Goal: Task Accomplishment & Management: Manage account settings

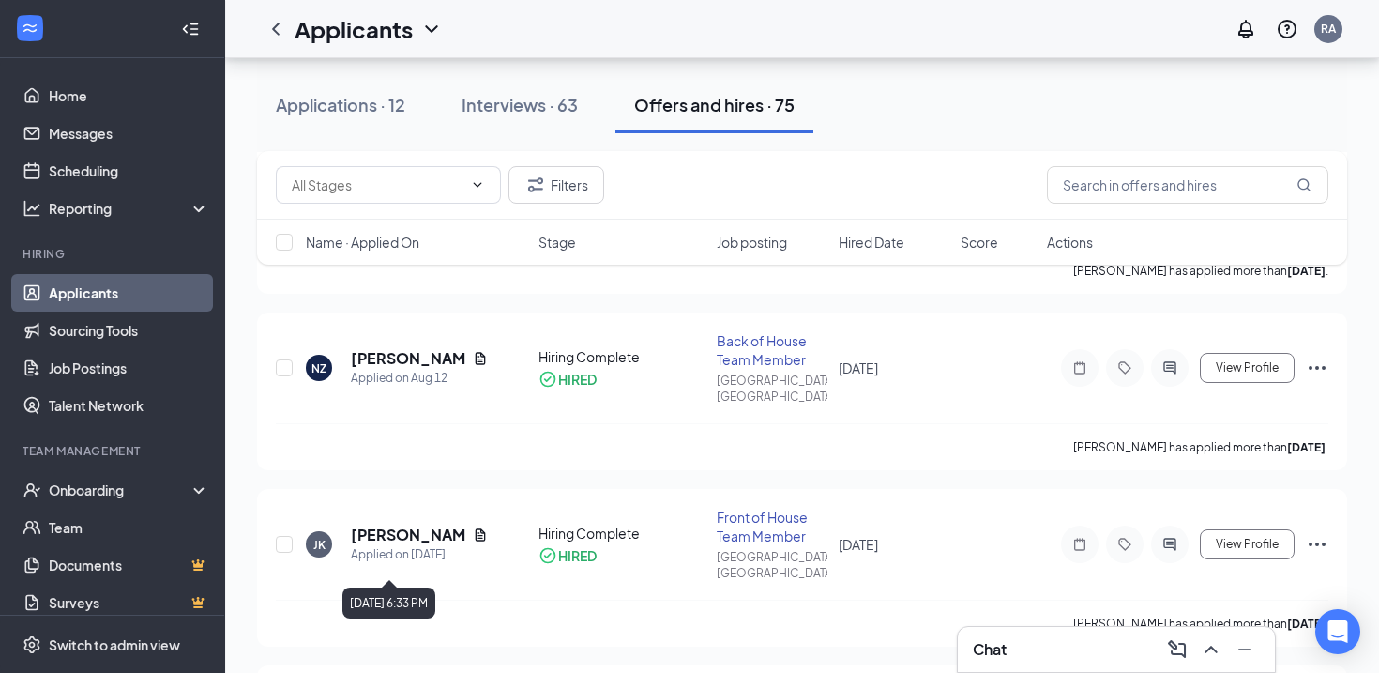
scroll to position [4562, 0]
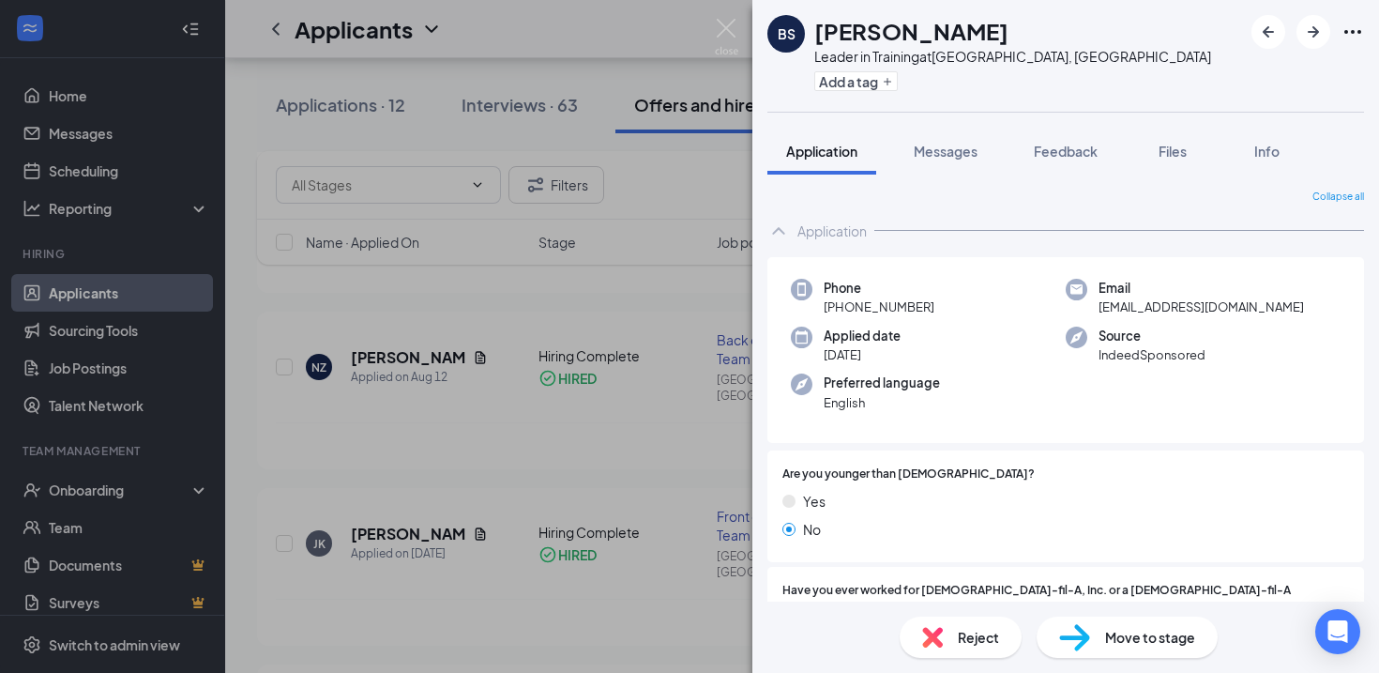
click at [1113, 642] on span "Move to stage" at bounding box center [1150, 637] width 90 height 21
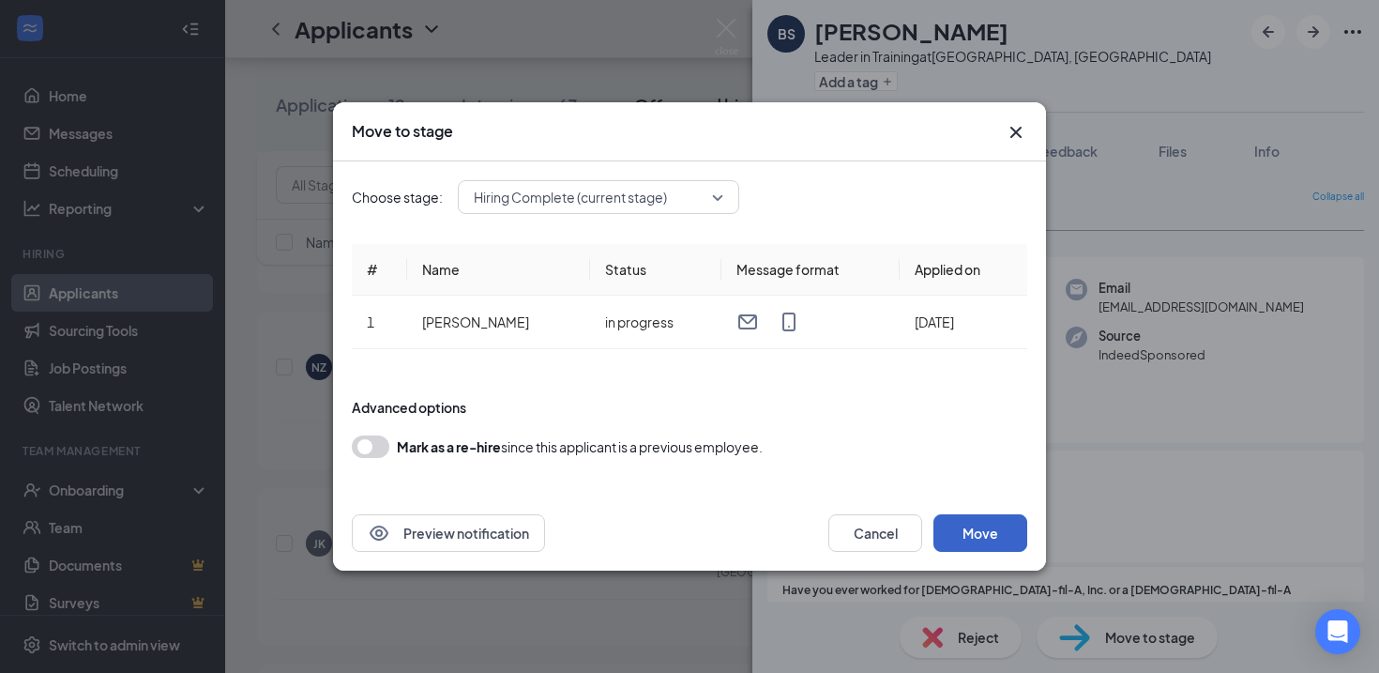
click at [993, 536] on button "Move" at bounding box center [980, 533] width 94 height 38
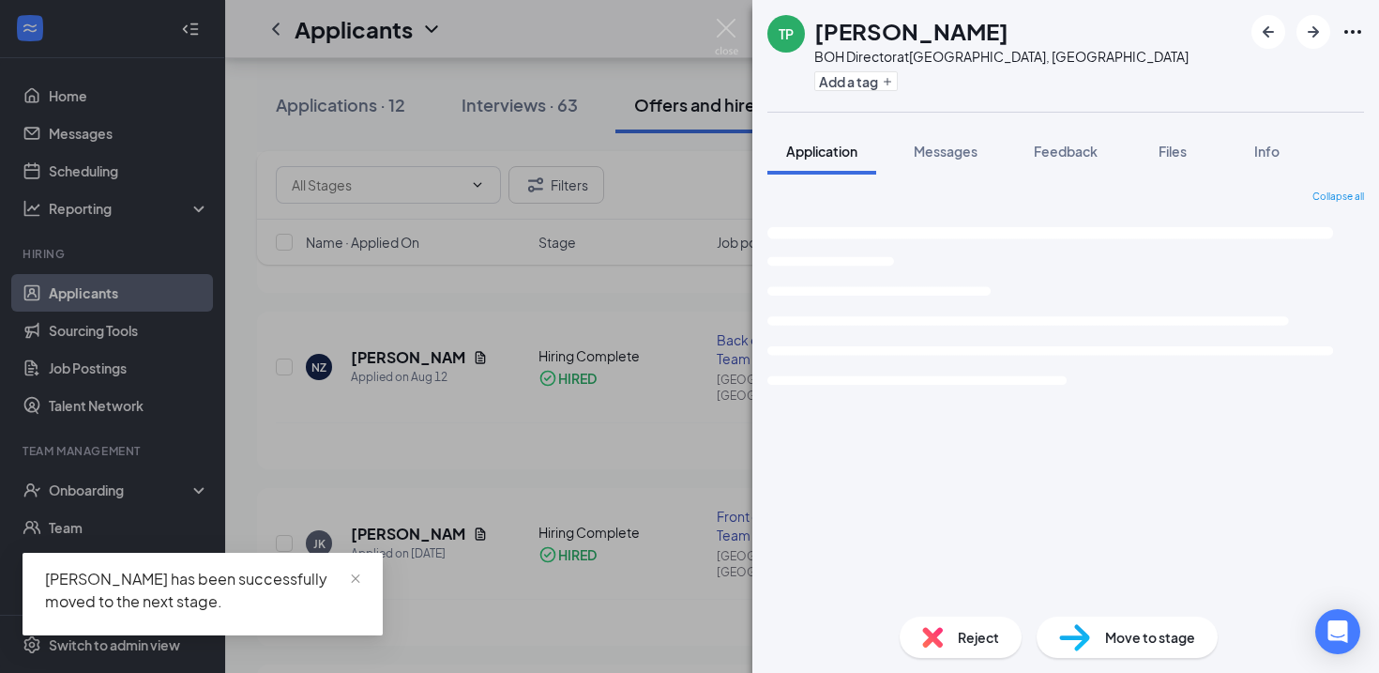
click at [658, 485] on div "TP [PERSON_NAME] BOH Director at [GEOGRAPHIC_DATA], [GEOGRAPHIC_DATA] Add a tag…" at bounding box center [689, 336] width 1379 height 673
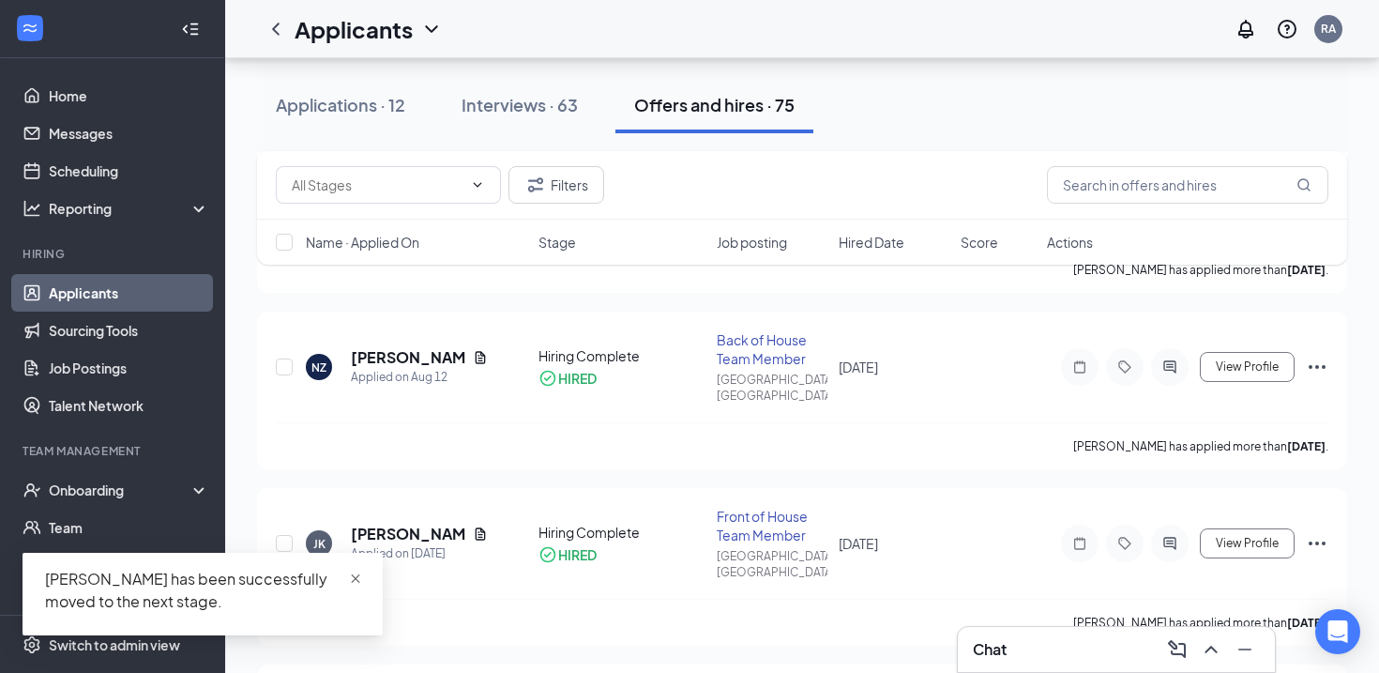
click at [360, 576] on span "close" at bounding box center [355, 578] width 13 height 13
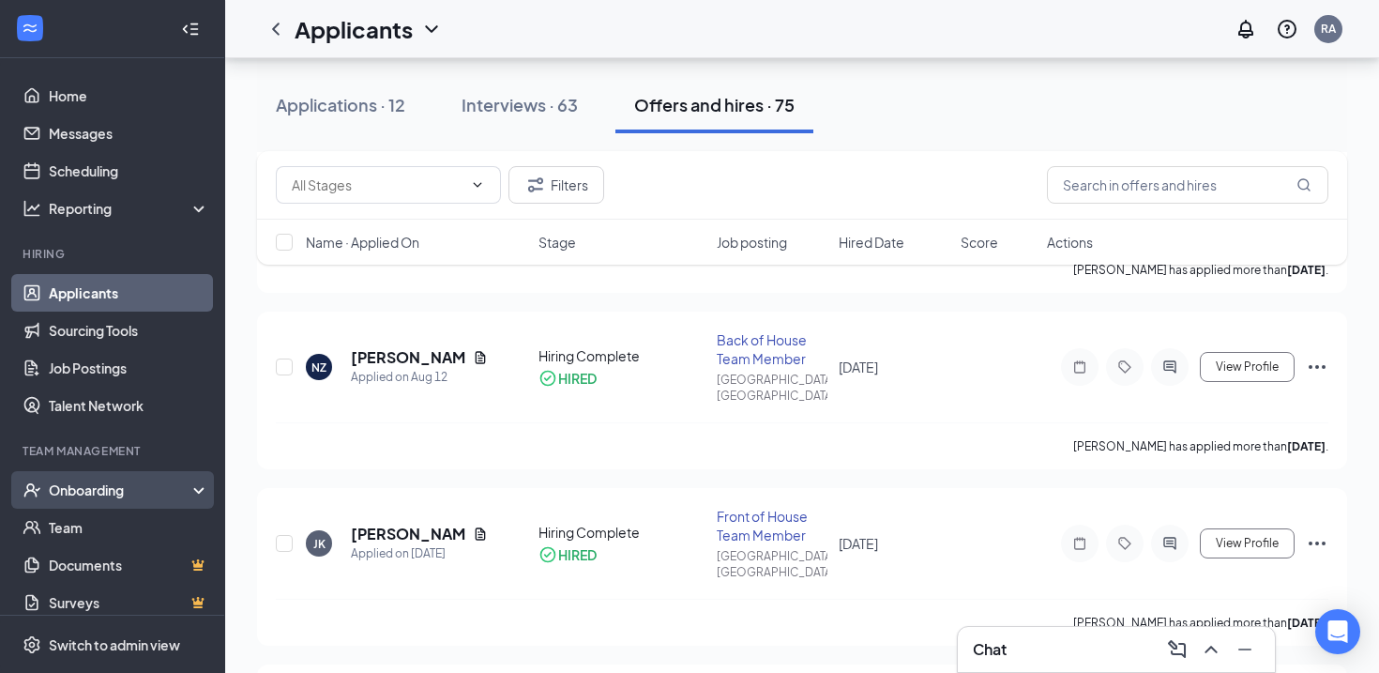
click at [114, 496] on div "Onboarding" at bounding box center [121, 489] width 144 height 19
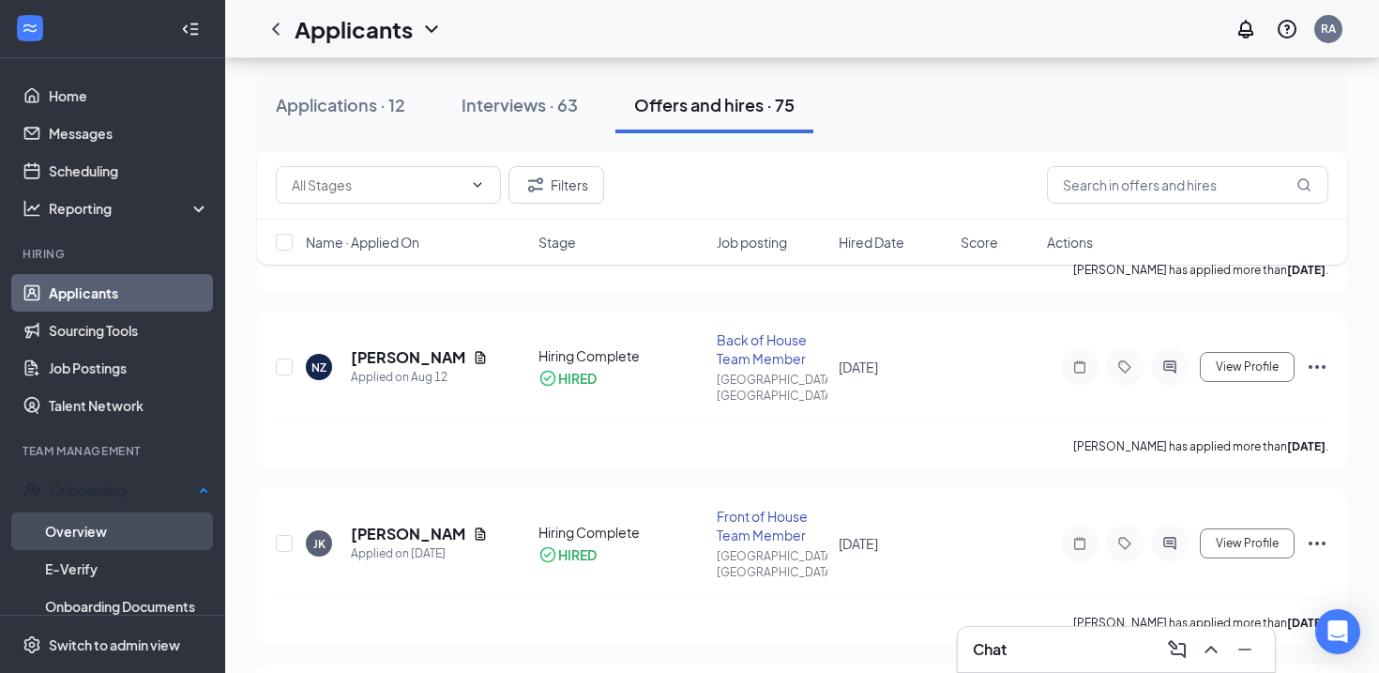
click at [97, 538] on link "Overview" at bounding box center [127, 531] width 164 height 38
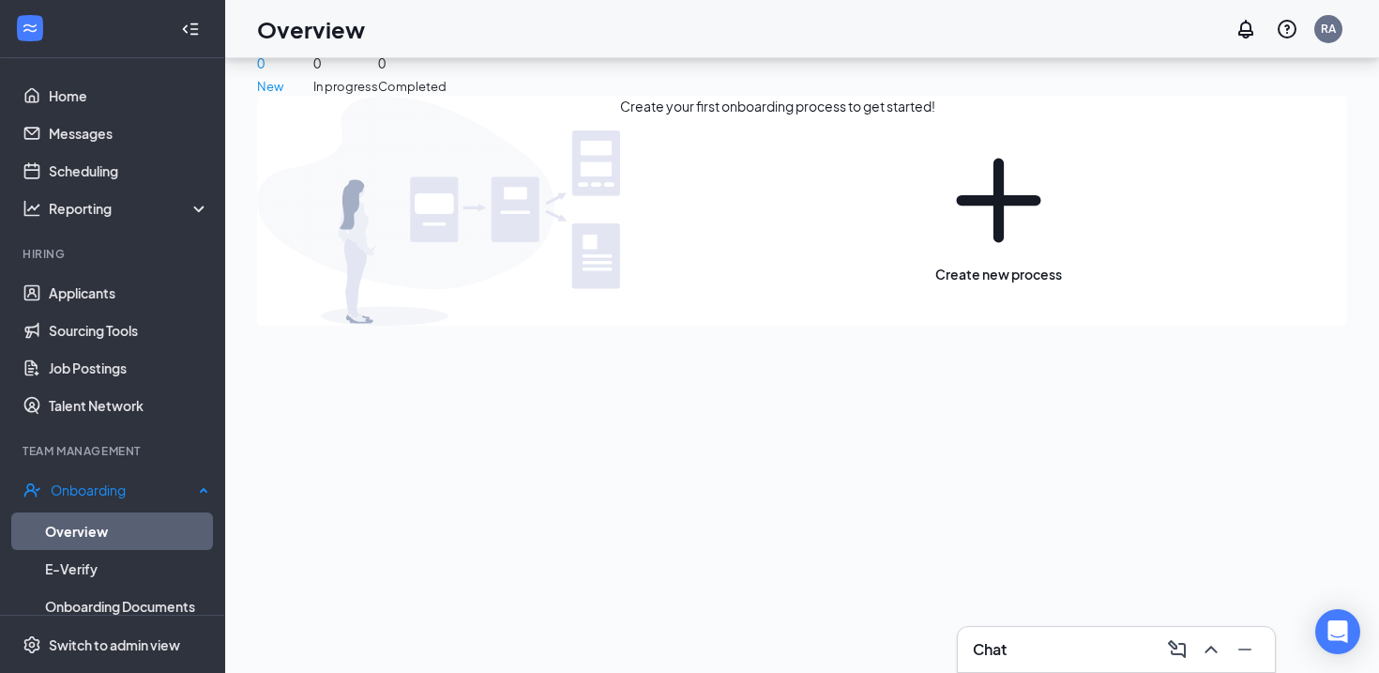
scroll to position [84, 0]
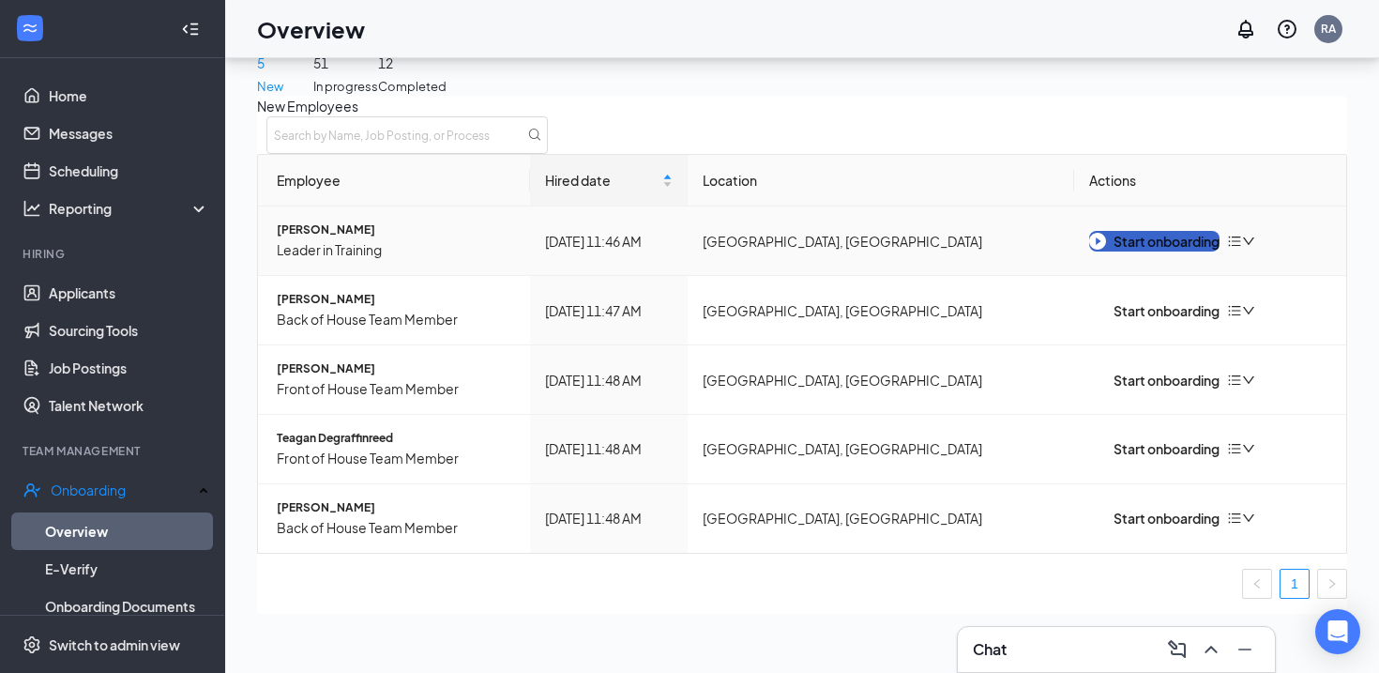
click at [1117, 251] on div "Start onboarding" at bounding box center [1154, 241] width 130 height 21
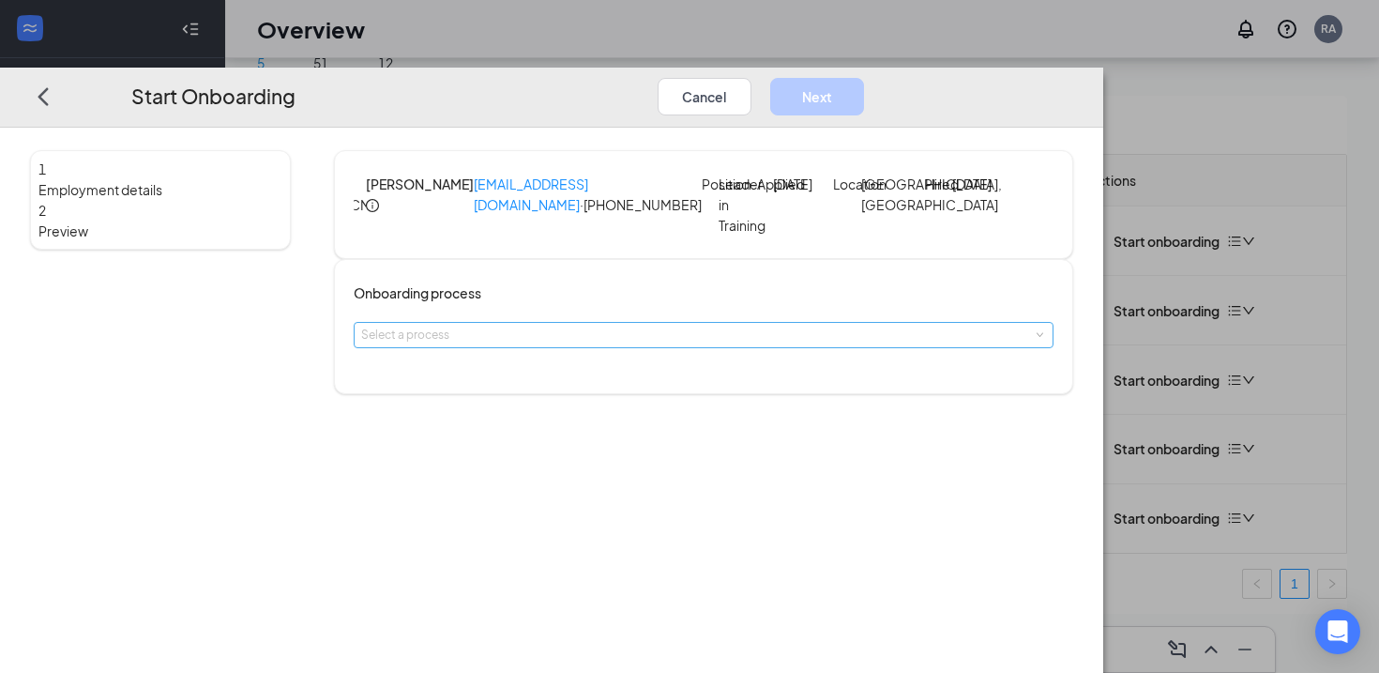
click at [645, 344] on div "Select a process" at bounding box center [699, 335] width 676 height 19
click at [594, 426] on li "All Team Process" at bounding box center [629, 418] width 308 height 31
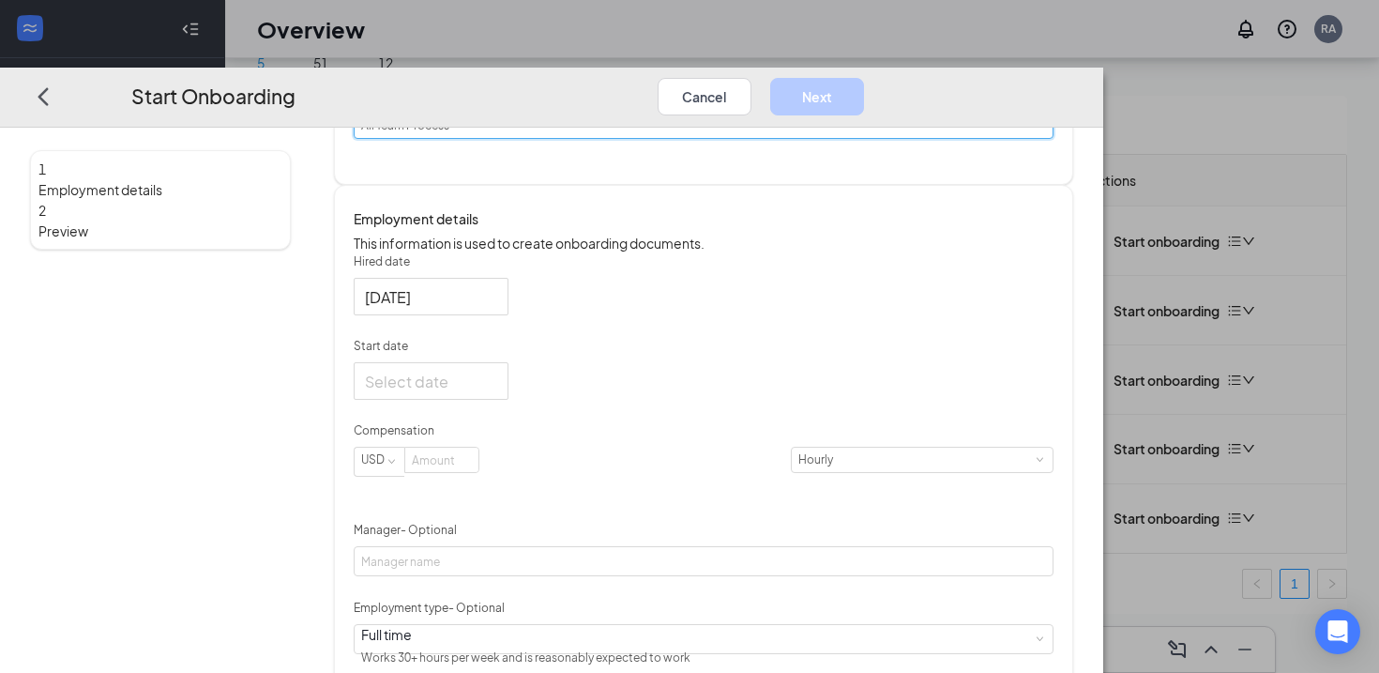
scroll to position [214, 0]
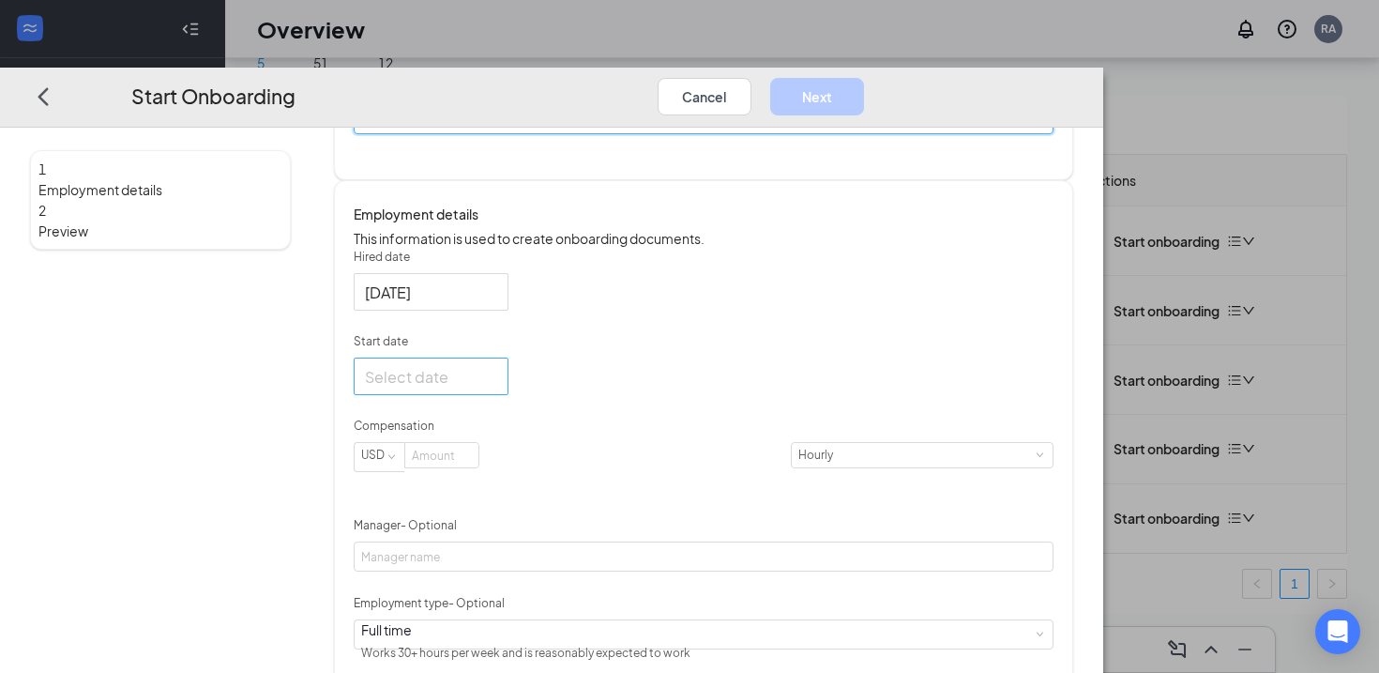
click at [497, 387] on div at bounding box center [431, 375] width 132 height 23
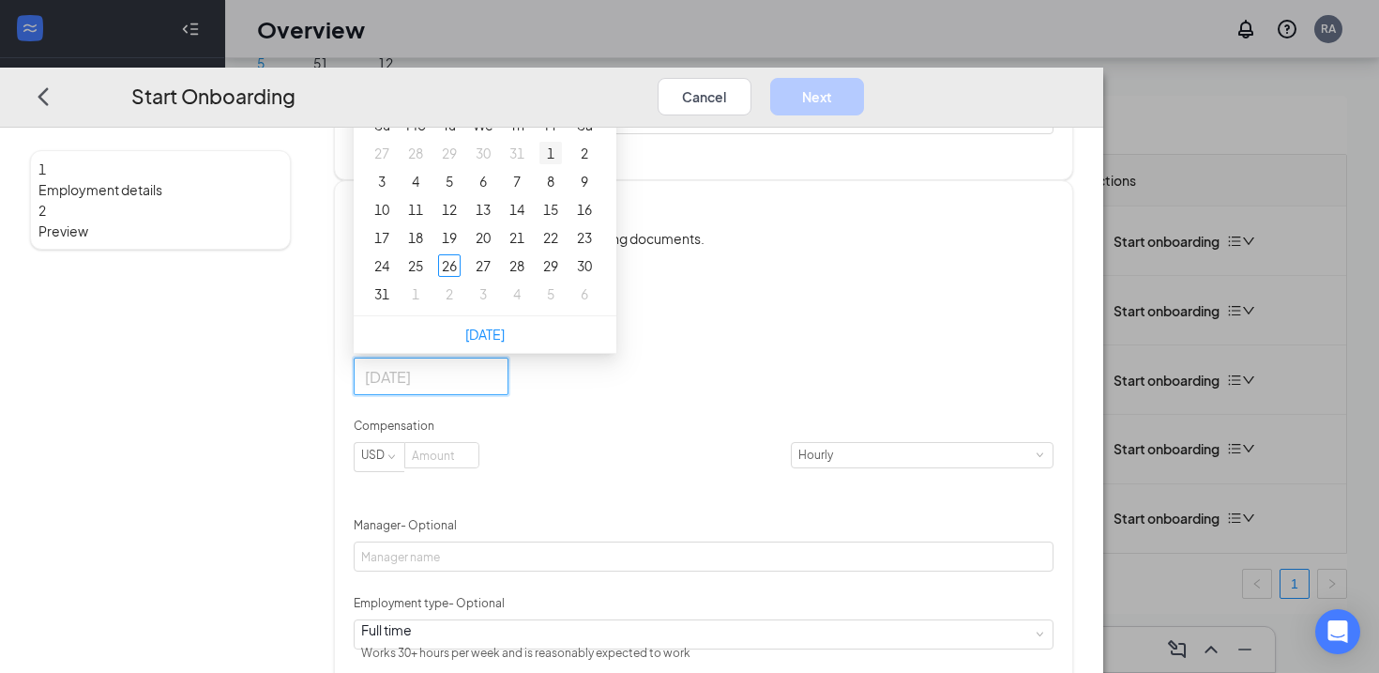
type input "[DATE]"
click at [583, 90] on span "button" at bounding box center [577, 85] width 9 height 9
type input "[DATE]"
click at [528, 277] on div "2" at bounding box center [517, 265] width 23 height 23
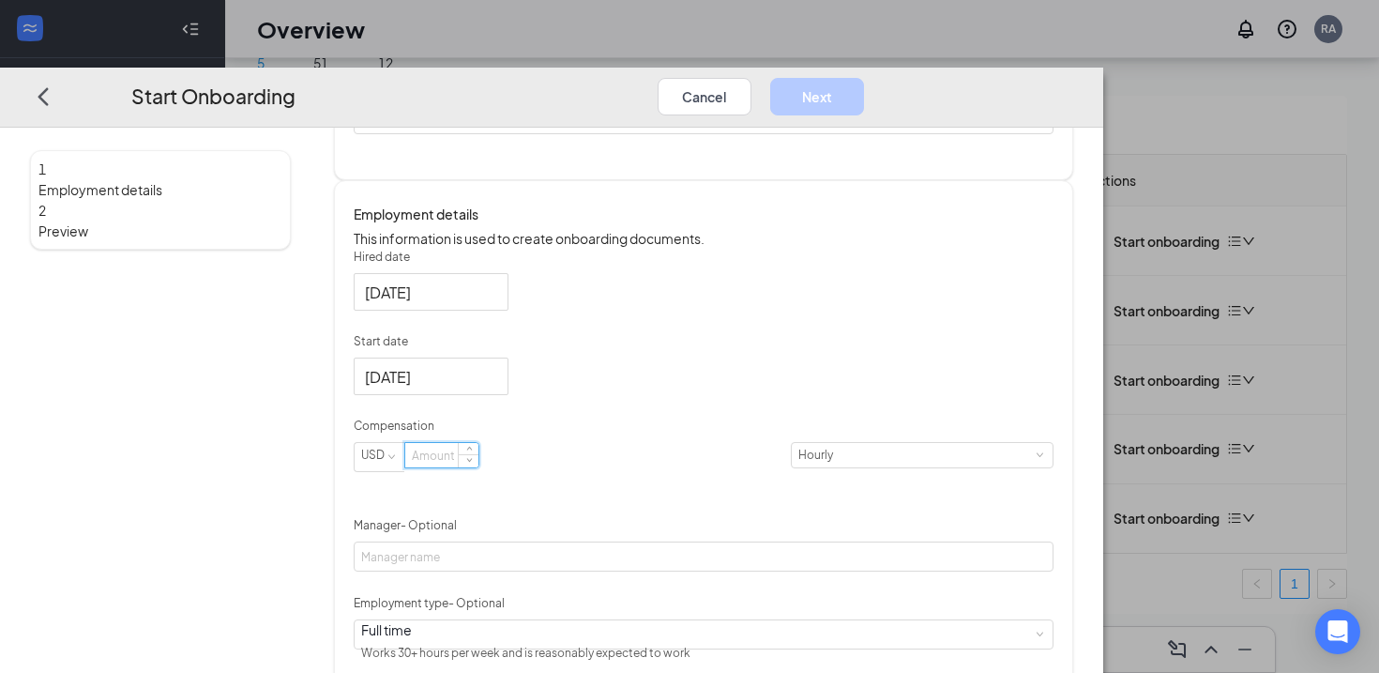
click at [478, 467] on input at bounding box center [441, 455] width 73 height 24
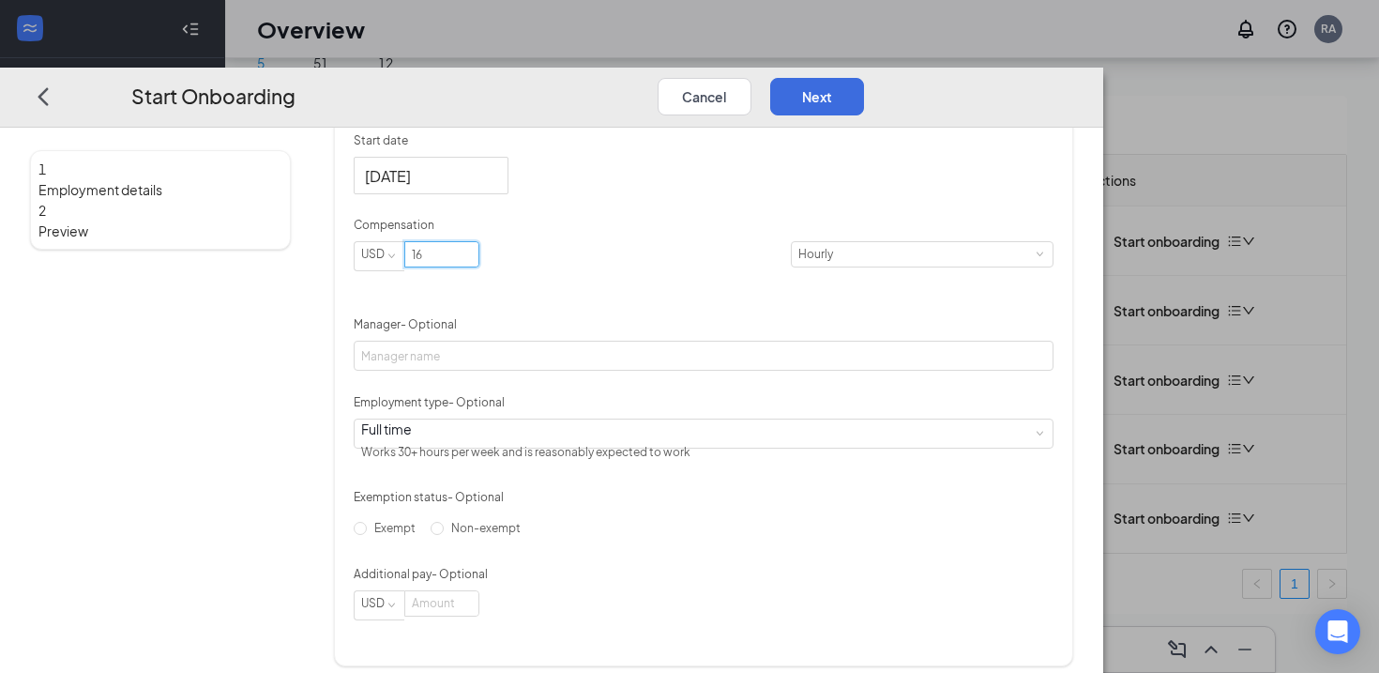
scroll to position [516, 0]
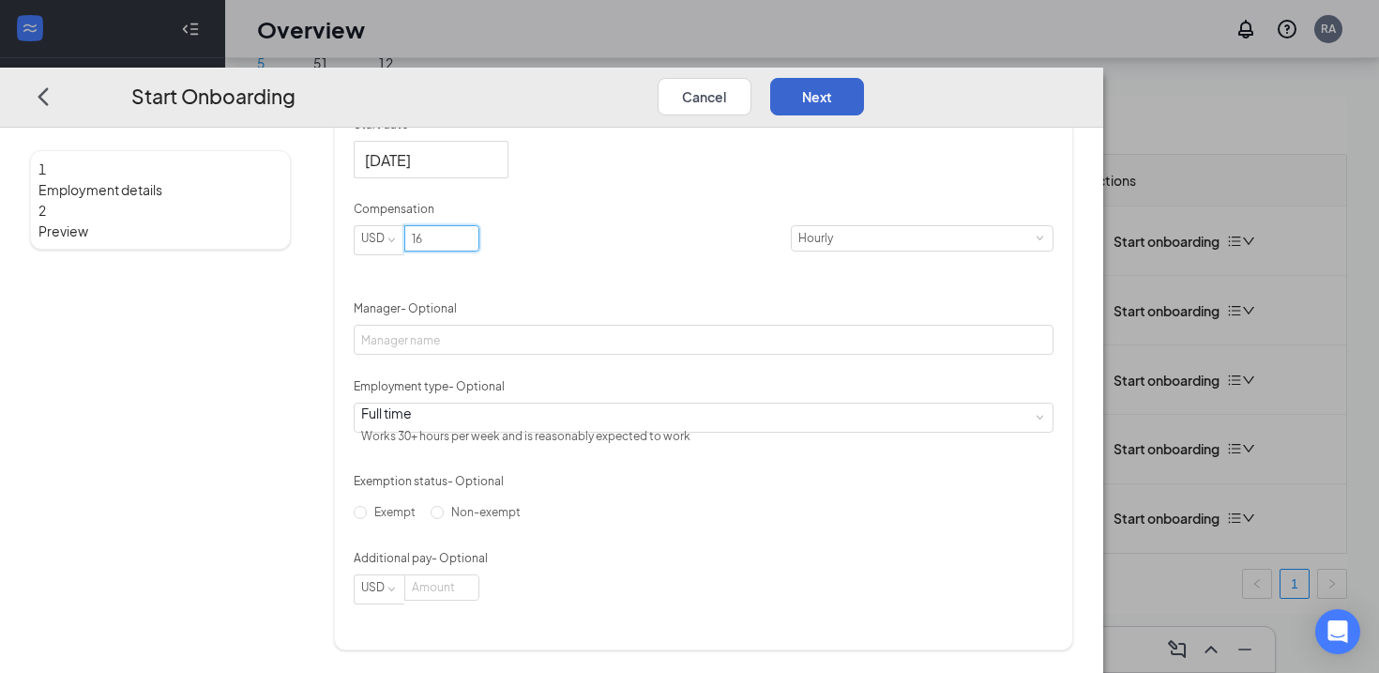
type input "16"
click at [864, 77] on button "Next" at bounding box center [817, 96] width 94 height 38
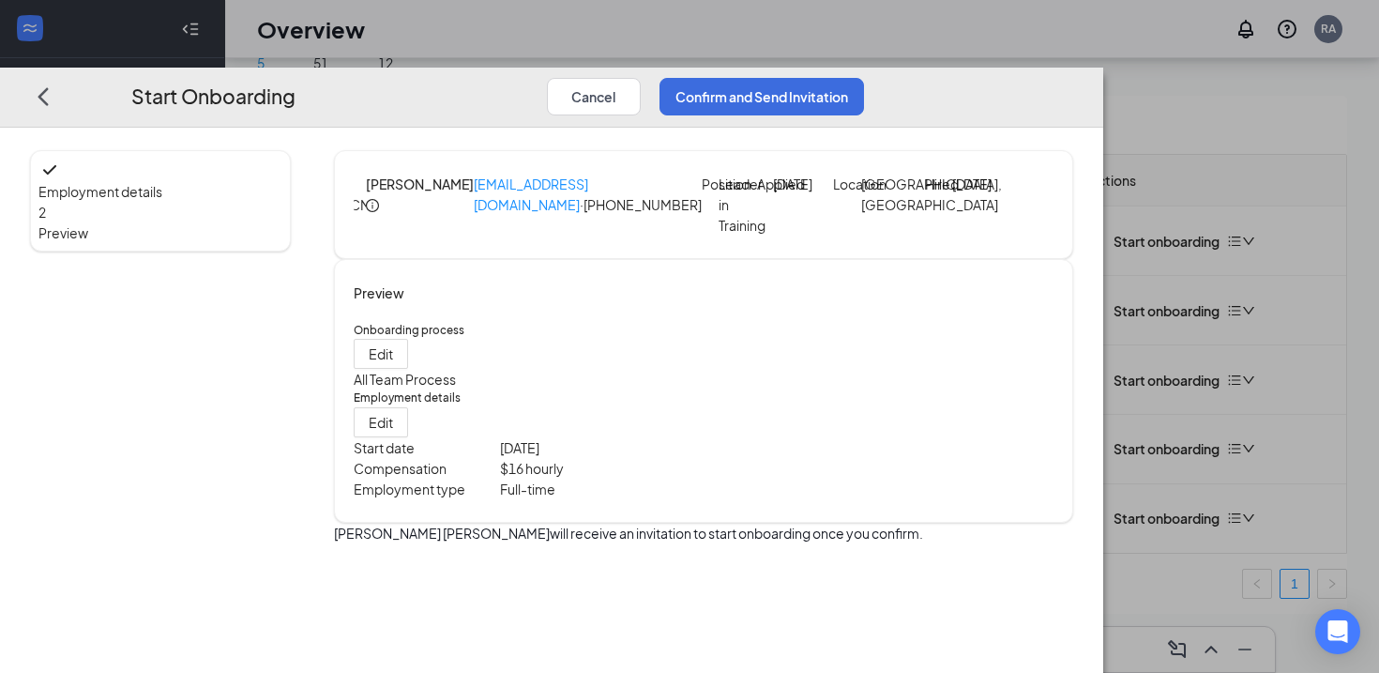
scroll to position [0, 0]
click at [864, 77] on button "Confirm and Send Invitation" at bounding box center [762, 96] width 205 height 38
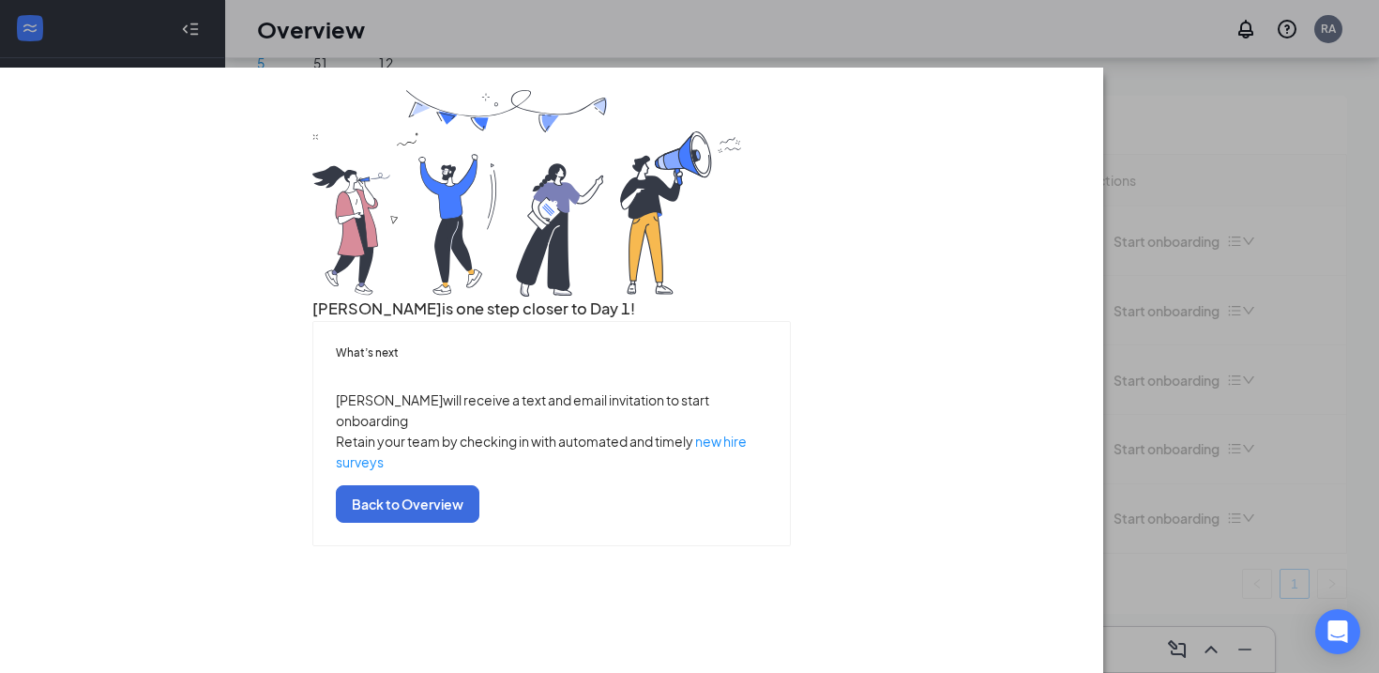
scroll to position [72, 0]
click at [479, 523] on button "Back to Overview" at bounding box center [408, 504] width 144 height 38
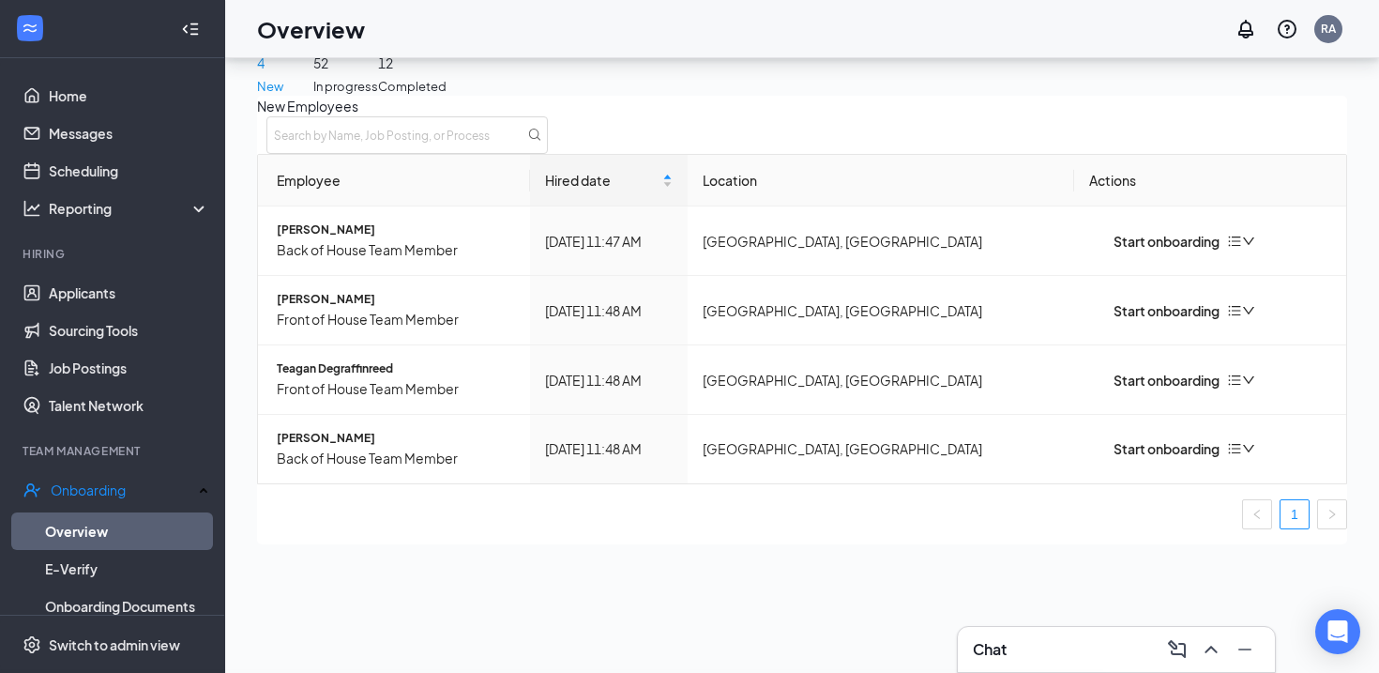
scroll to position [0, 0]
click at [1130, 251] on div "Start onboarding" at bounding box center [1154, 241] width 130 height 21
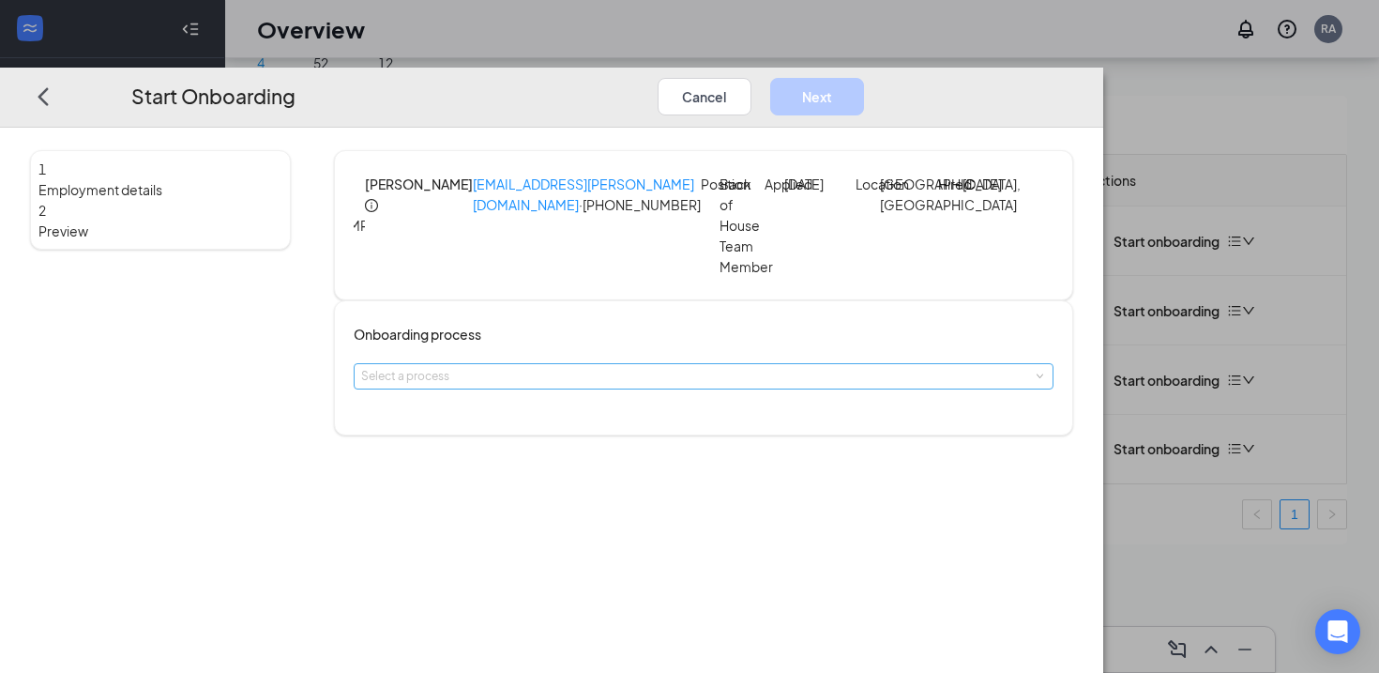
click at [680, 386] on div "Select a process" at bounding box center [699, 376] width 676 height 19
click at [615, 459] on div "1 Employment details 2 Preview [PERSON_NAME] [EMAIL_ADDRESS][PERSON_NAME][DOMAI…" at bounding box center [551, 400] width 1103 height 545
click at [609, 447] on div "1 Employment details 2 Preview [PERSON_NAME] [EMAIL_ADDRESS][PERSON_NAME][DOMAI…" at bounding box center [551, 400] width 1103 height 545
click at [665, 386] on div "Select a process" at bounding box center [699, 376] width 676 height 19
click at [597, 441] on li "All Team Process" at bounding box center [629, 437] width 308 height 31
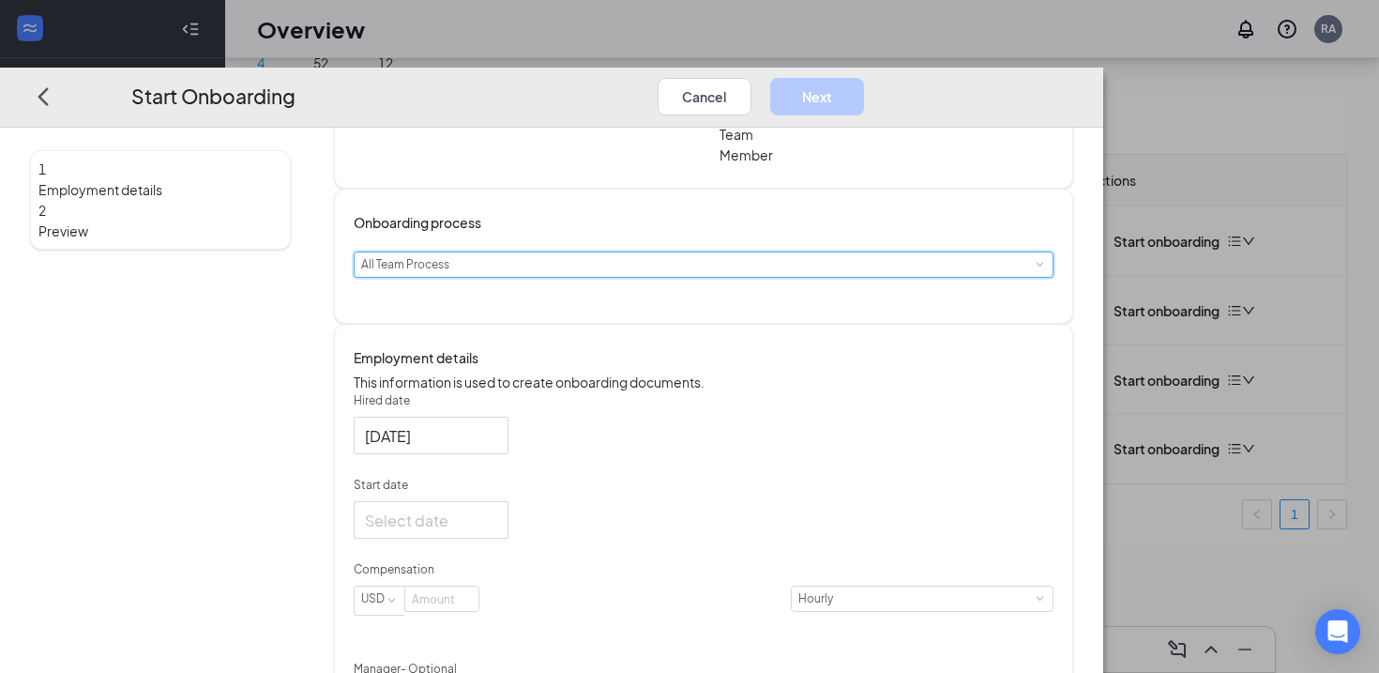
scroll to position [135, 0]
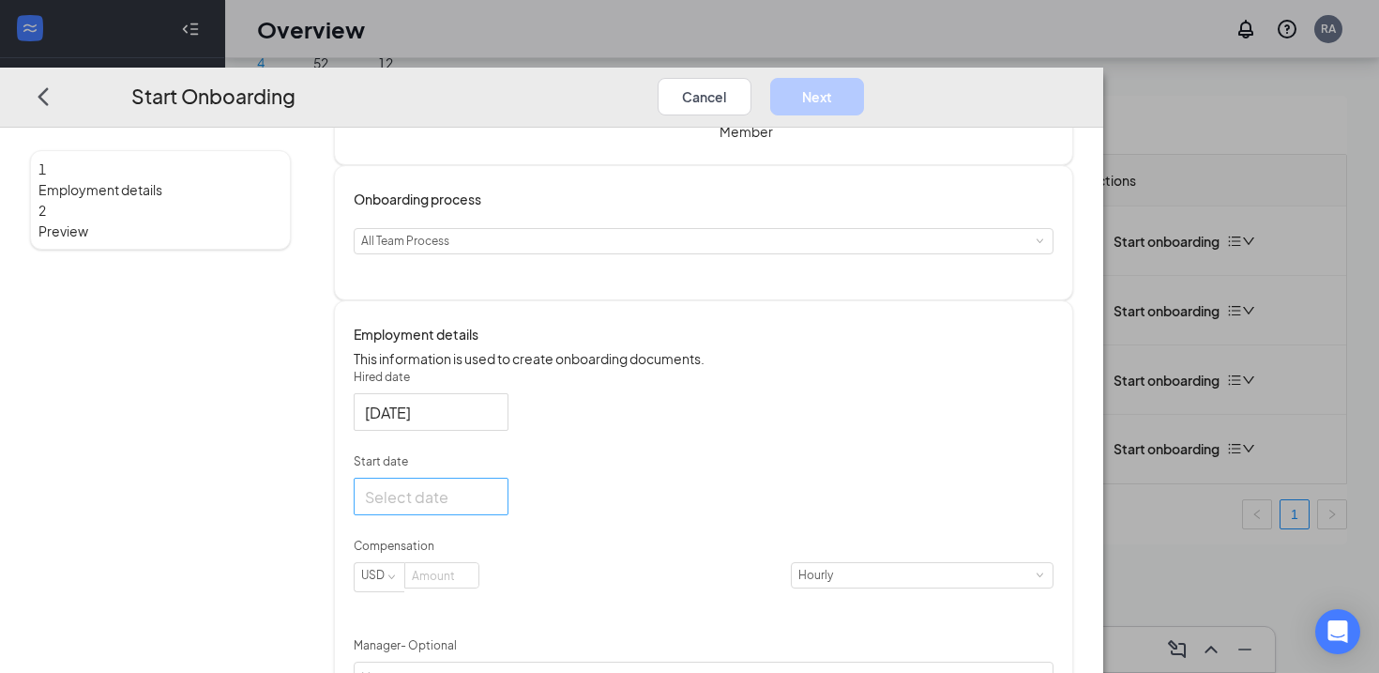
click at [508, 515] on div at bounding box center [431, 497] width 155 height 38
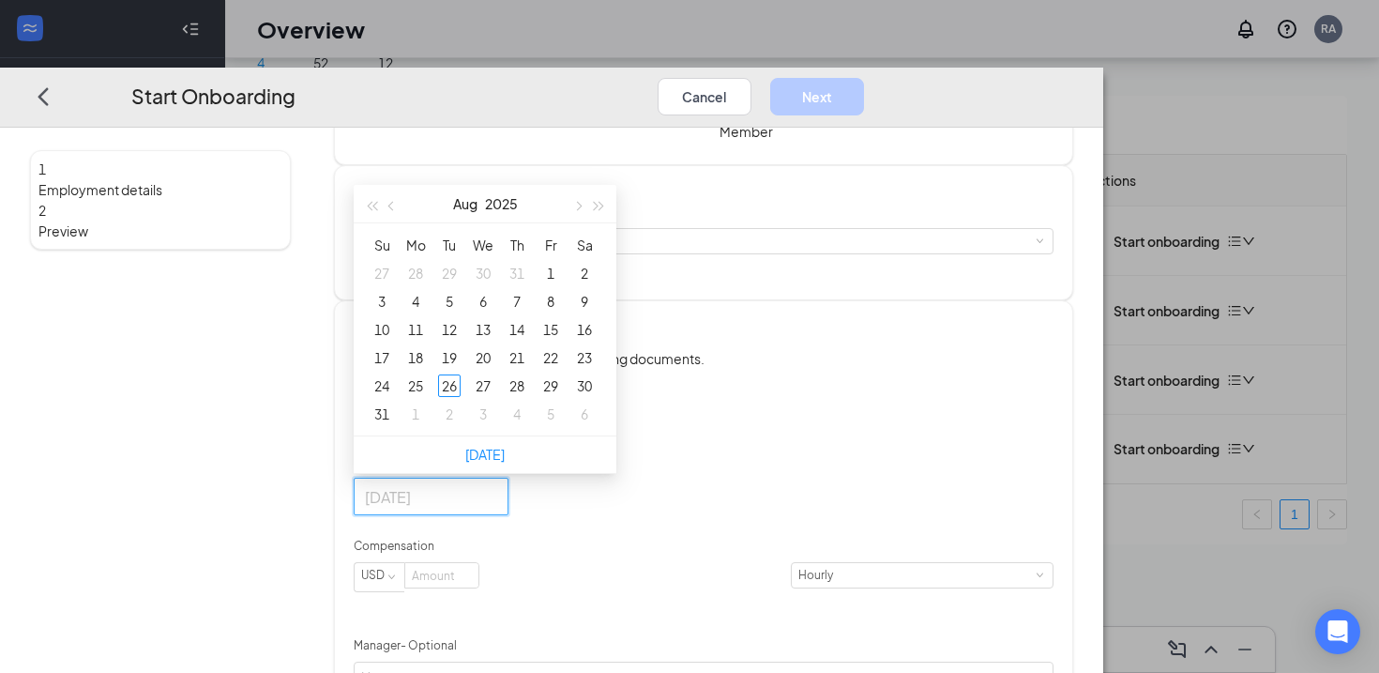
type input "[DATE]"
click at [588, 222] on button "button" at bounding box center [578, 204] width 21 height 38
type input "[DATE]"
click at [528, 397] on div "2" at bounding box center [517, 385] width 23 height 23
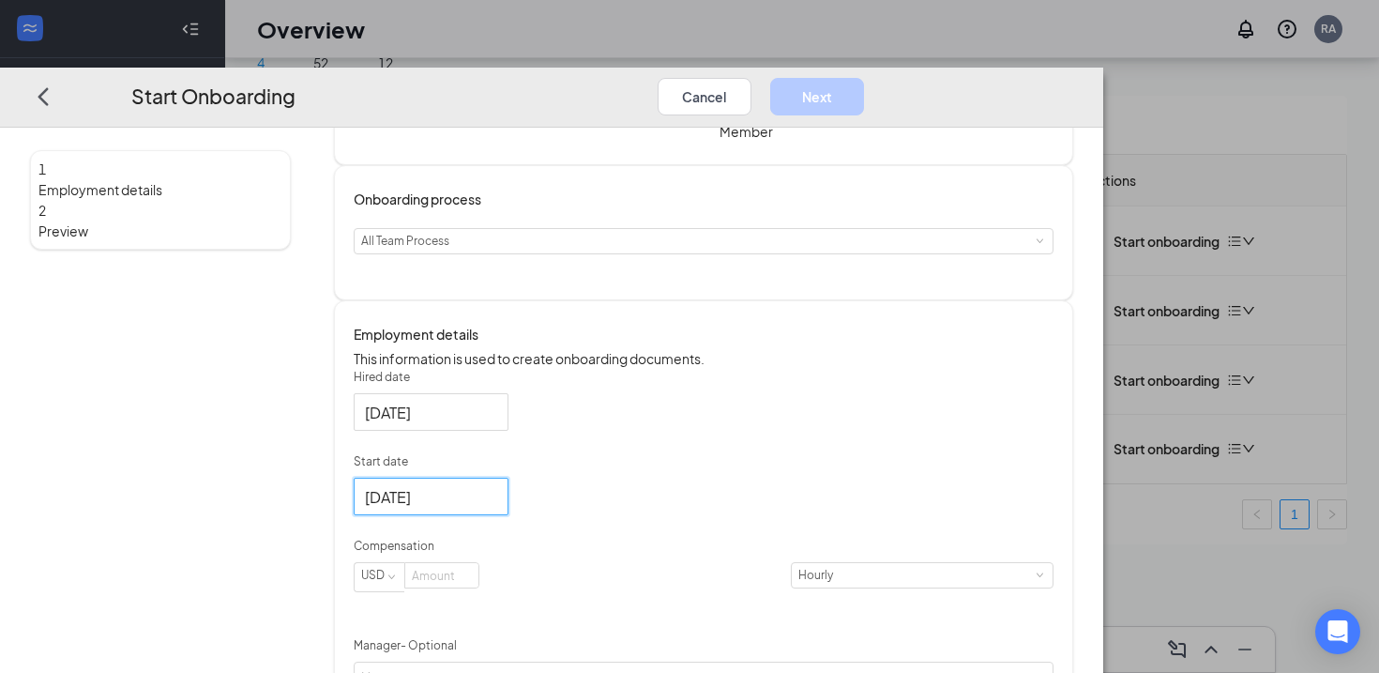
scroll to position [244, 0]
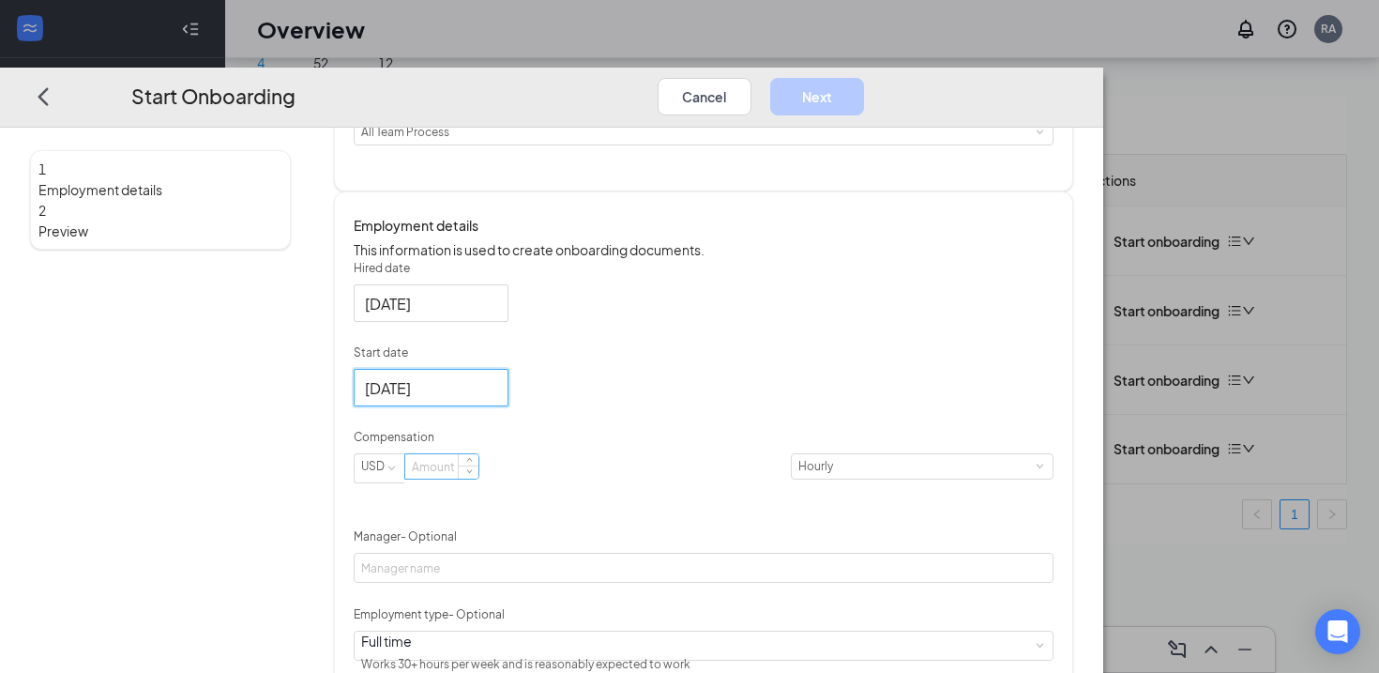
click at [478, 478] on input at bounding box center [441, 466] width 73 height 24
type input "13"
click at [767, 480] on form "Hired date [DATE] Start date [DATE] [DATE] Su Mo Tu We Th Fr Sa 28 29 30 1 2 3 …" at bounding box center [704, 546] width 700 height 572
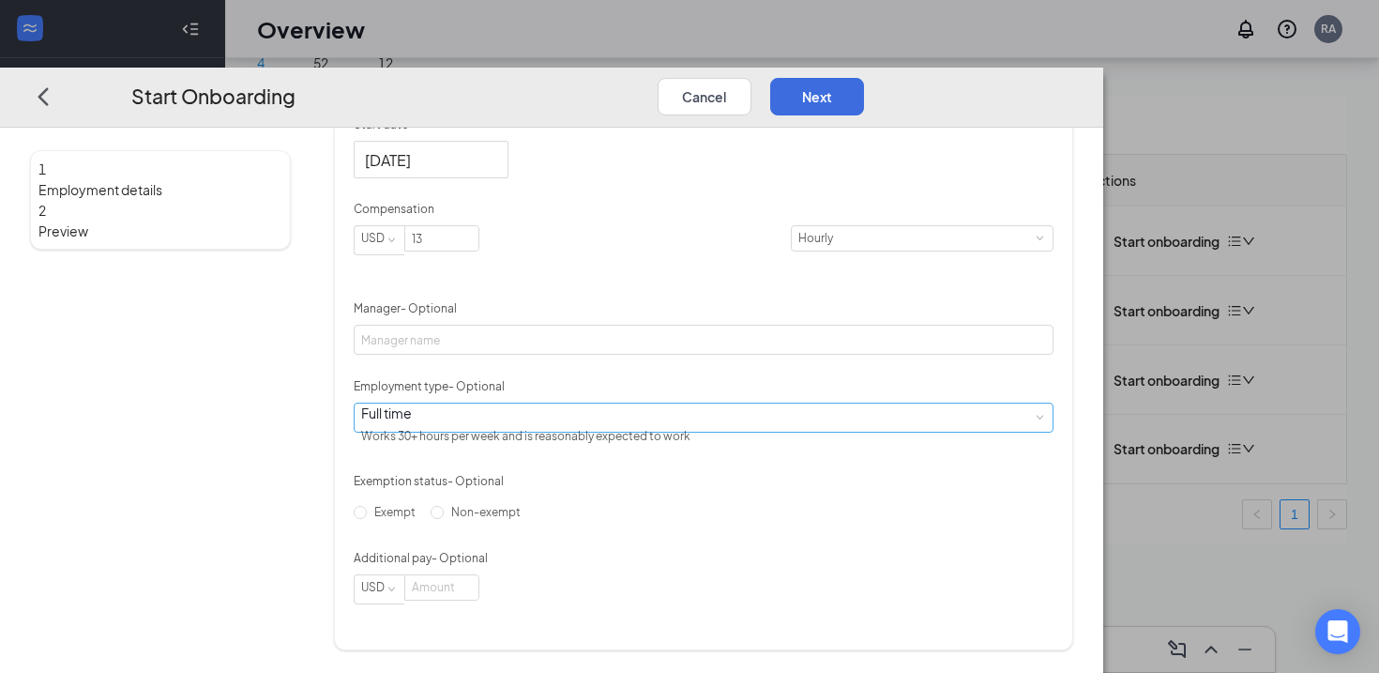
scroll to position [328, 0]
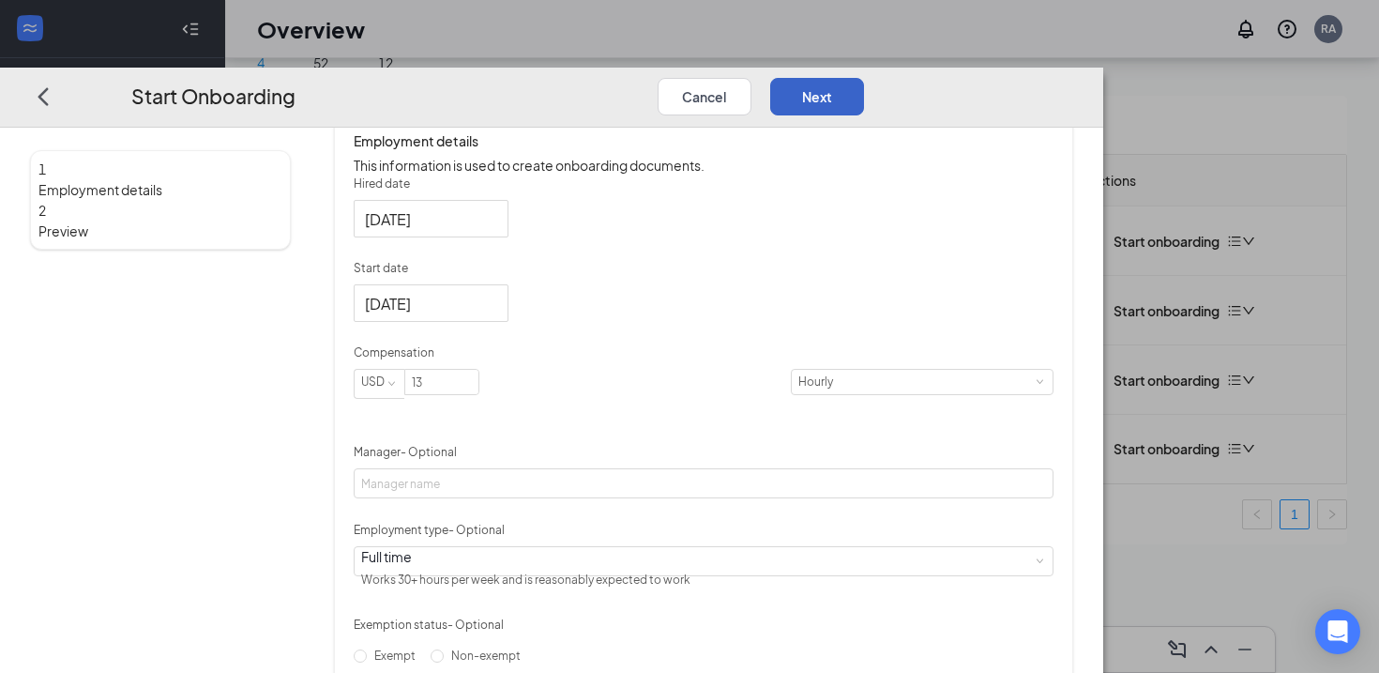
click at [864, 77] on button "Next" at bounding box center [817, 96] width 94 height 38
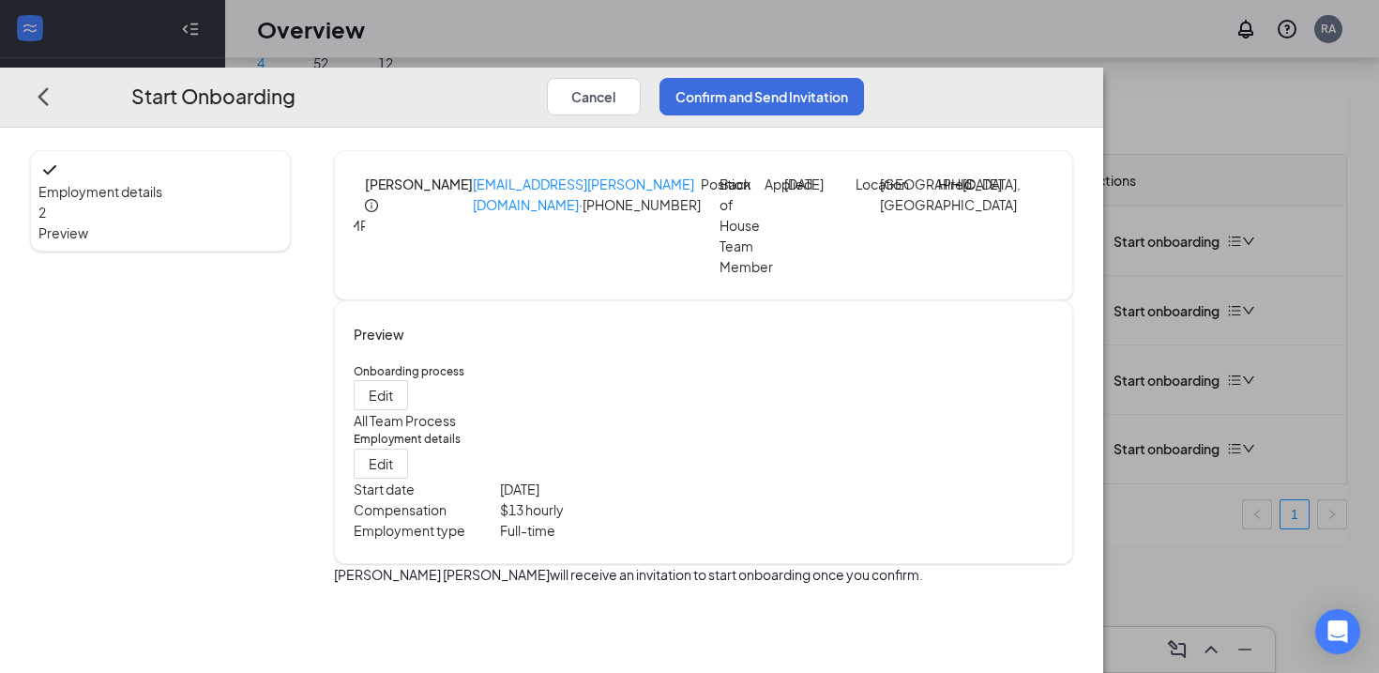
scroll to position [0, 0]
click at [864, 77] on button "Confirm and Send Invitation" at bounding box center [762, 96] width 205 height 38
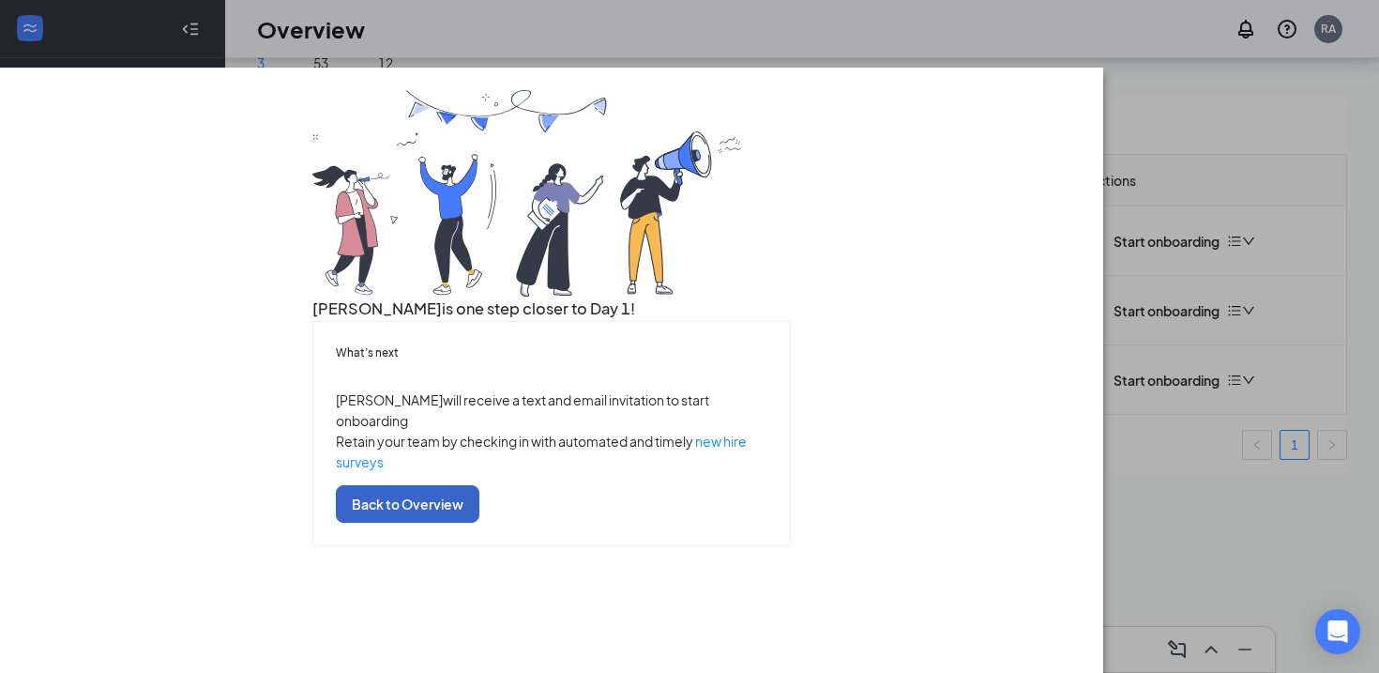
click at [479, 523] on button "Back to Overview" at bounding box center [408, 504] width 144 height 38
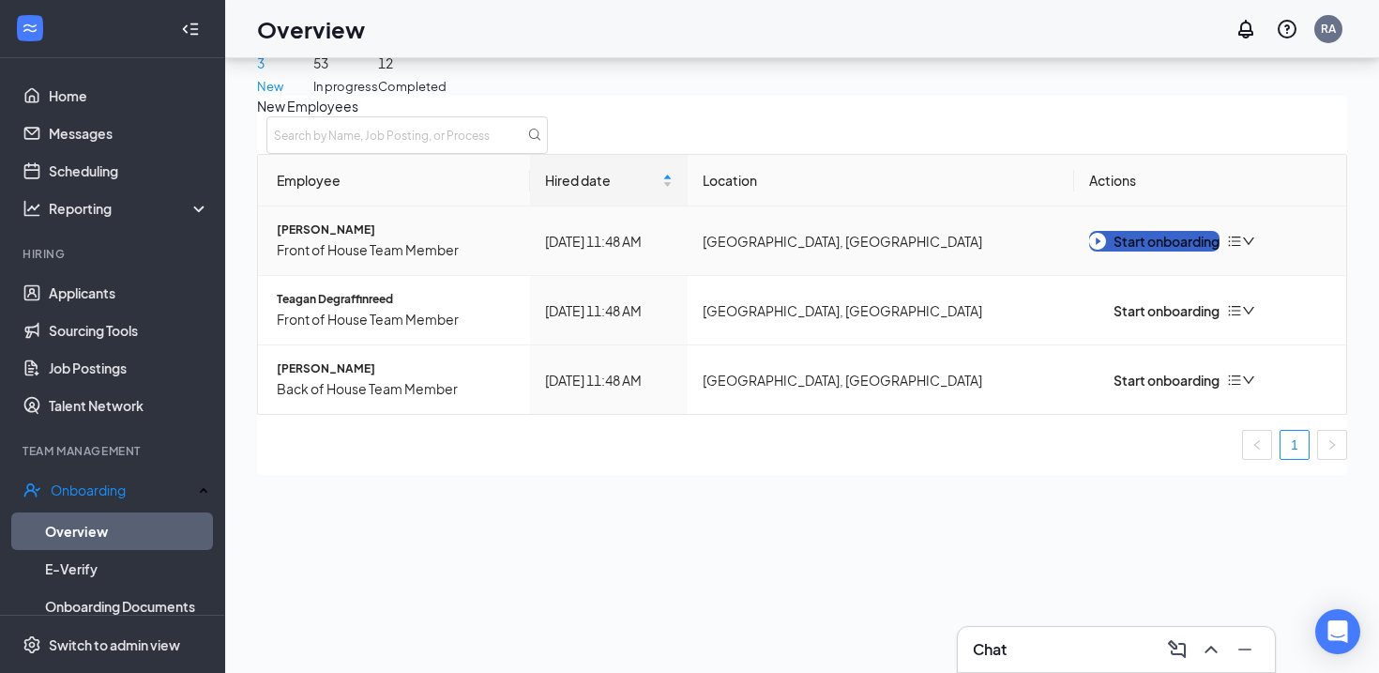
click at [1117, 251] on div "Start onboarding" at bounding box center [1154, 241] width 130 height 21
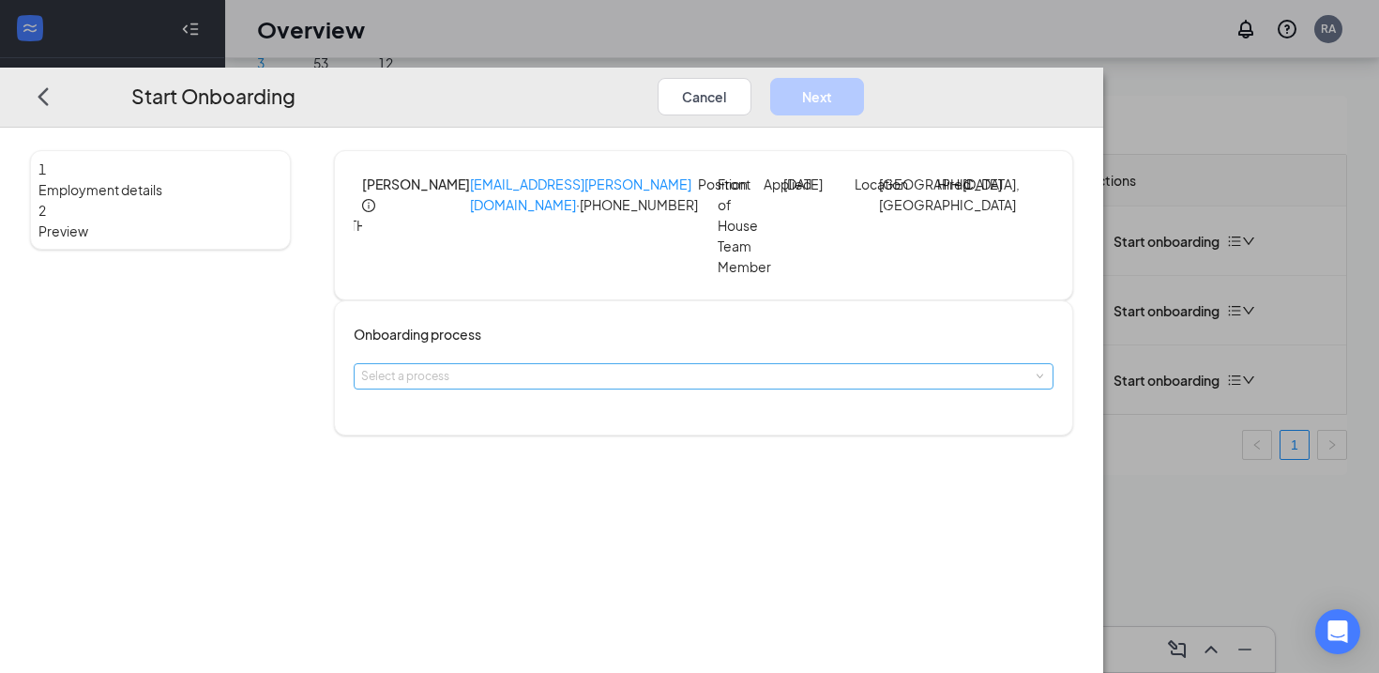
click at [607, 386] on div "Select a process" at bounding box center [699, 376] width 676 height 19
click at [576, 455] on div "1 Employment details 2 Preview TH [PERSON_NAME] [PERSON_NAME][EMAIL_ADDRESS][PE…" at bounding box center [551, 400] width 1103 height 545
click at [572, 447] on div "1 Employment details 2 Preview TH [PERSON_NAME] [PERSON_NAME][EMAIL_ADDRESS][PE…" at bounding box center [551, 400] width 1103 height 545
click at [578, 420] on div "Onboarding process Select a process" at bounding box center [703, 367] width 739 height 135
click at [575, 418] on div "Onboarding process Select a process" at bounding box center [703, 367] width 739 height 135
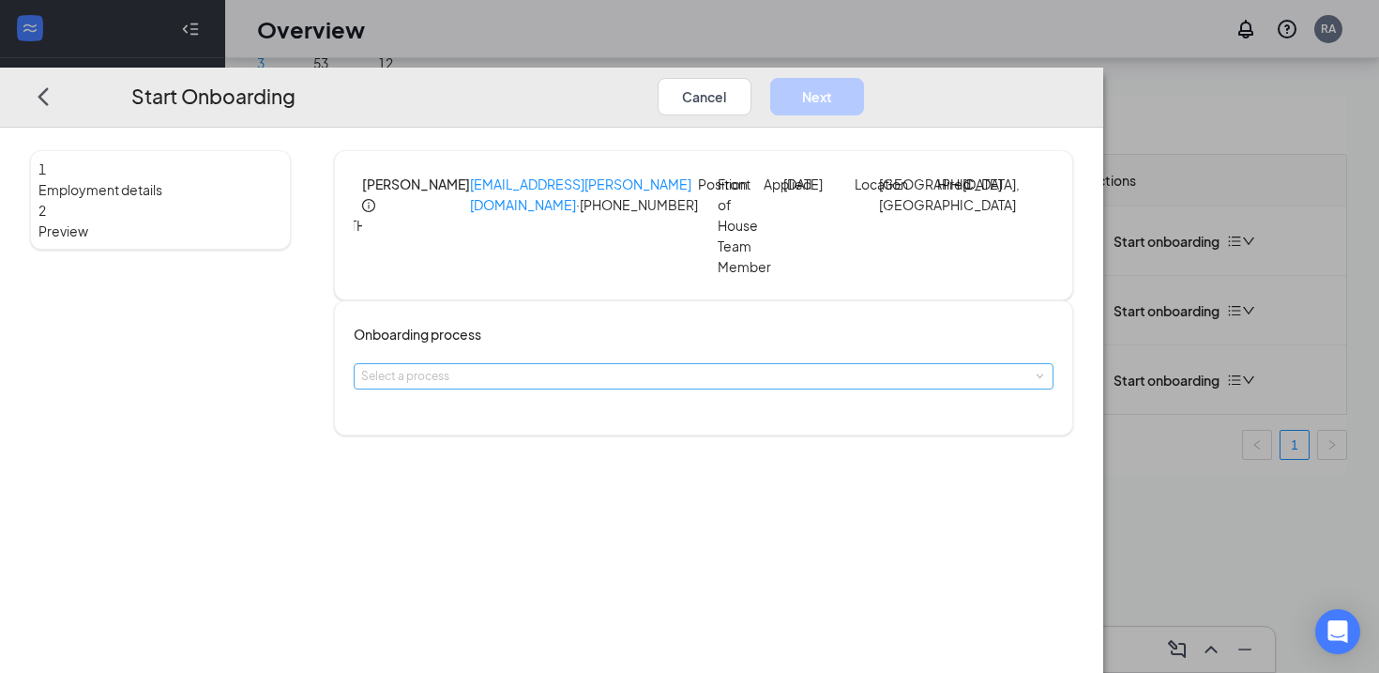
click at [568, 386] on div "Select a process" at bounding box center [699, 376] width 676 height 19
click at [557, 438] on span "All Team Process" at bounding box center [526, 437] width 88 height 14
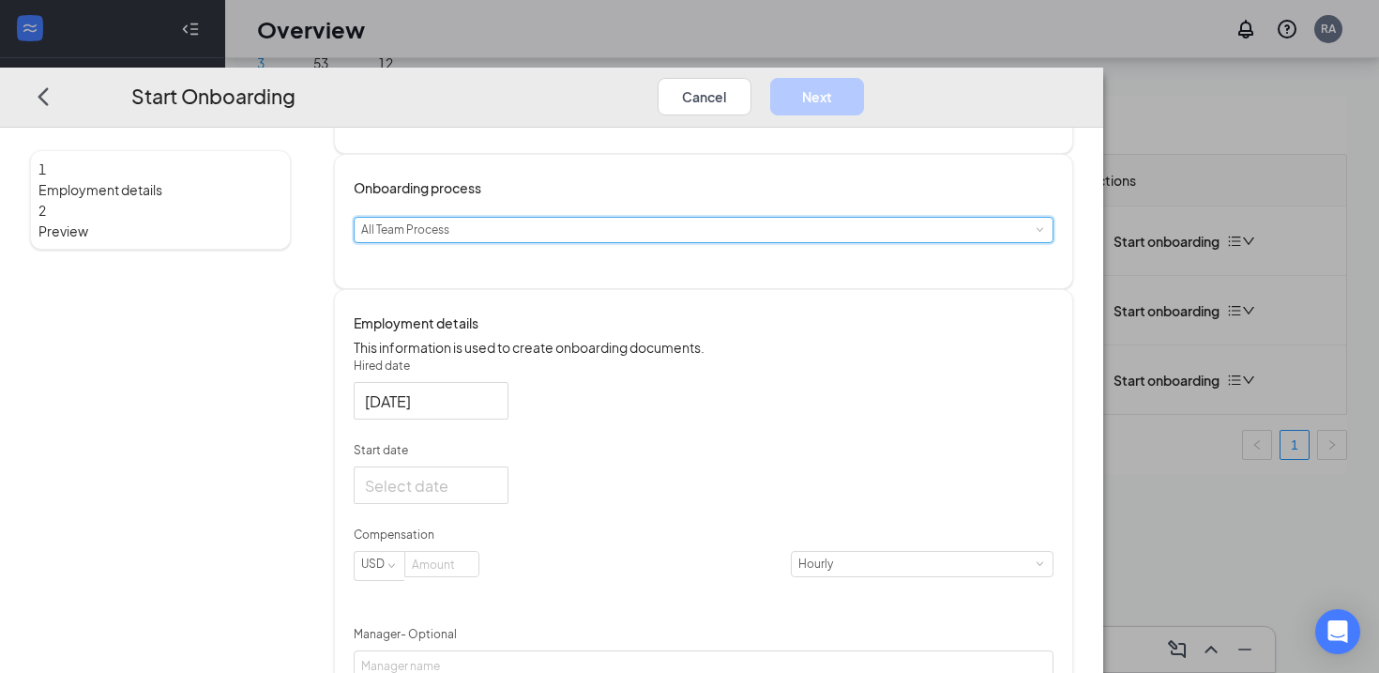
scroll to position [171, 0]
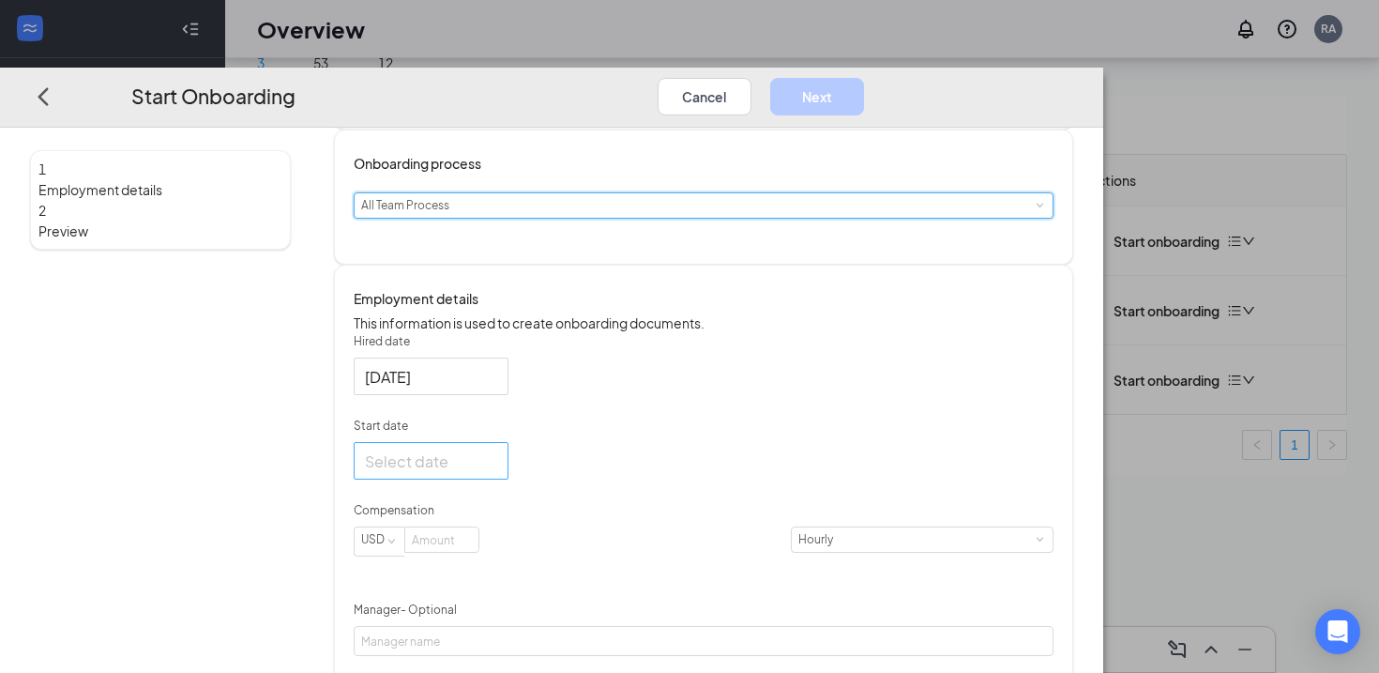
click at [497, 472] on div at bounding box center [431, 459] width 132 height 23
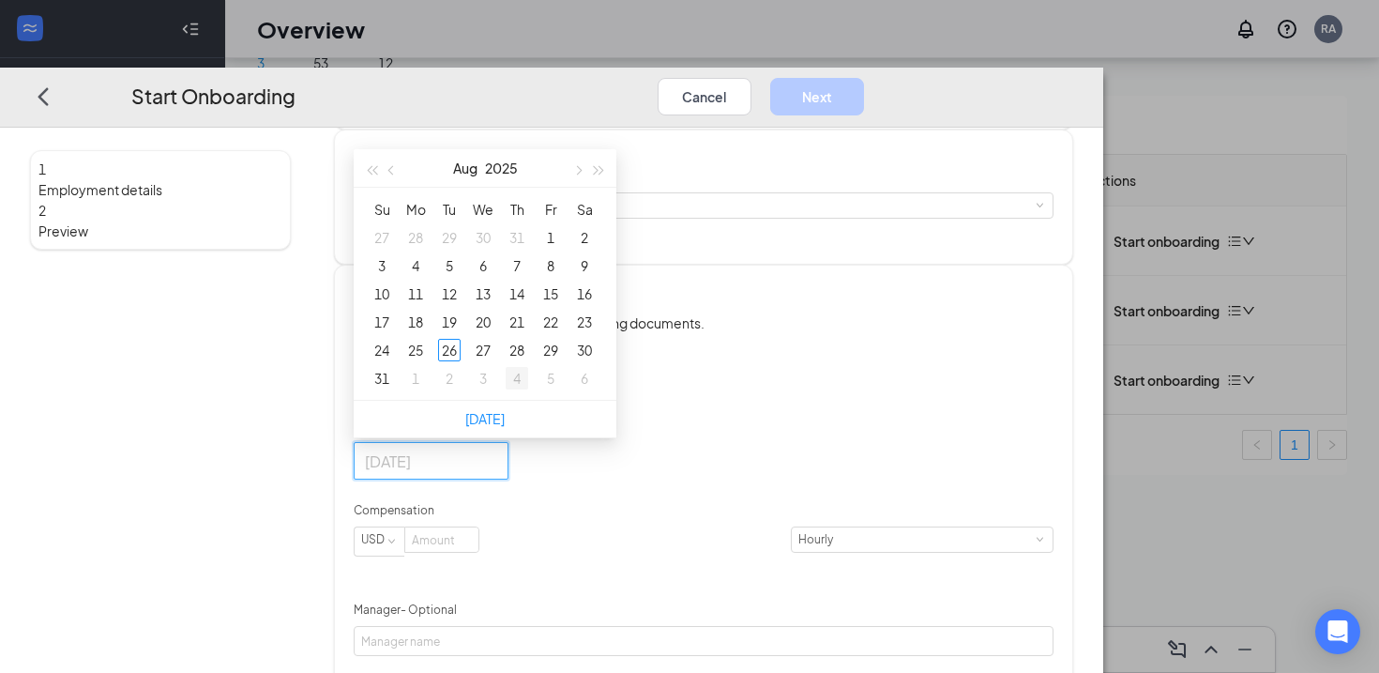
type input "[DATE]"
click at [583, 174] on span "button" at bounding box center [577, 169] width 9 height 9
type input "[DATE]"
click at [596, 333] on div "27" at bounding box center [584, 322] width 23 height 23
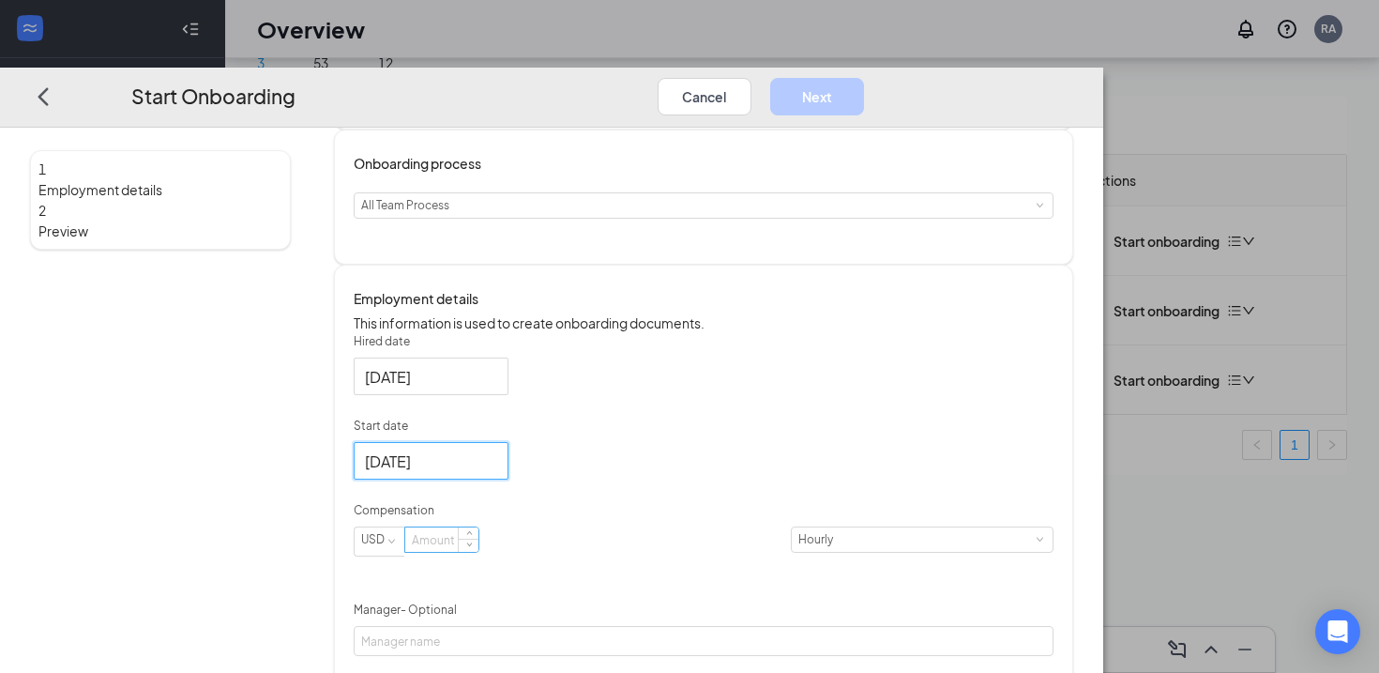
click at [478, 552] on input at bounding box center [441, 539] width 73 height 24
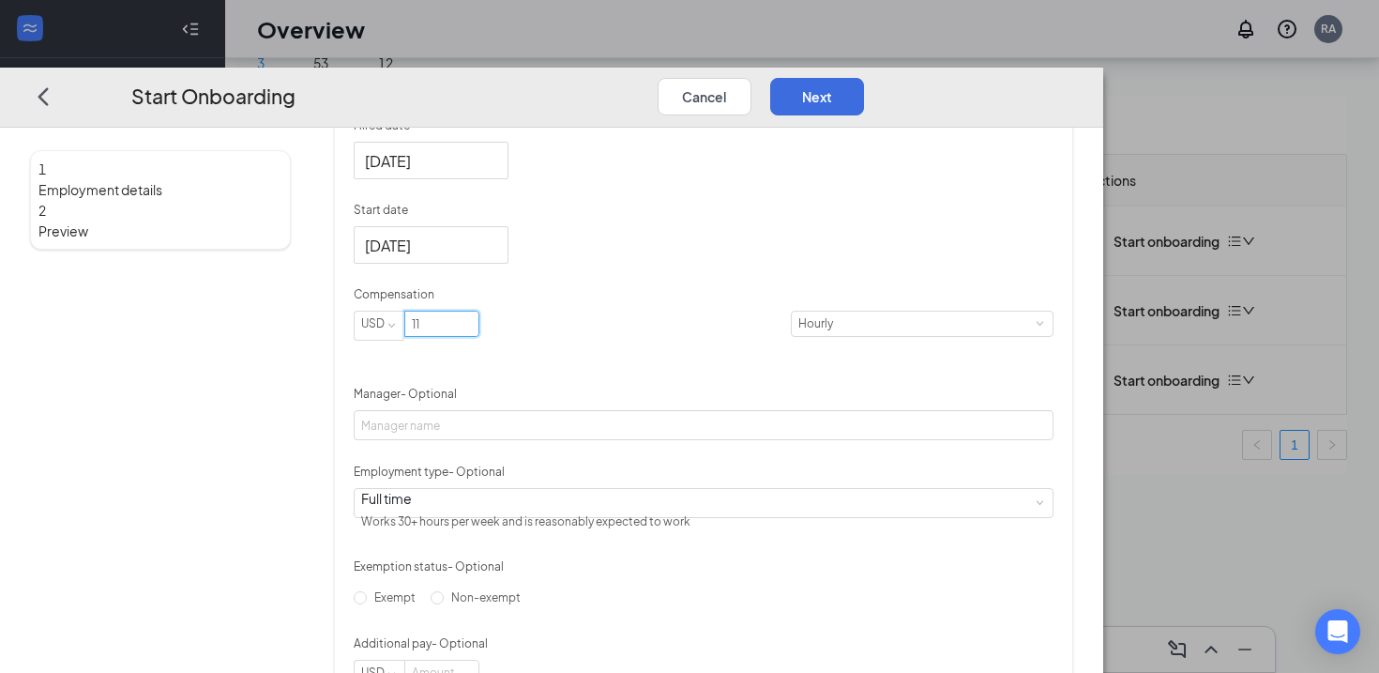
scroll to position [388, 0]
type input "11"
click at [717, 514] on div "Full time Works 30+ hours per week and is reasonably expected to work" at bounding box center [703, 500] width 685 height 28
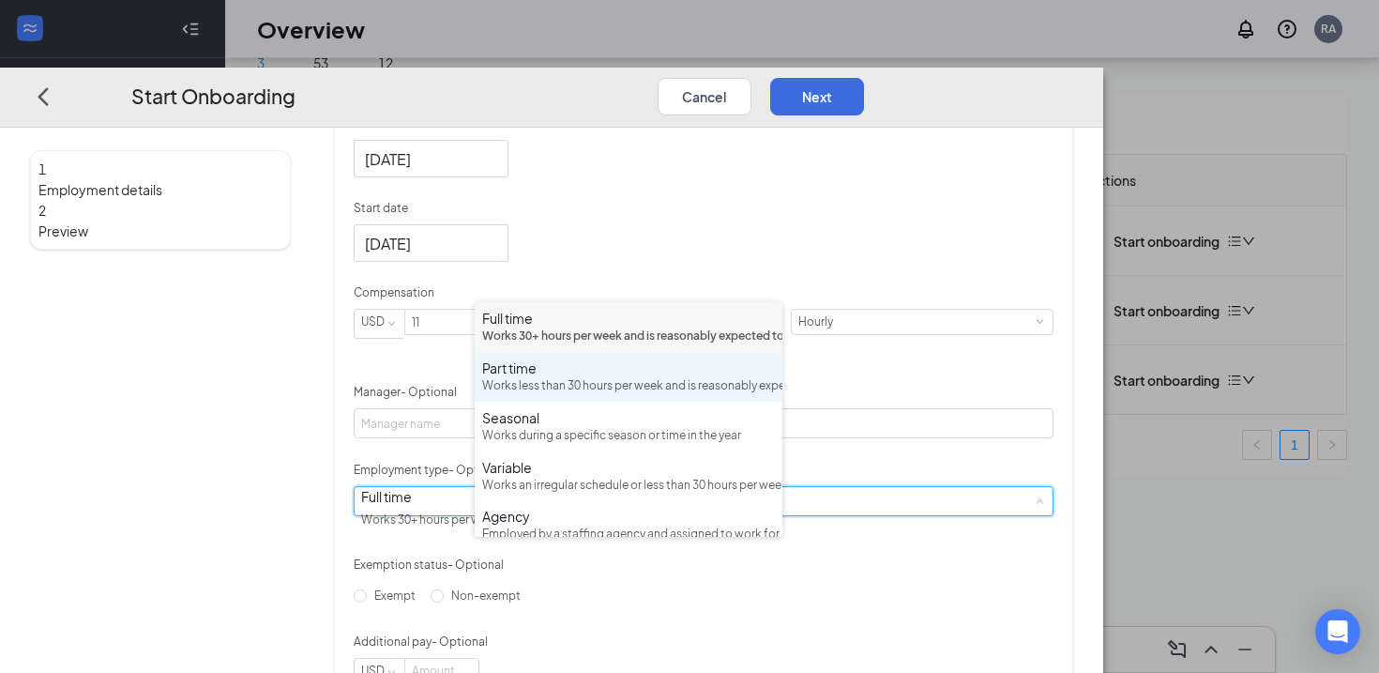
click at [606, 395] on div "Works less than 30 hours per week and is reasonably expected to work" at bounding box center [628, 386] width 293 height 18
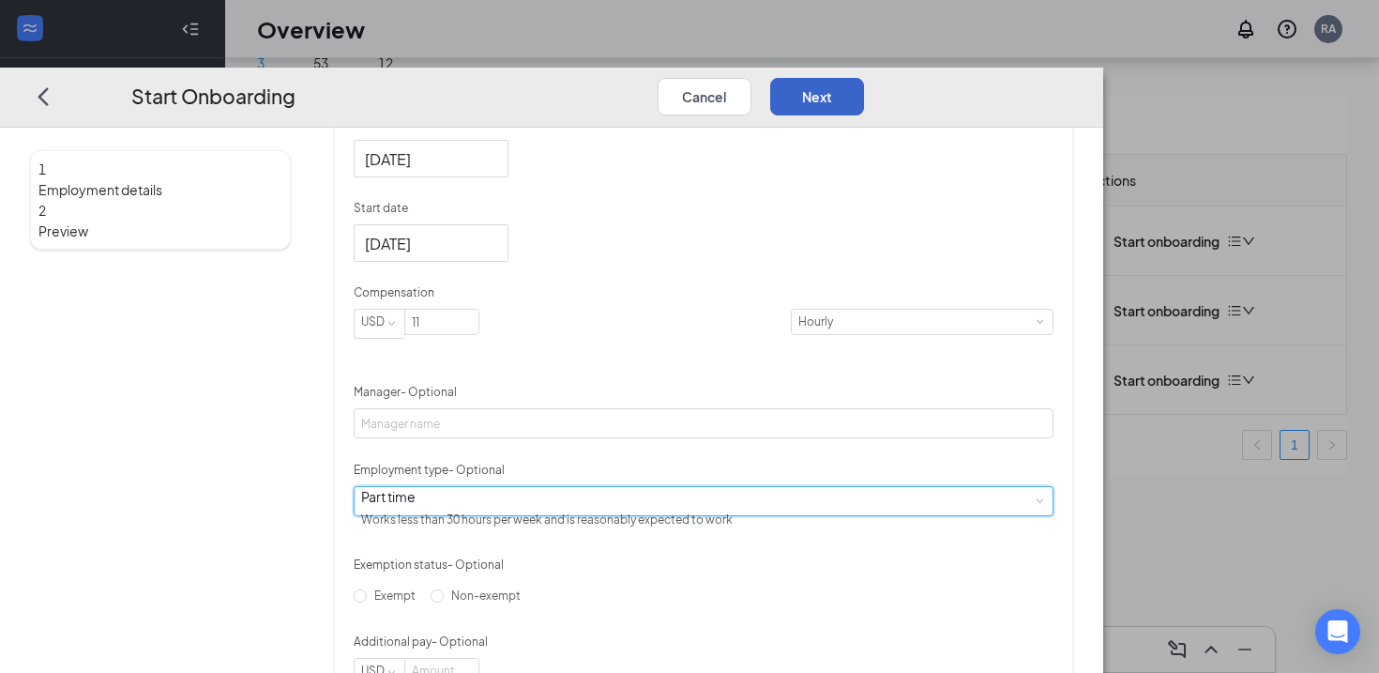
click at [864, 77] on button "Next" at bounding box center [817, 96] width 94 height 38
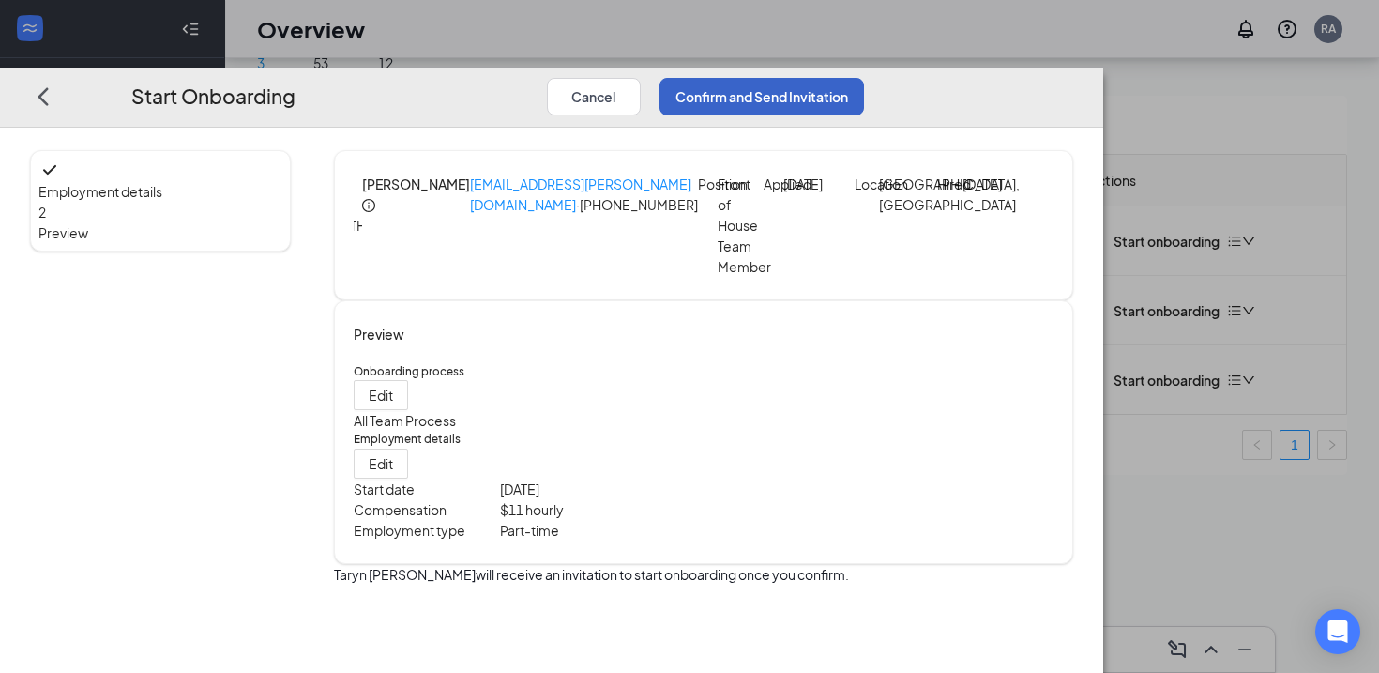
click at [864, 77] on button "Confirm and Send Invitation" at bounding box center [762, 96] width 205 height 38
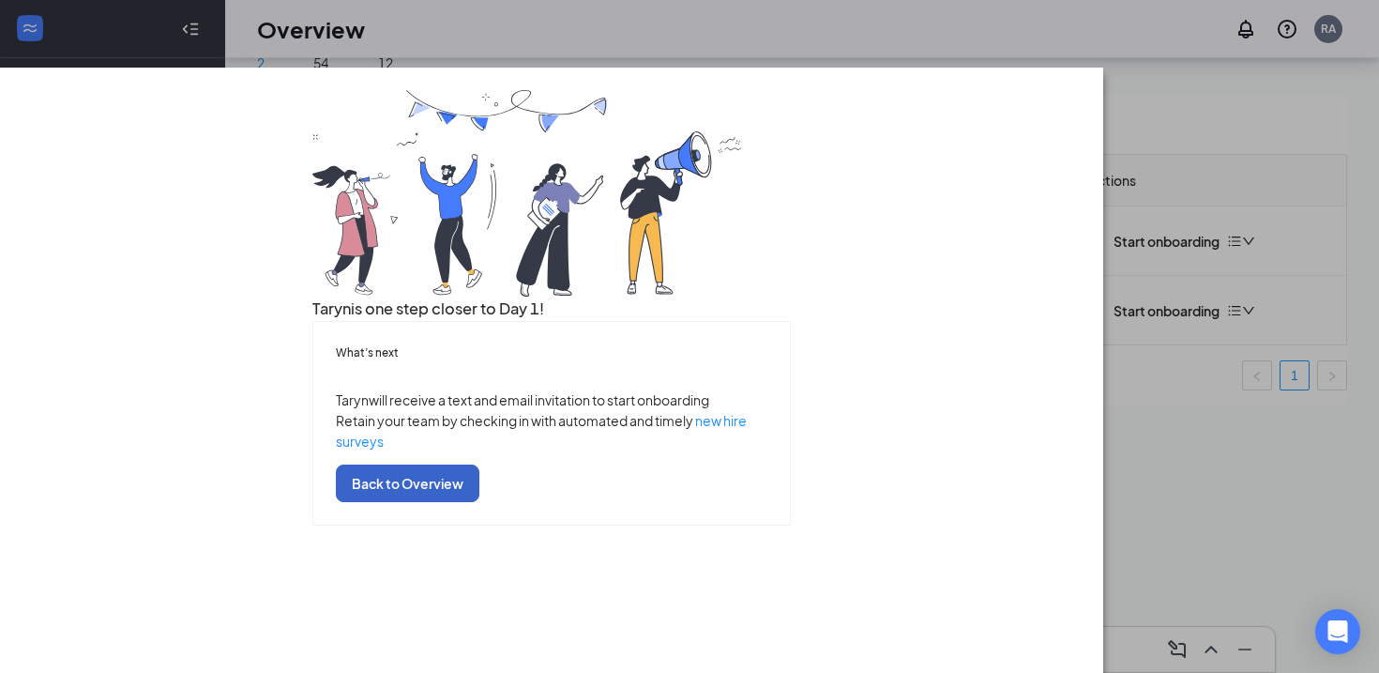
click at [479, 502] on button "Back to Overview" at bounding box center [408, 483] width 144 height 38
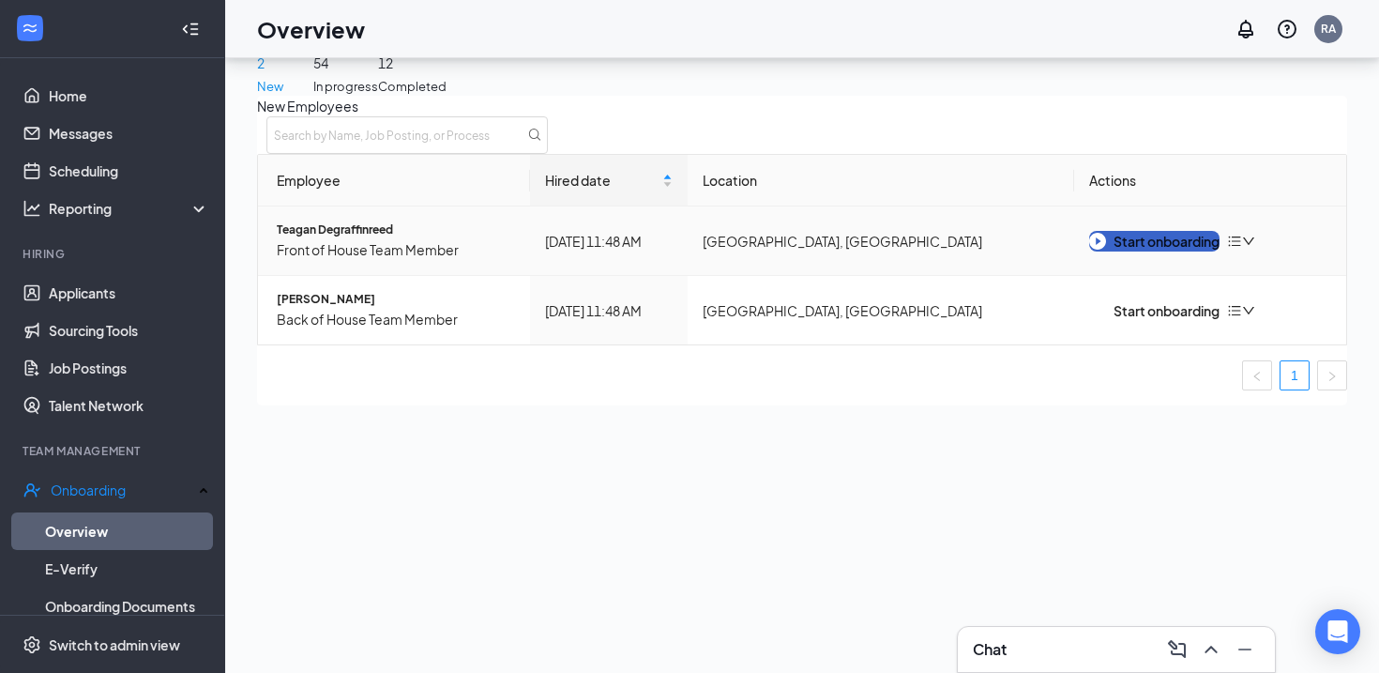
click at [1158, 251] on div "Start onboarding" at bounding box center [1154, 241] width 130 height 21
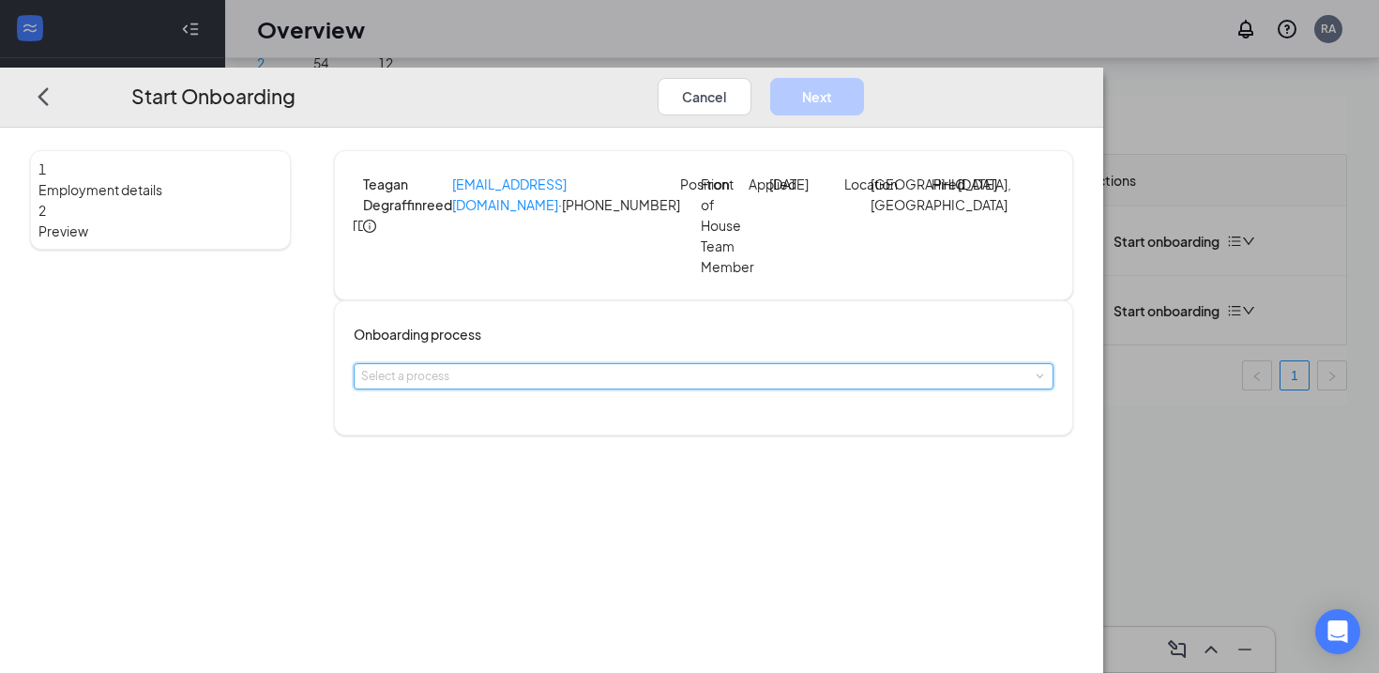
click at [636, 388] on div "Select a process" at bounding box center [703, 376] width 685 height 24
click at [594, 447] on li "All Team Process" at bounding box center [629, 437] width 308 height 31
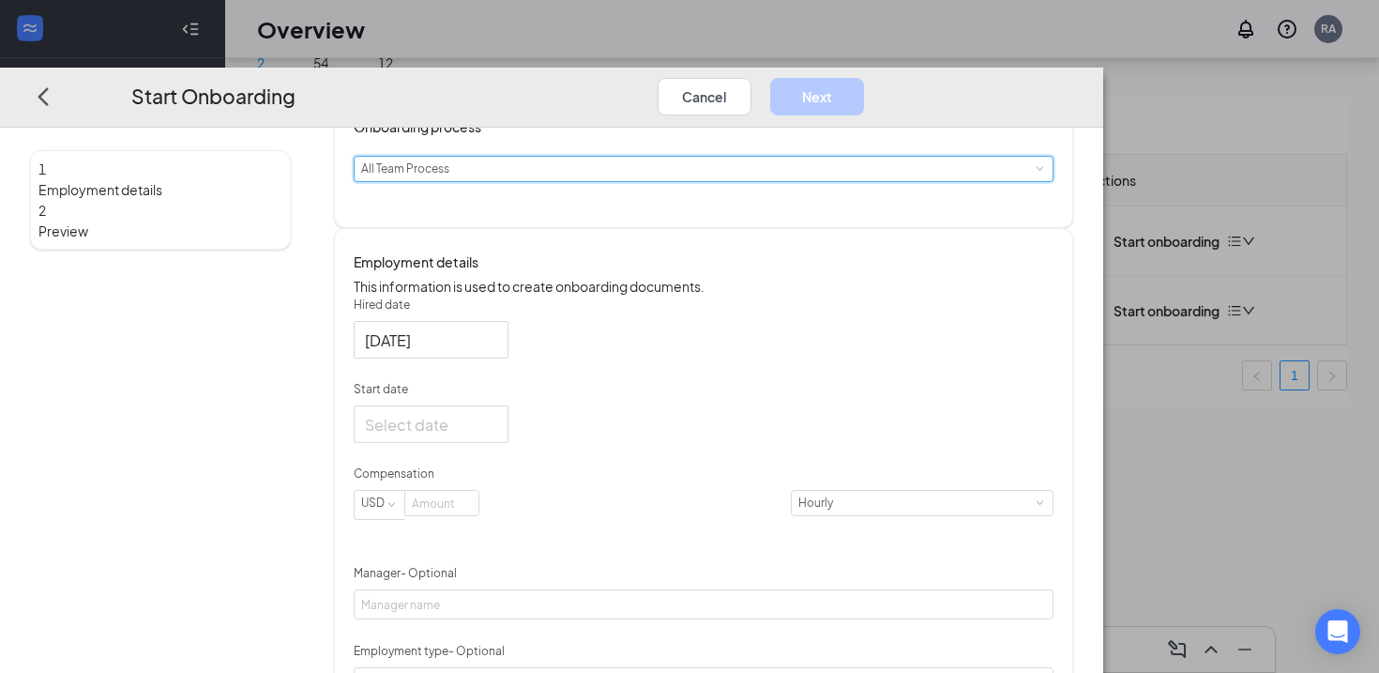
scroll to position [234, 0]
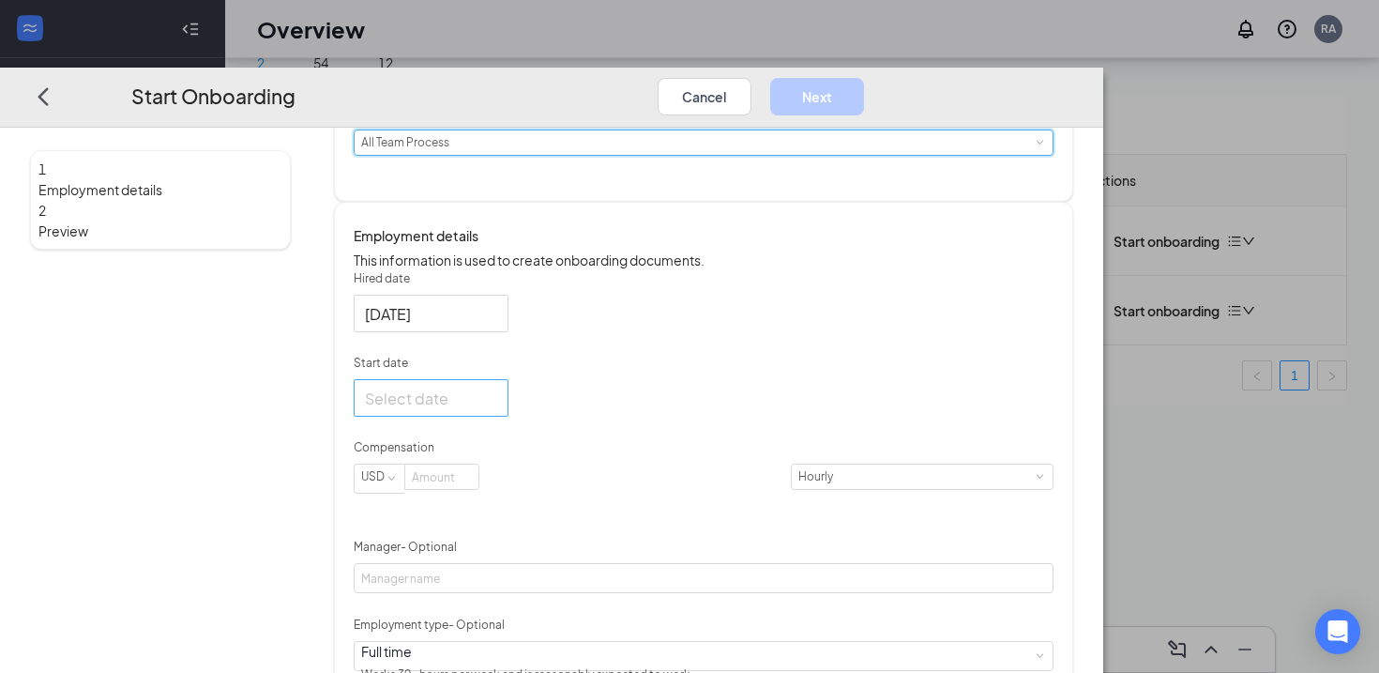
click at [497, 409] on div at bounding box center [431, 397] width 132 height 23
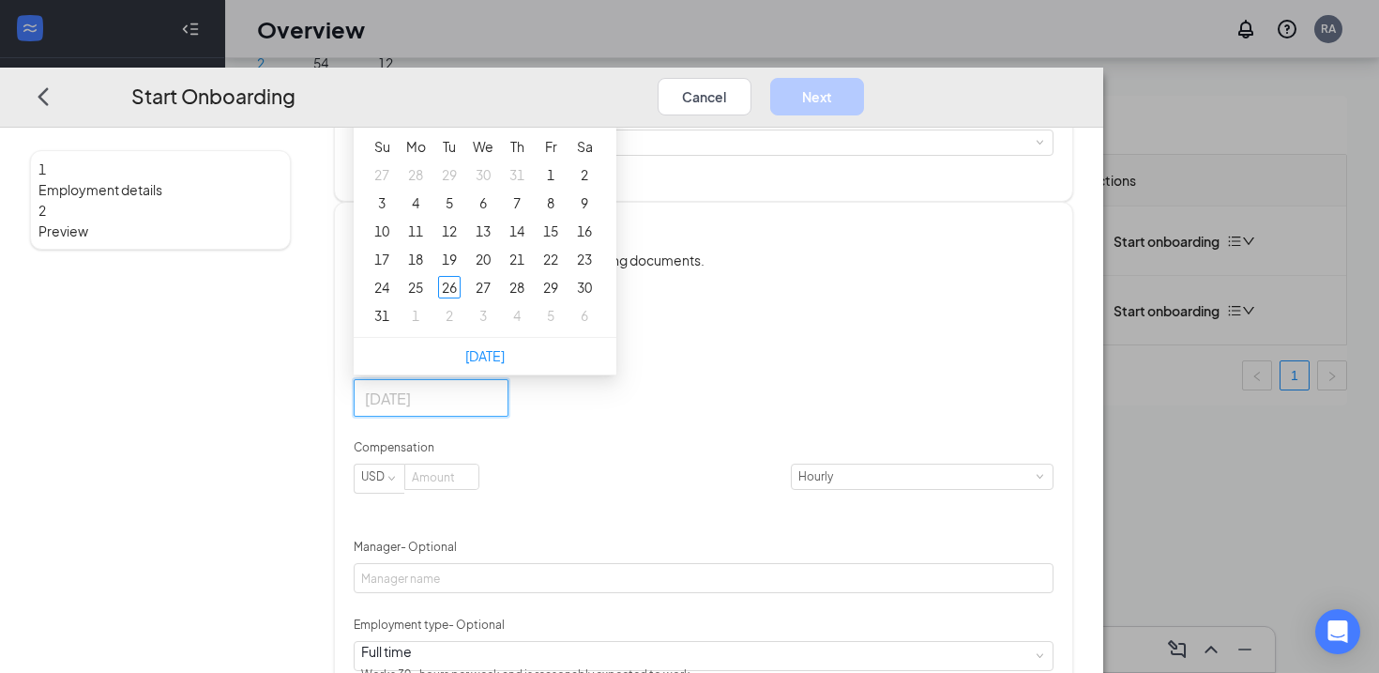
type input "[DATE]"
click at [588, 124] on button "button" at bounding box center [578, 105] width 21 height 38
type input "[DATE]"
click at [596, 270] on div "27" at bounding box center [584, 259] width 23 height 23
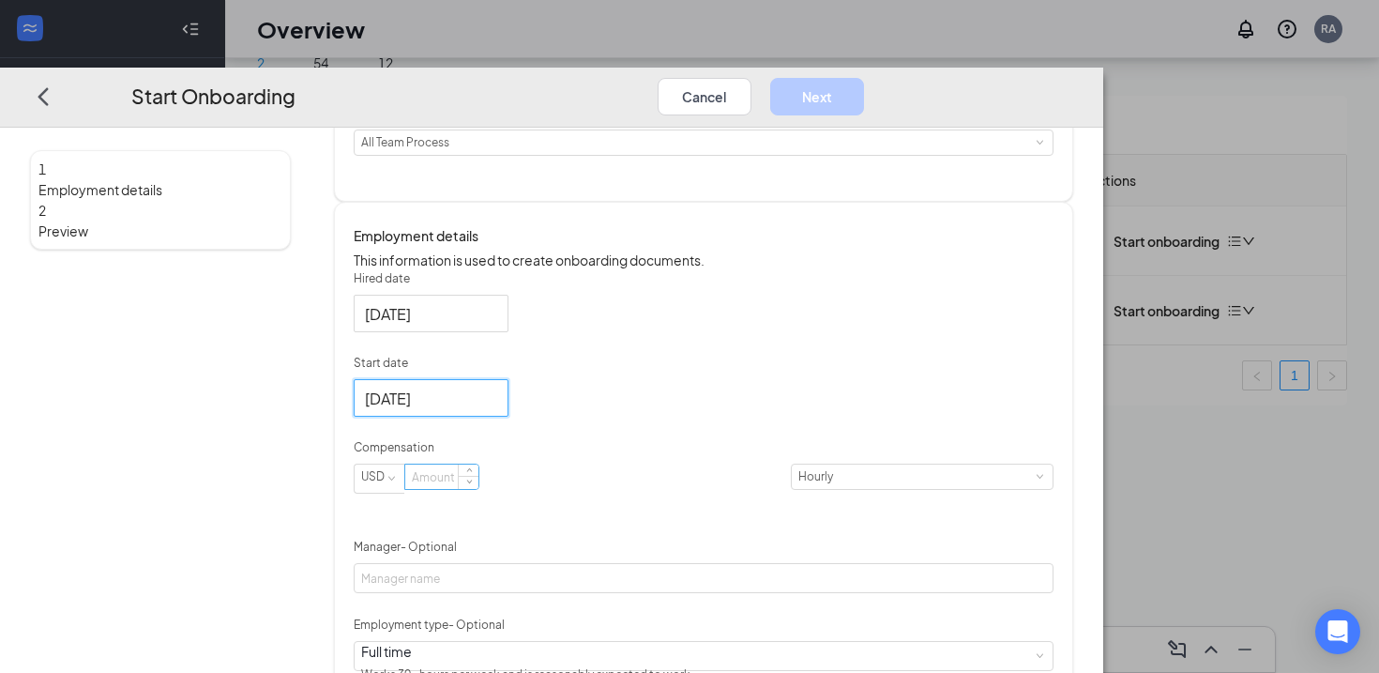
click at [478, 489] on input at bounding box center [441, 476] width 73 height 24
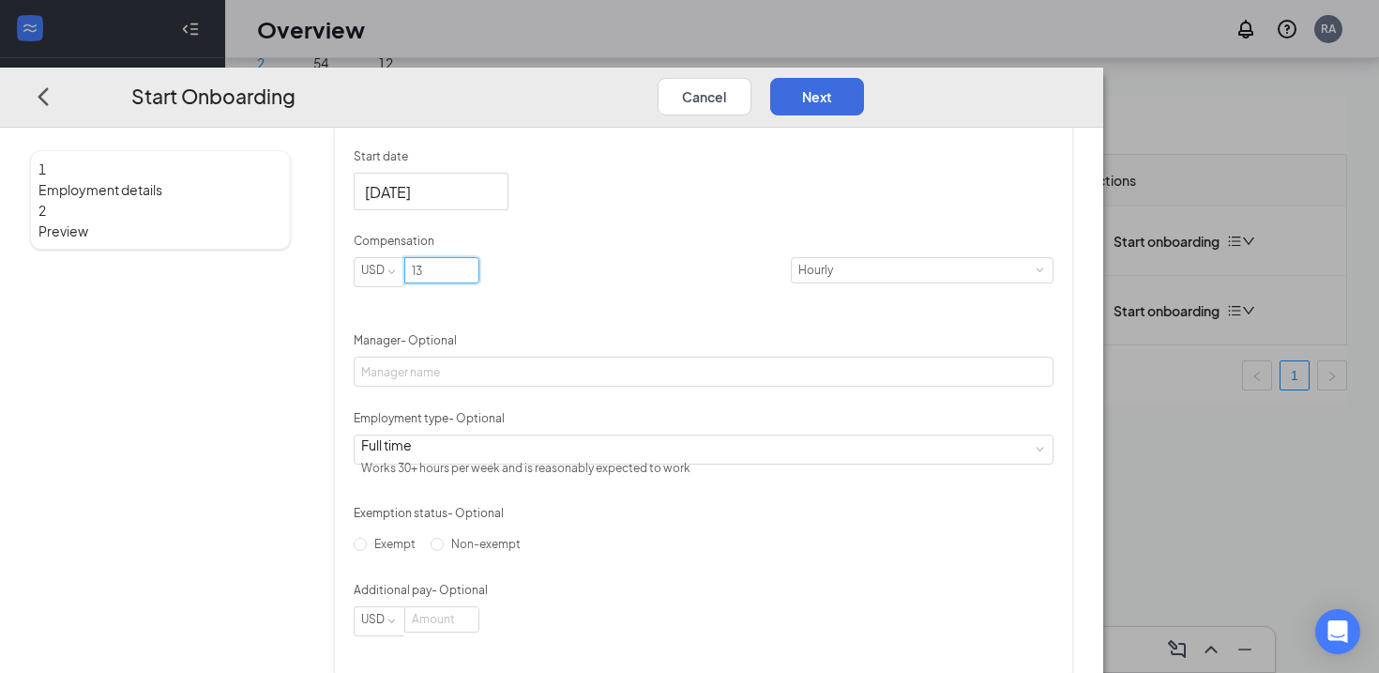
scroll to position [449, 0]
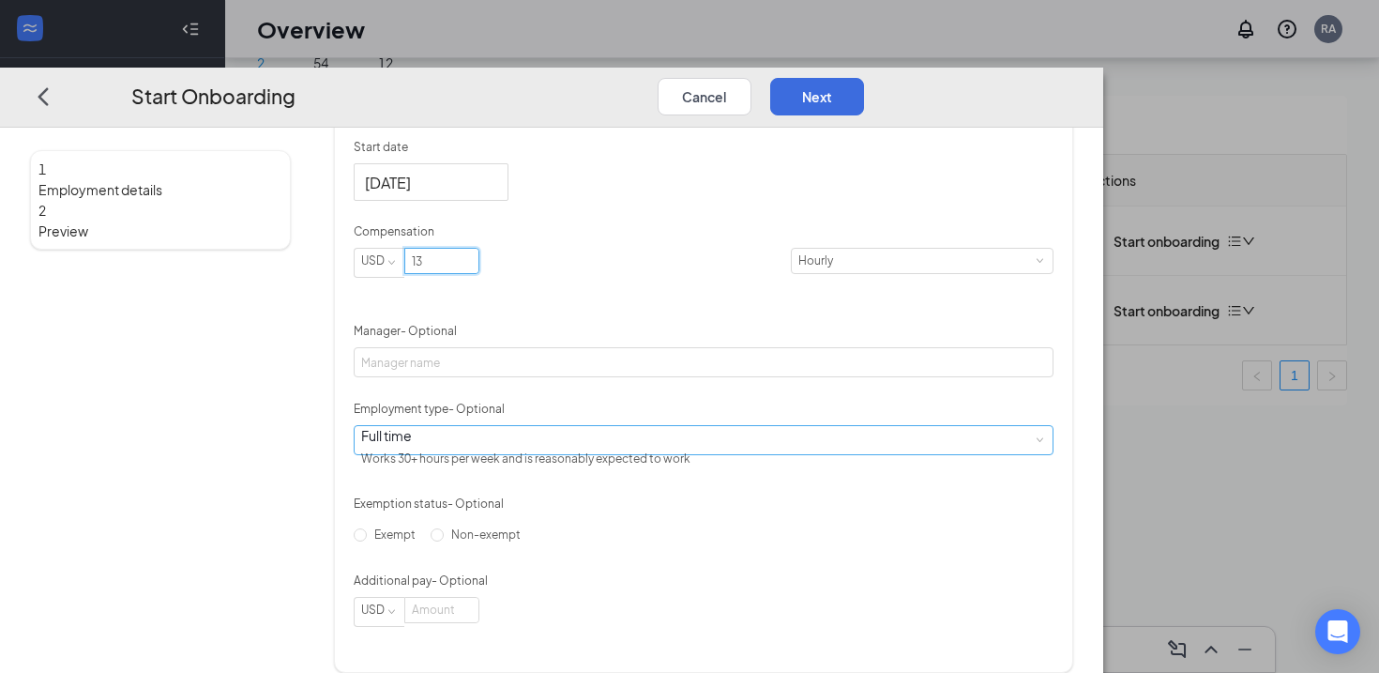
type input "13"
click at [607, 453] on div "Full time Works 30+ hours per week and is reasonably expected to work" at bounding box center [703, 439] width 685 height 28
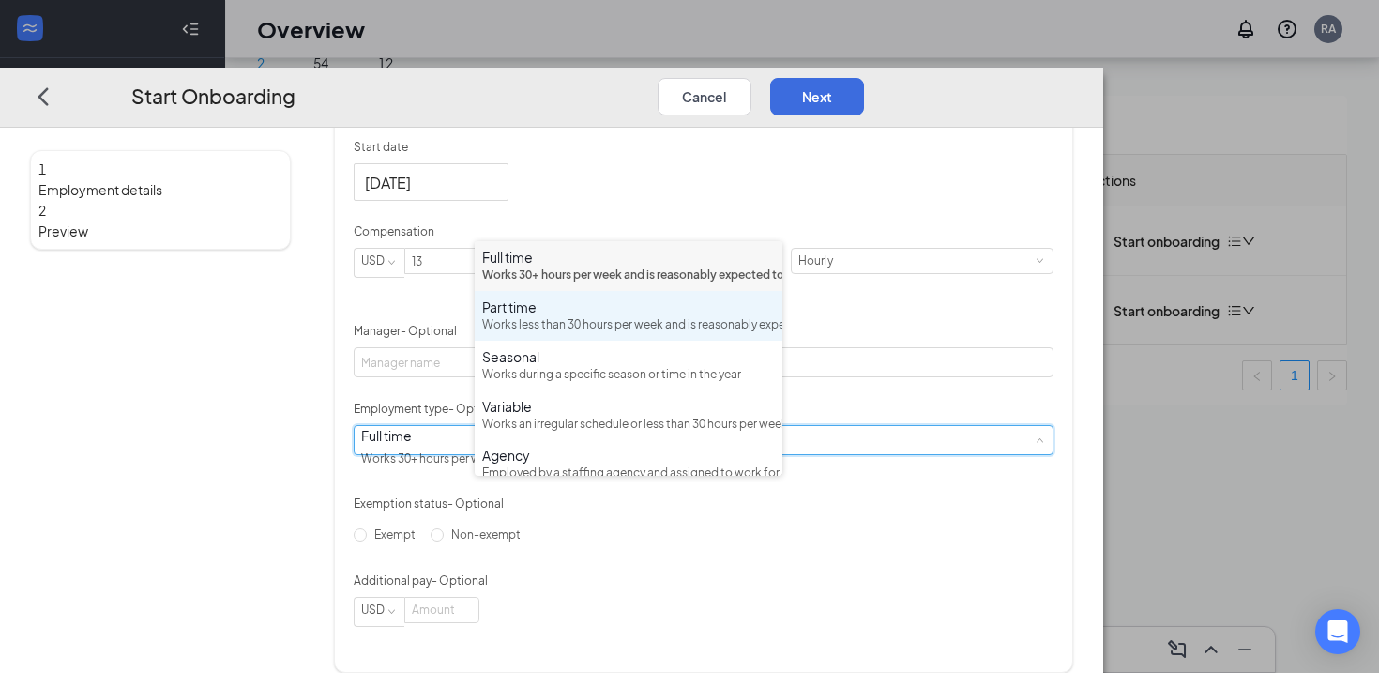
click at [573, 334] on div "Works less than 30 hours per week and is reasonably expected to work" at bounding box center [628, 325] width 293 height 18
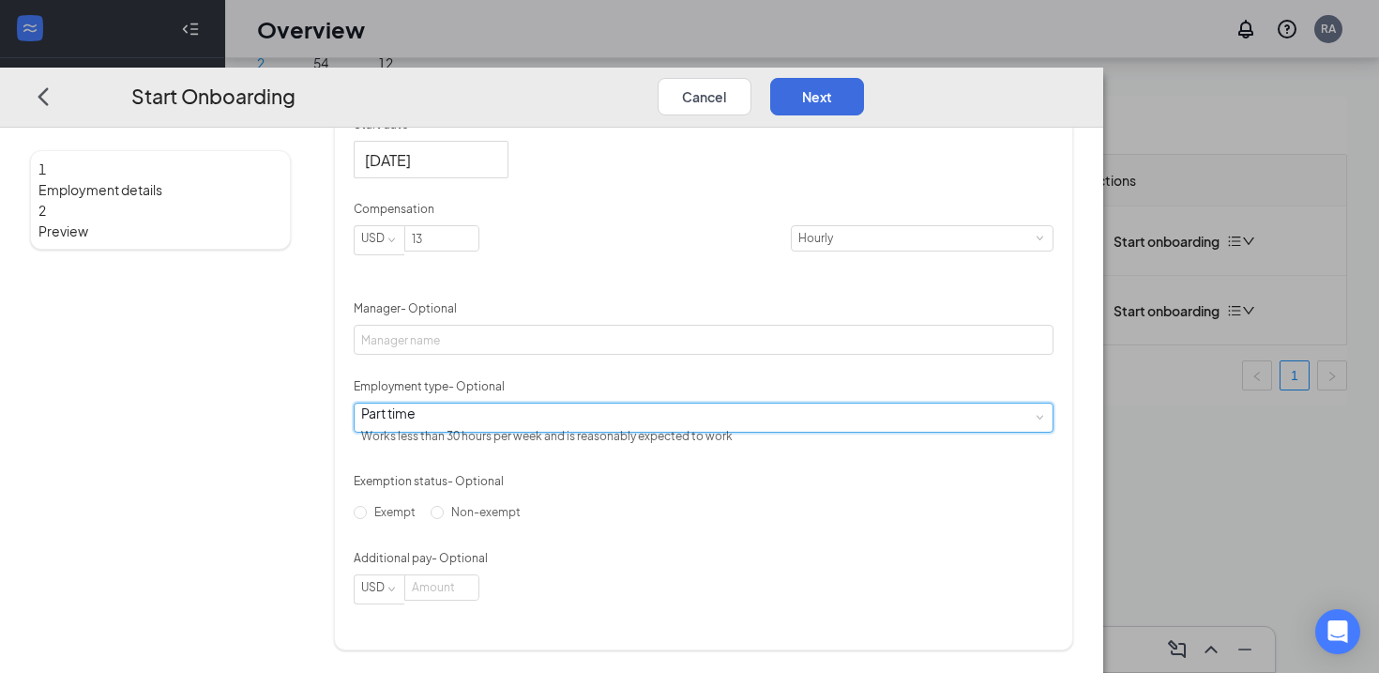
scroll to position [535, 0]
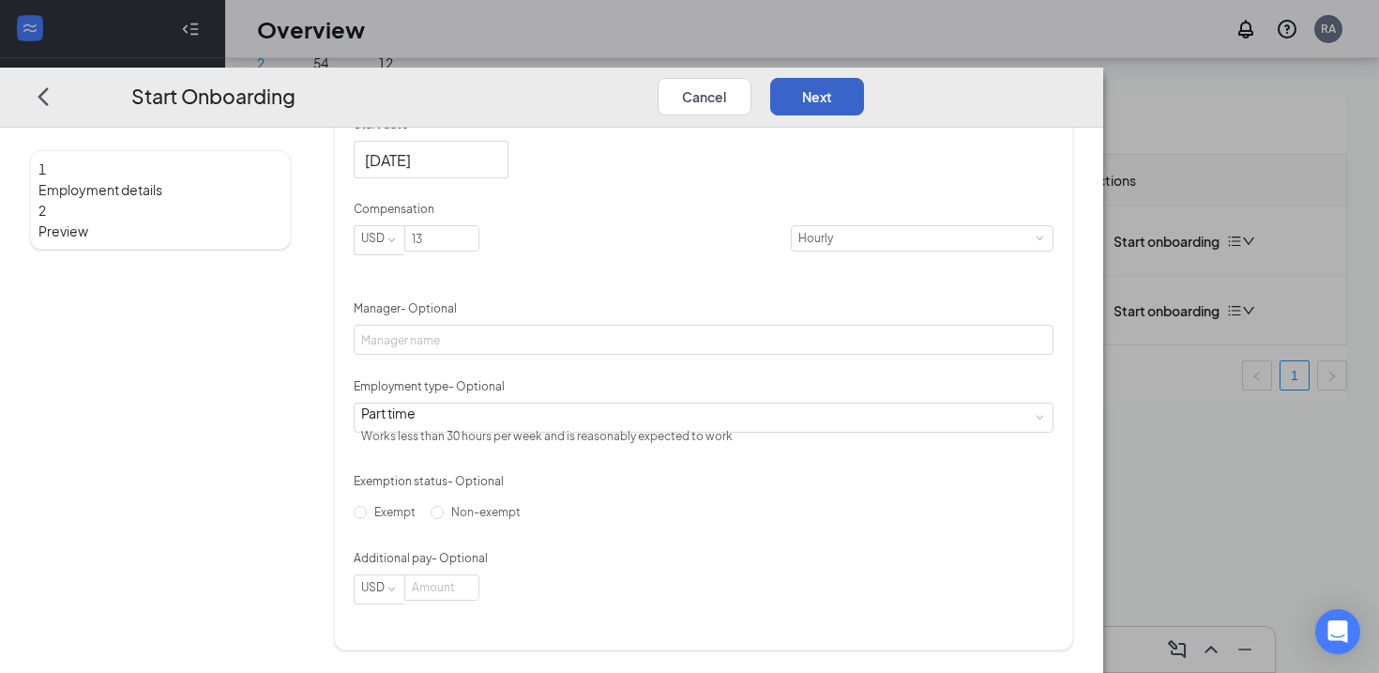
click at [864, 77] on button "Next" at bounding box center [817, 96] width 94 height 38
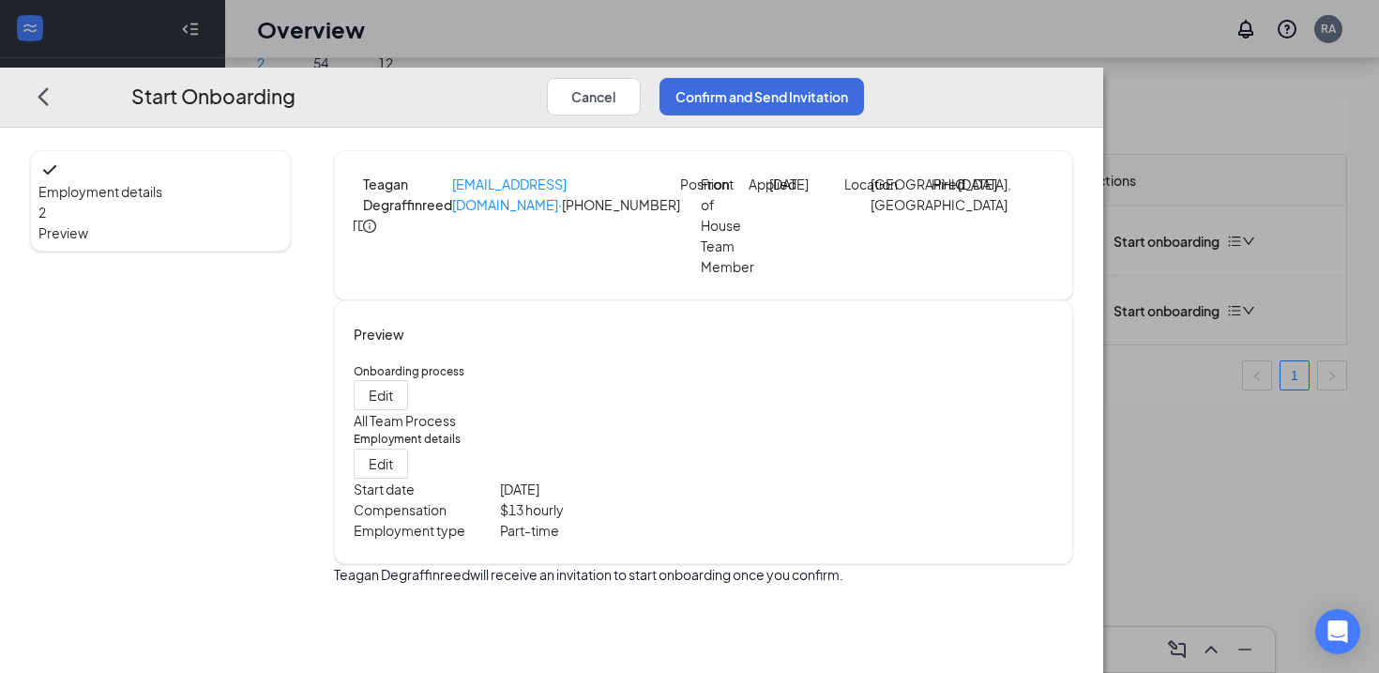
scroll to position [0, 0]
click at [864, 77] on button "Confirm and Send Invitation" at bounding box center [762, 96] width 205 height 38
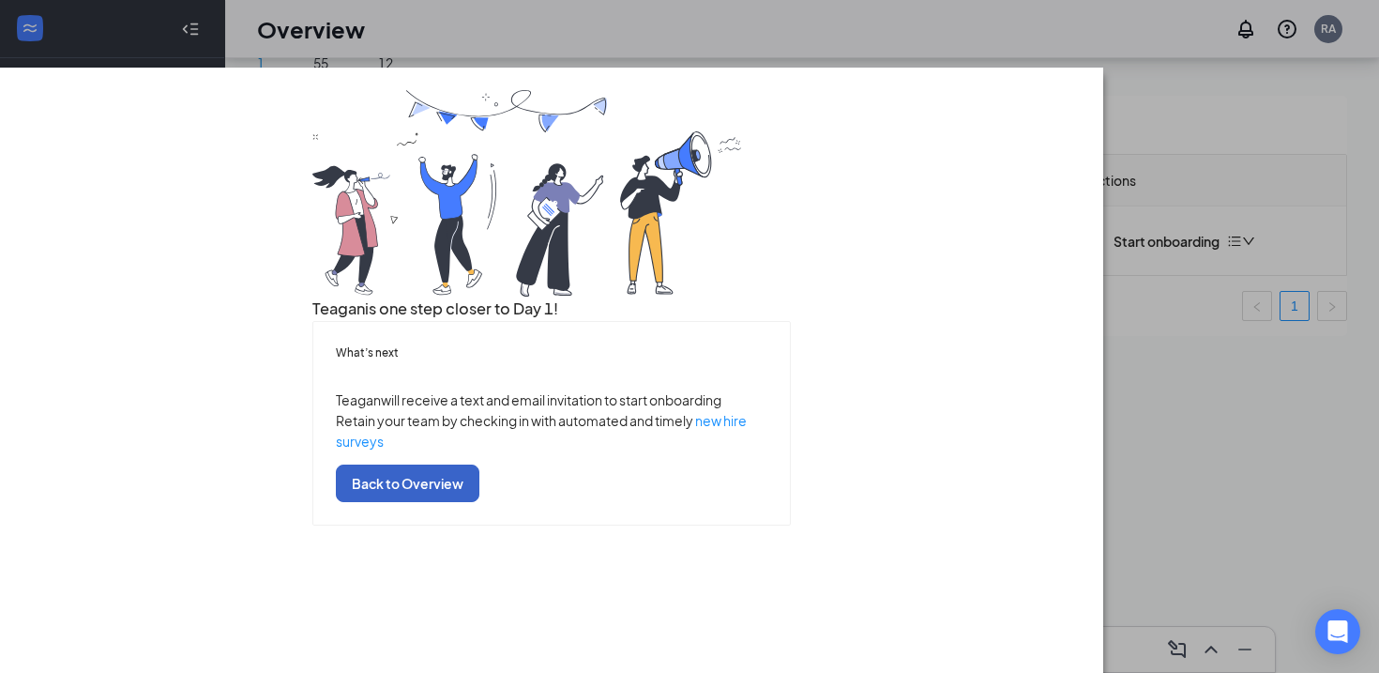
click at [479, 502] on button "Back to Overview" at bounding box center [408, 483] width 144 height 38
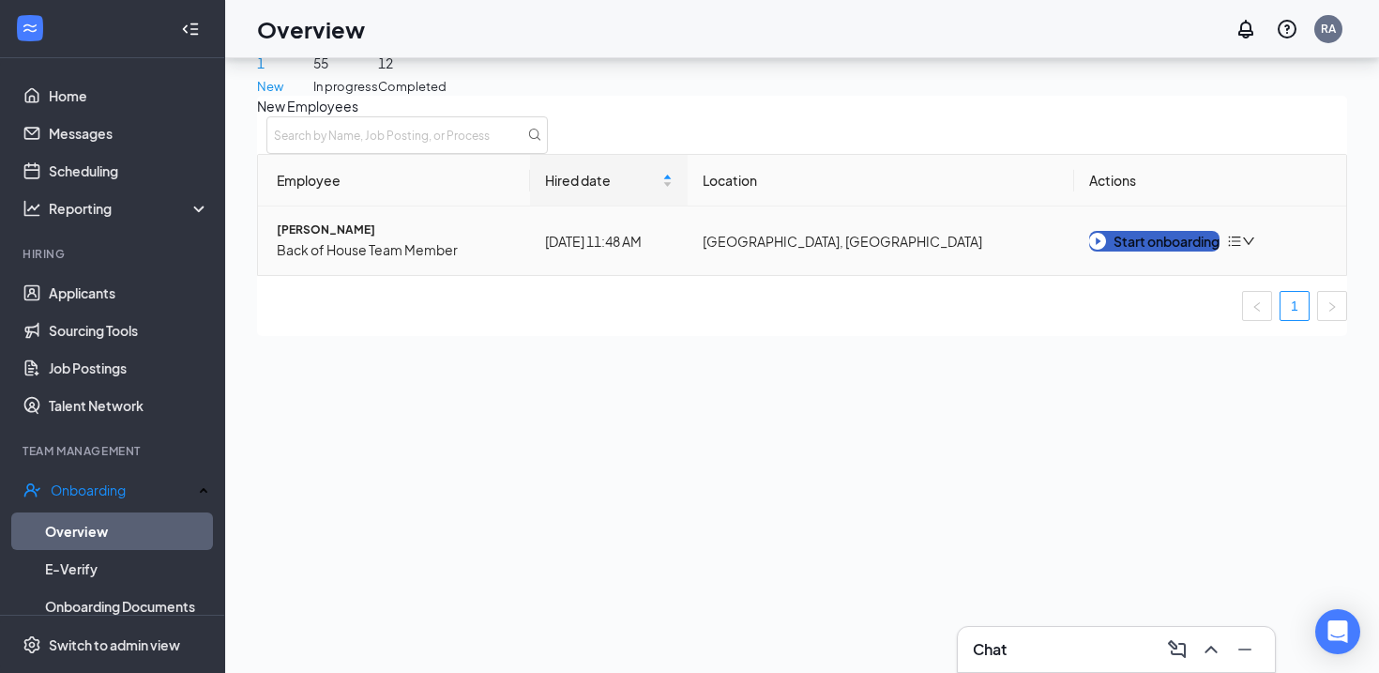
click at [1129, 251] on div "Start onboarding" at bounding box center [1154, 241] width 130 height 21
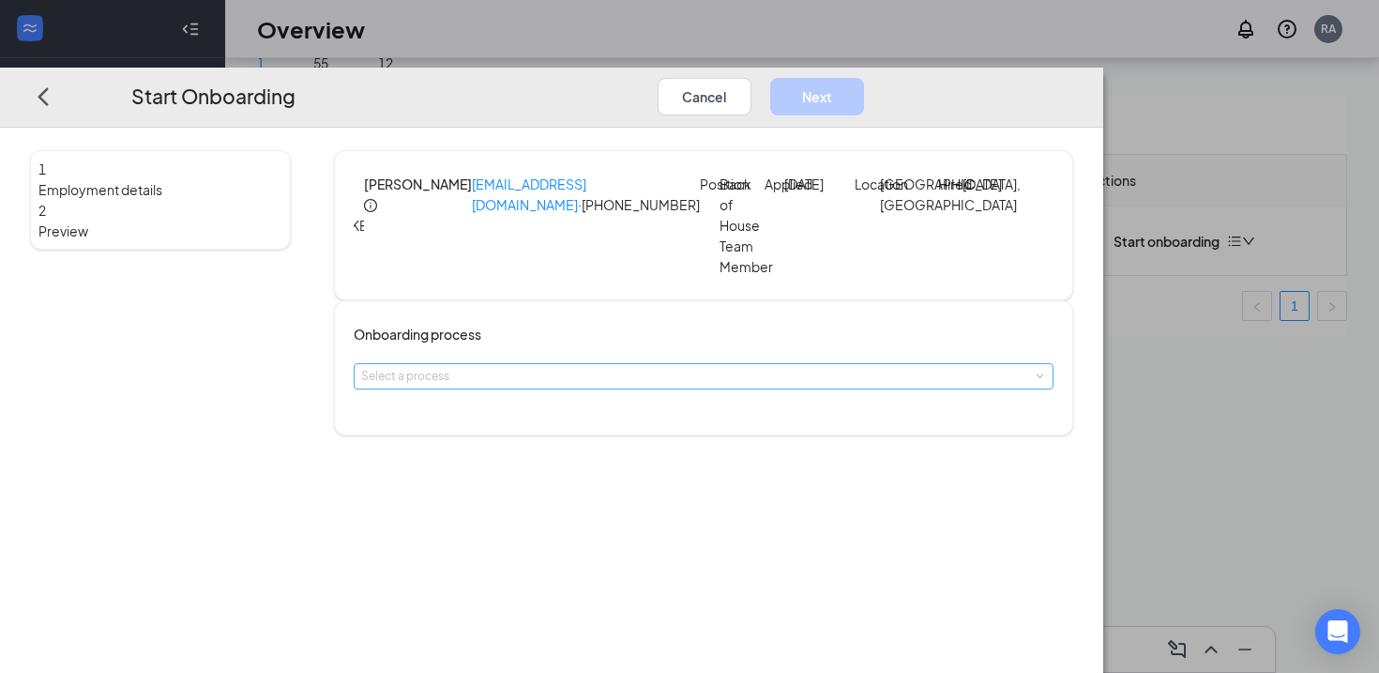
click at [601, 386] on div "Select a process" at bounding box center [699, 376] width 676 height 19
click at [562, 452] on li "All Team Process" at bounding box center [629, 437] width 308 height 31
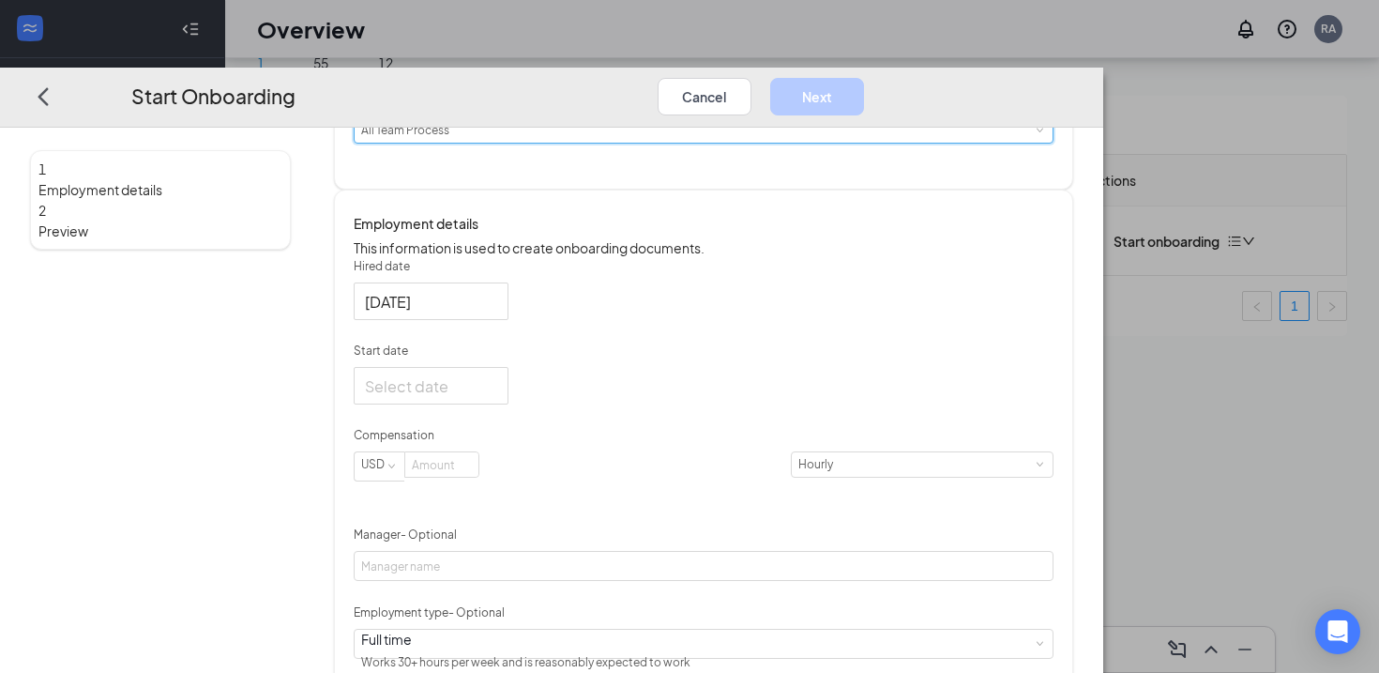
scroll to position [272, 0]
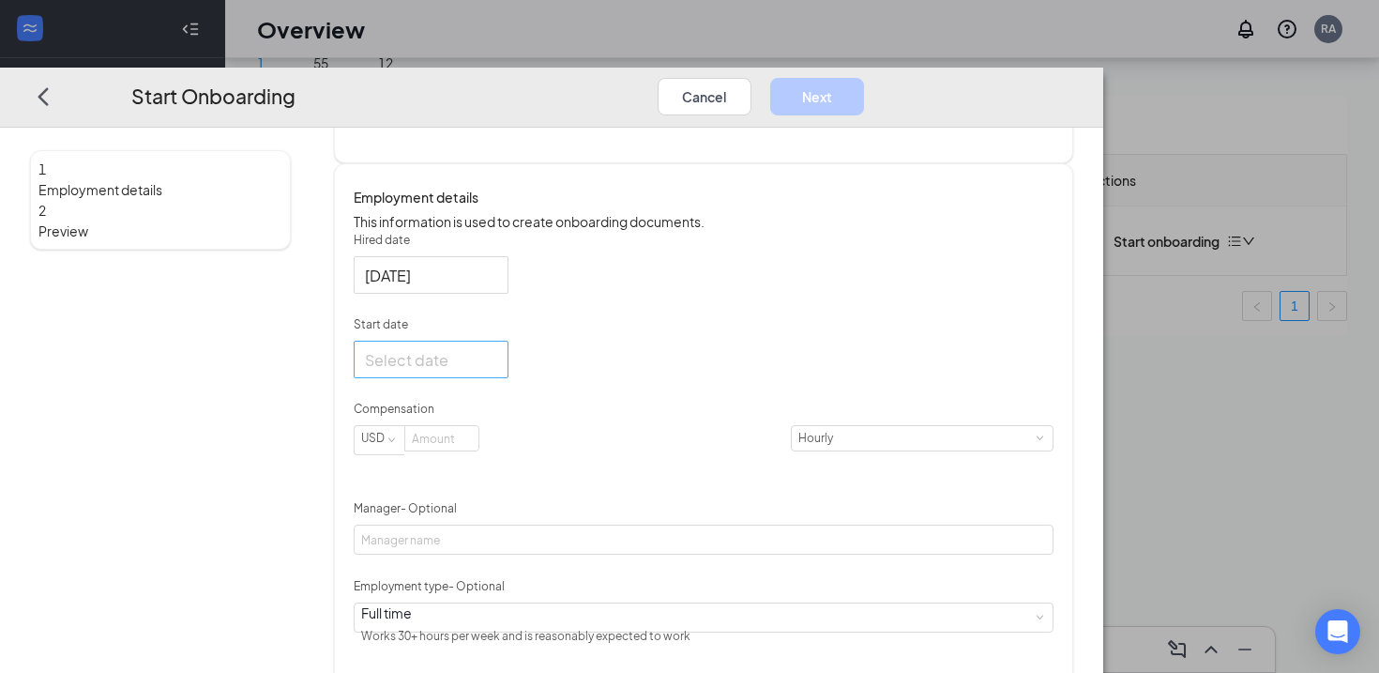
click at [508, 378] on div at bounding box center [431, 360] width 155 height 38
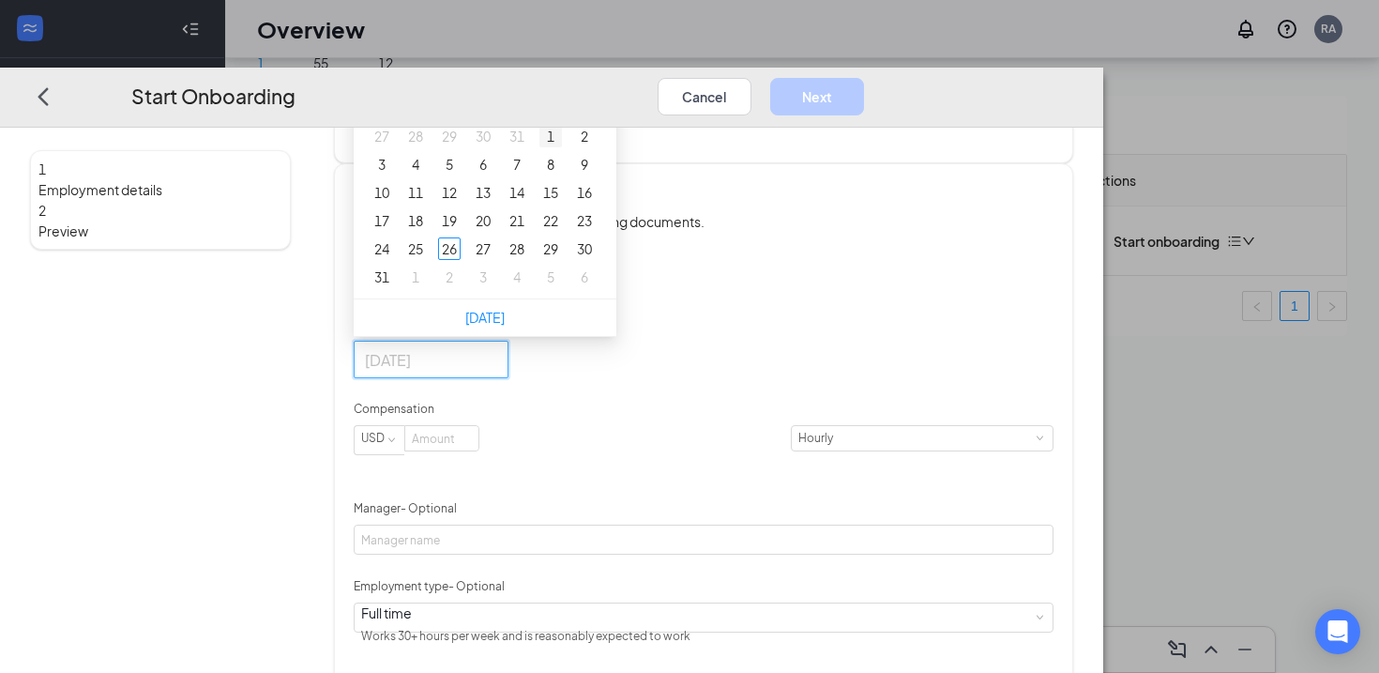
type input "[DATE]"
click at [588, 85] on button "button" at bounding box center [578, 67] width 21 height 38
type input "[DATE]"
click at [596, 232] on div "27" at bounding box center [584, 220] width 23 height 23
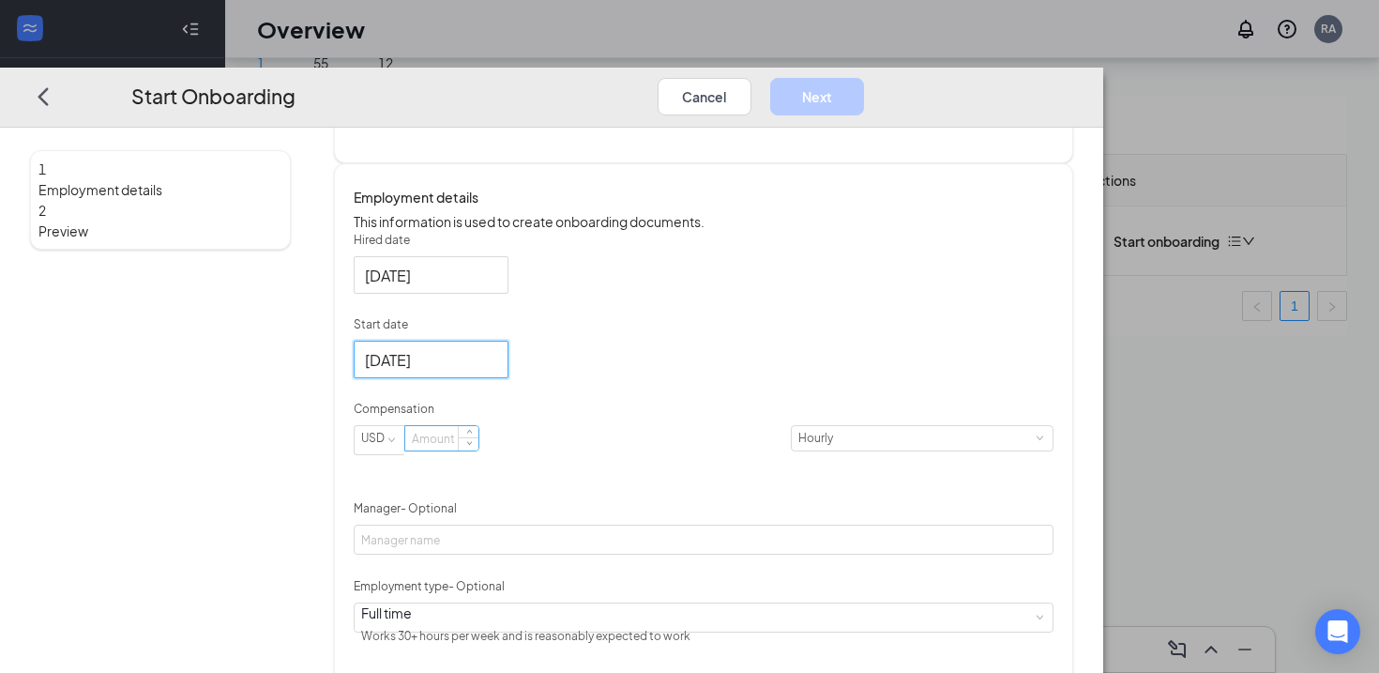
click at [478, 450] on input at bounding box center [441, 438] width 73 height 24
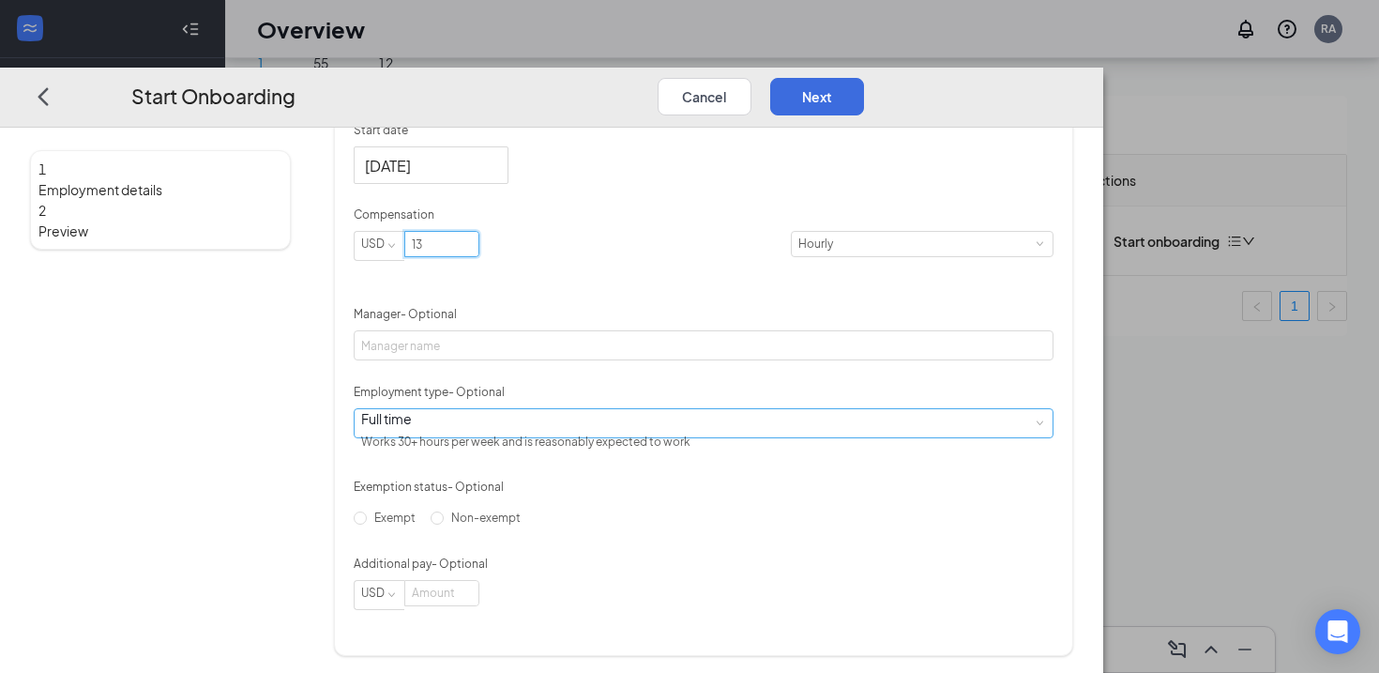
scroll to position [479, 0]
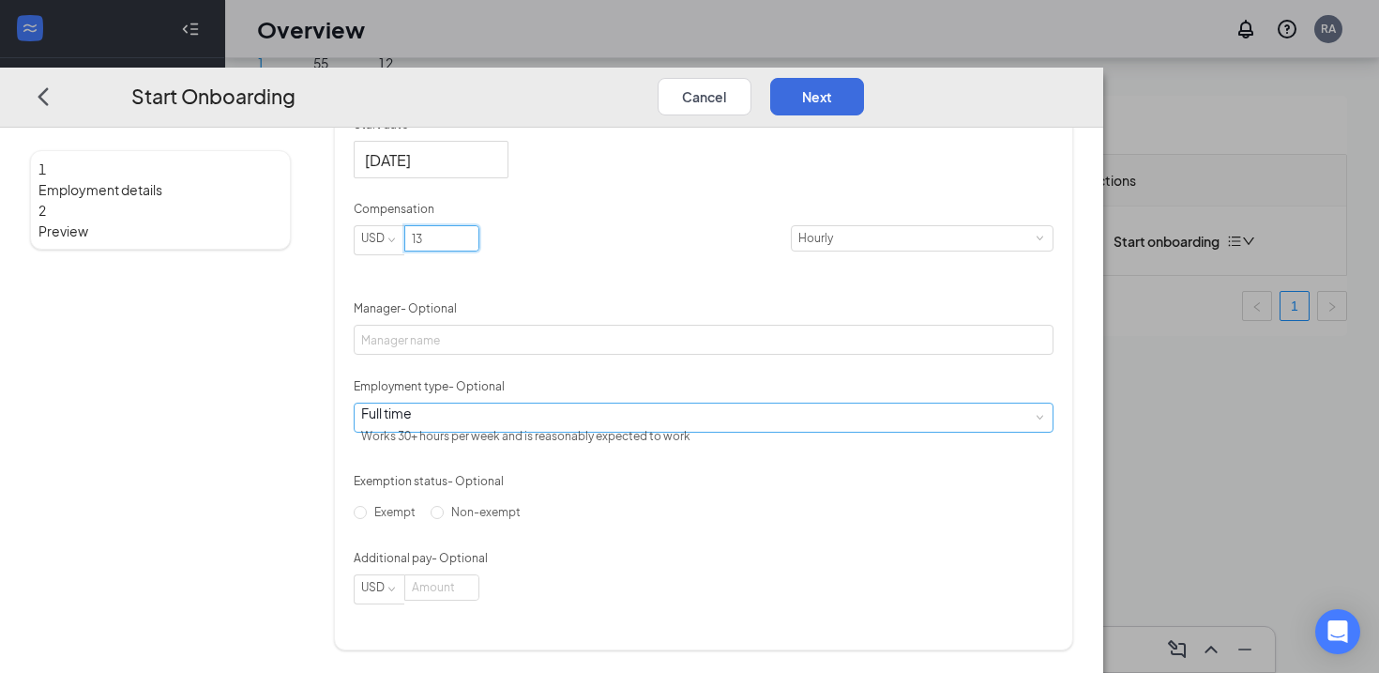
type input "13"
click at [745, 431] on div "Full time Works 30+ hours per week and is reasonably expected to work" at bounding box center [703, 416] width 685 height 28
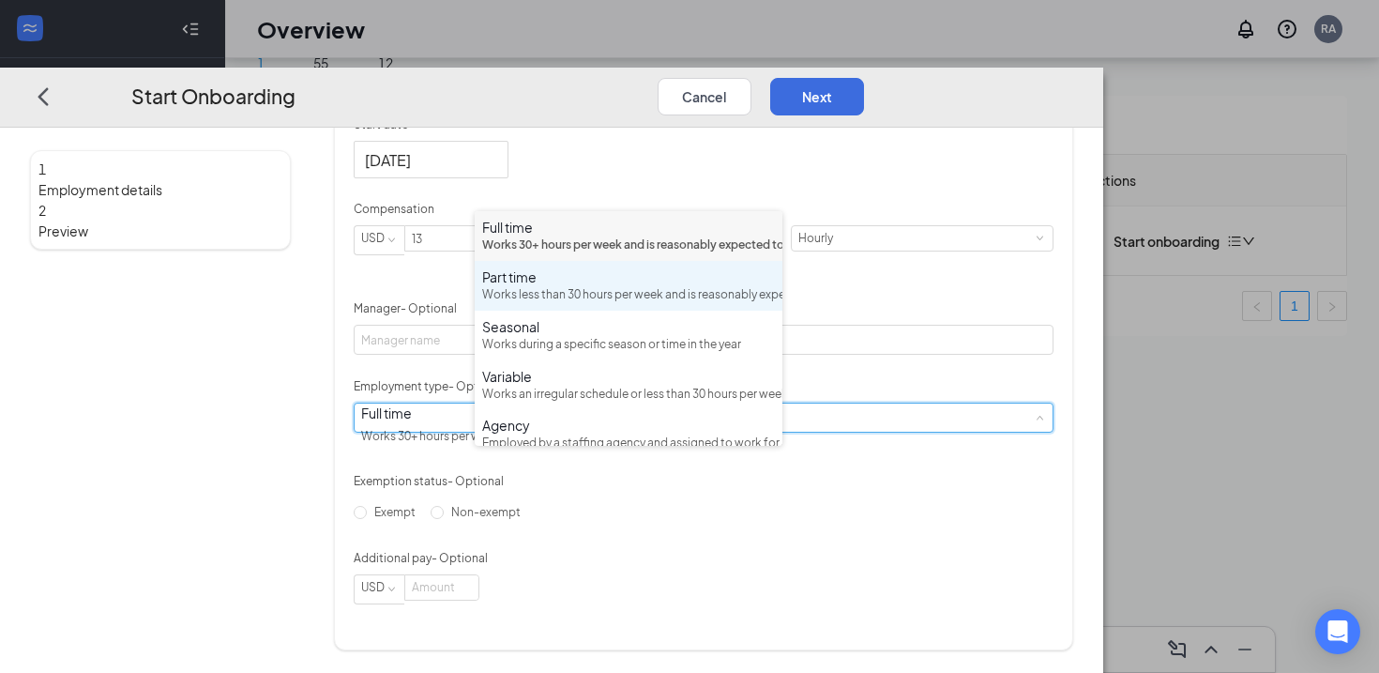
click at [635, 304] on div "Works less than 30 hours per week and is reasonably expected to work" at bounding box center [628, 295] width 293 height 18
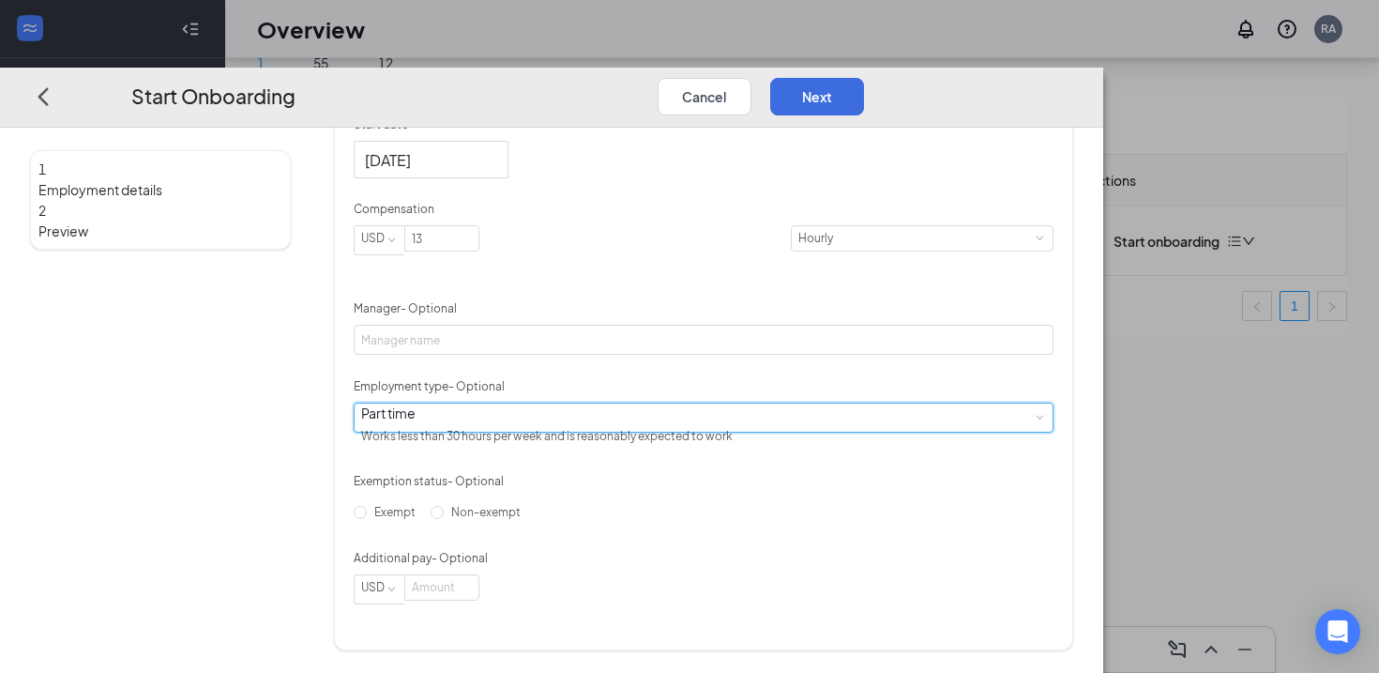
scroll to position [535, 0]
click at [864, 77] on button "Next" at bounding box center [817, 96] width 94 height 38
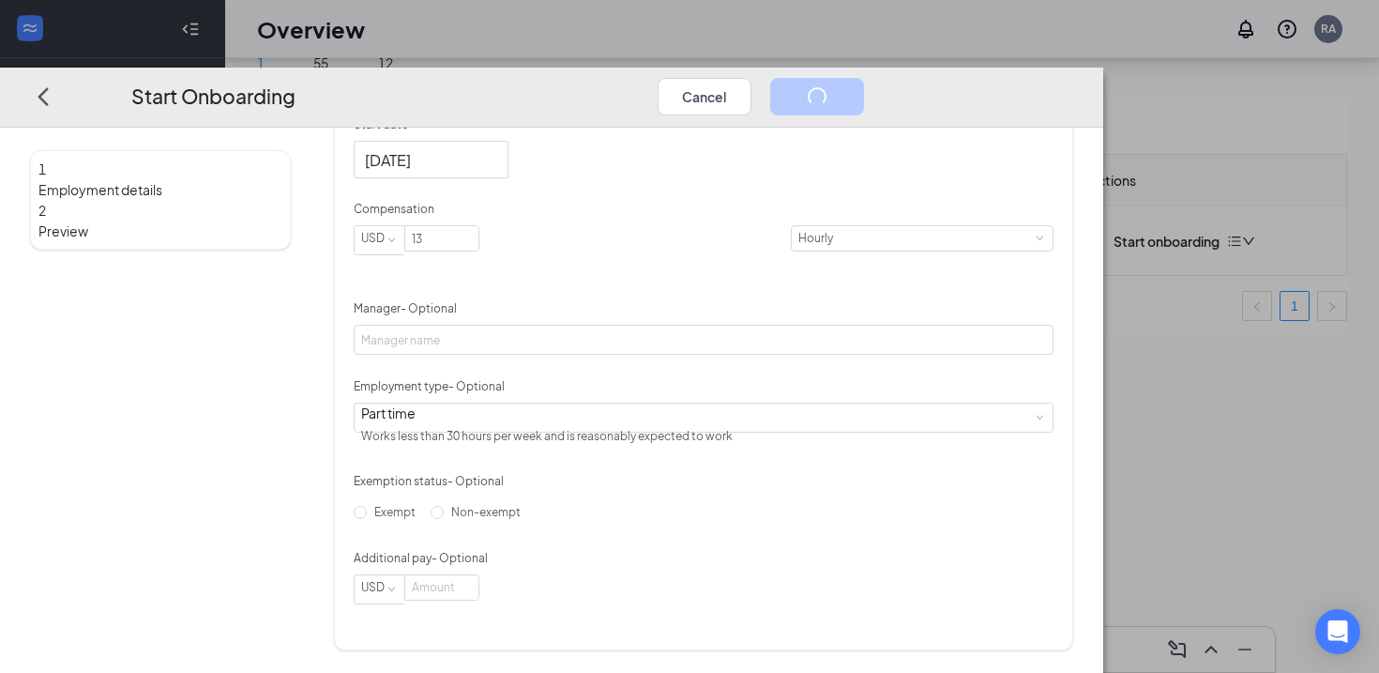
scroll to position [0, 0]
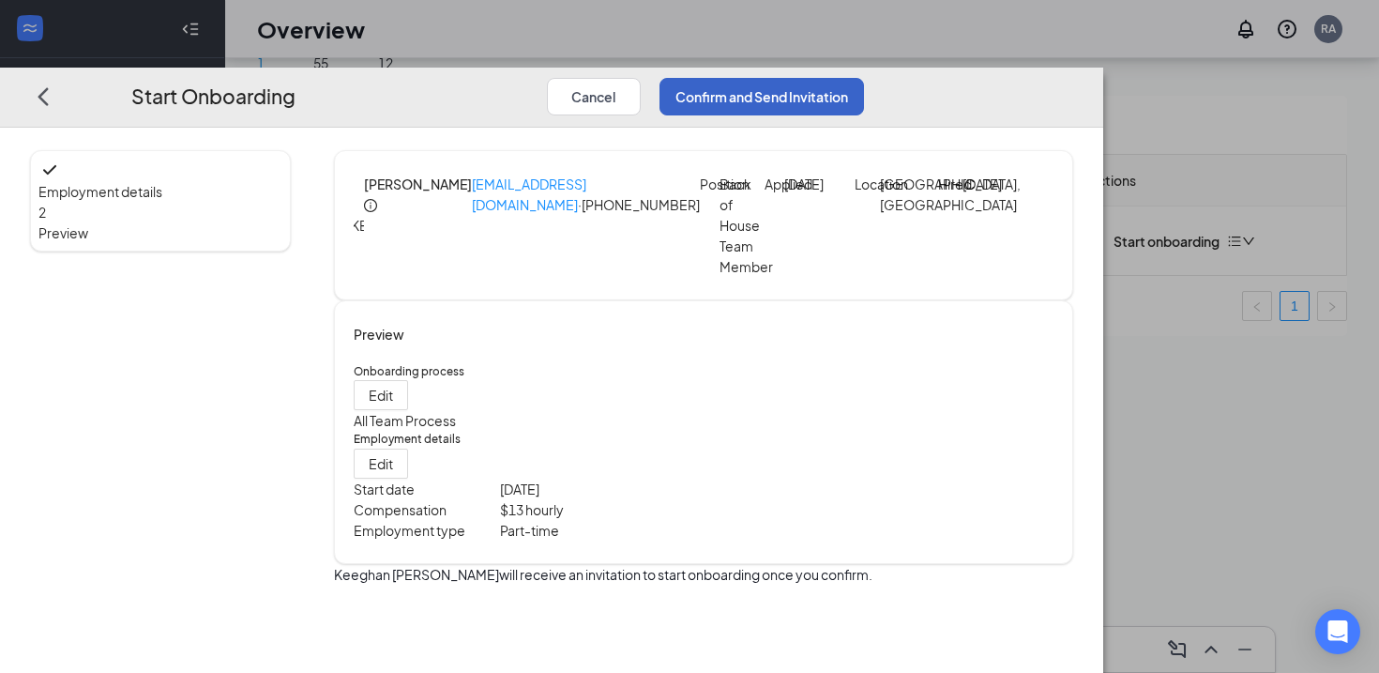
click at [864, 77] on button "Confirm and Send Invitation" at bounding box center [762, 96] width 205 height 38
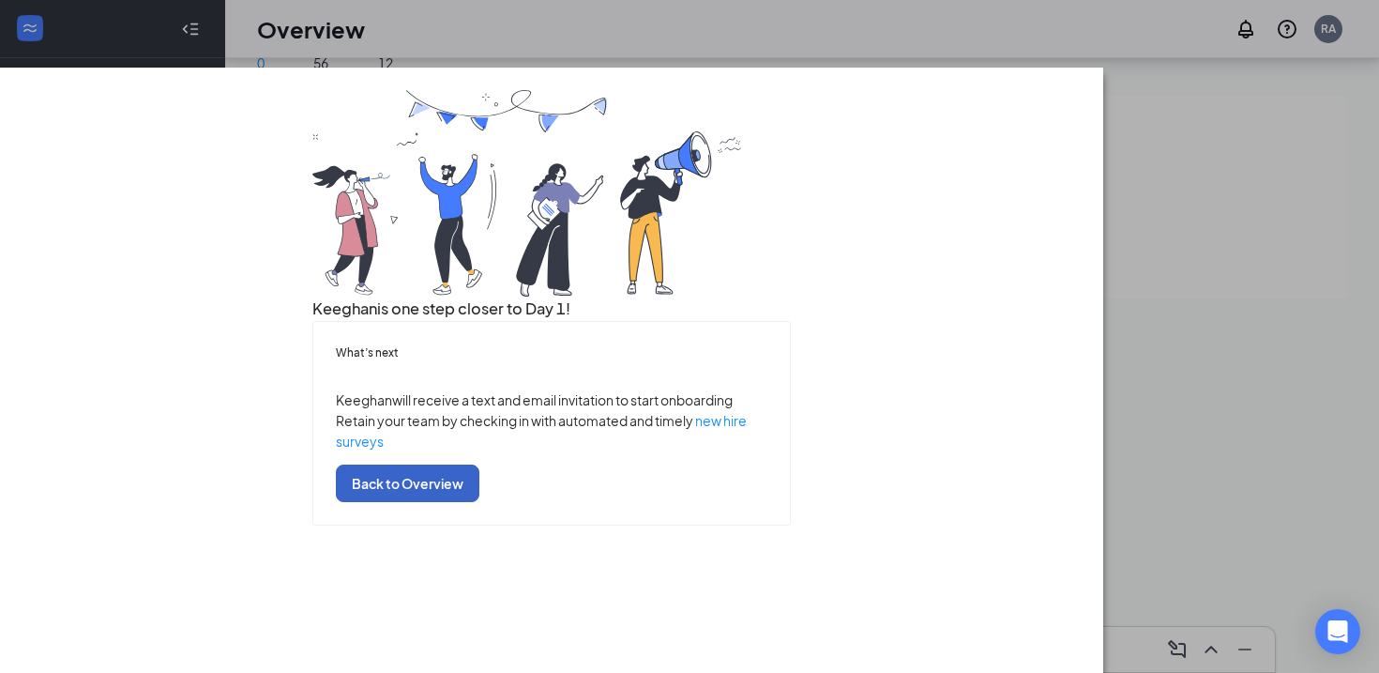
click at [479, 502] on button "Back to Overview" at bounding box center [408, 483] width 144 height 38
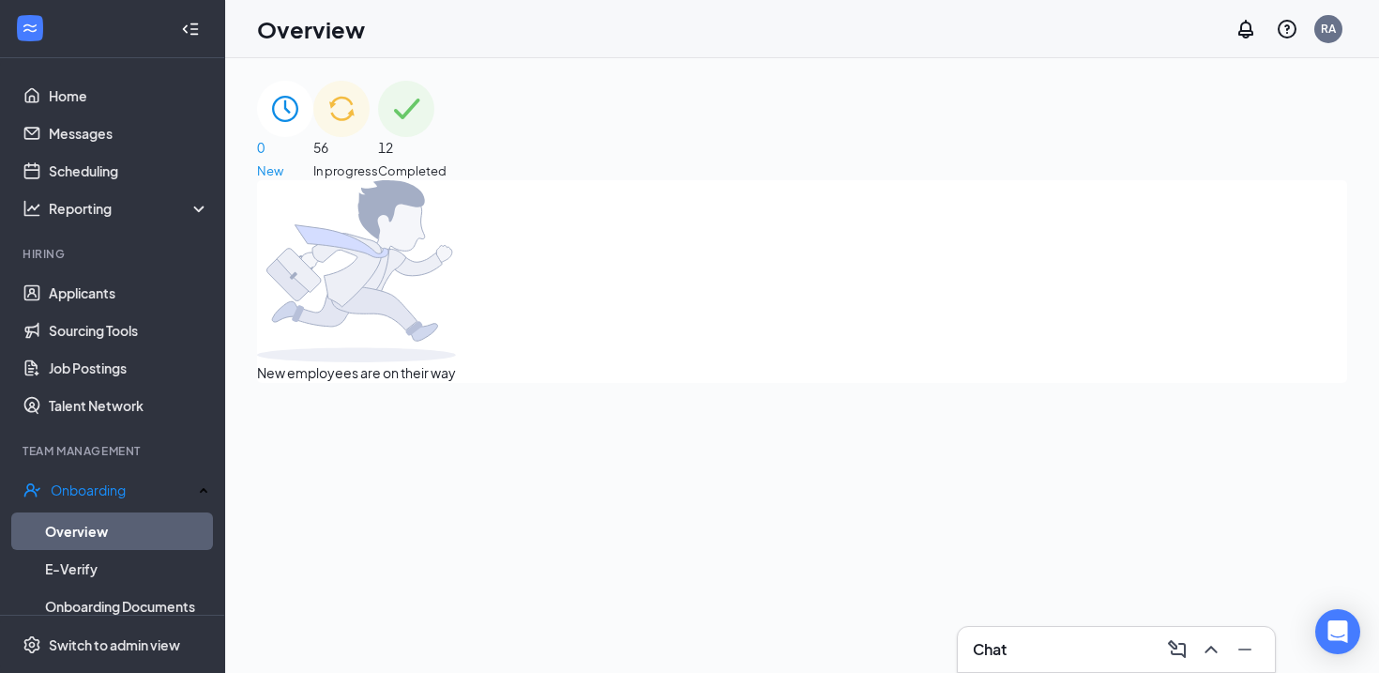
click at [378, 115] on div "56 In progress" at bounding box center [345, 130] width 65 height 99
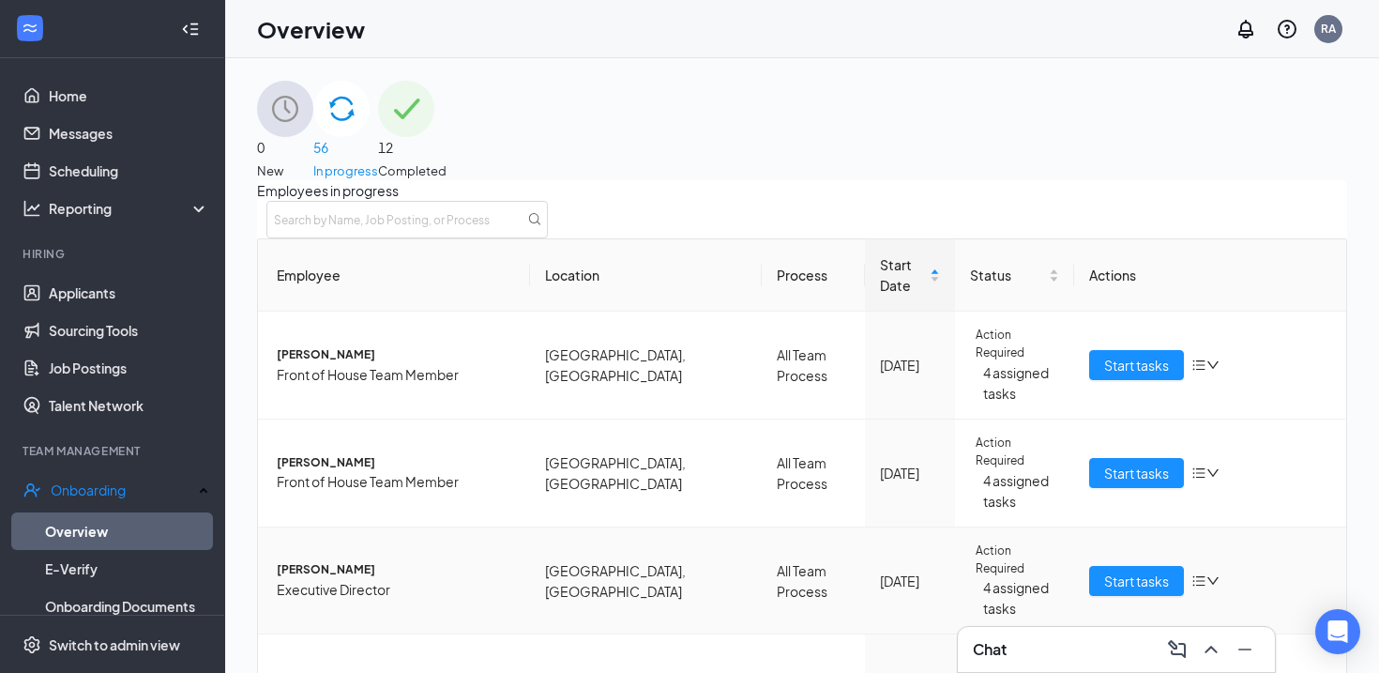
click at [346, 561] on span "[PERSON_NAME]" at bounding box center [396, 570] width 238 height 18
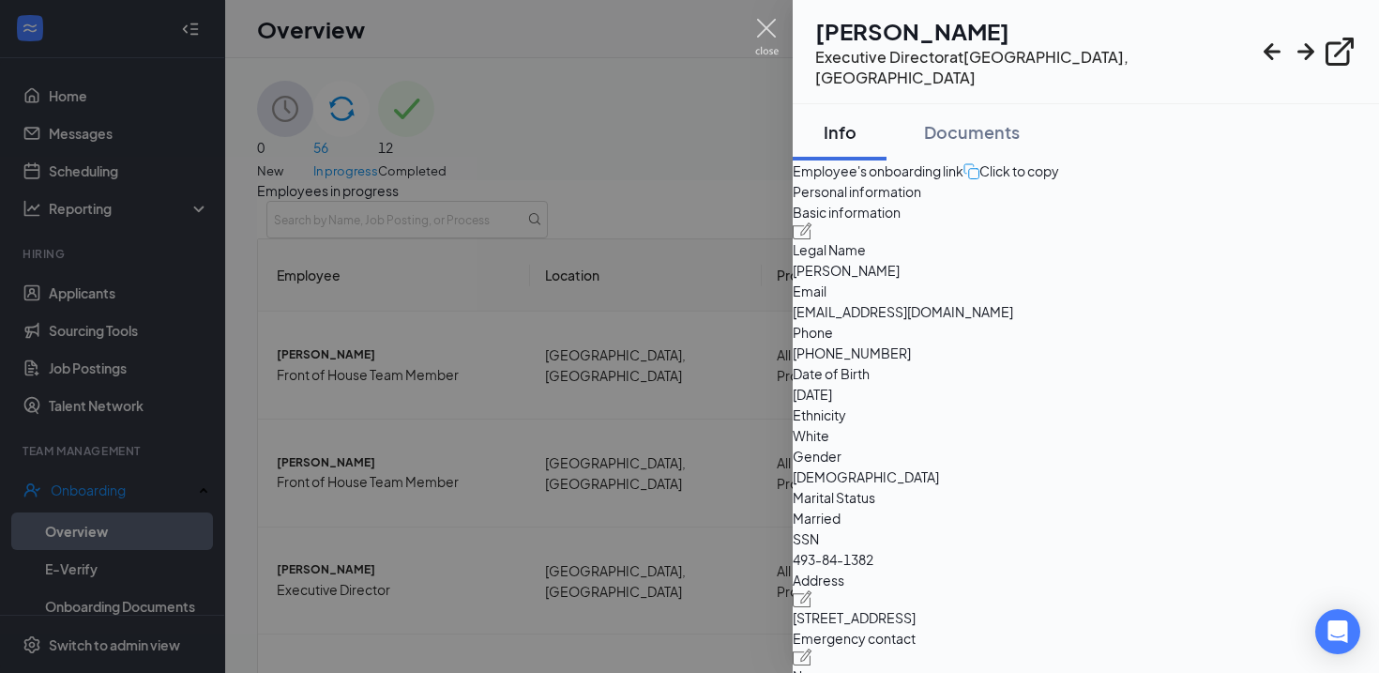
click at [774, 41] on img at bounding box center [766, 37] width 23 height 37
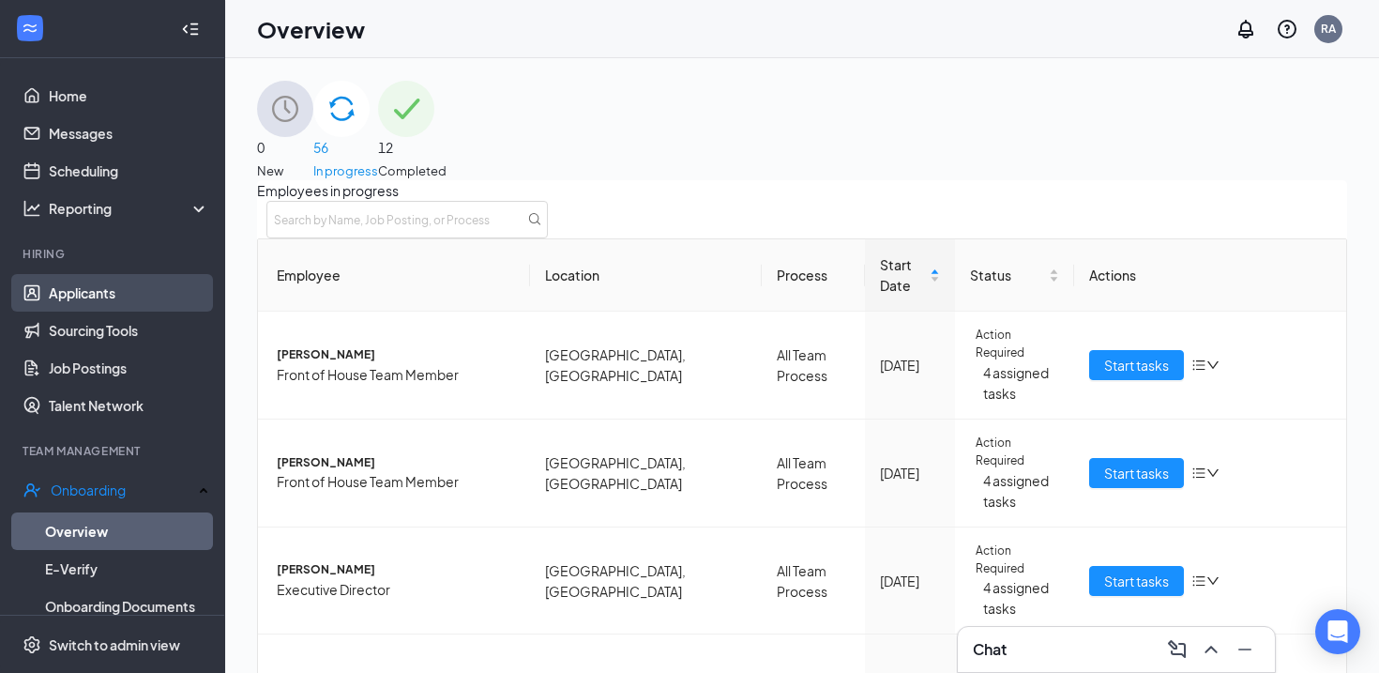
click at [91, 298] on link "Applicants" at bounding box center [129, 293] width 160 height 38
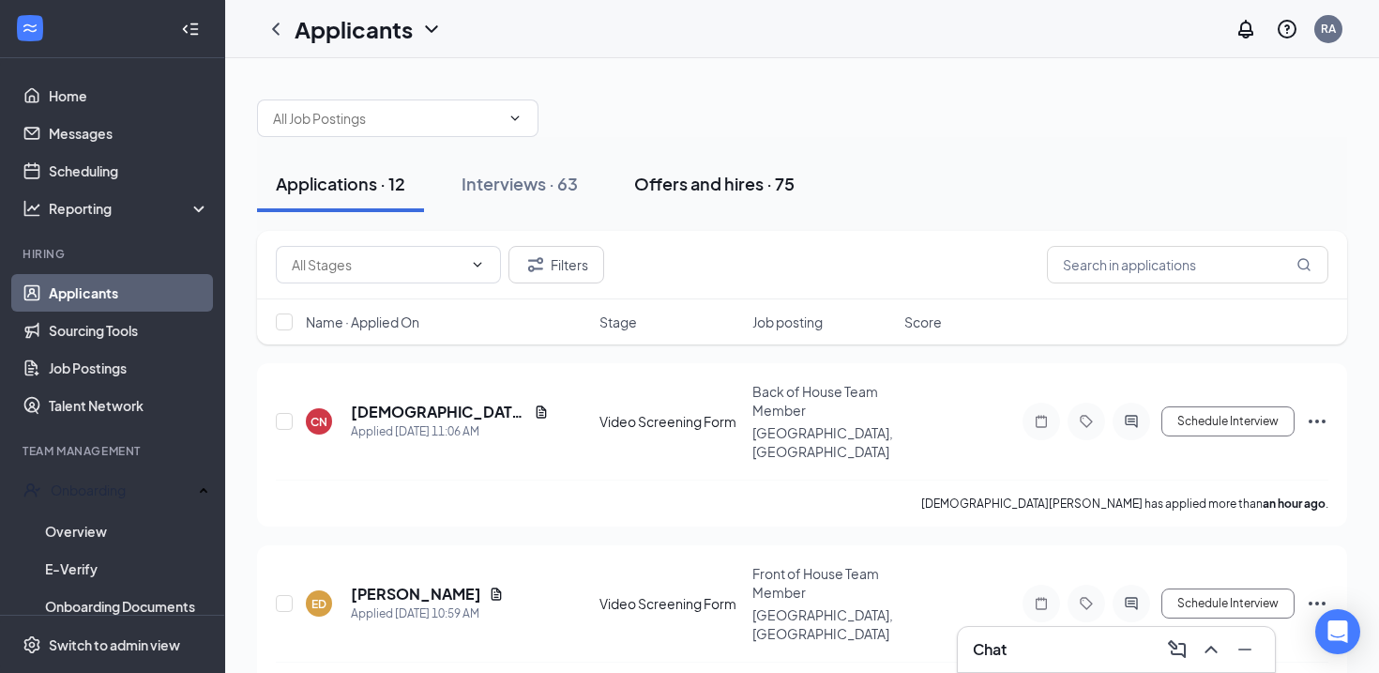
click at [708, 189] on div "Offers and hires · 75" at bounding box center [714, 183] width 160 height 23
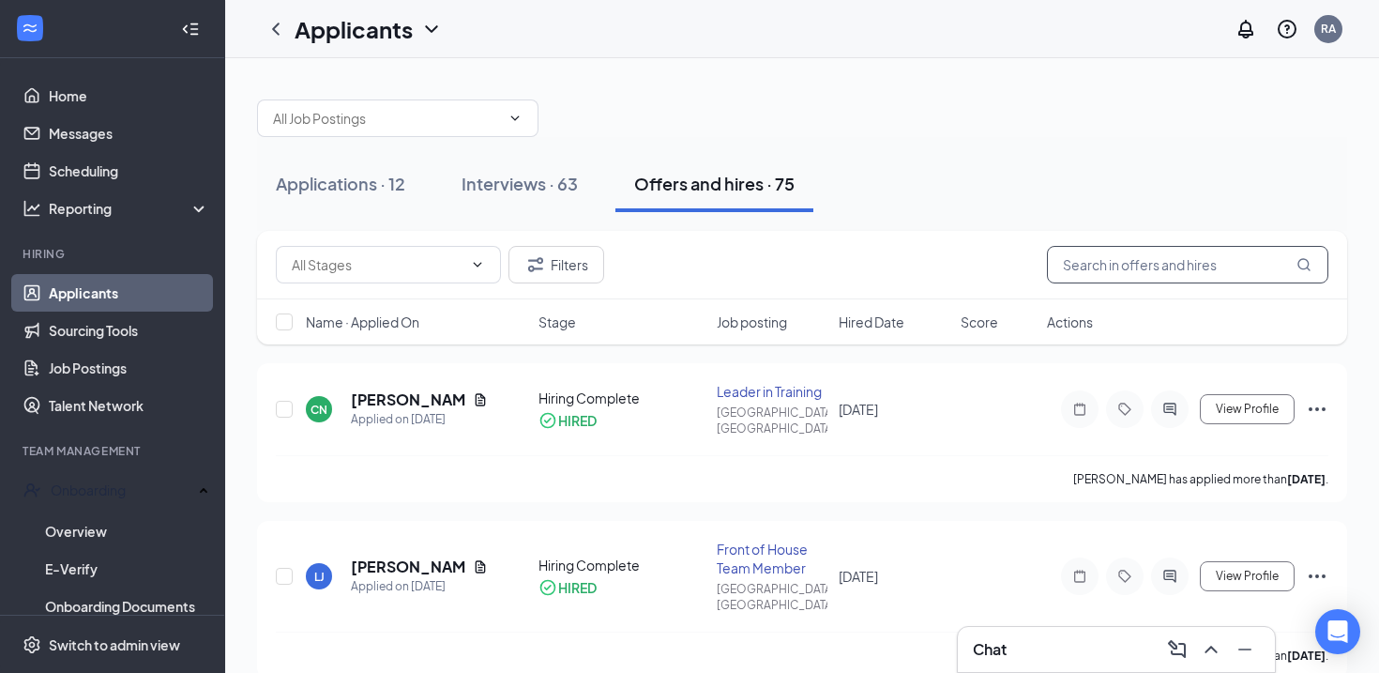
click at [1111, 268] on input "text" at bounding box center [1187, 265] width 281 height 38
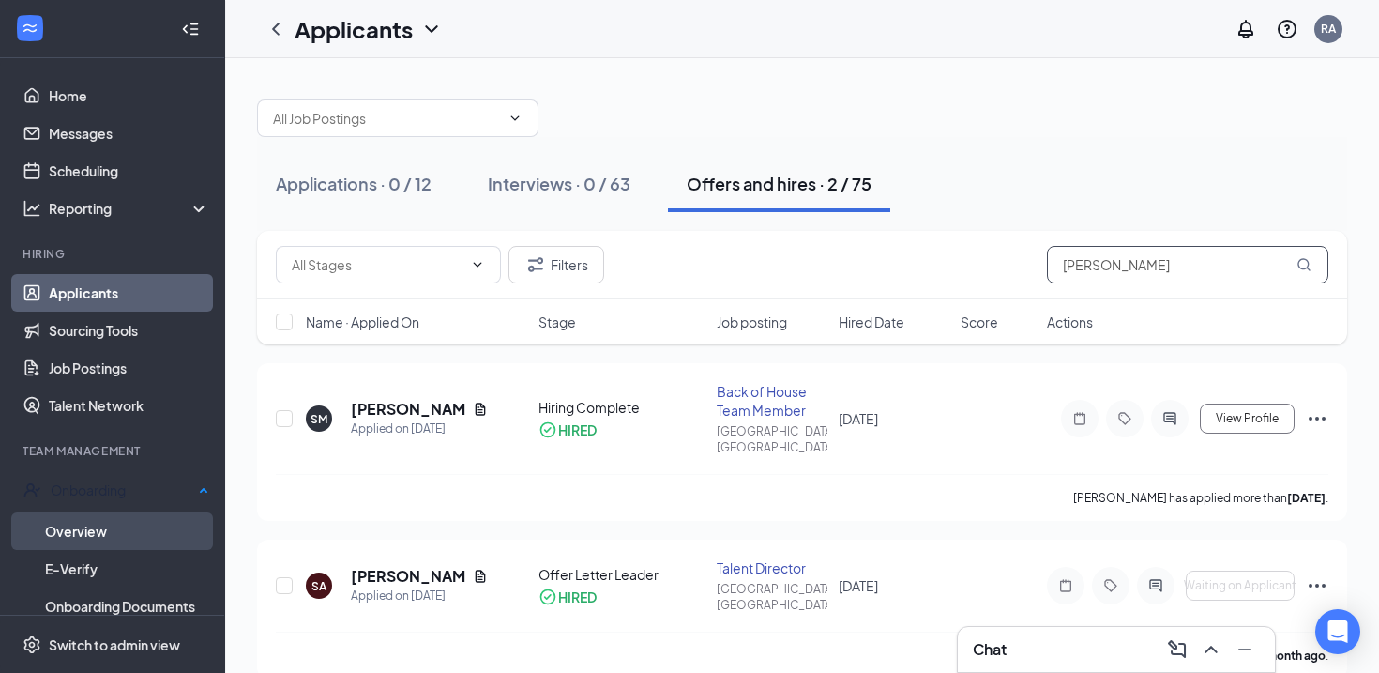
type input "[PERSON_NAME]"
click at [104, 523] on link "Overview" at bounding box center [127, 531] width 164 height 38
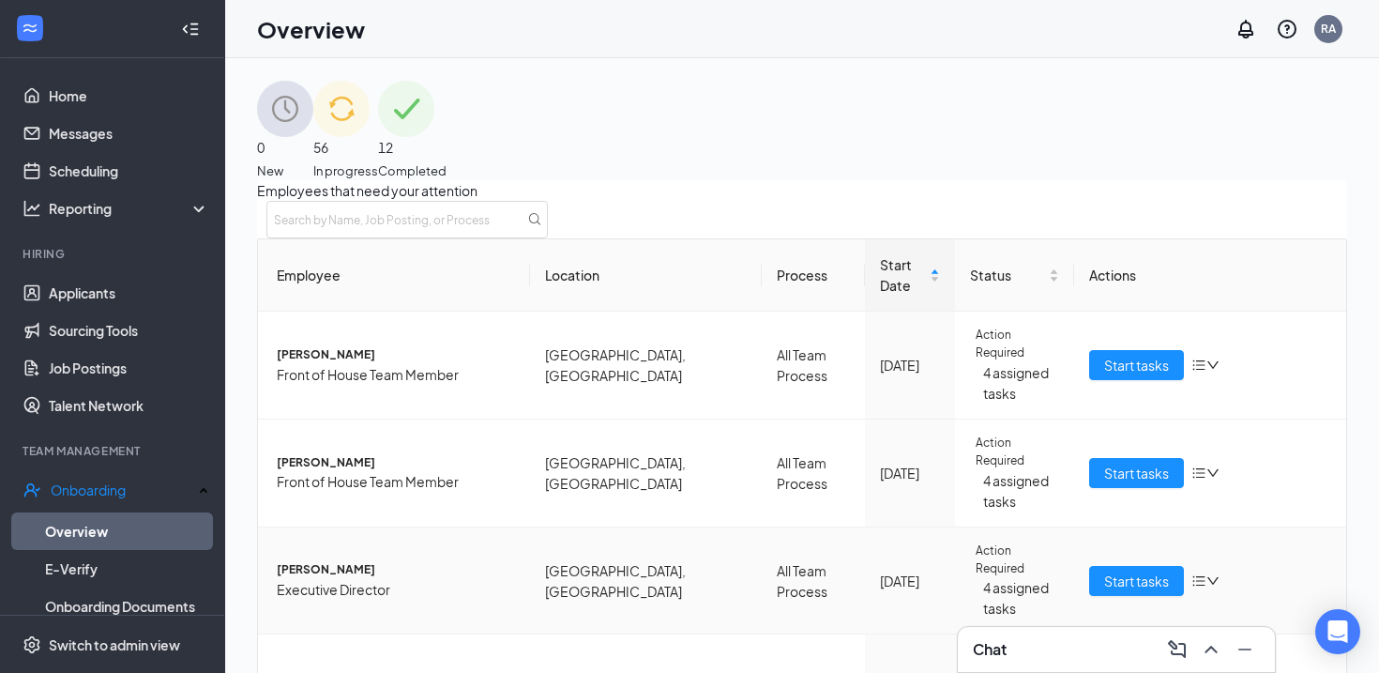
click at [361, 561] on span "[PERSON_NAME]" at bounding box center [396, 570] width 238 height 18
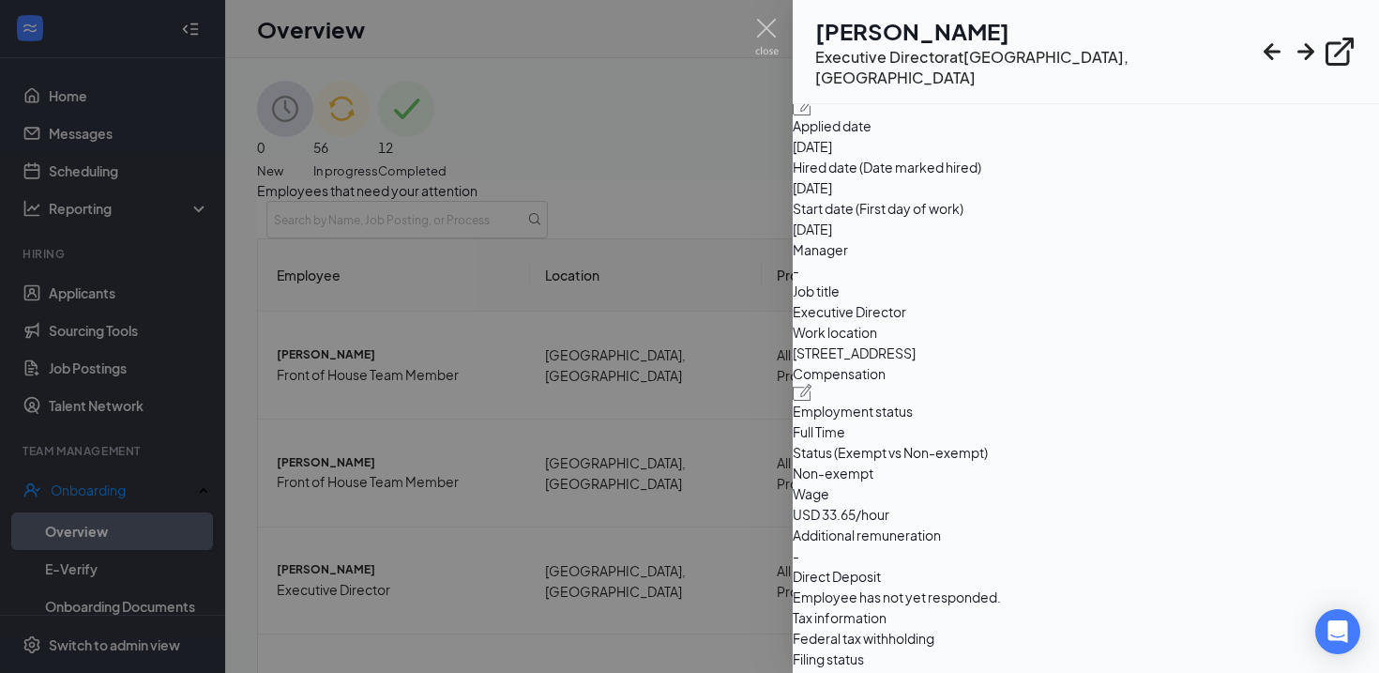
scroll to position [770, 0]
click at [812, 118] on img at bounding box center [803, 109] width 20 height 17
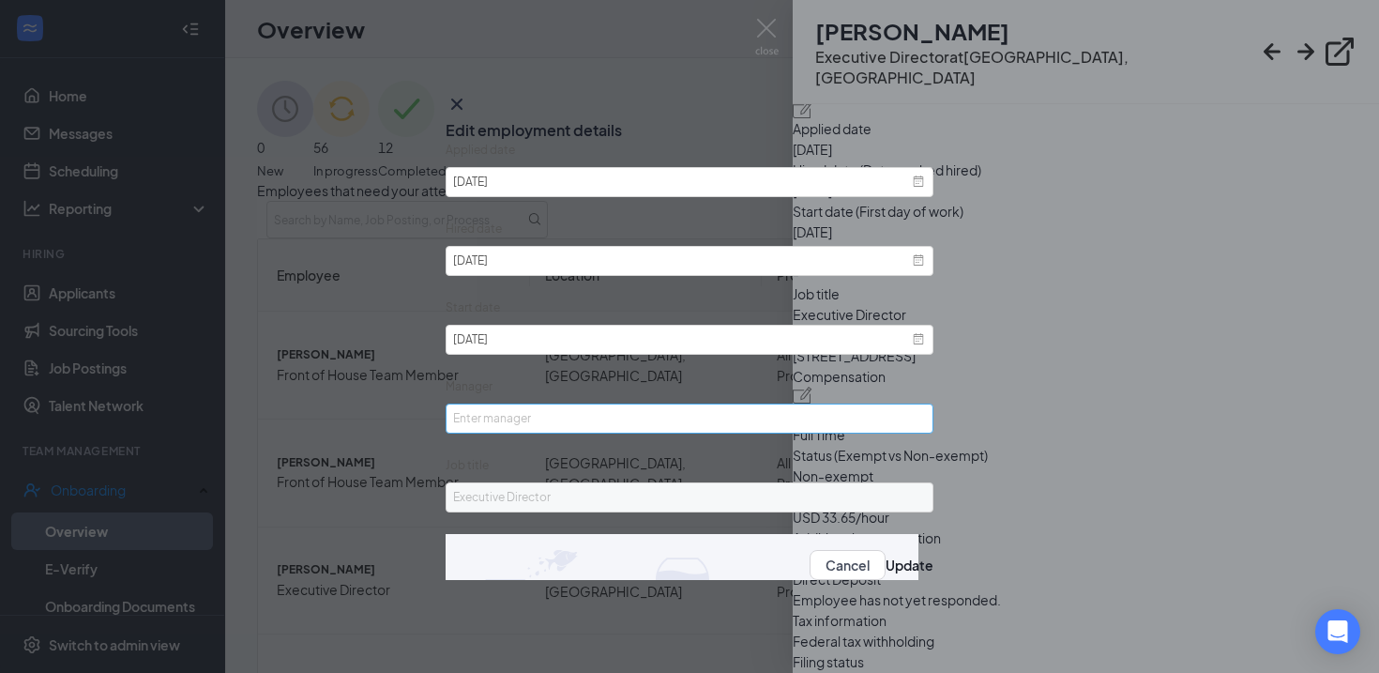
scroll to position [1, 0]
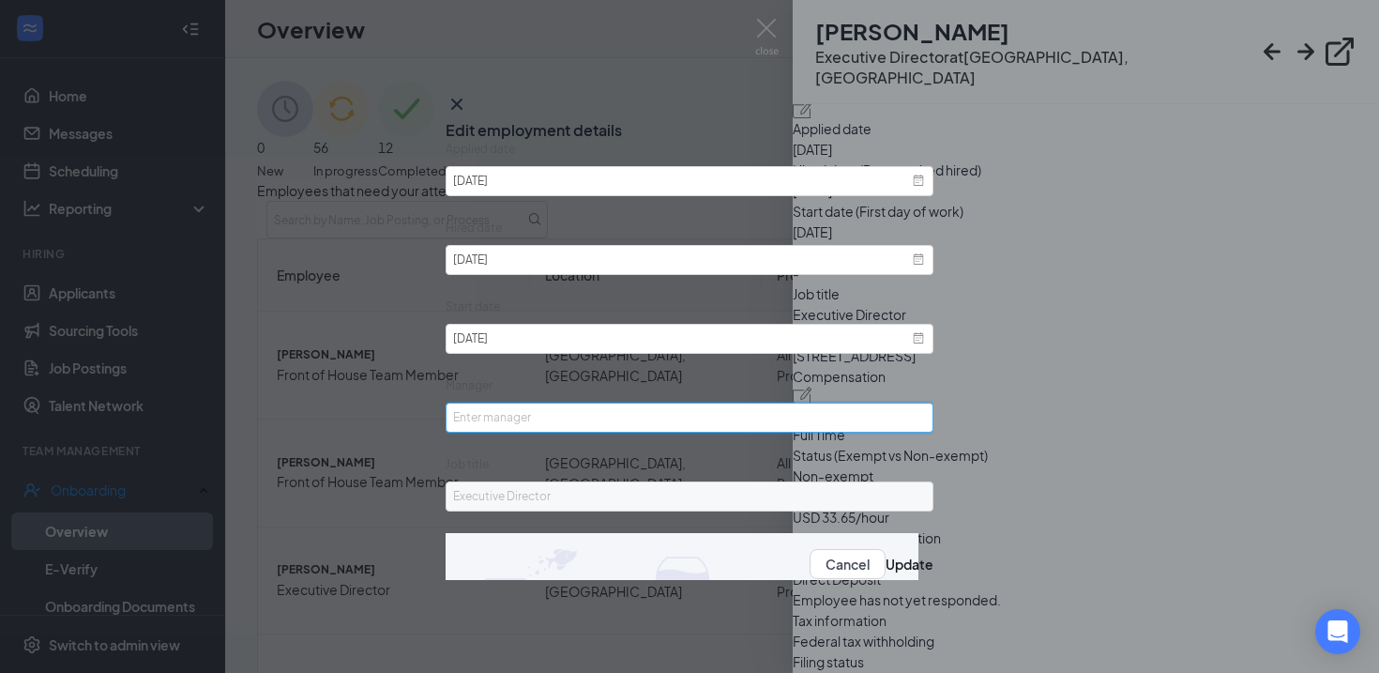
click at [561, 427] on input "Manager" at bounding box center [690, 417] width 488 height 30
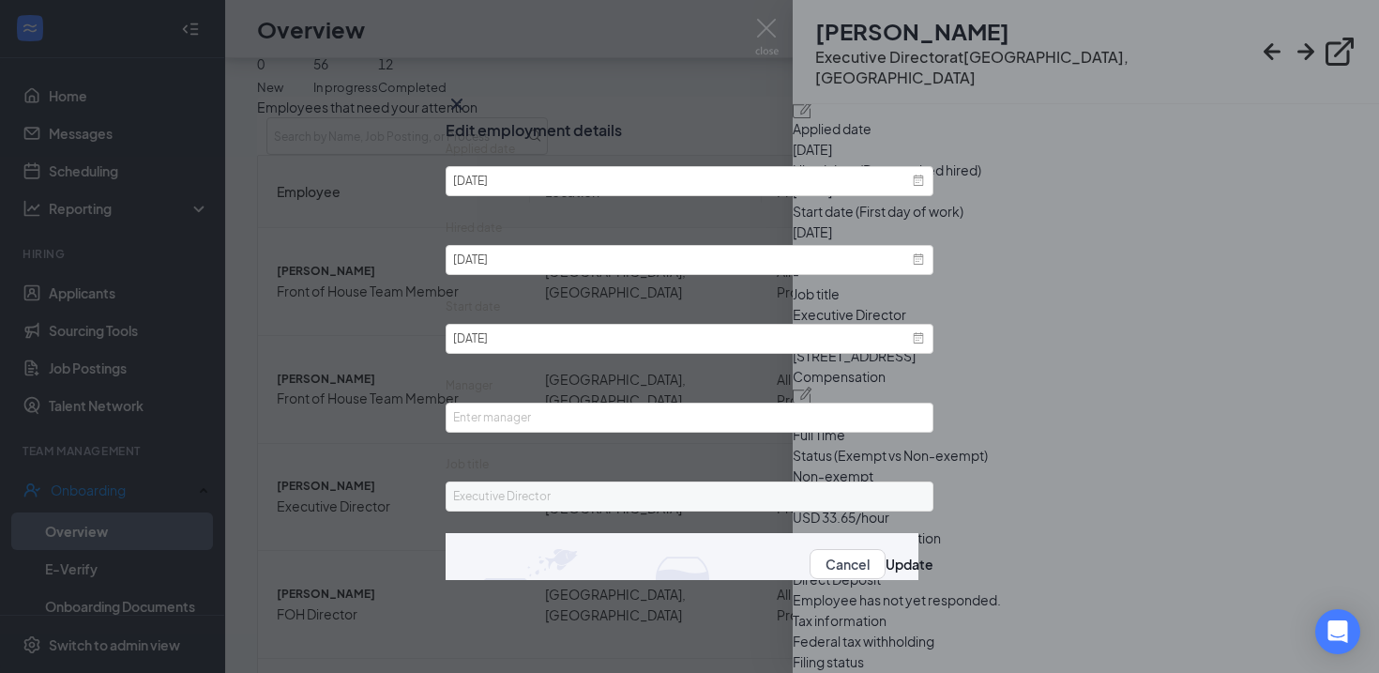
scroll to position [84, 0]
click at [557, 417] on input "Manager" at bounding box center [690, 417] width 488 height 30
click at [631, 386] on div "Manager" at bounding box center [690, 389] width 488 height 26
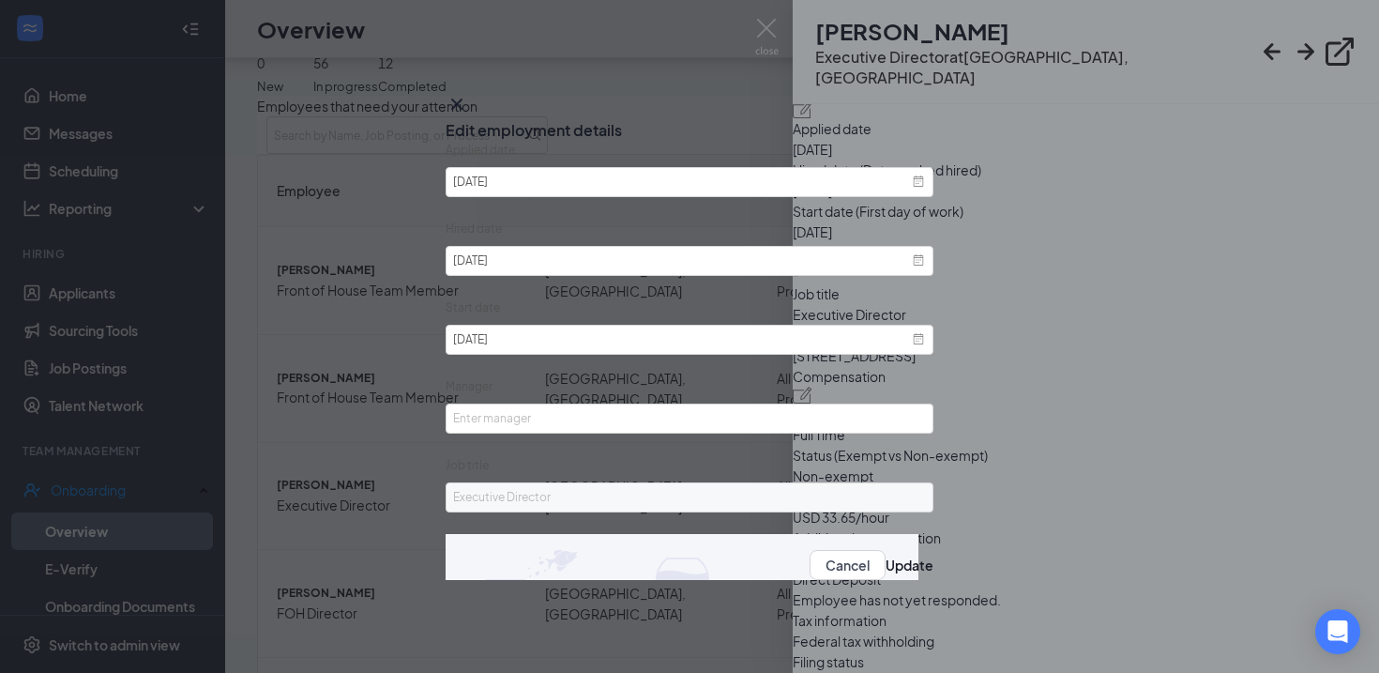
click at [468, 103] on icon "Cross" at bounding box center [457, 104] width 23 height 23
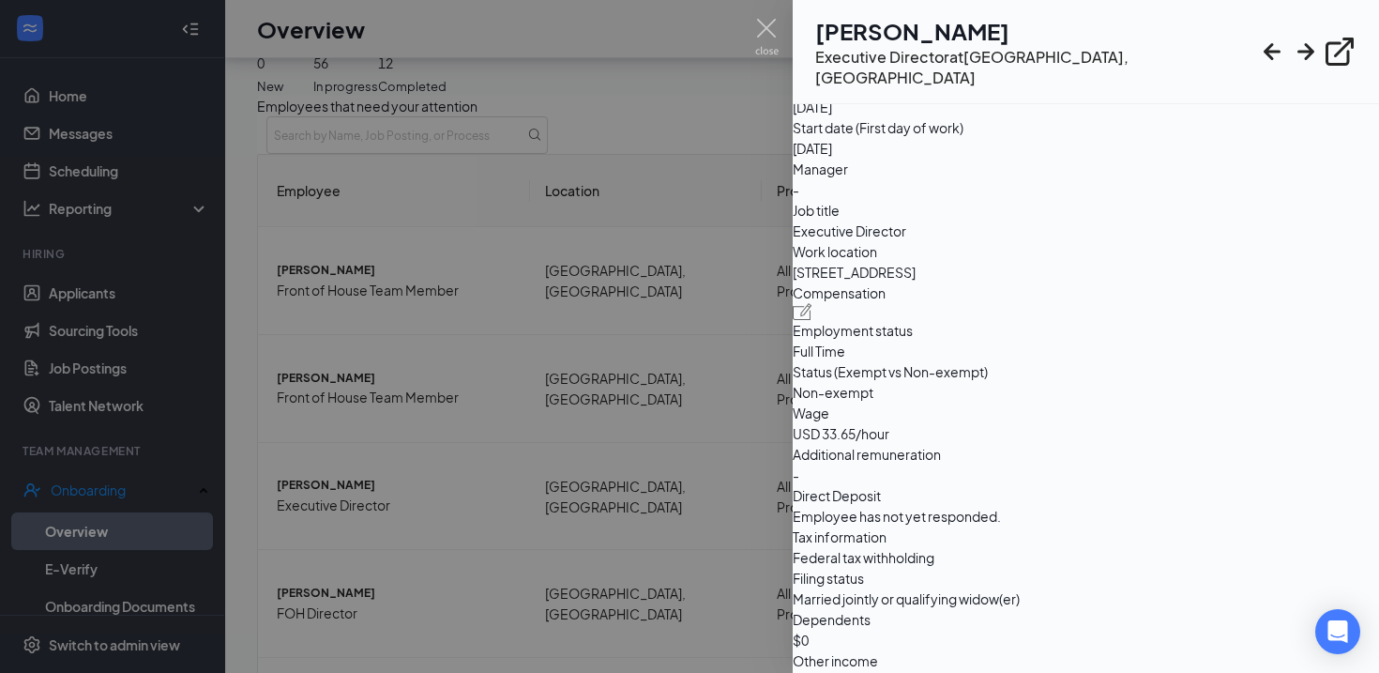
scroll to position [868, 0]
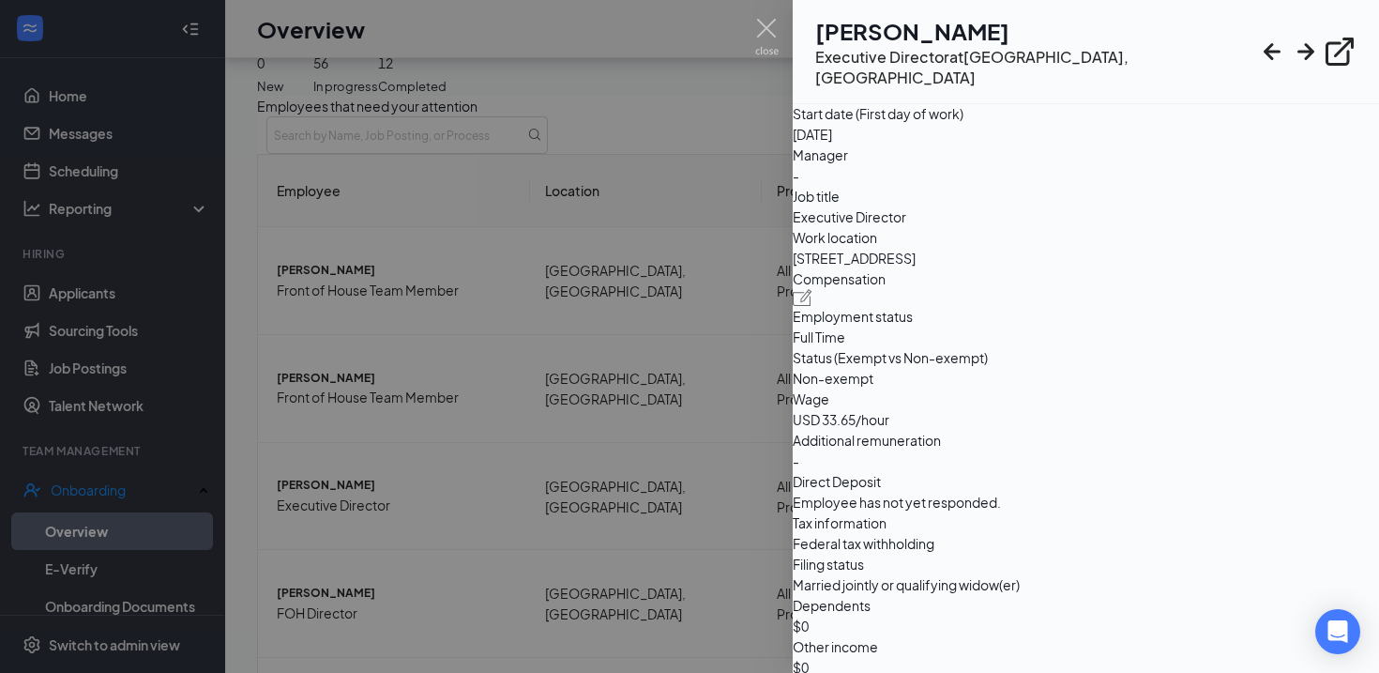
click at [689, 443] on div at bounding box center [689, 336] width 1379 height 673
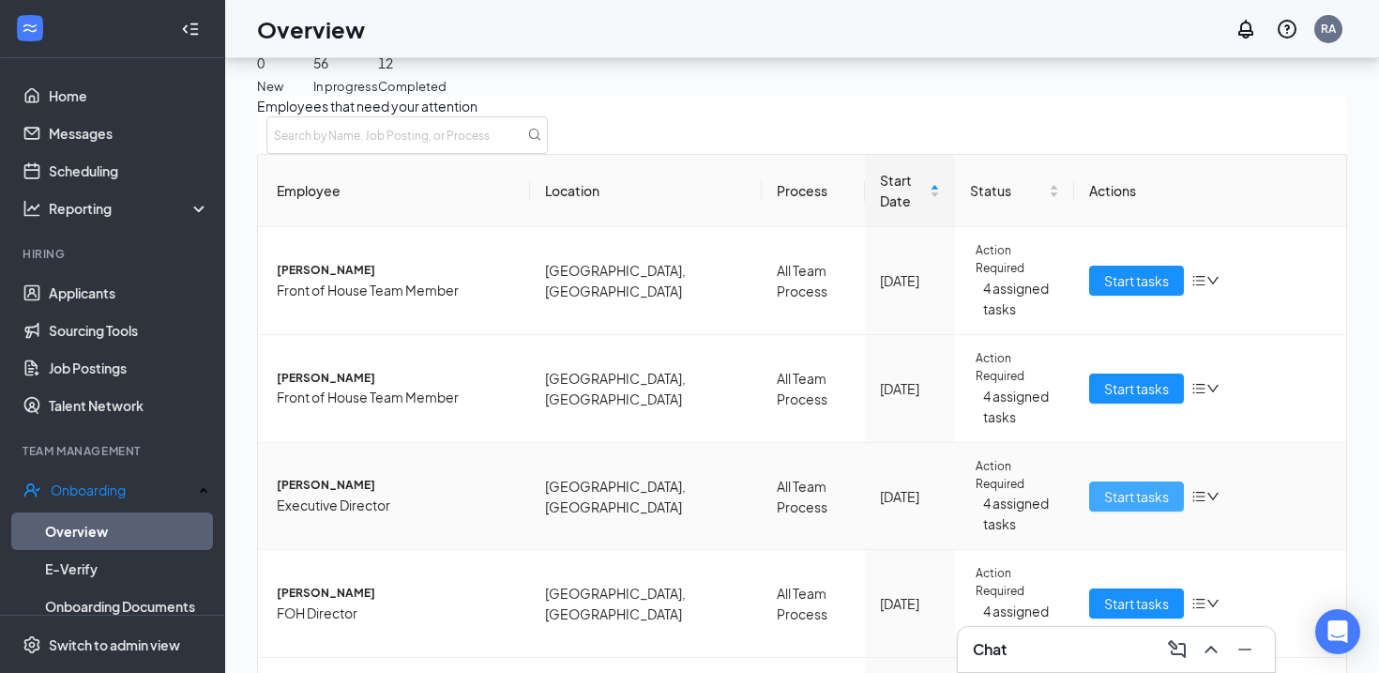
click at [1147, 486] on span "Start tasks" at bounding box center [1136, 496] width 65 height 21
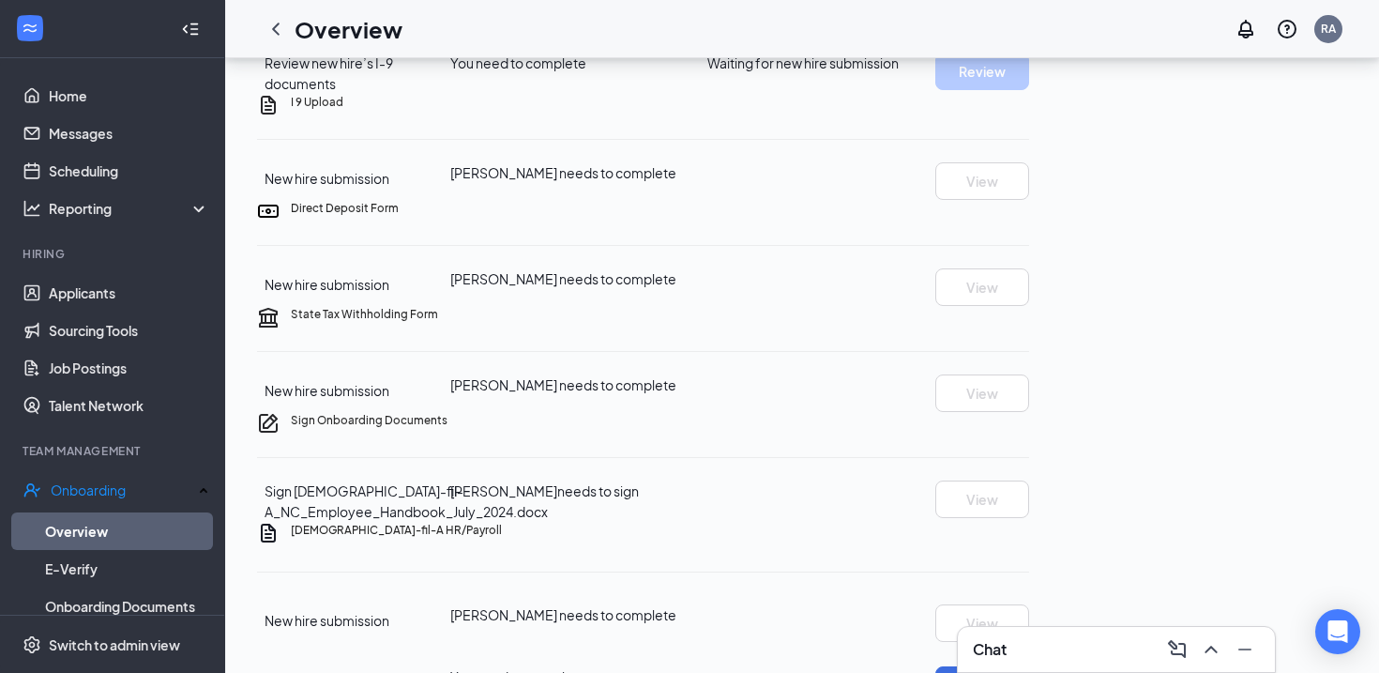
scroll to position [487, 0]
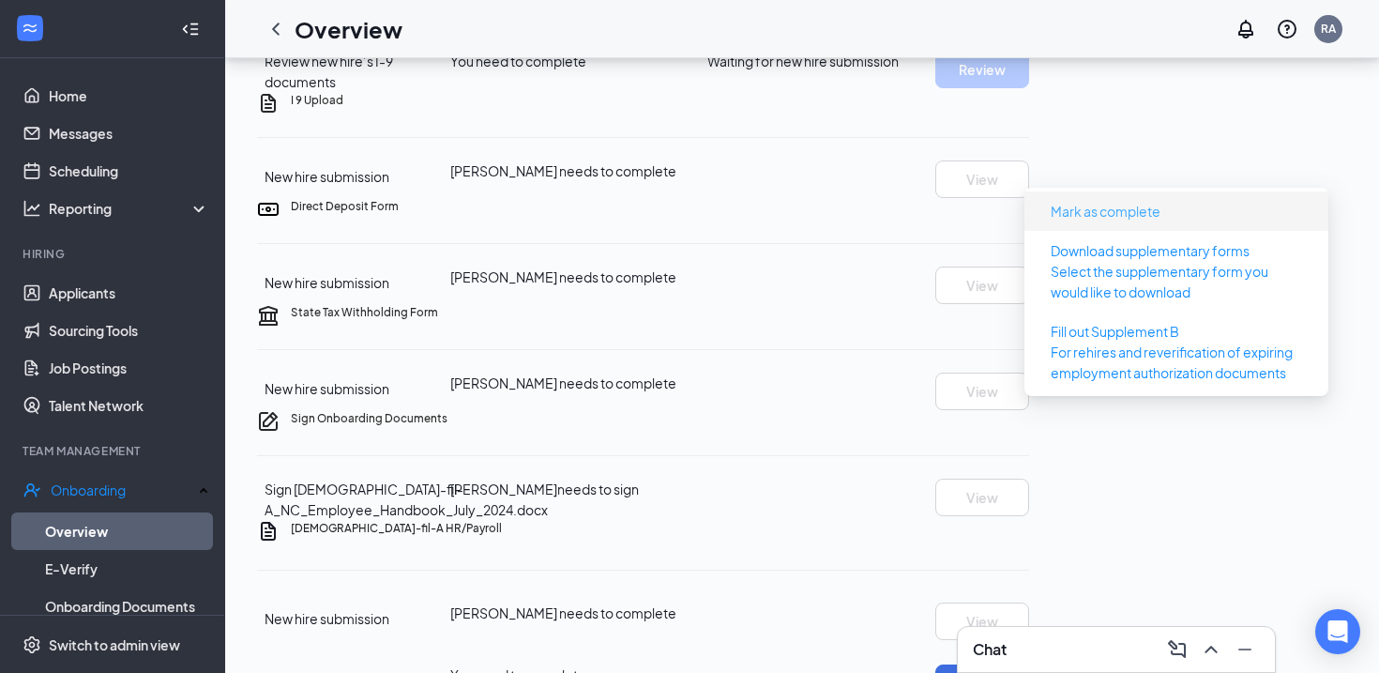
click at [1161, 225] on button "Mark as complete" at bounding box center [1106, 211] width 140 height 30
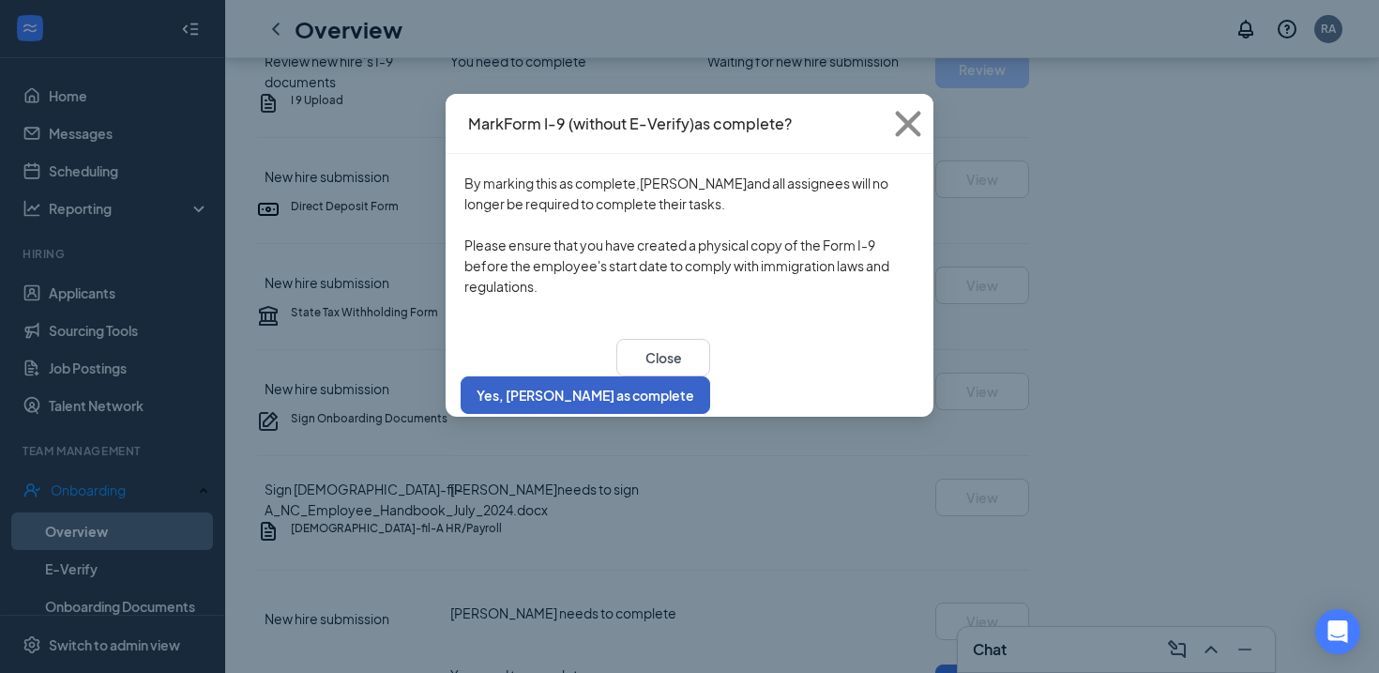
click at [710, 376] on button "Yes, [PERSON_NAME] as complete" at bounding box center [586, 395] width 250 height 38
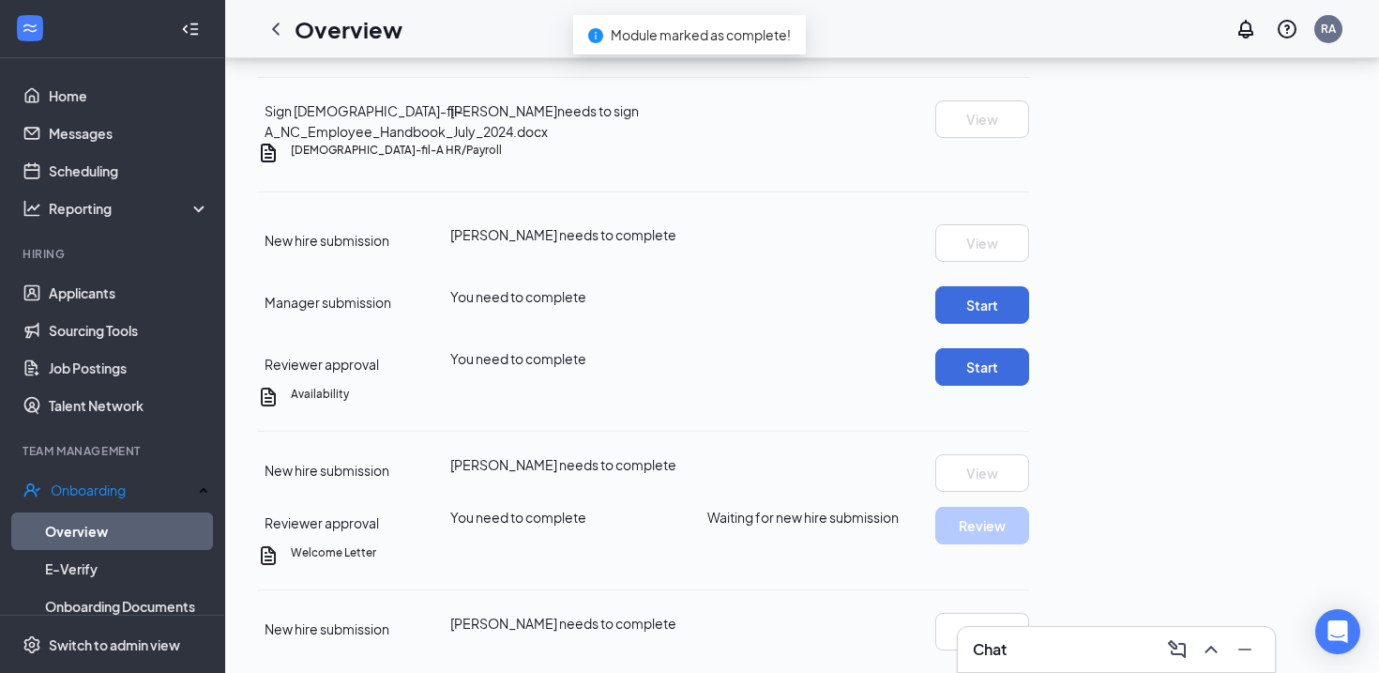
scroll to position [1148, 0]
click at [1029, 324] on button "Start" at bounding box center [982, 305] width 94 height 38
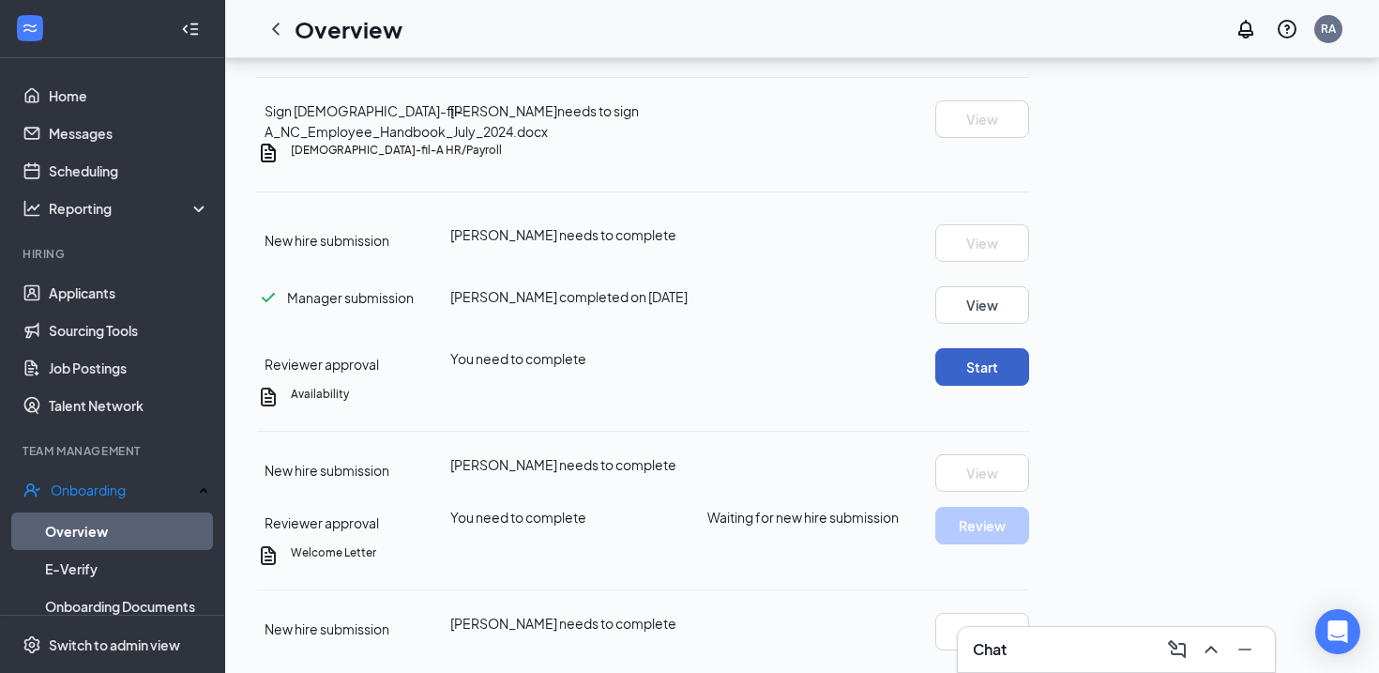
click at [1029, 386] on button "Start" at bounding box center [982, 367] width 94 height 38
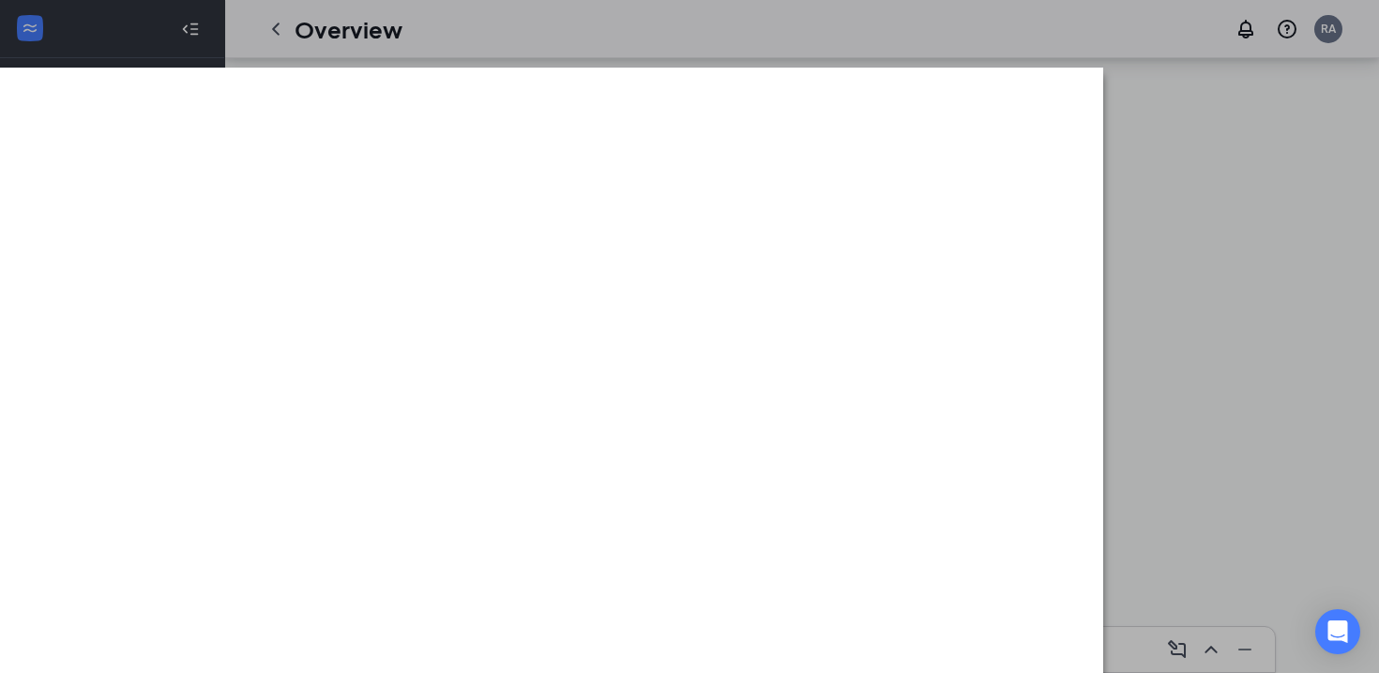
click at [1306, 11] on div at bounding box center [689, 336] width 1379 height 673
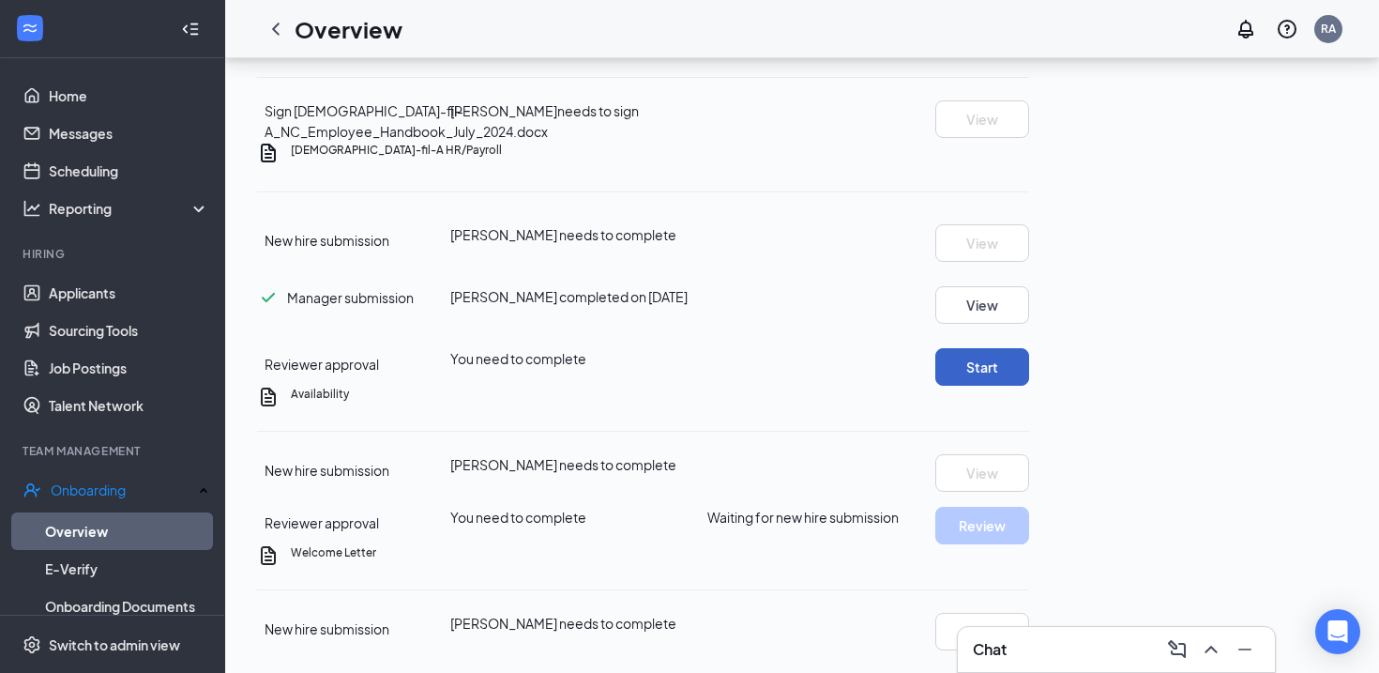
scroll to position [1333, 0]
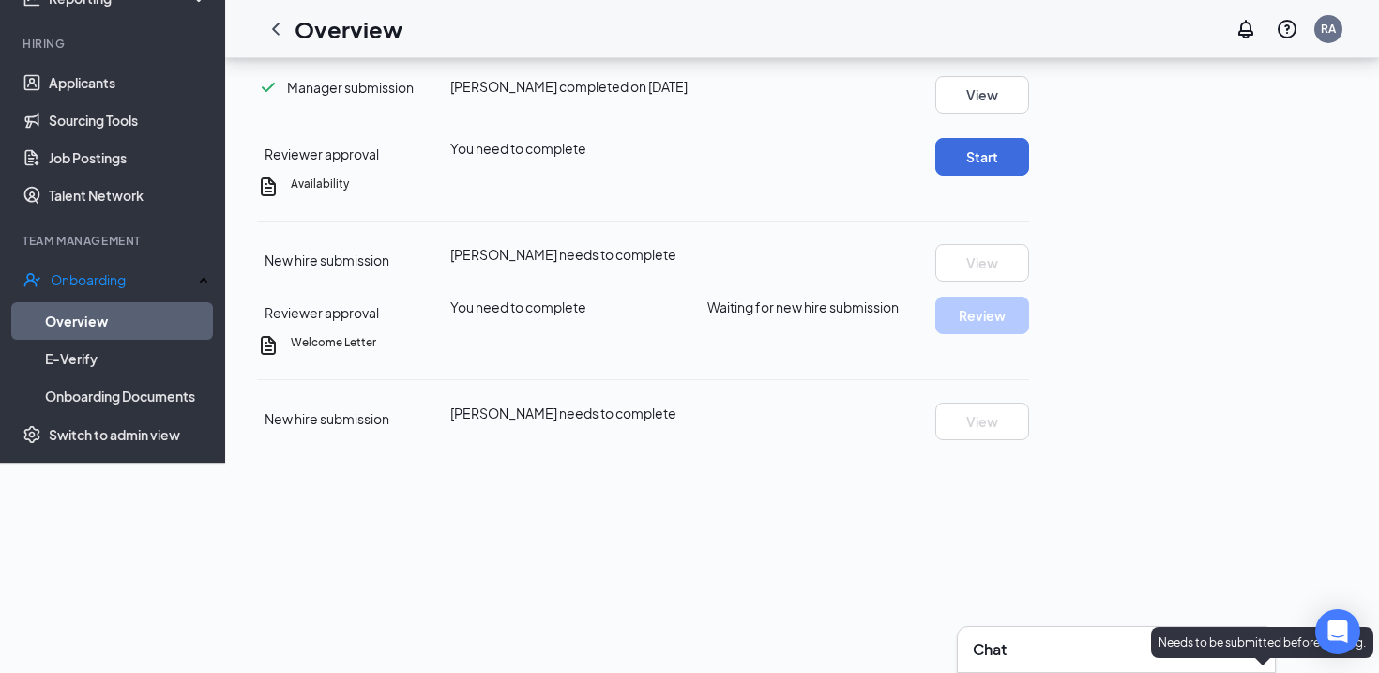
click at [1317, 627] on div "Needs to be submitted before viewing." at bounding box center [1262, 642] width 222 height 31
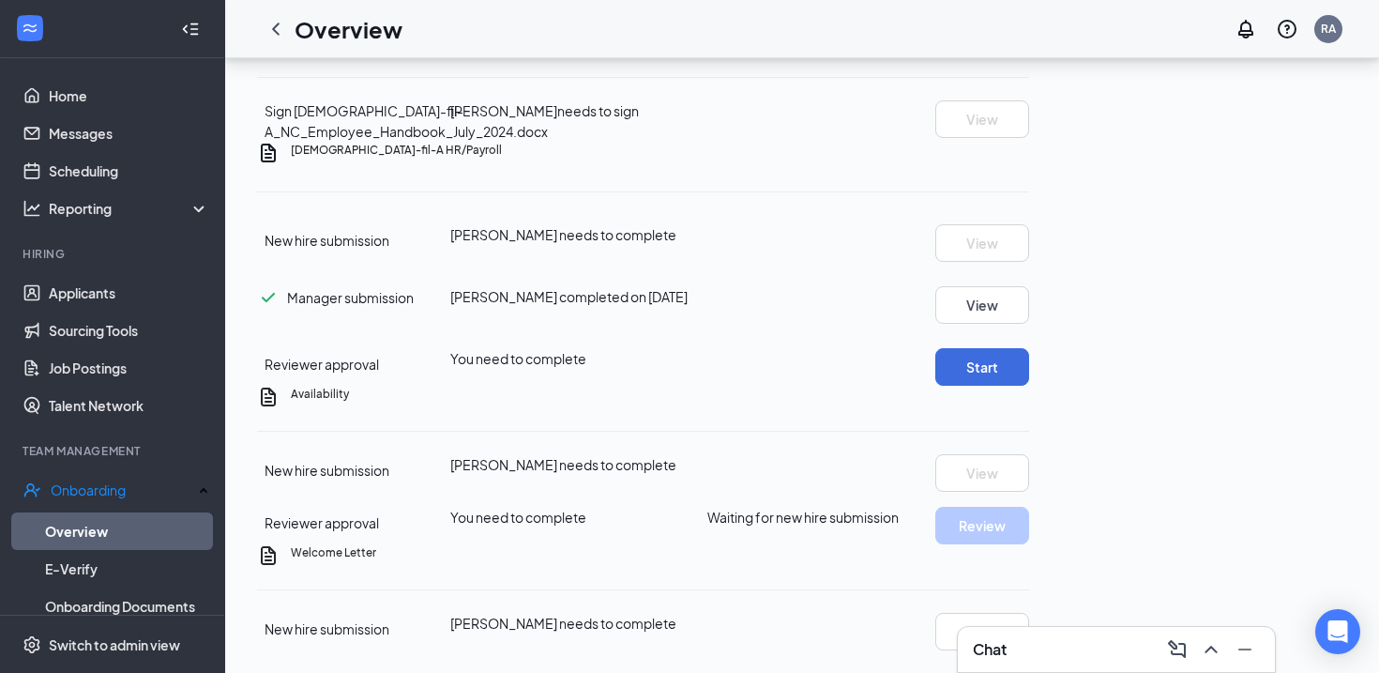
click at [1029, 394] on icon "Ellipses" at bounding box center [1029, 394] width 0 height 0
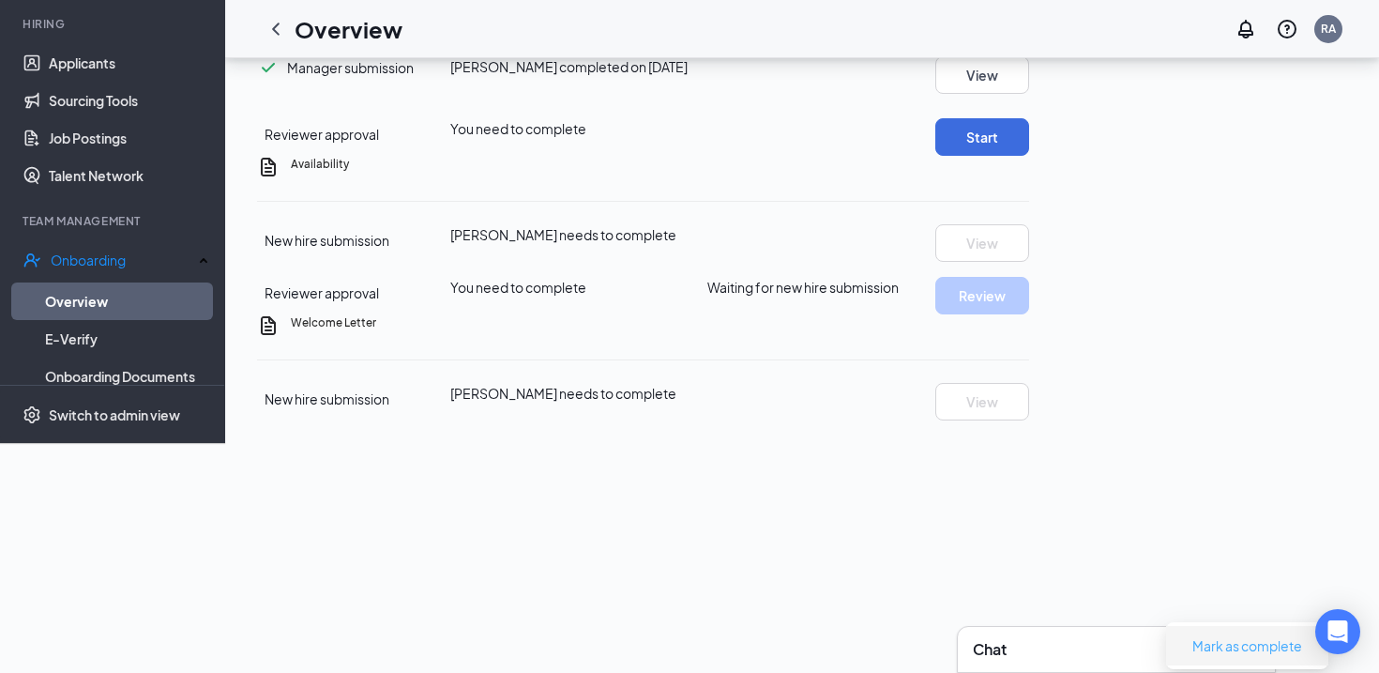
click at [1251, 630] on button "Mark as complete" at bounding box center [1247, 645] width 140 height 30
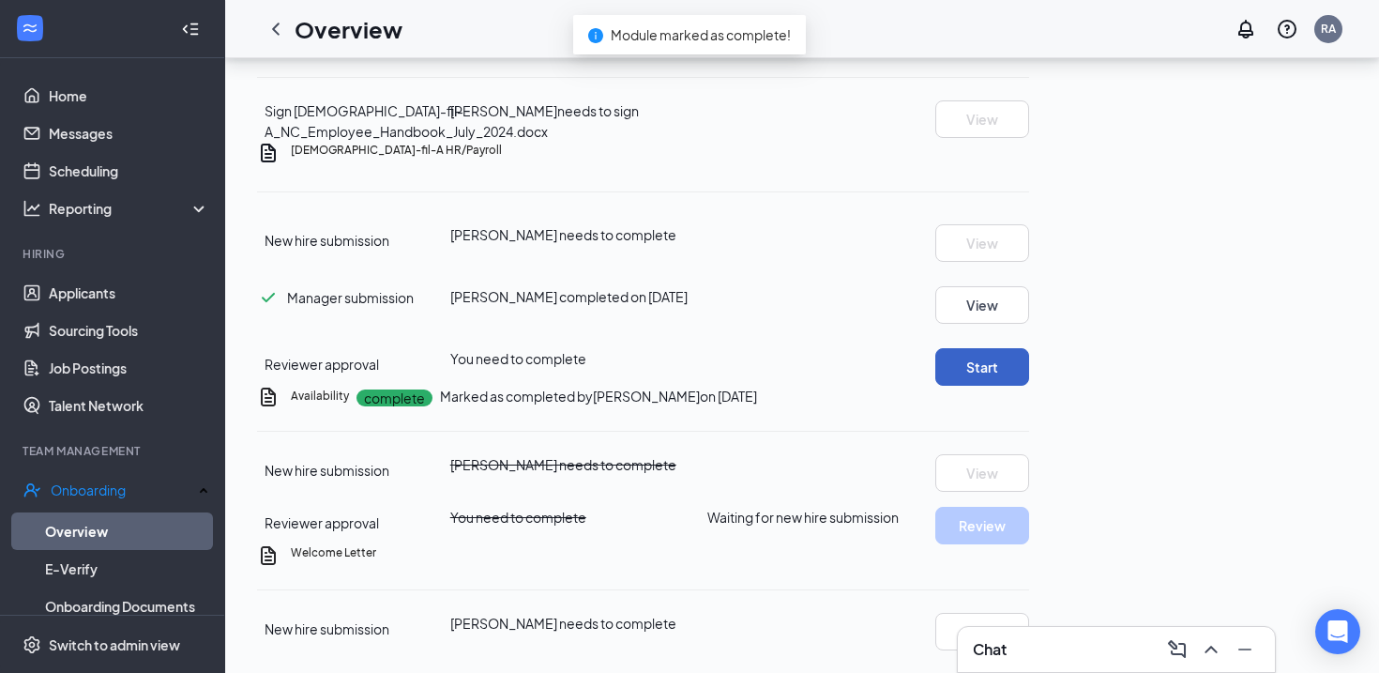
click at [1029, 348] on button "Start" at bounding box center [982, 367] width 94 height 38
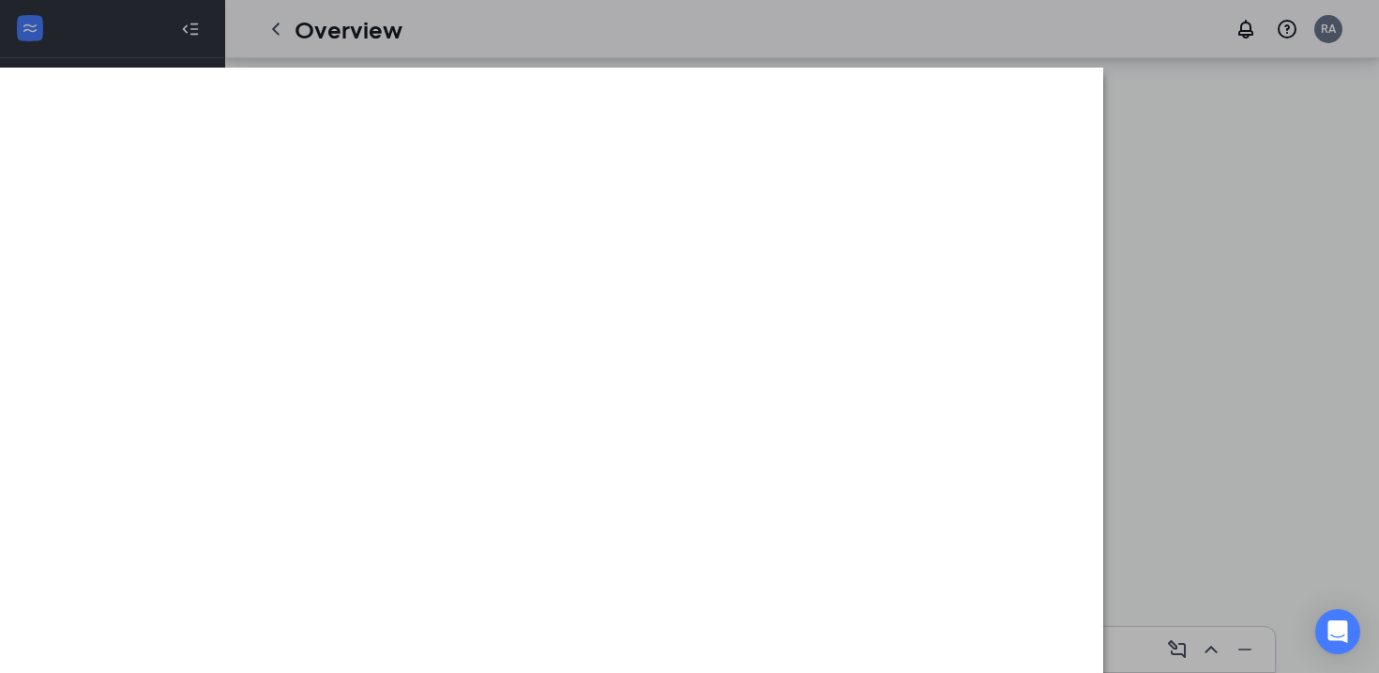
click at [796, 90] on div at bounding box center [551, 160] width 1043 height 141
click at [797, 9] on div at bounding box center [689, 336] width 1379 height 673
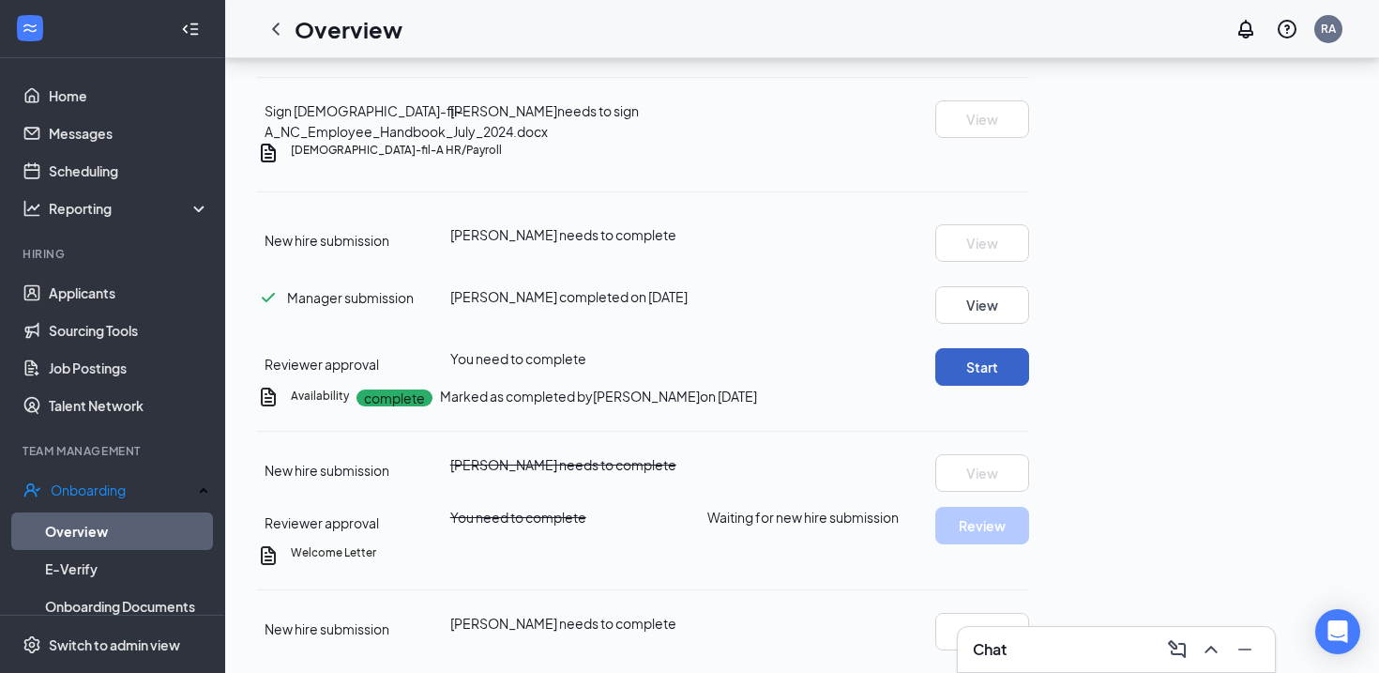
scroll to position [1170, 0]
click at [389, 249] on span "New hire submission" at bounding box center [327, 240] width 125 height 17
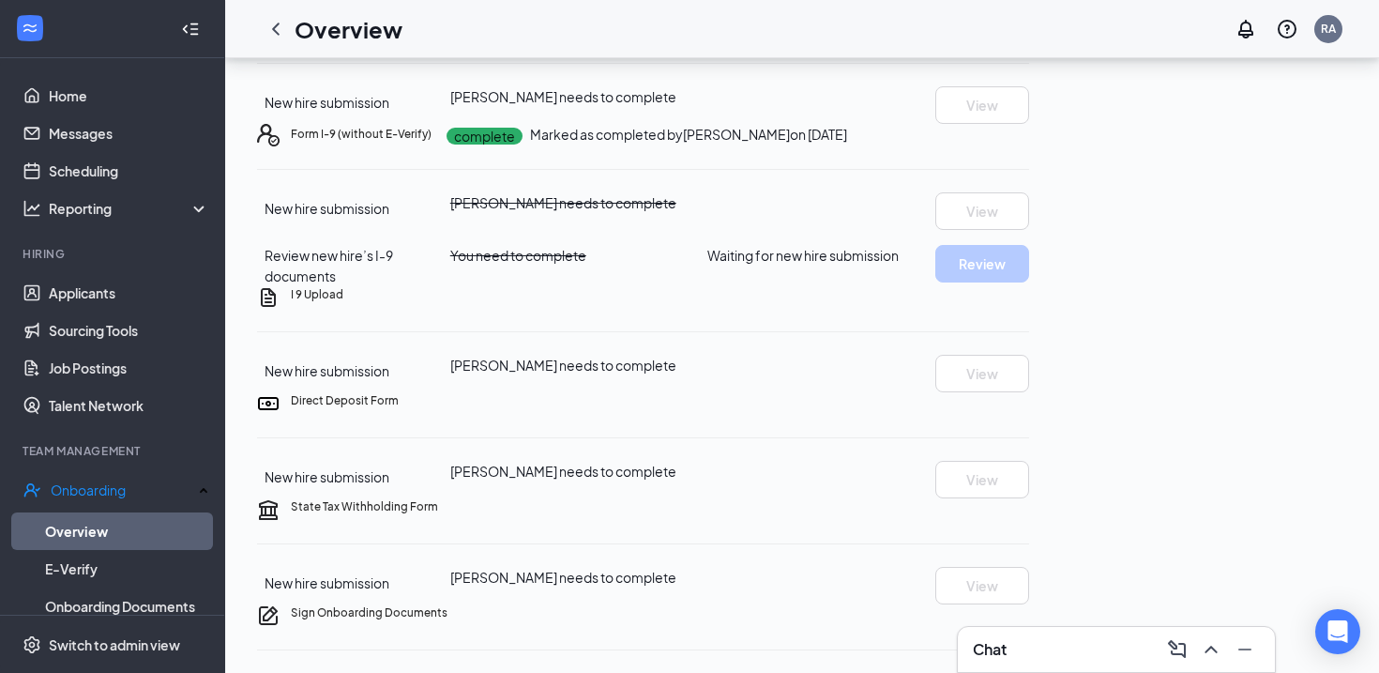
scroll to position [233, 0]
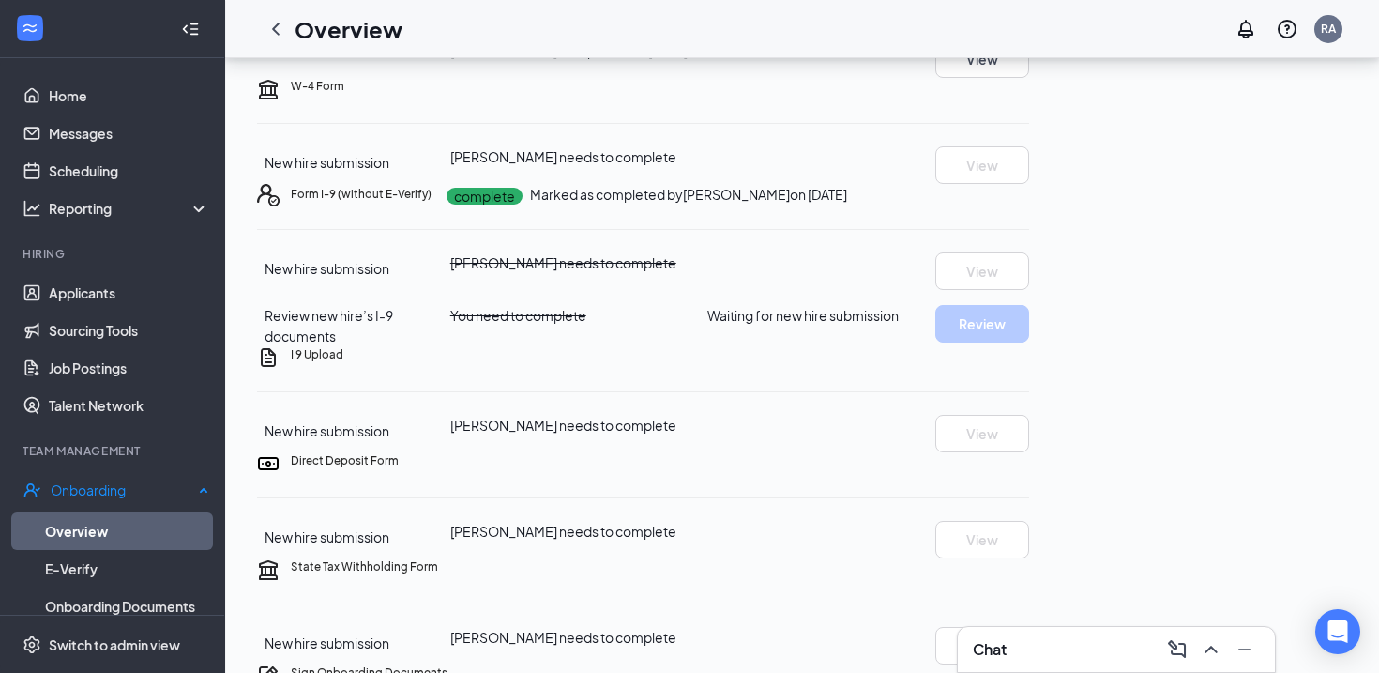
click at [144, 522] on link "Overview" at bounding box center [127, 531] width 164 height 38
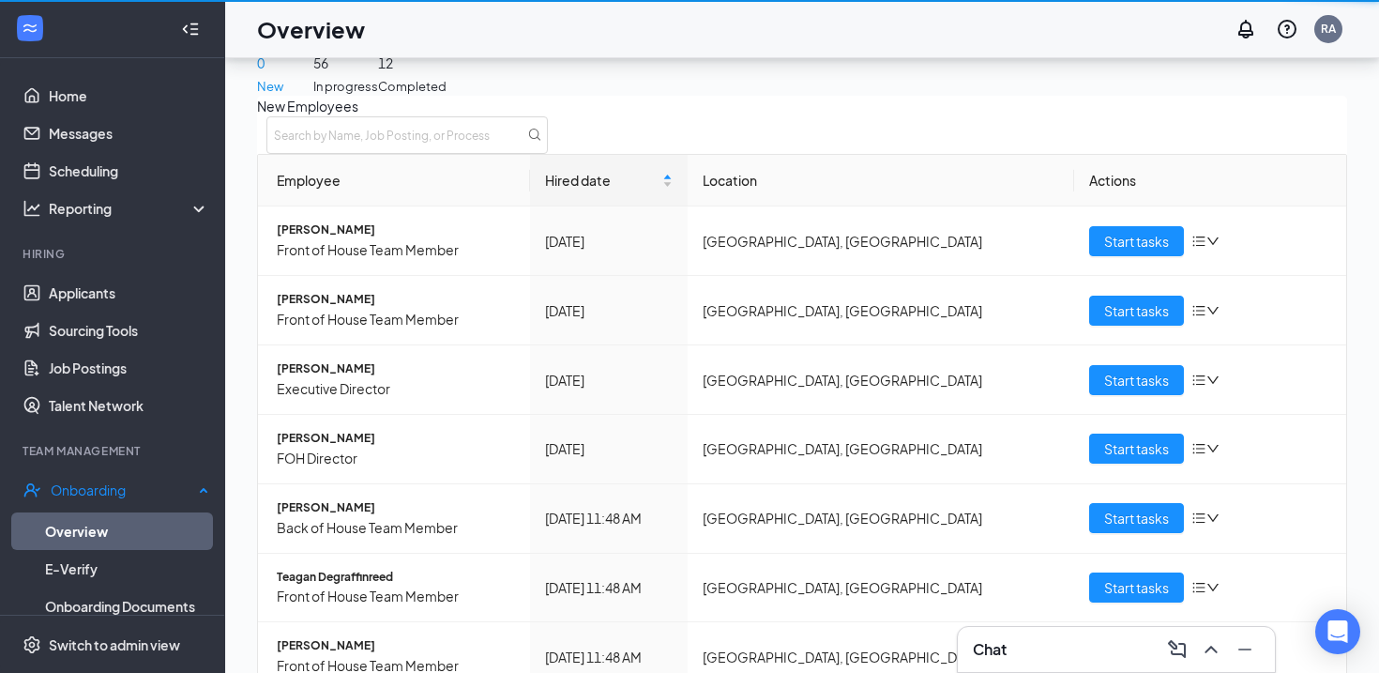
scroll to position [84, 0]
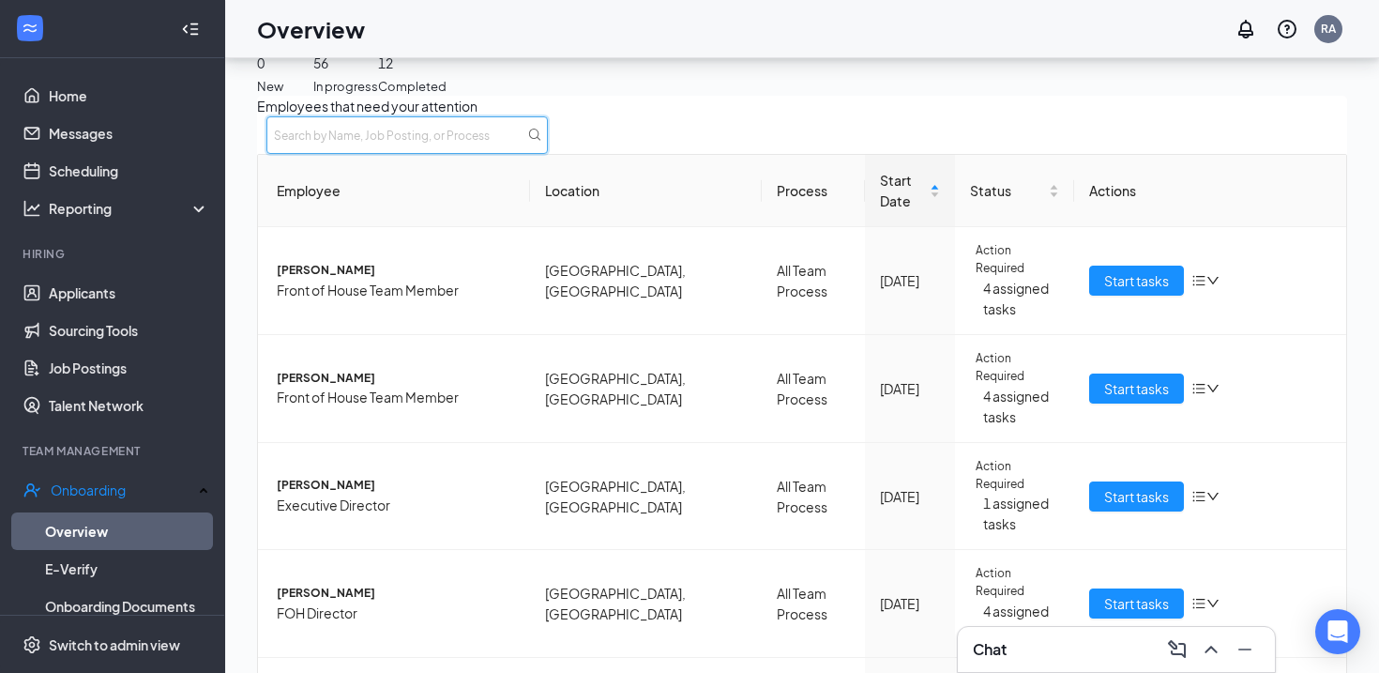
click at [548, 154] on input "text" at bounding box center [406, 135] width 281 height 38
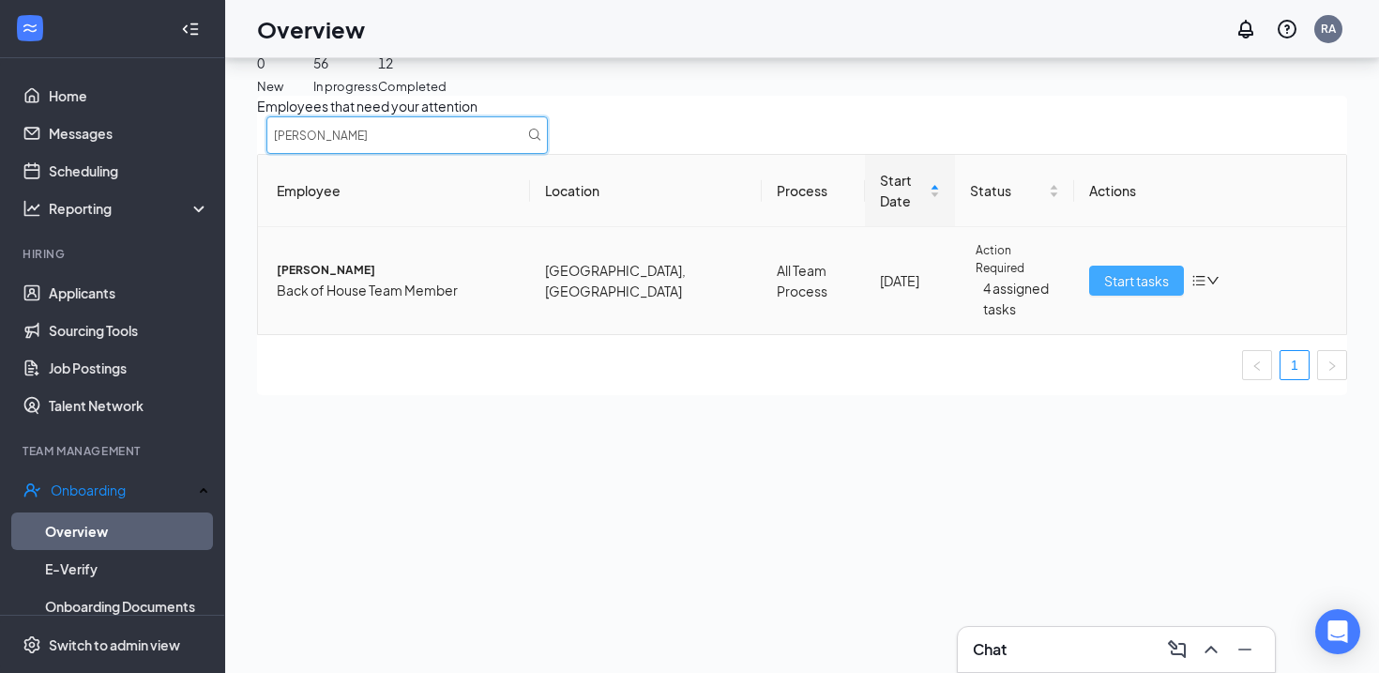
type input "[PERSON_NAME]"
click at [1110, 270] on span "Start tasks" at bounding box center [1136, 280] width 65 height 21
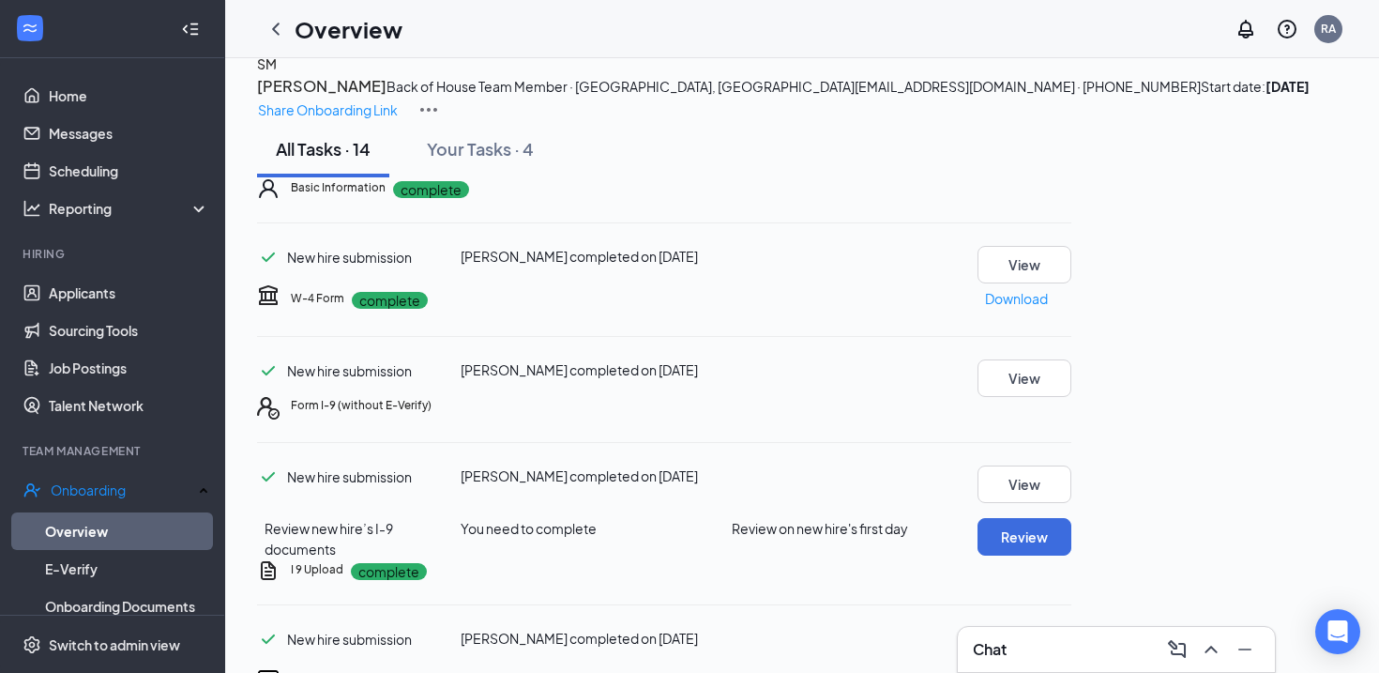
scroll to position [34, 0]
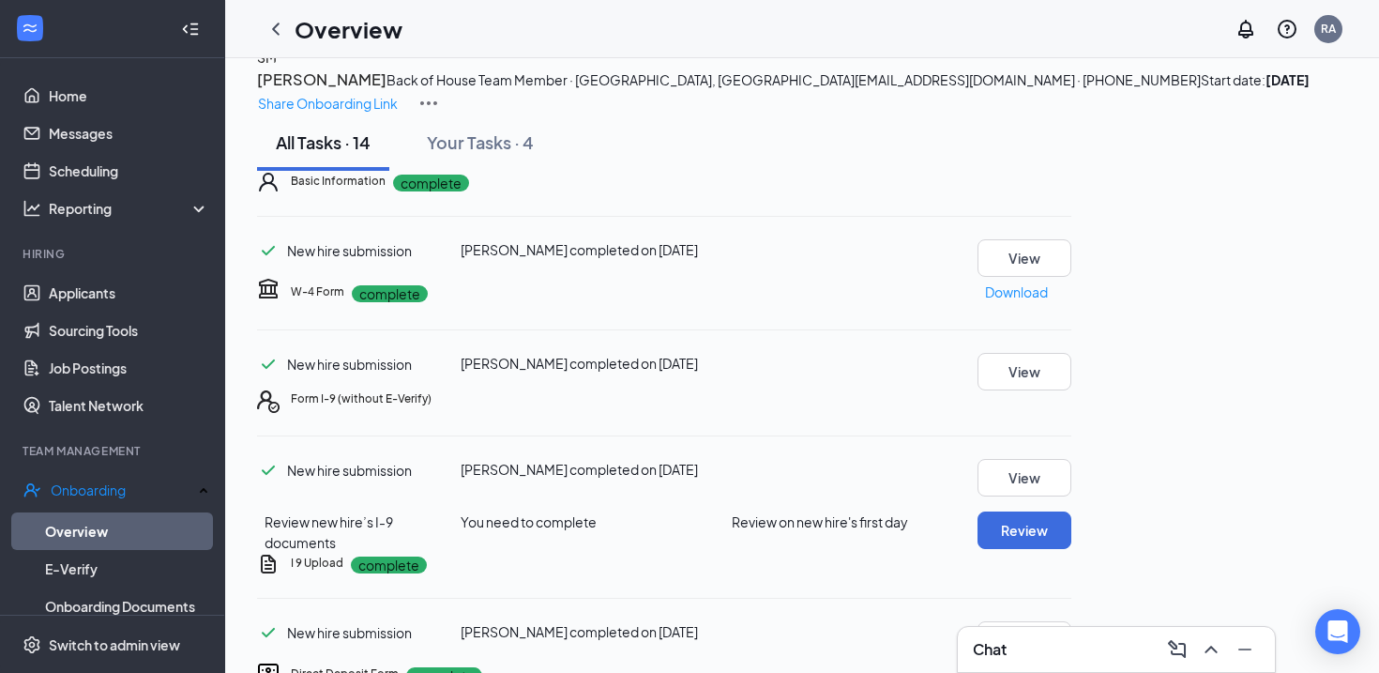
click at [1071, 399] on icon "Ellipses" at bounding box center [1071, 399] width 0 height 0
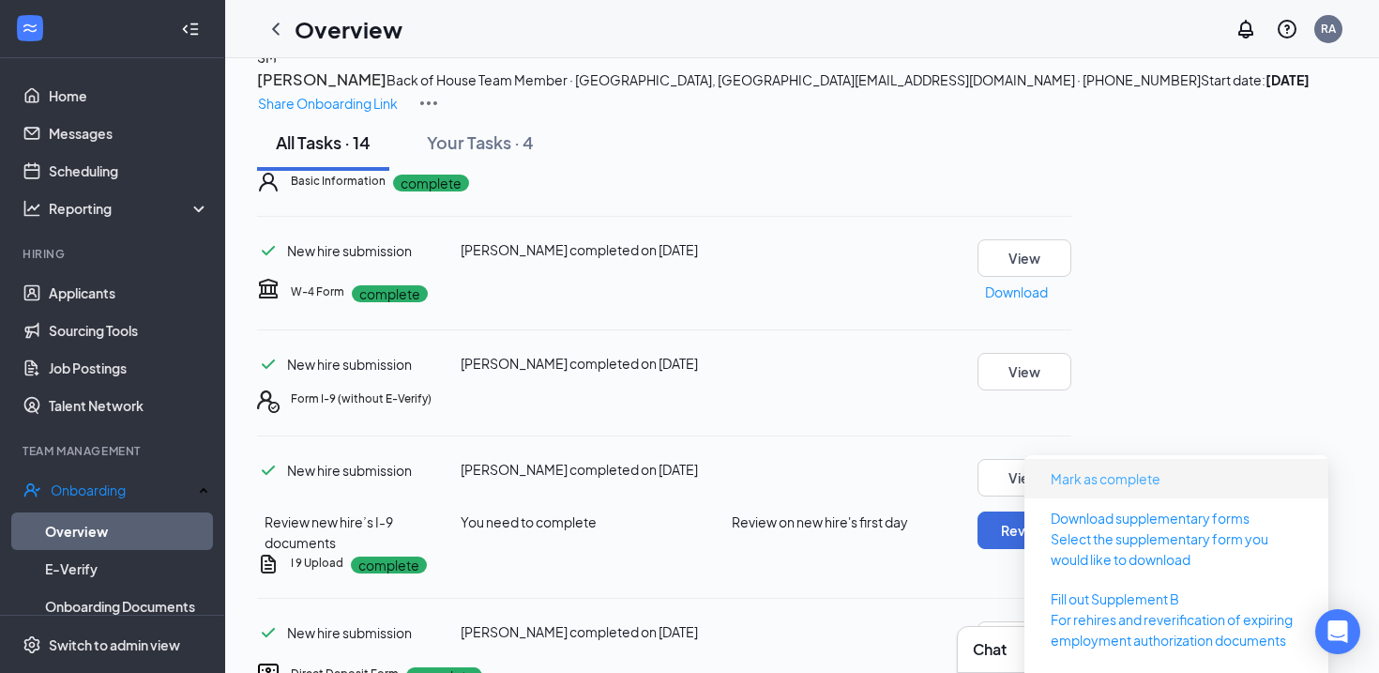
click at [1148, 477] on span "Mark as complete" at bounding box center [1106, 478] width 110 height 21
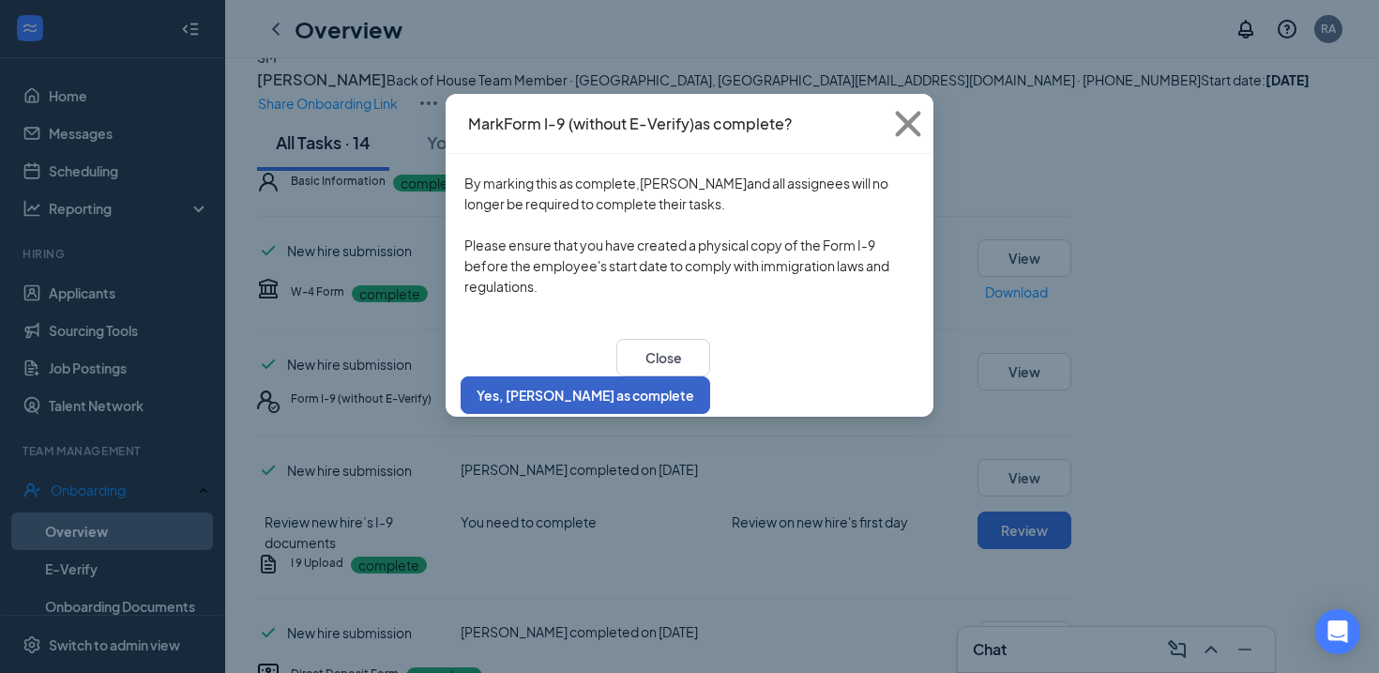
click at [710, 376] on button "Yes, [PERSON_NAME] as complete" at bounding box center [586, 395] width 250 height 38
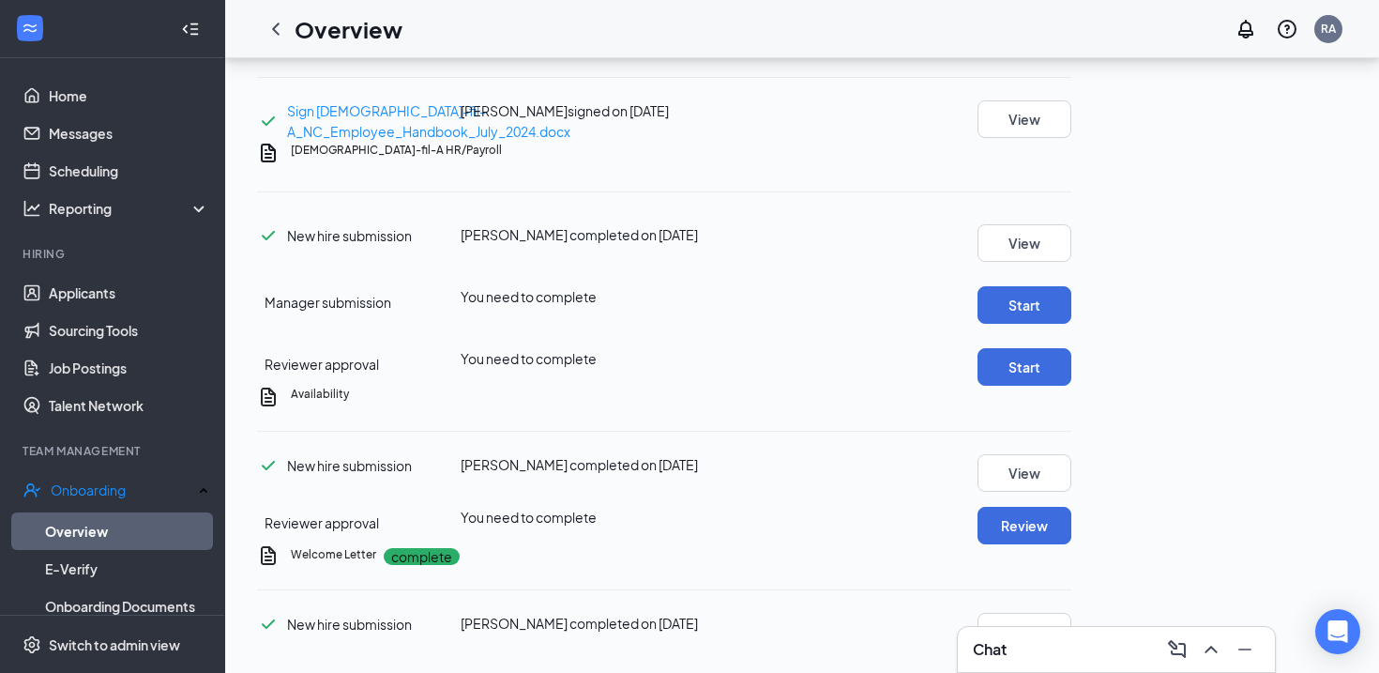
scroll to position [917, 0]
click at [1071, 324] on button "Start" at bounding box center [1025, 305] width 94 height 38
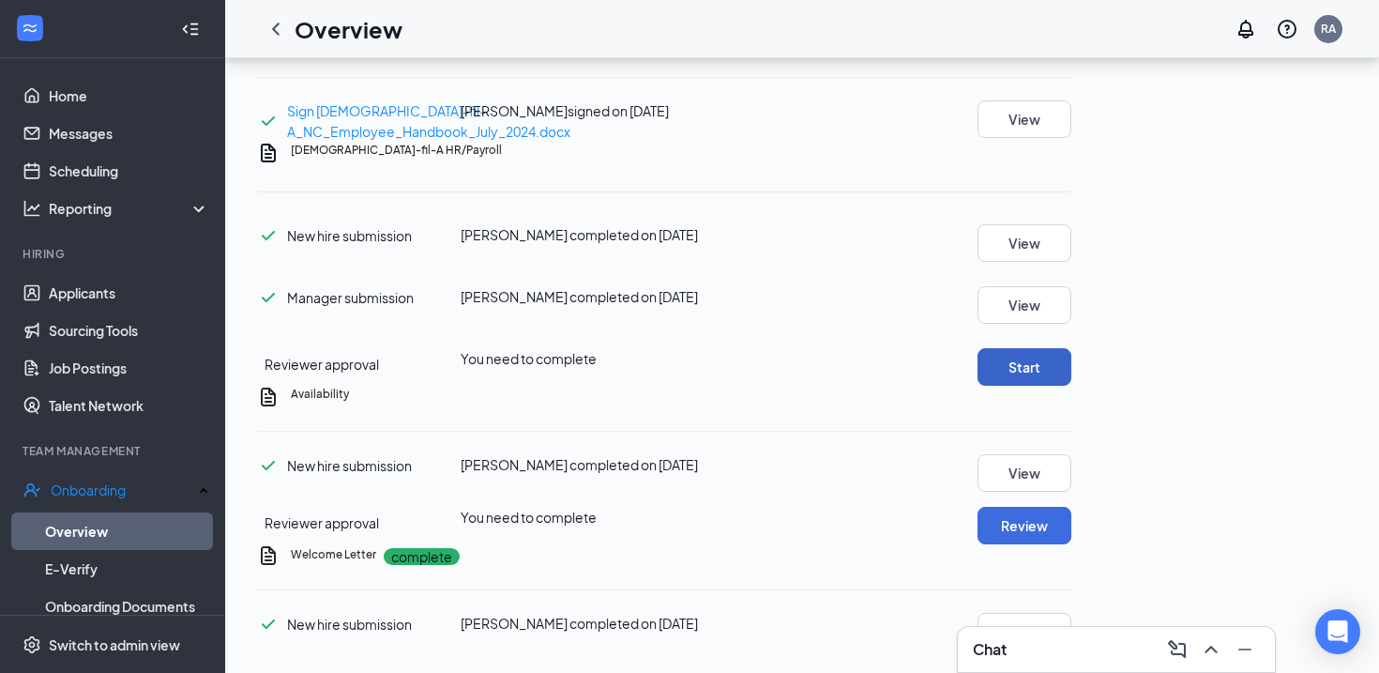
click at [1071, 386] on button "Start" at bounding box center [1025, 367] width 94 height 38
click at [1071, 394] on icon "Ellipses" at bounding box center [1071, 394] width 0 height 0
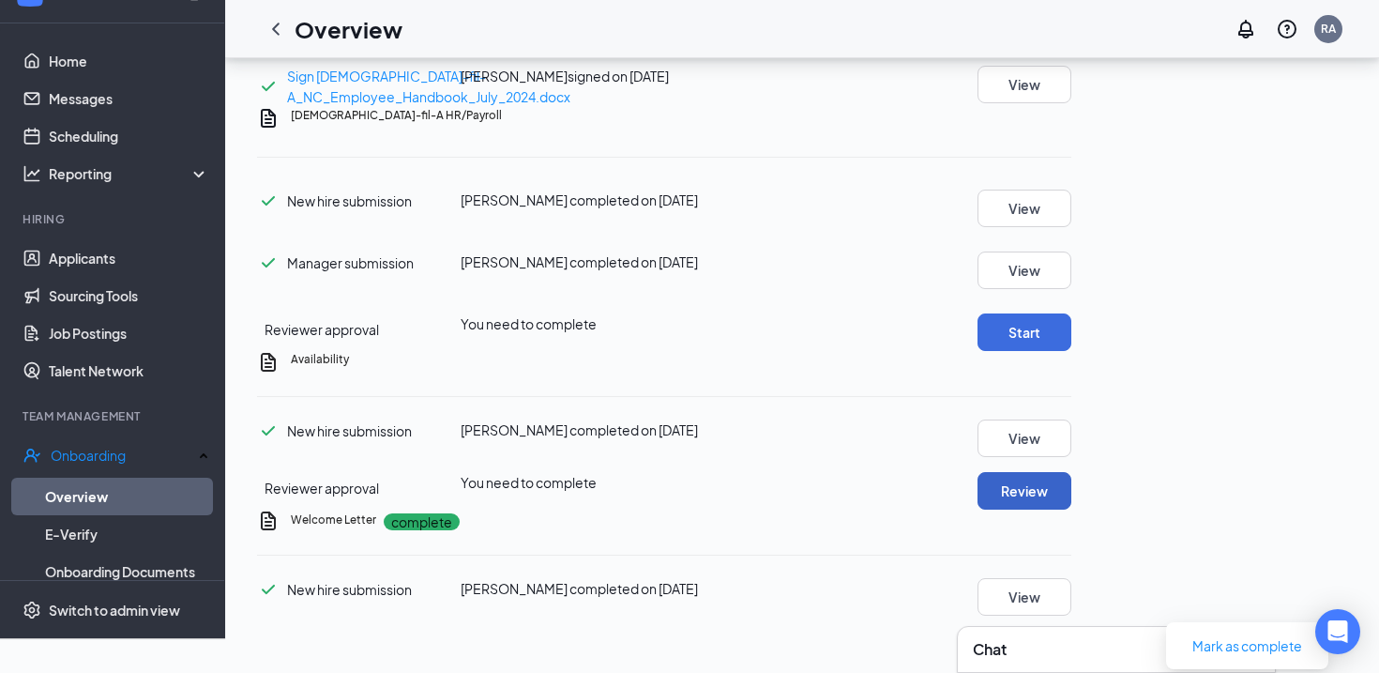
click at [1071, 472] on button "Review" at bounding box center [1025, 491] width 94 height 38
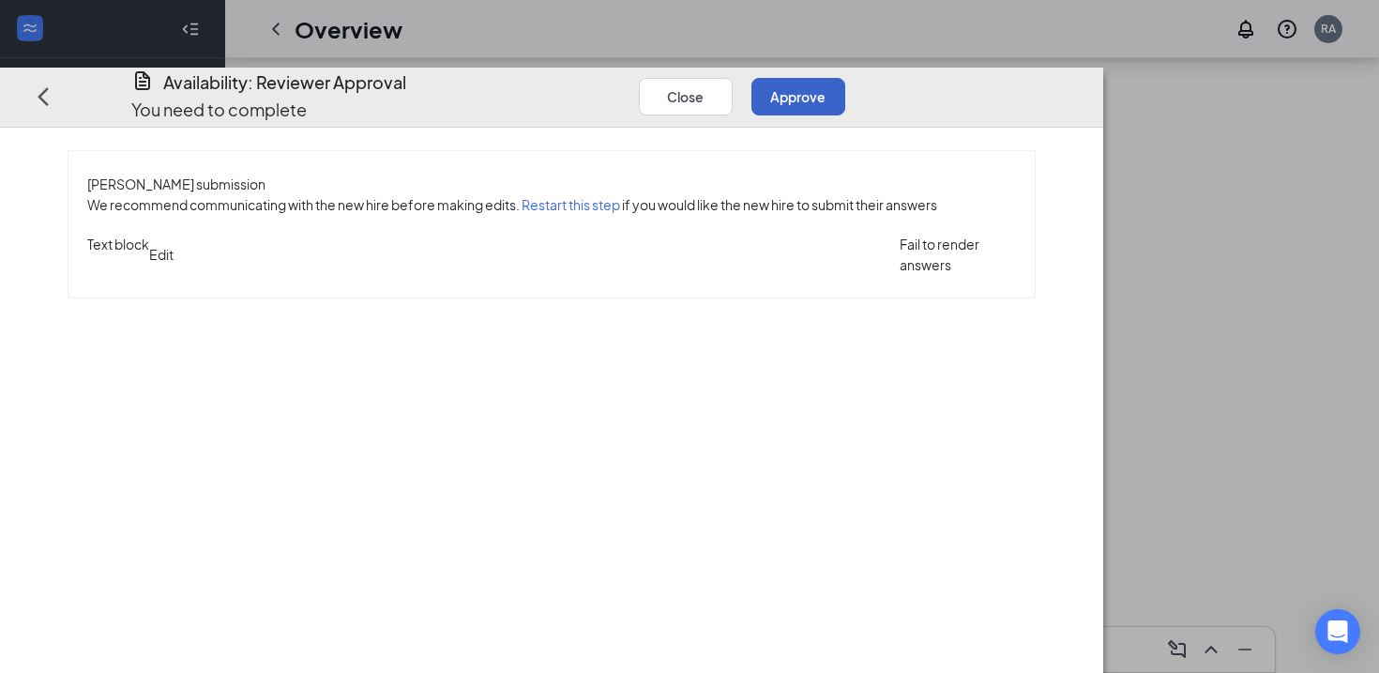
click at [845, 77] on button "Approve" at bounding box center [798, 96] width 94 height 38
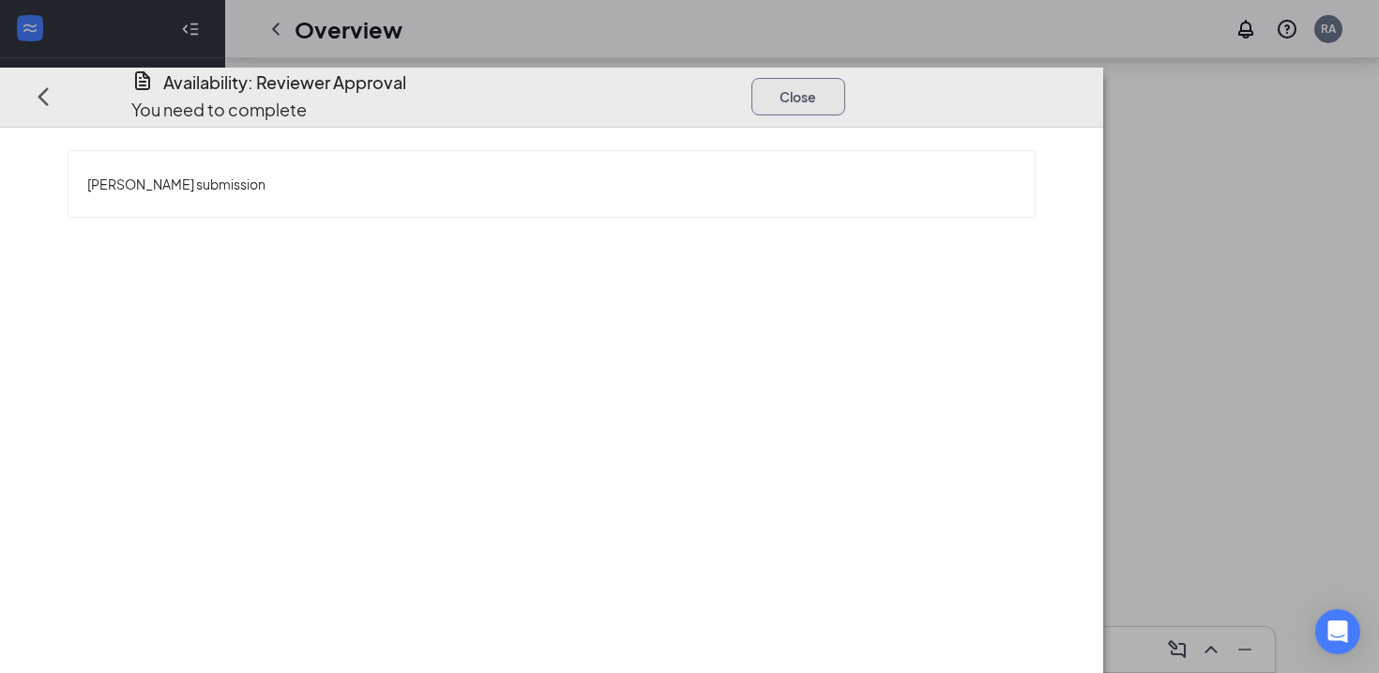
click at [845, 77] on button "Close" at bounding box center [798, 96] width 94 height 38
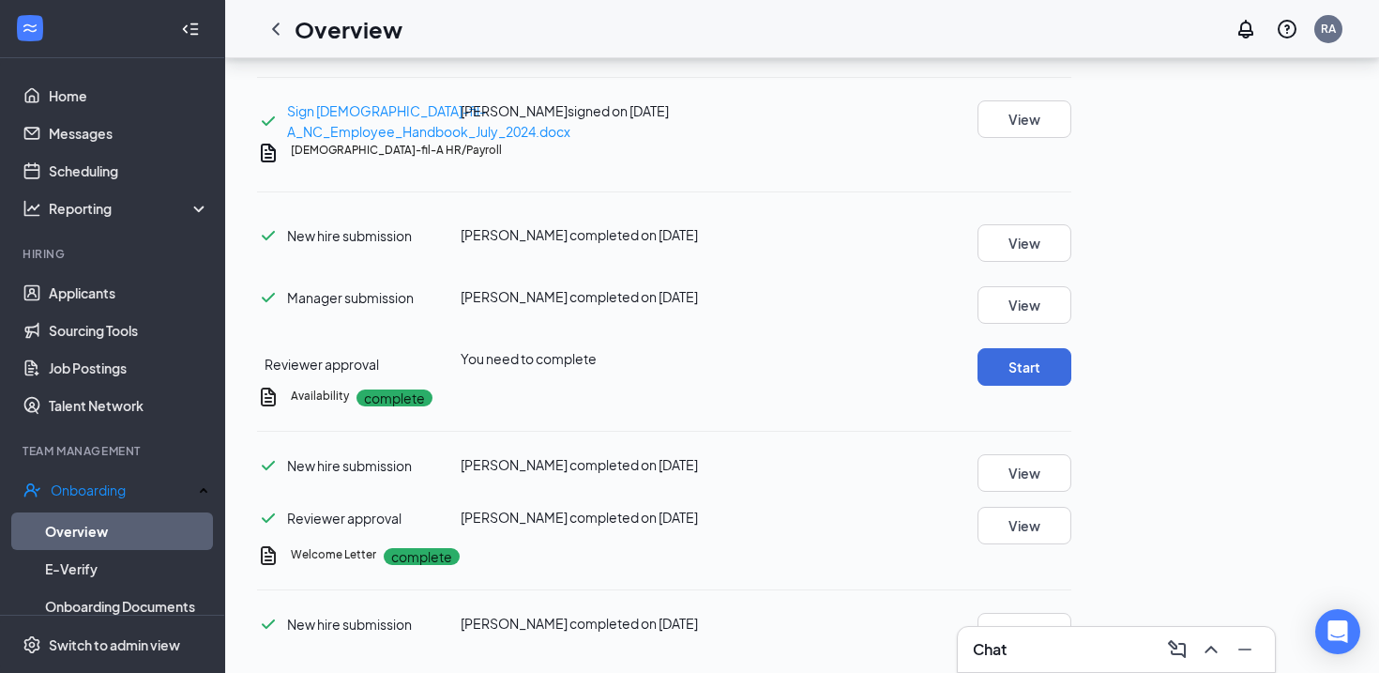
click at [1071, 339] on div "Reviewer approval You need to complete Start" at bounding box center [664, 362] width 814 height 47
click at [1071, 348] on button "Start" at bounding box center [1025, 367] width 94 height 38
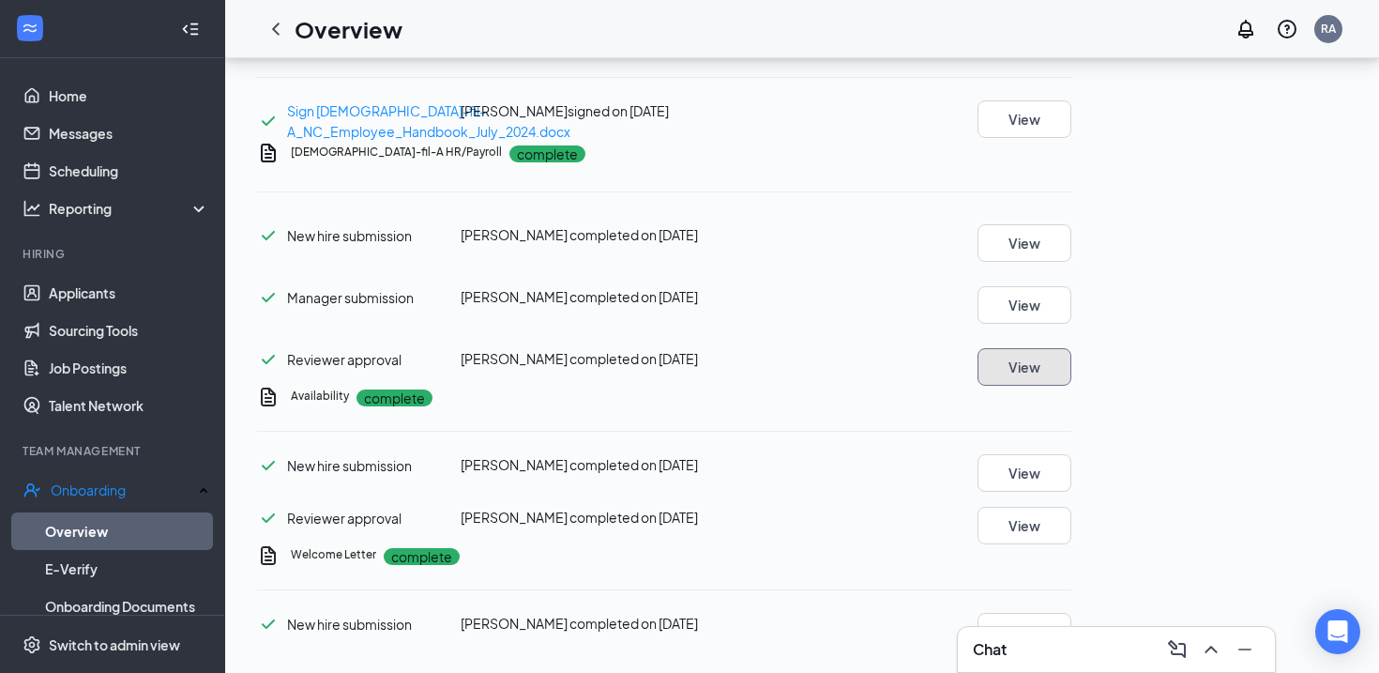
scroll to position [0, 0]
click at [66, 522] on link "Overview" at bounding box center [127, 531] width 164 height 38
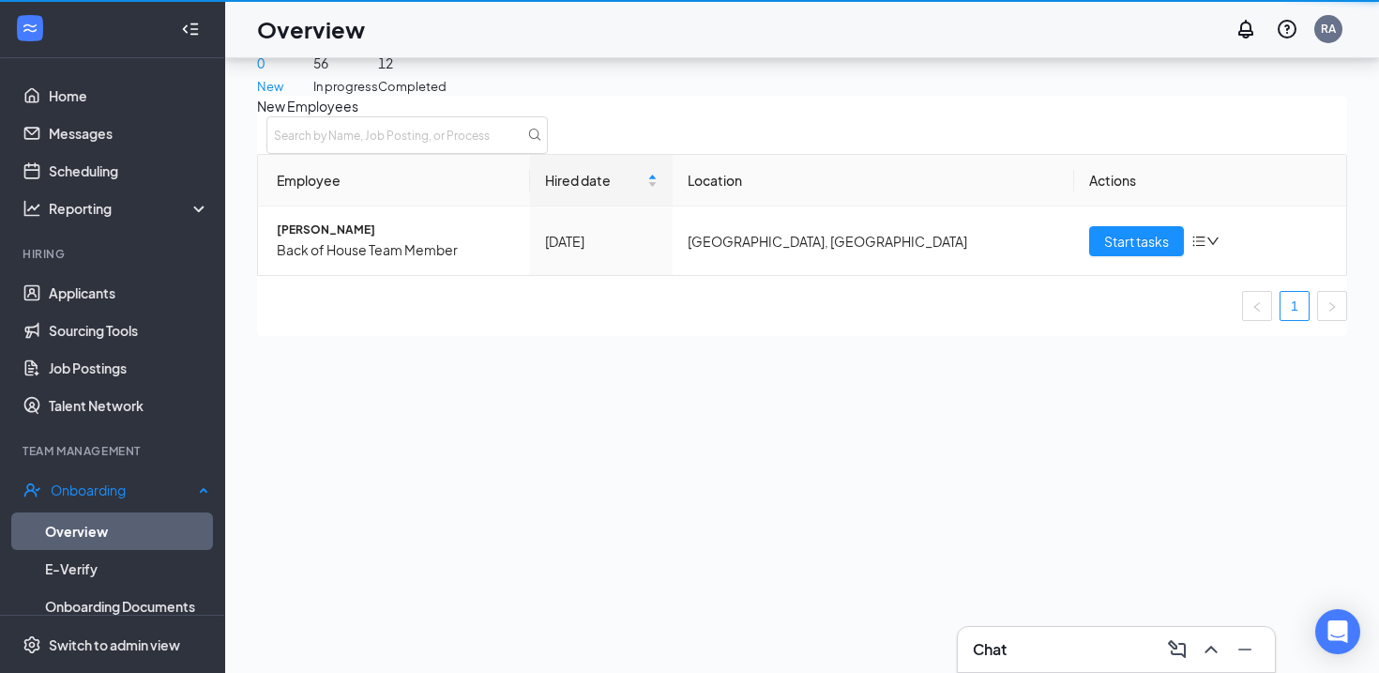
scroll to position [84, 0]
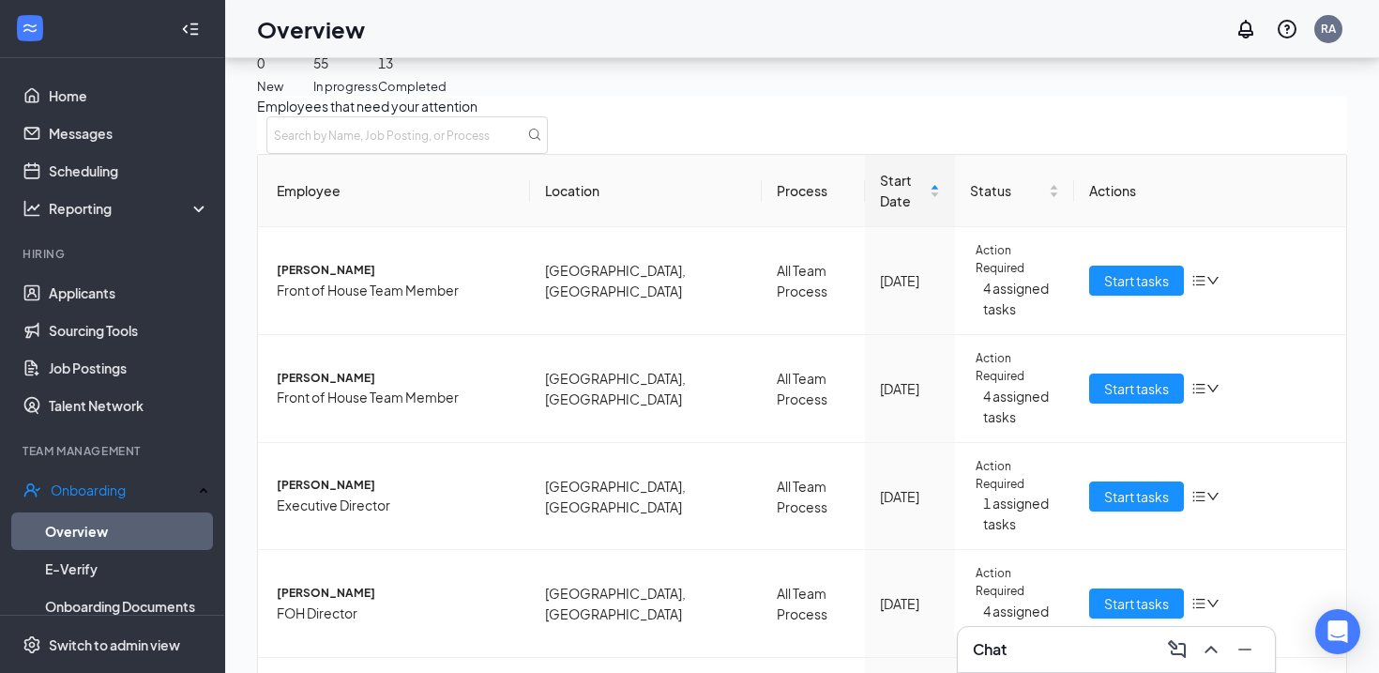
click at [599, 99] on div "0 New 55 In progress 13 Completed Employees that need your attention Employee L…" at bounding box center [802, 679] width 1090 height 1367
click at [1115, 378] on span "Start tasks" at bounding box center [1136, 388] width 65 height 21
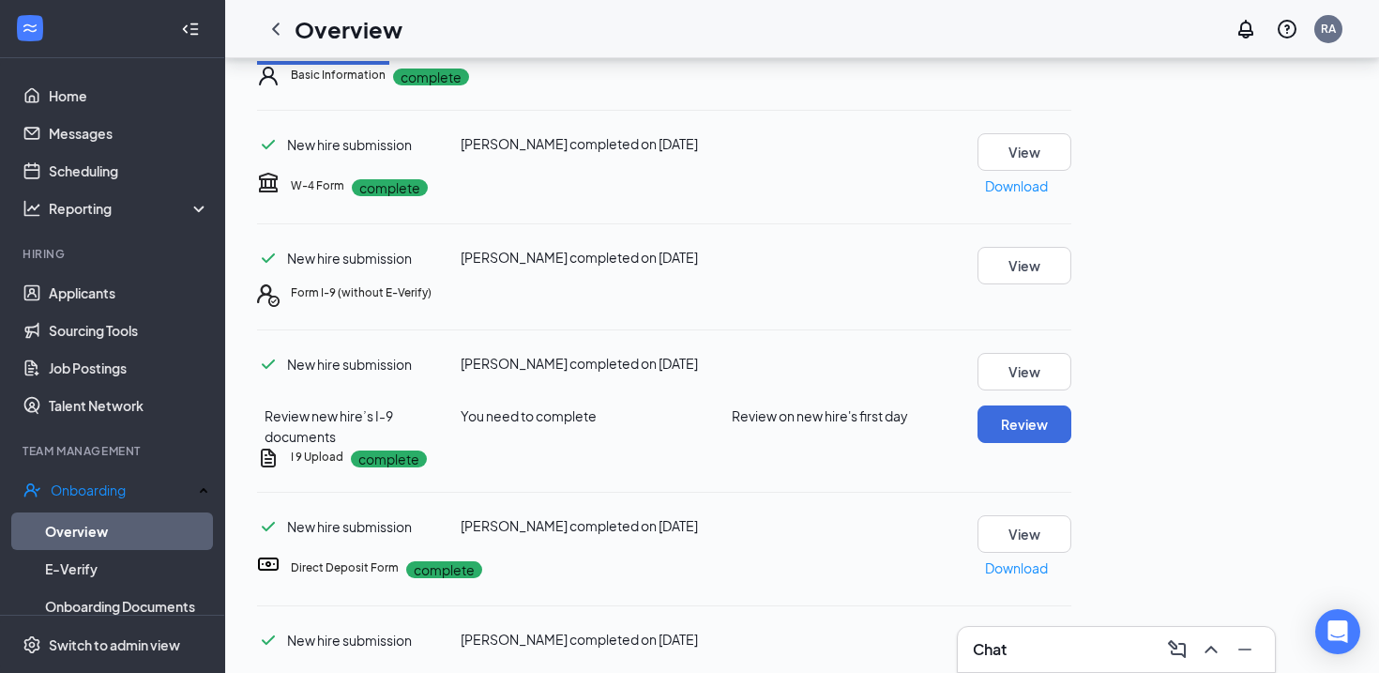
scroll to position [167, 0]
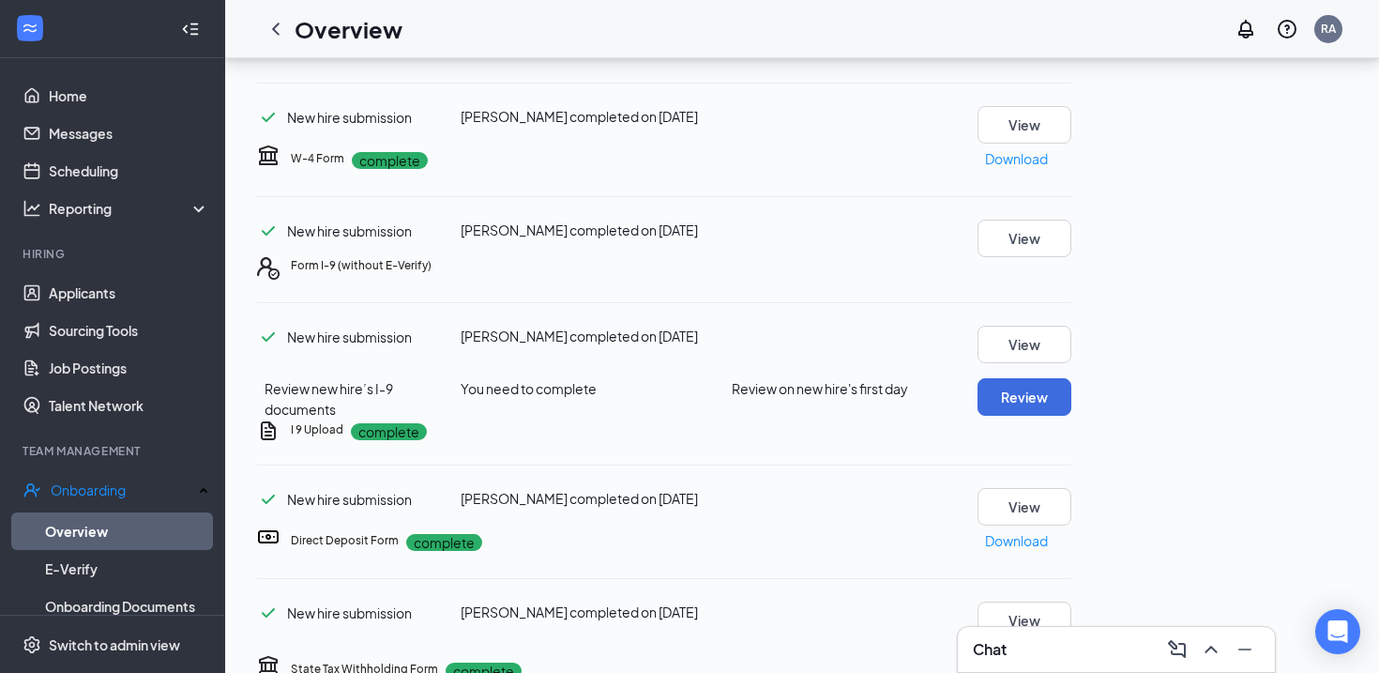
click at [1071, 265] on icon "Ellipses" at bounding box center [1071, 265] width 0 height 0
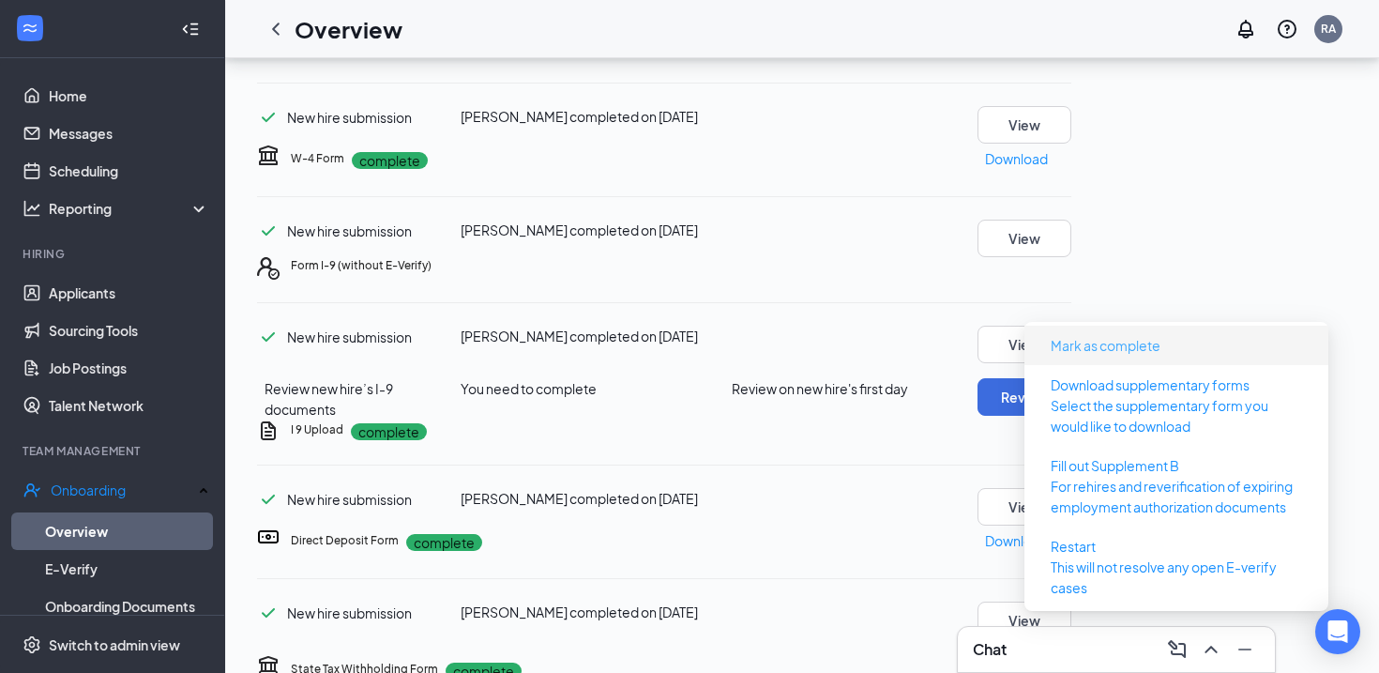
click at [1157, 359] on button "Mark as complete" at bounding box center [1106, 345] width 140 height 30
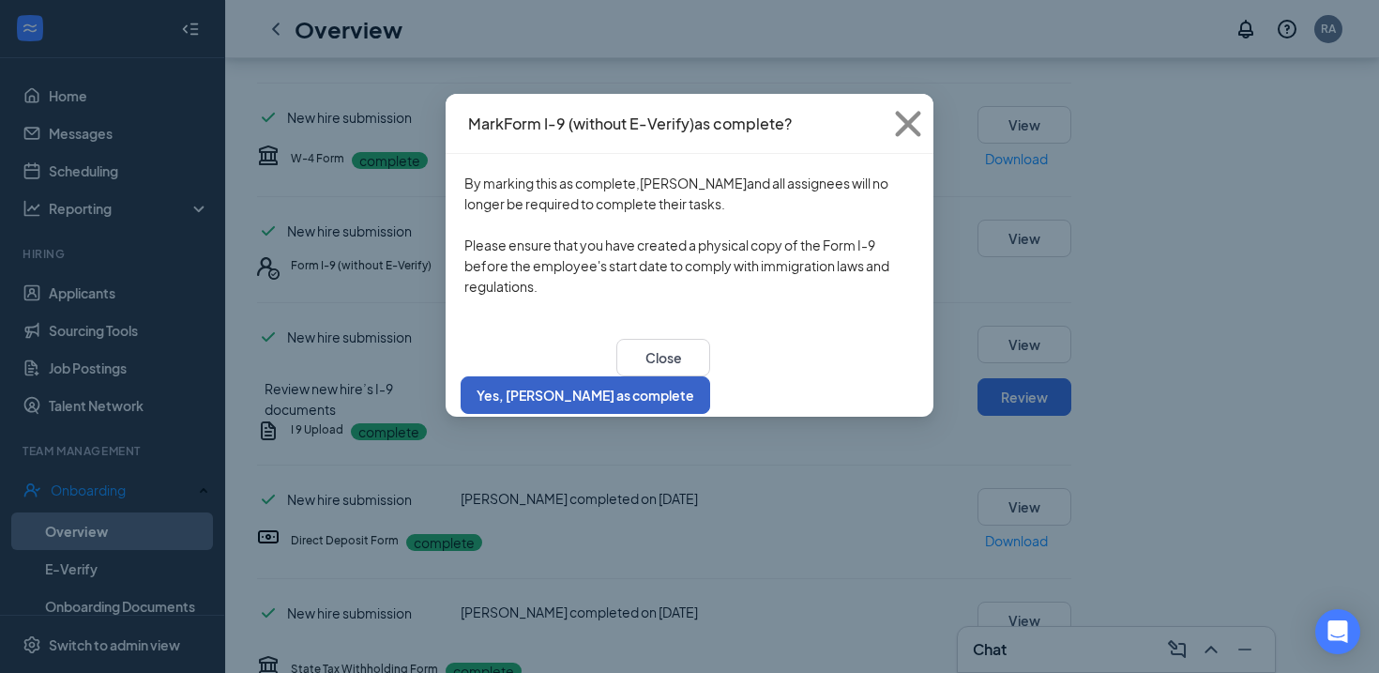
click at [710, 376] on button "Yes, [PERSON_NAME] as complete" at bounding box center [586, 395] width 250 height 38
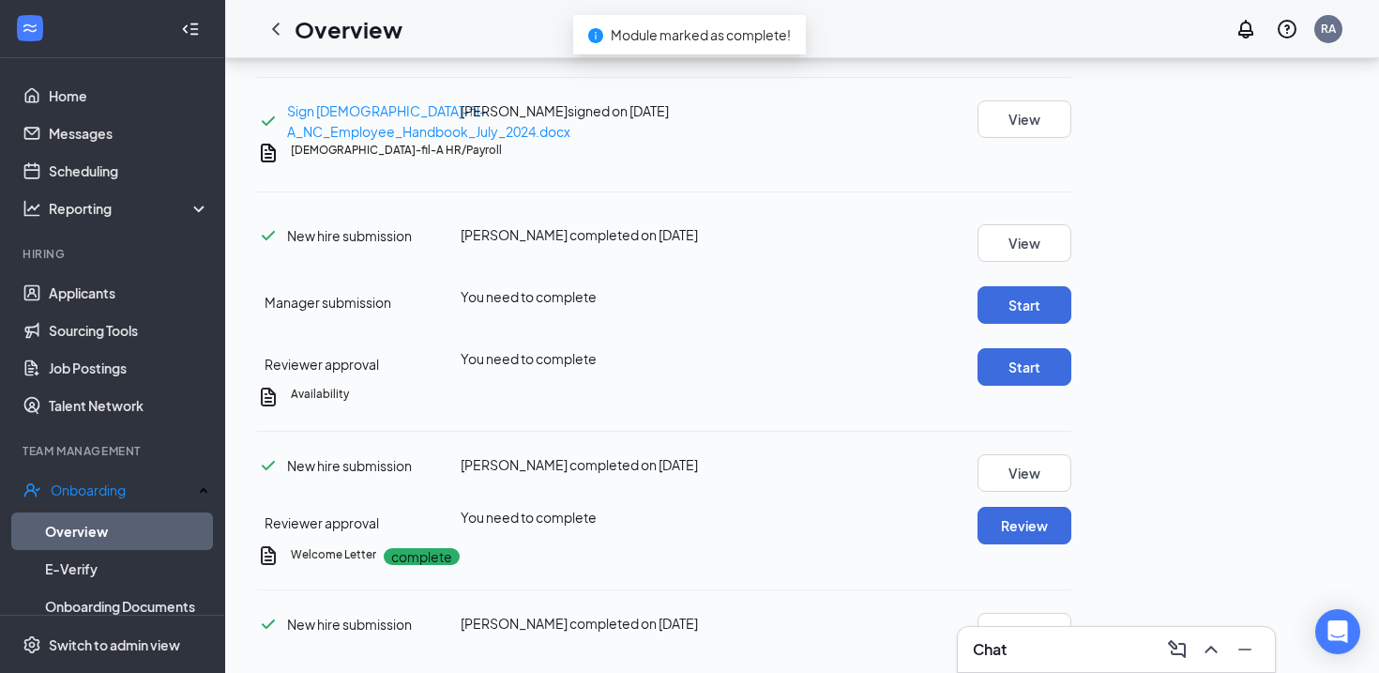
scroll to position [975, 0]
click at [1071, 324] on button "Start" at bounding box center [1025, 305] width 94 height 38
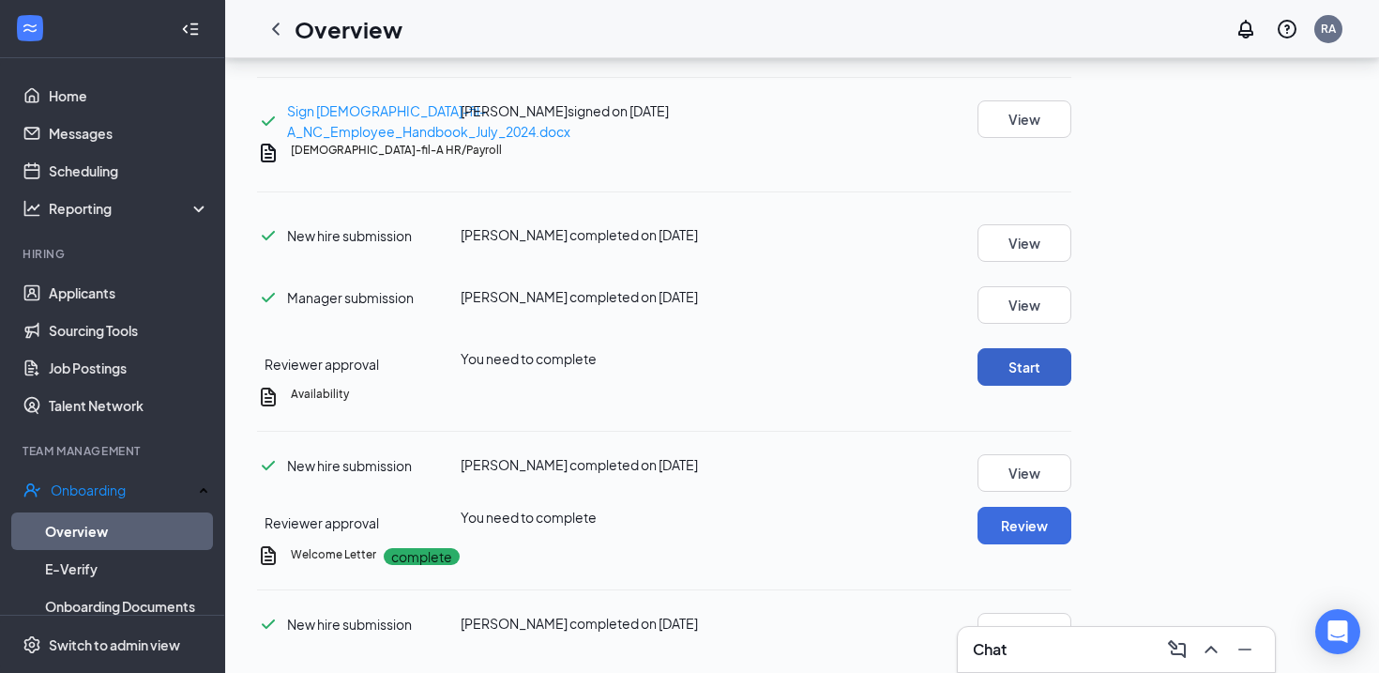
click at [1071, 386] on button "Start" at bounding box center [1025, 367] width 94 height 38
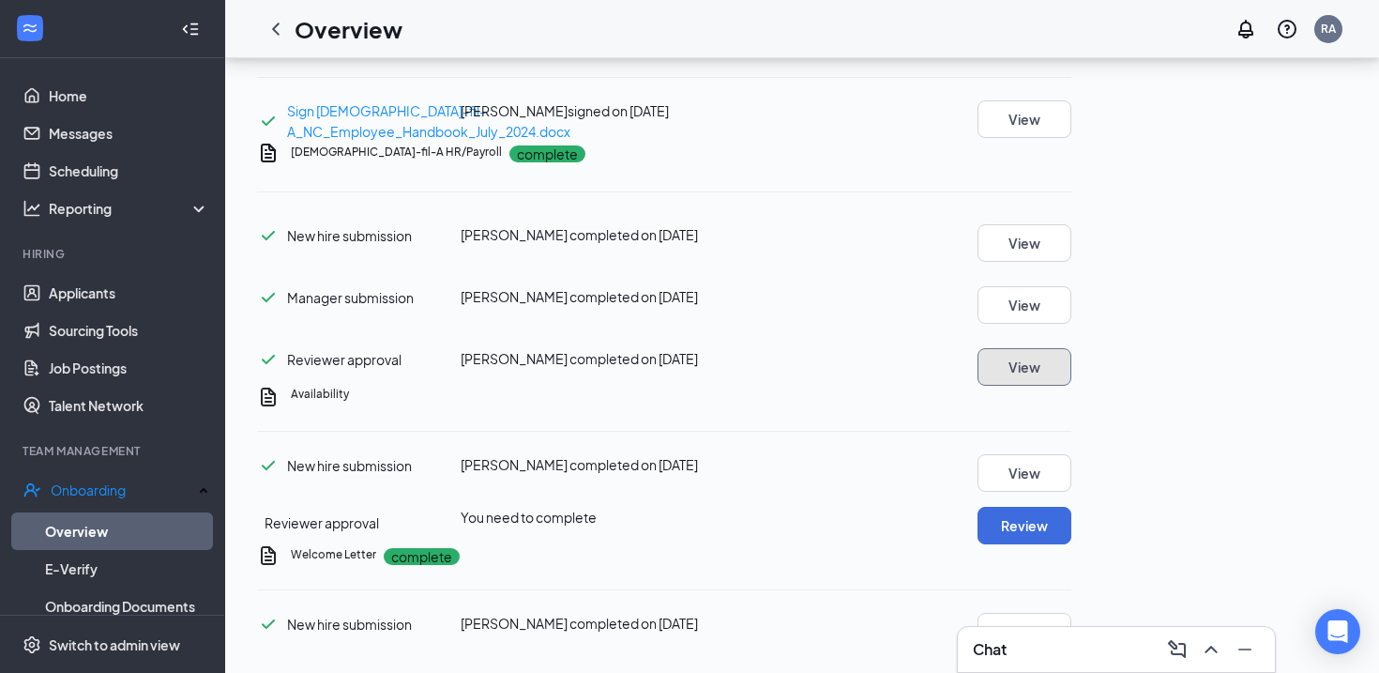
scroll to position [1256, 0]
click at [1071, 507] on button "Review" at bounding box center [1025, 526] width 94 height 38
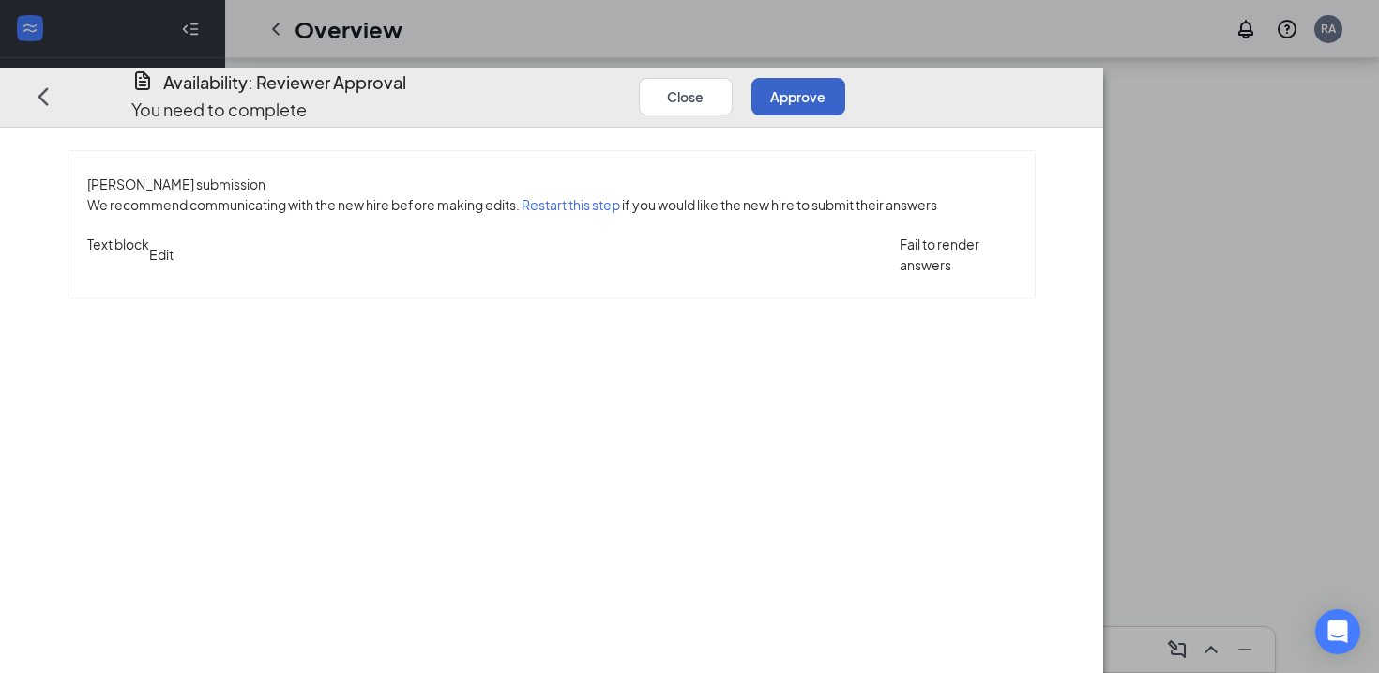
click at [845, 77] on button "Approve" at bounding box center [798, 96] width 94 height 38
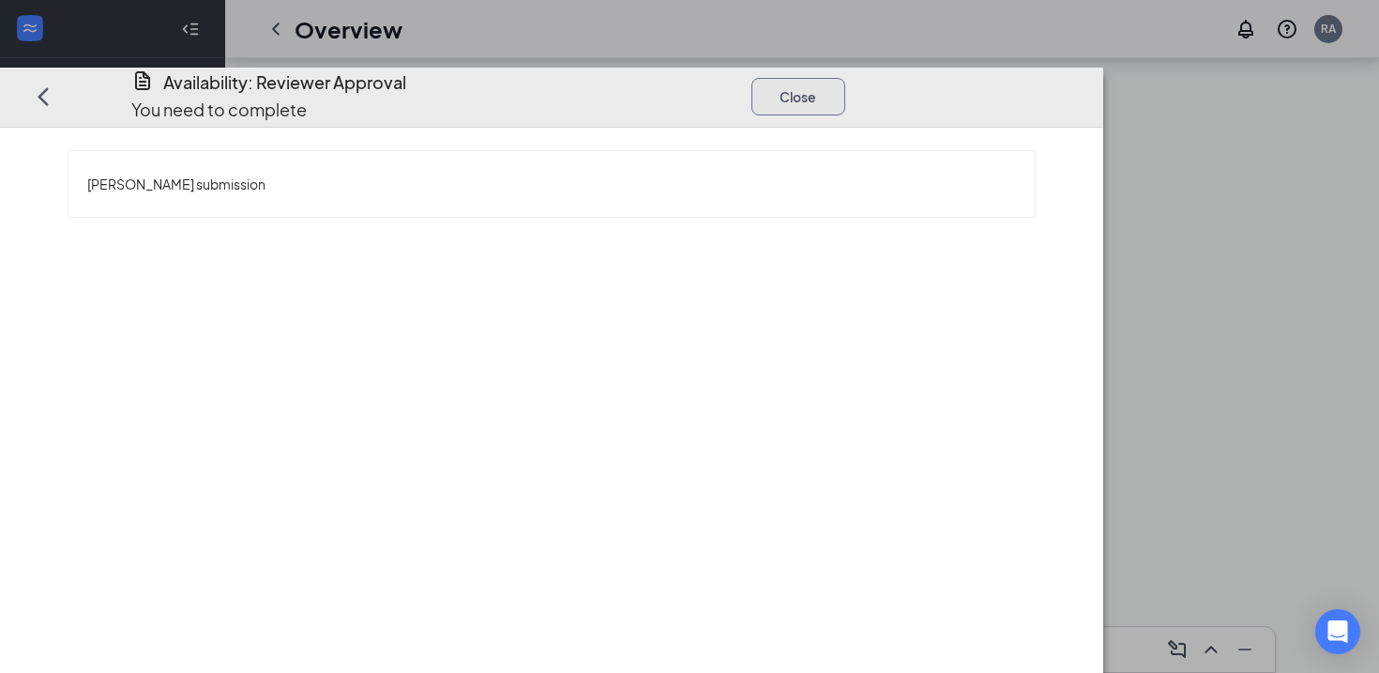
click at [845, 77] on button "Close" at bounding box center [798, 96] width 94 height 38
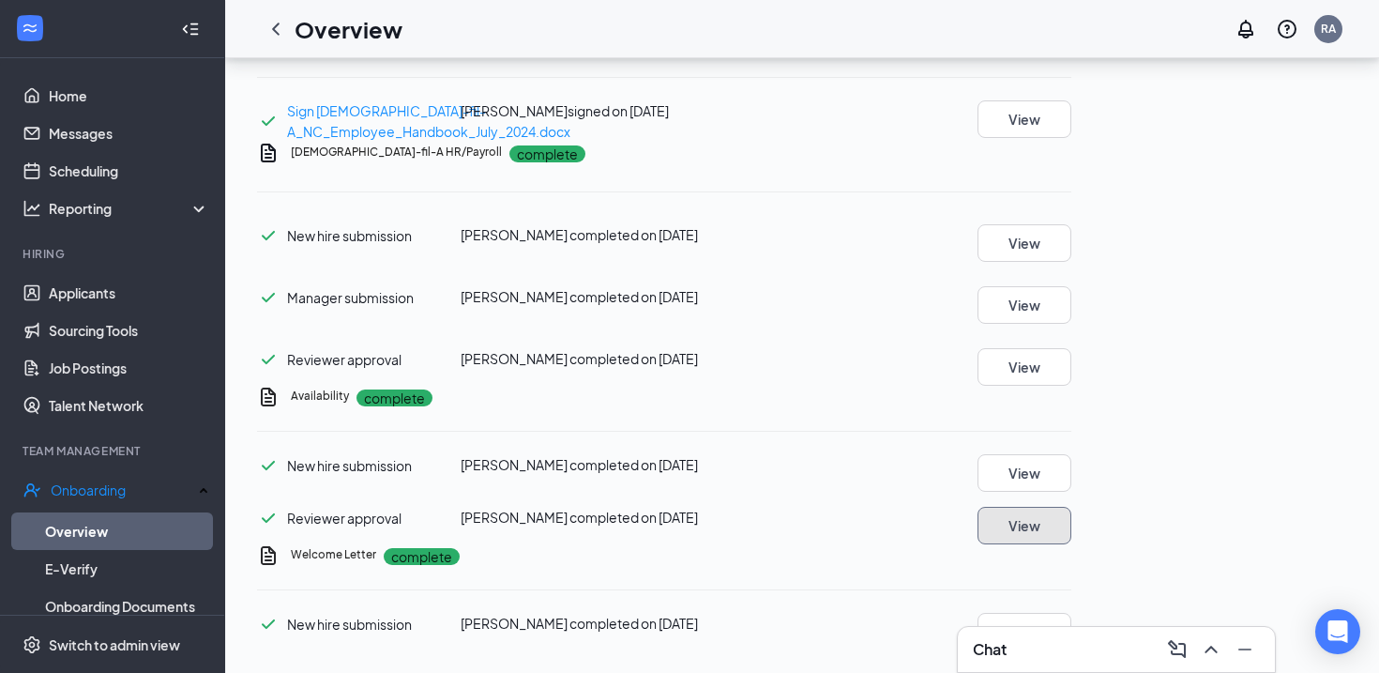
scroll to position [1015, 0]
click at [141, 516] on link "Overview" at bounding box center [127, 531] width 164 height 38
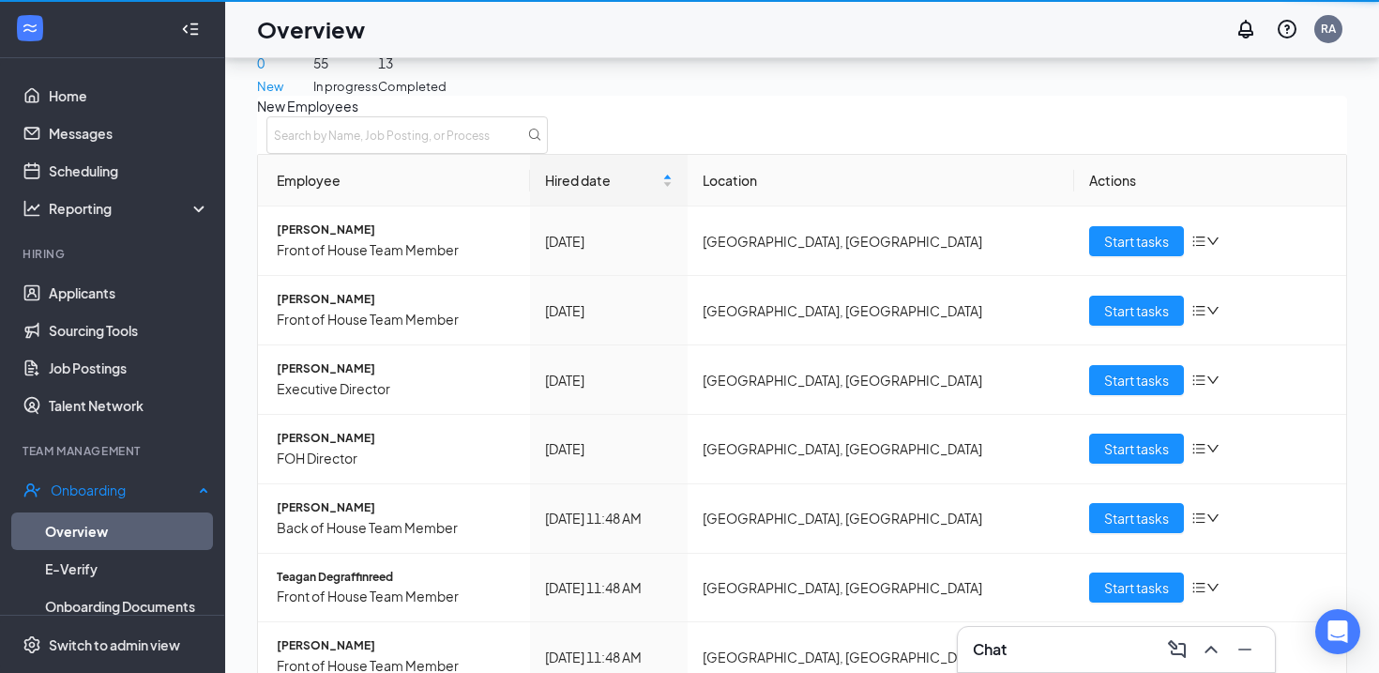
scroll to position [84, 0]
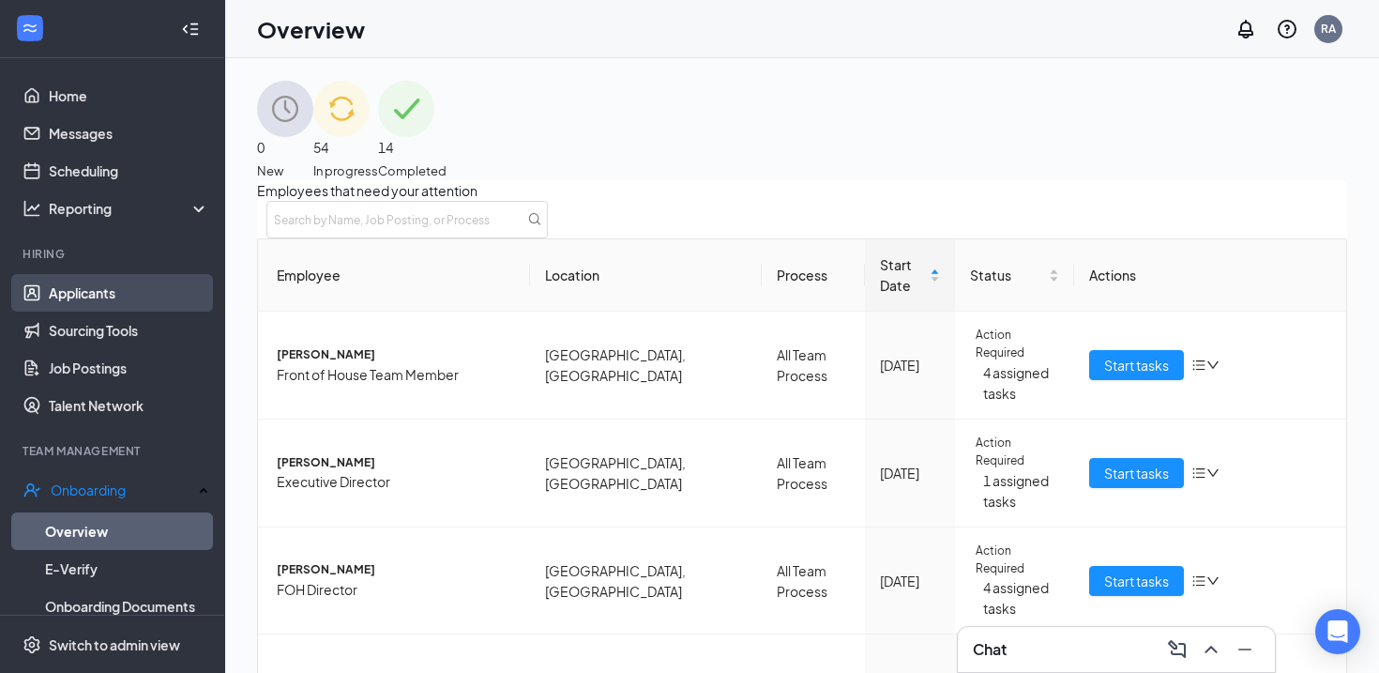
click at [106, 305] on link "Applicants" at bounding box center [129, 293] width 160 height 38
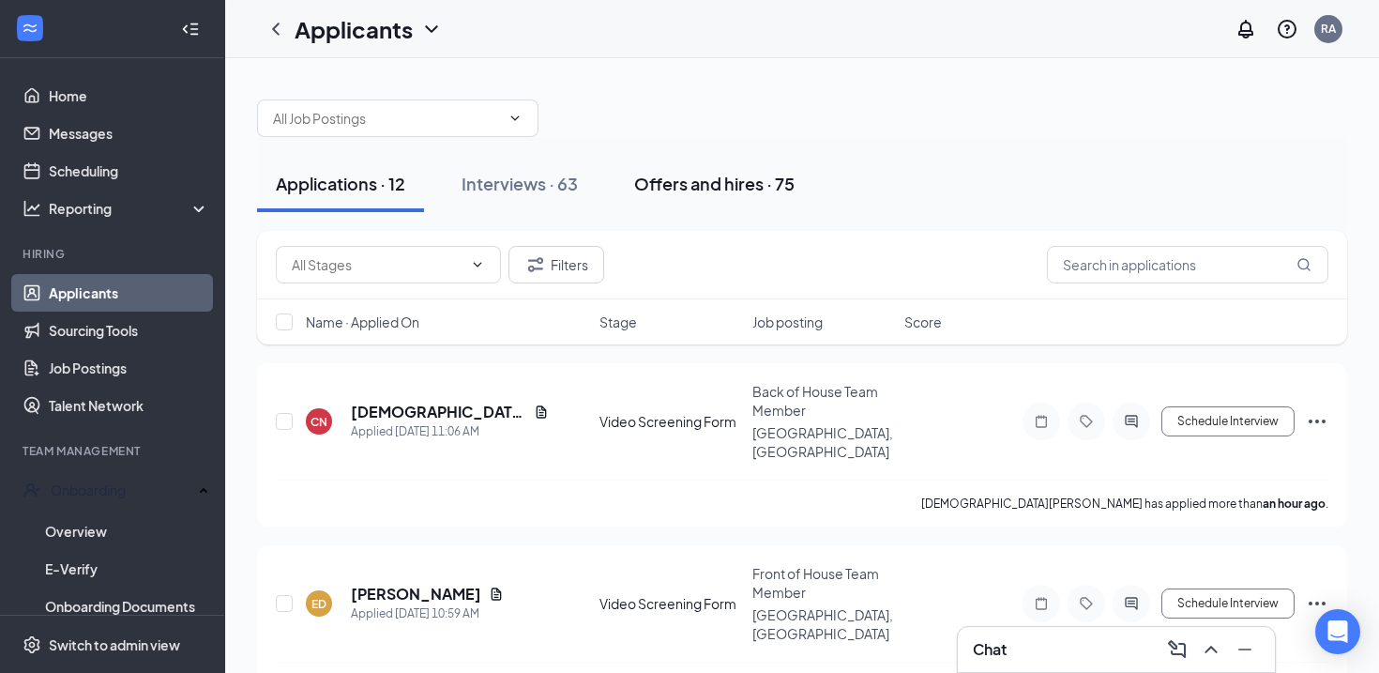
click at [693, 181] on div "Offers and hires · 75" at bounding box center [714, 183] width 160 height 23
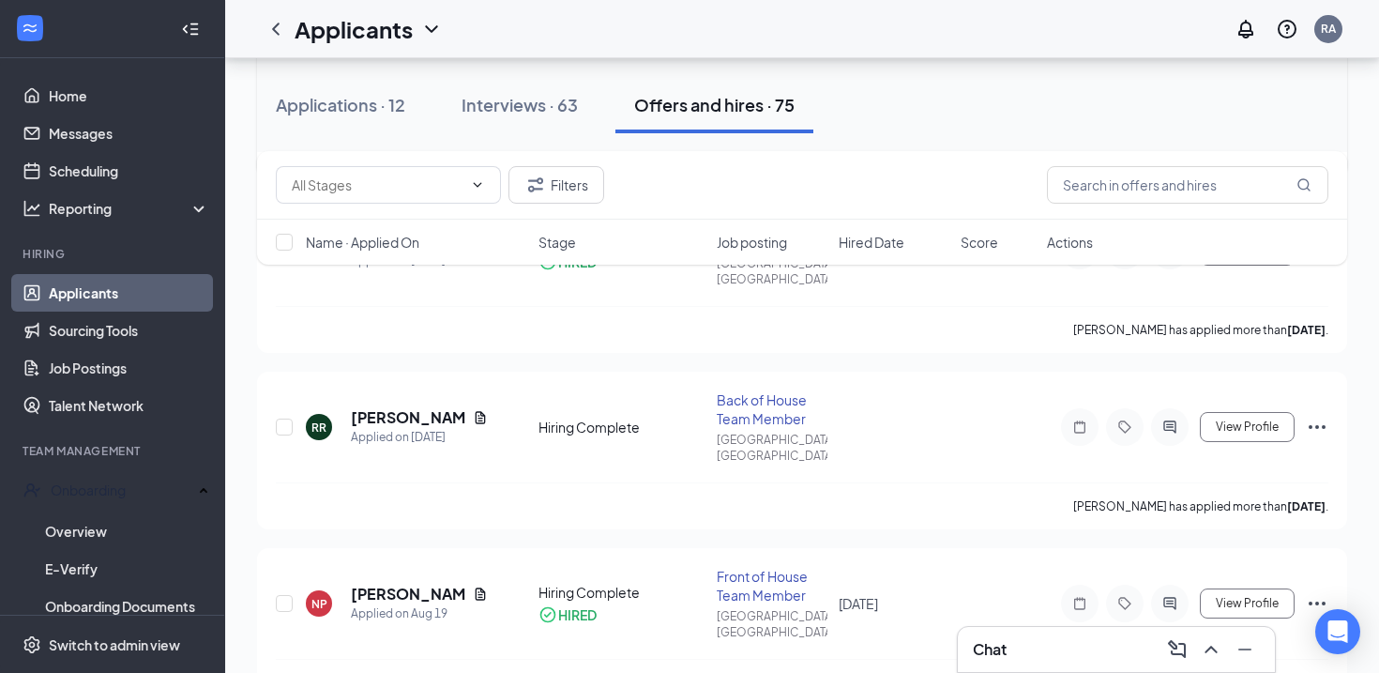
scroll to position [348, 0]
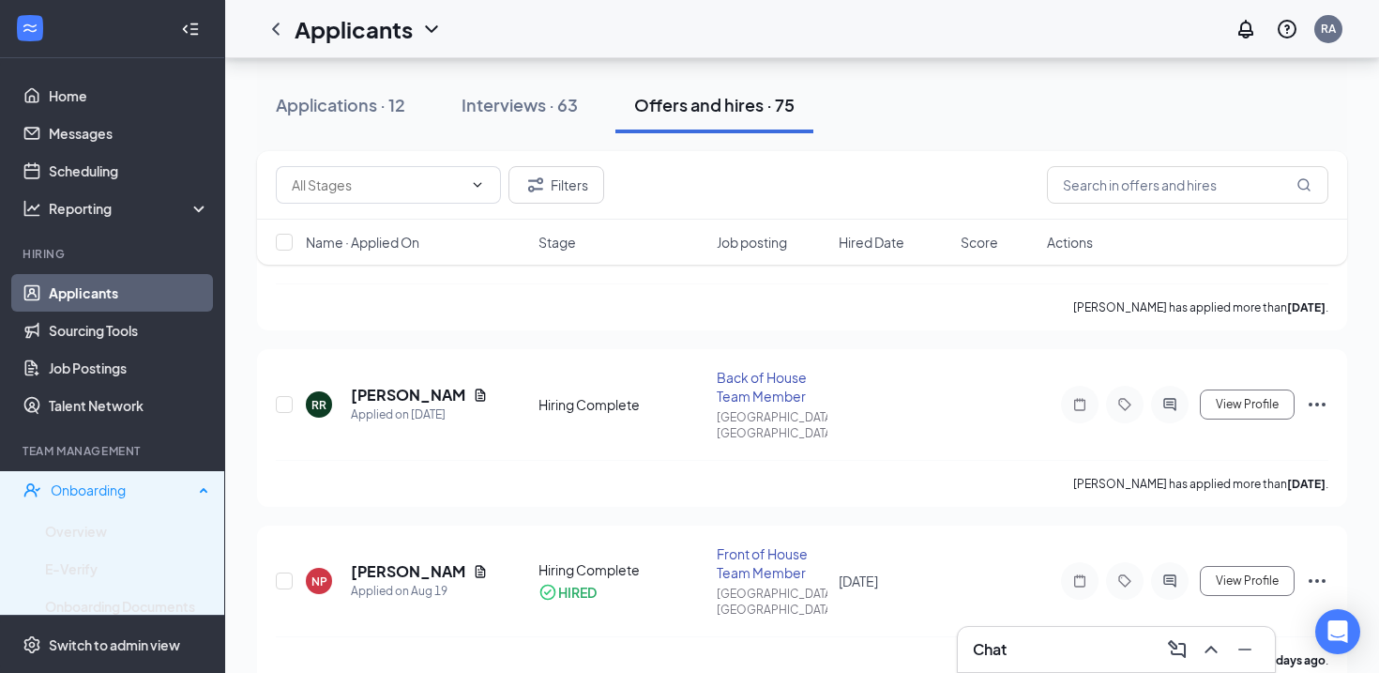
click at [92, 491] on div "Onboarding" at bounding box center [122, 489] width 143 height 19
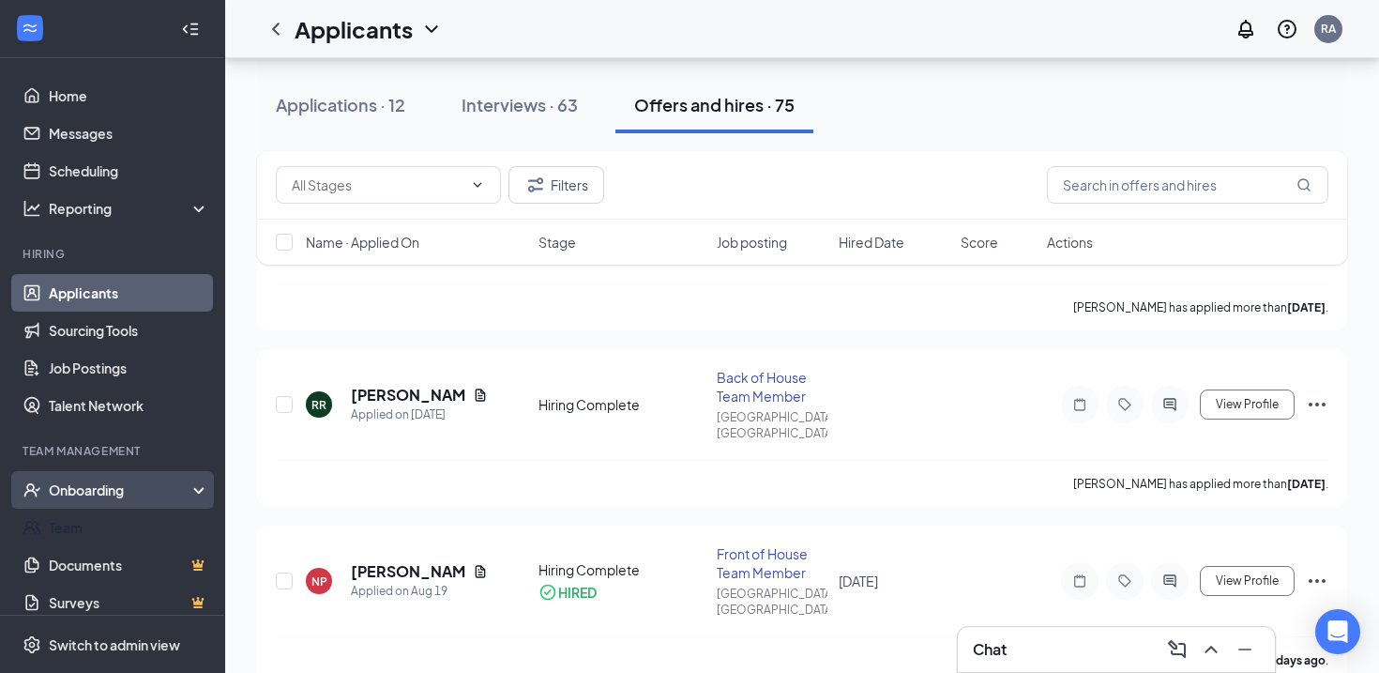
click at [83, 505] on div "Onboarding" at bounding box center [112, 490] width 225 height 38
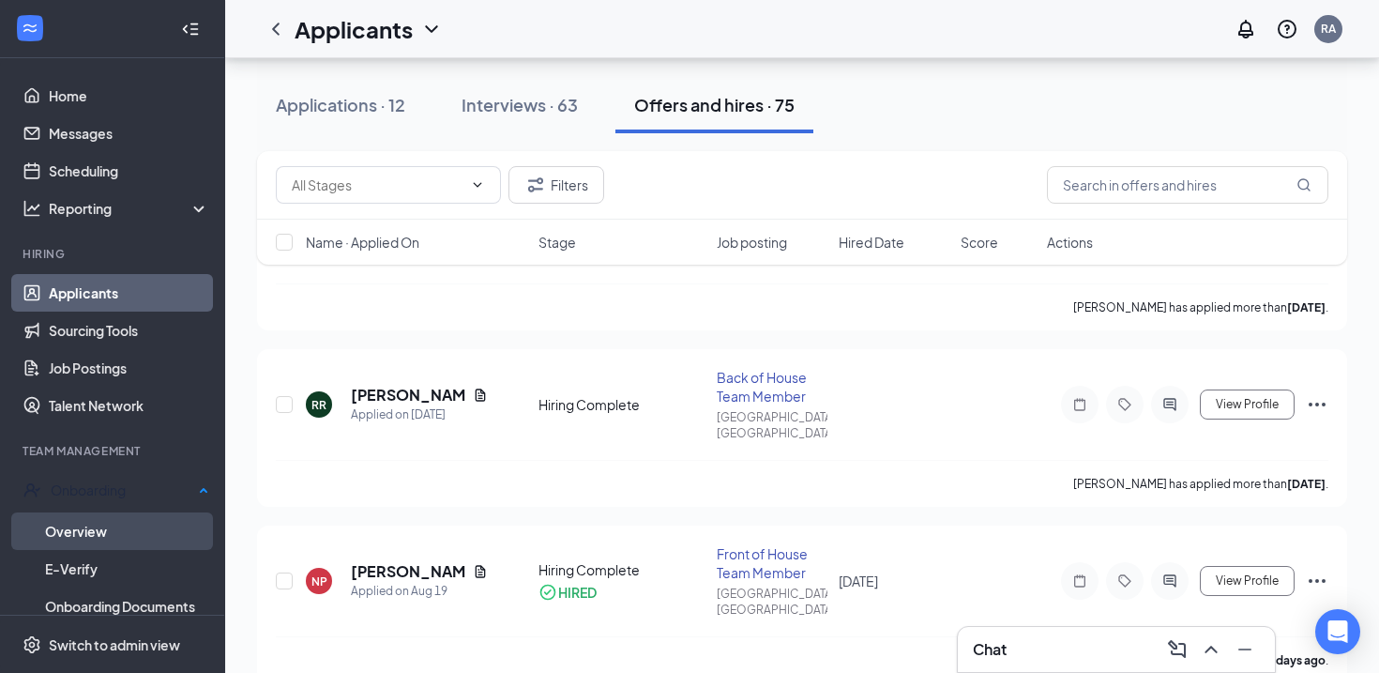
click at [67, 545] on link "Overview" at bounding box center [127, 531] width 164 height 38
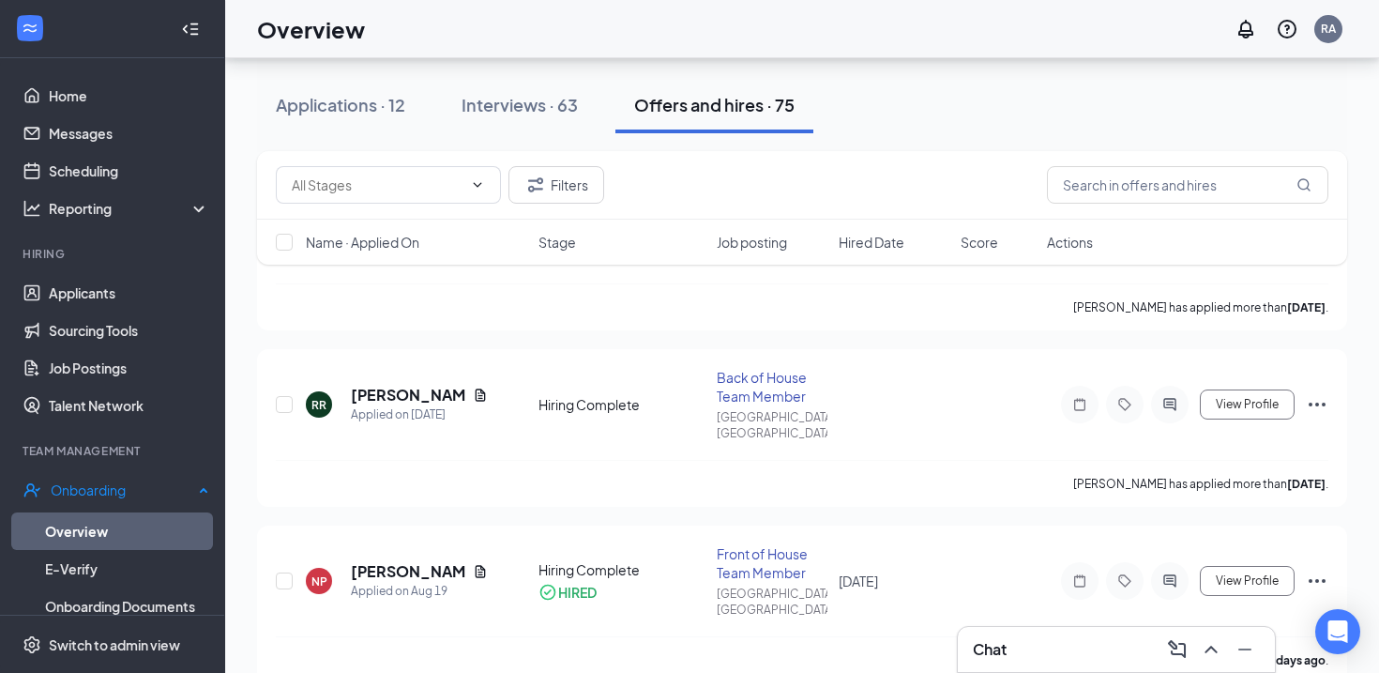
scroll to position [84, 0]
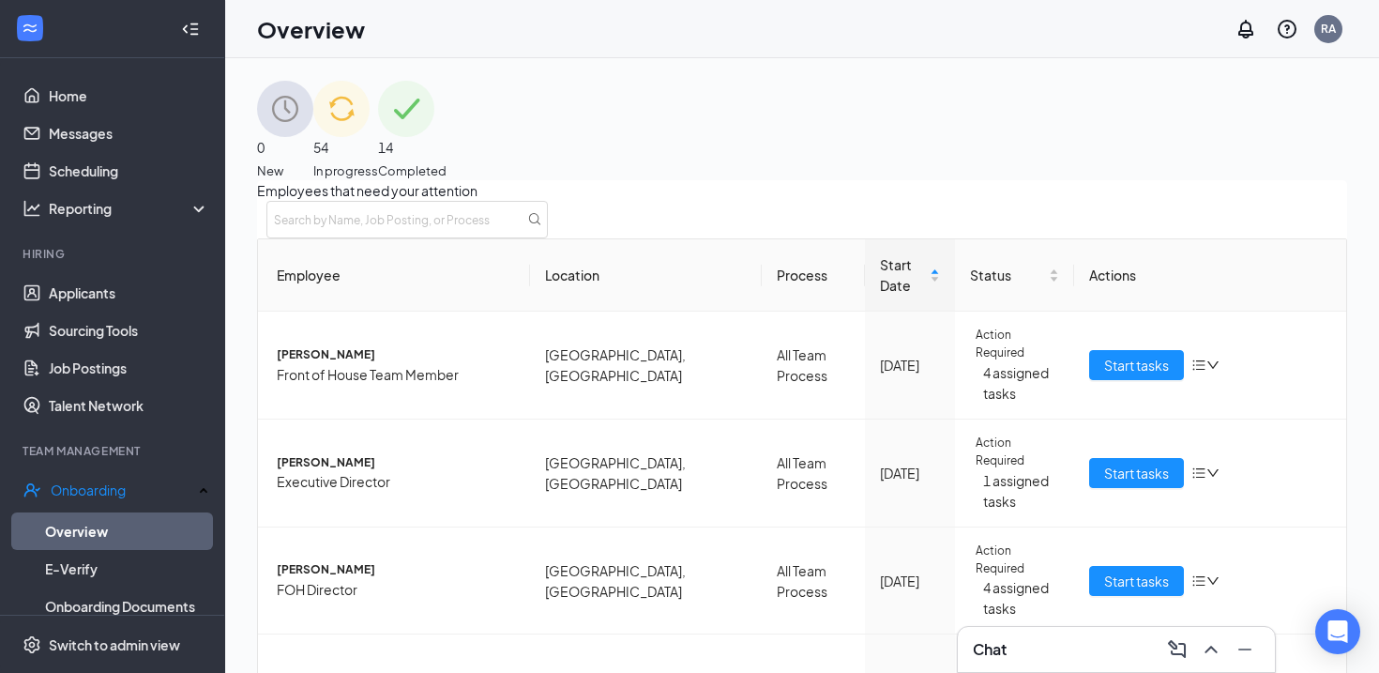
click at [313, 128] on div "0 New" at bounding box center [285, 130] width 56 height 99
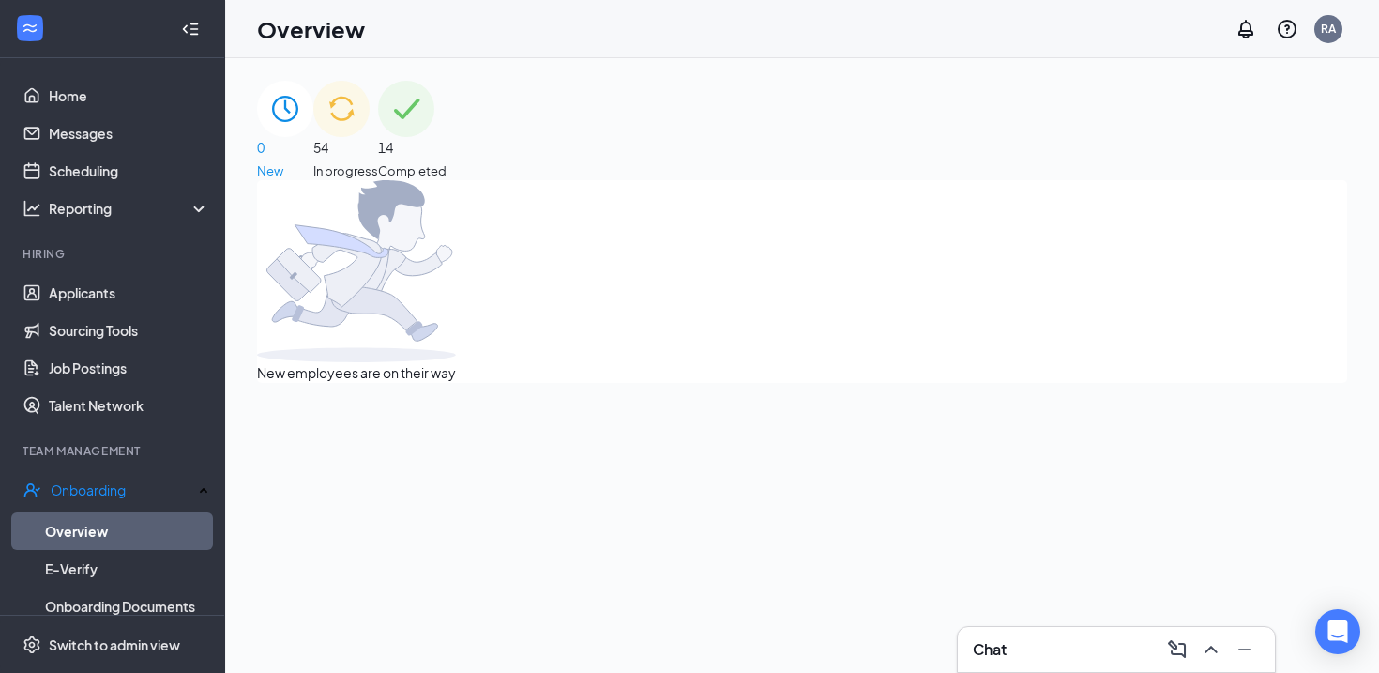
click at [378, 137] on span "54" at bounding box center [345, 147] width 65 height 21
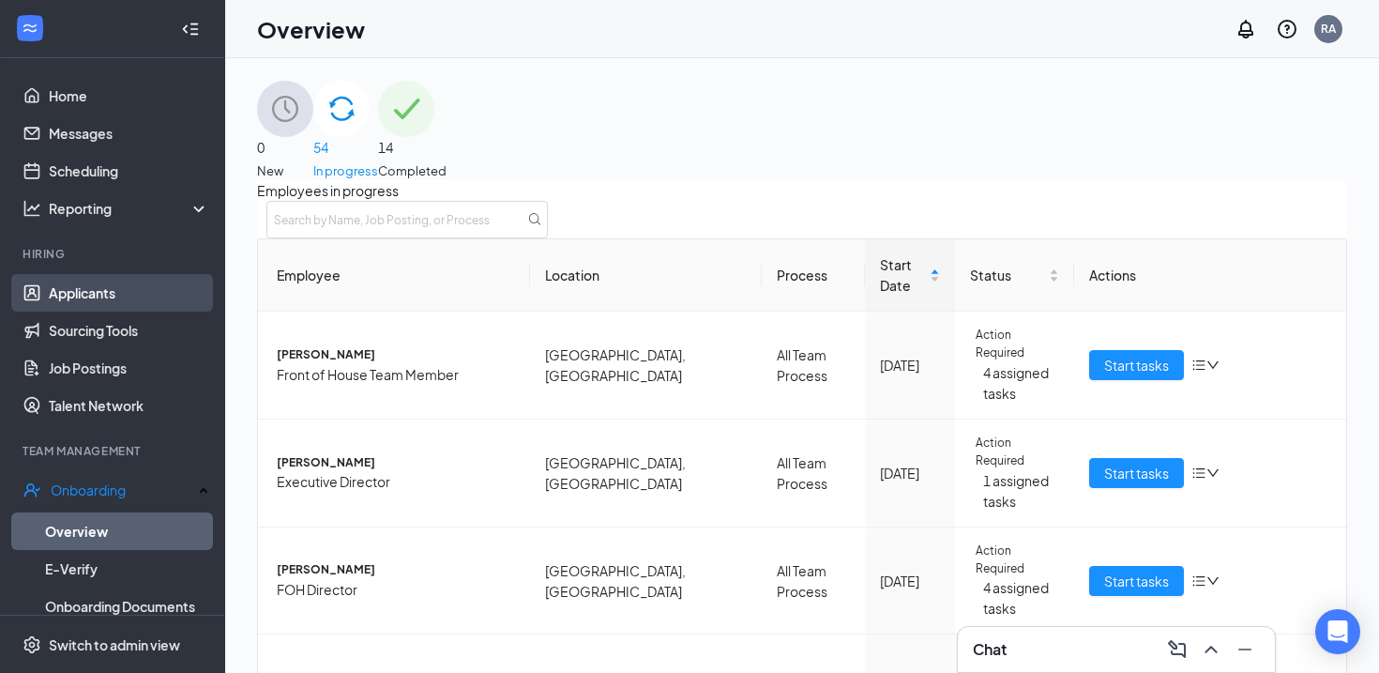
click at [103, 291] on link "Applicants" at bounding box center [129, 293] width 160 height 38
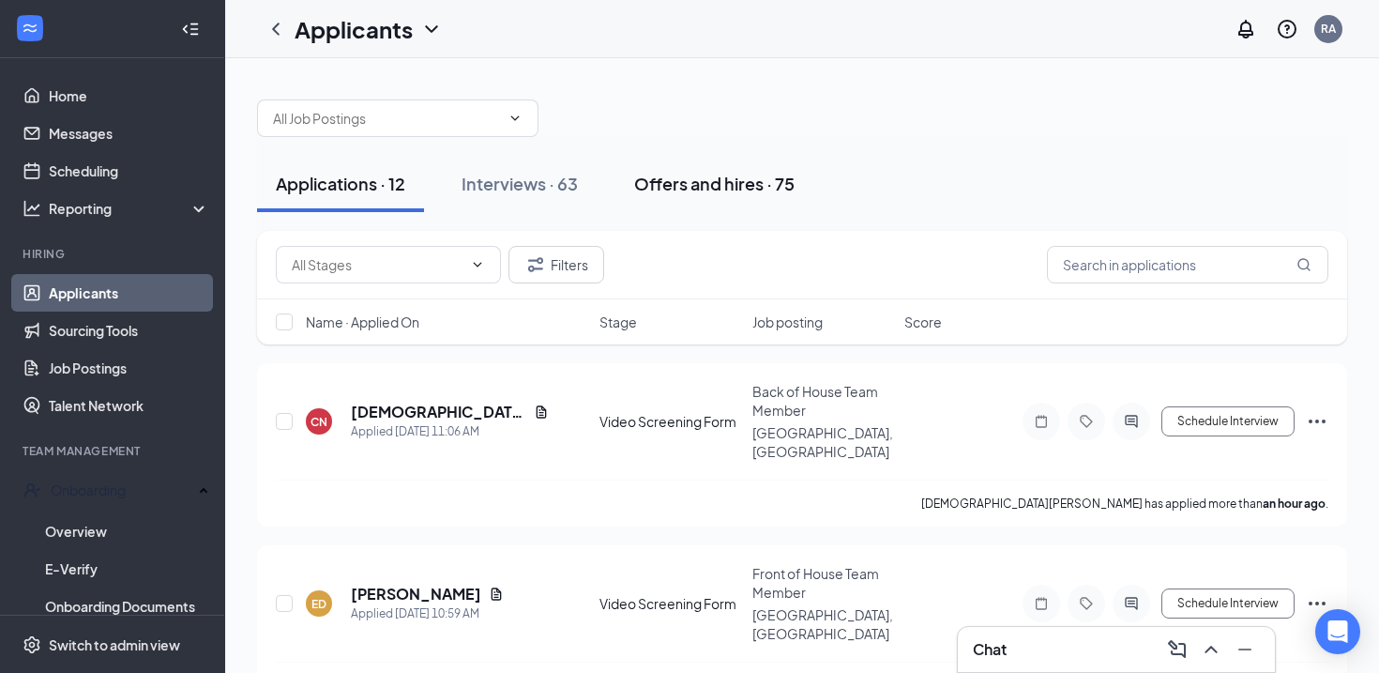
click at [752, 197] on button "Offers and hires · 75" at bounding box center [714, 184] width 198 height 56
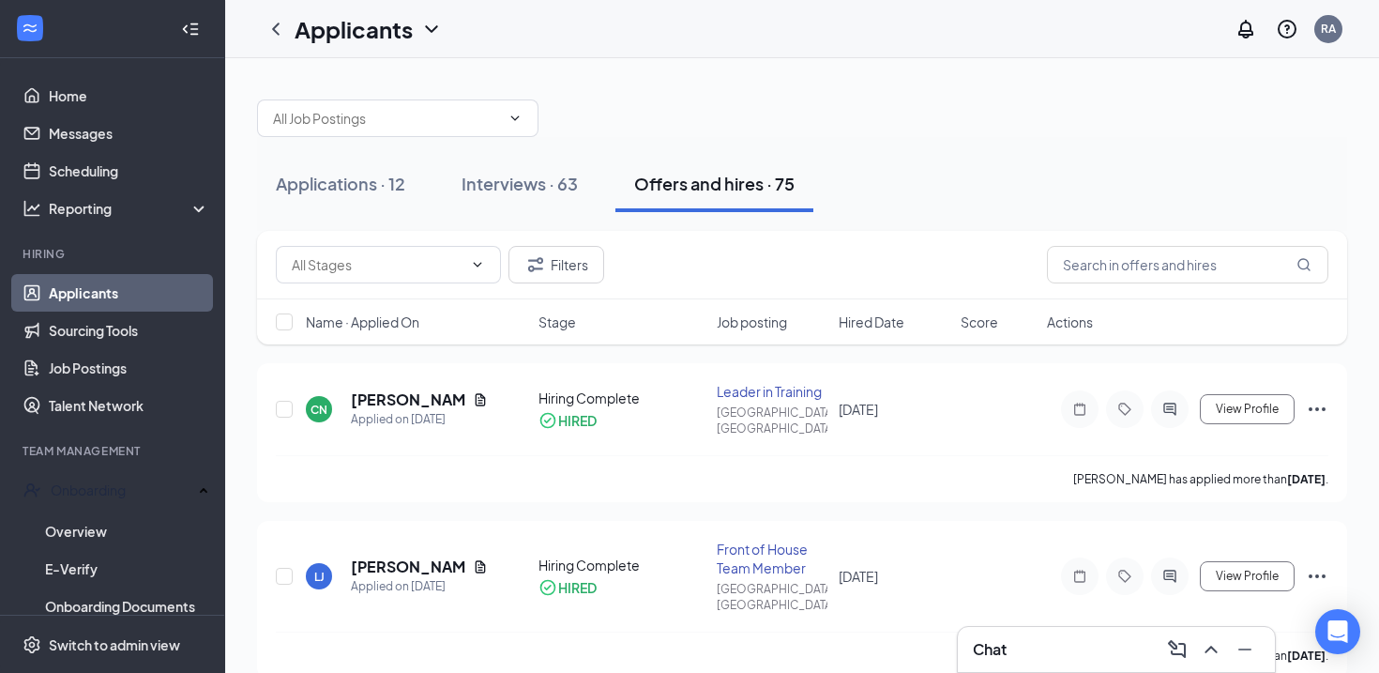
click at [574, 331] on div "Name · Applied On Stage Job posting Hired Date Score Actions" at bounding box center [802, 321] width 1090 height 45
click at [874, 322] on span "Hired Date" at bounding box center [872, 321] width 66 height 19
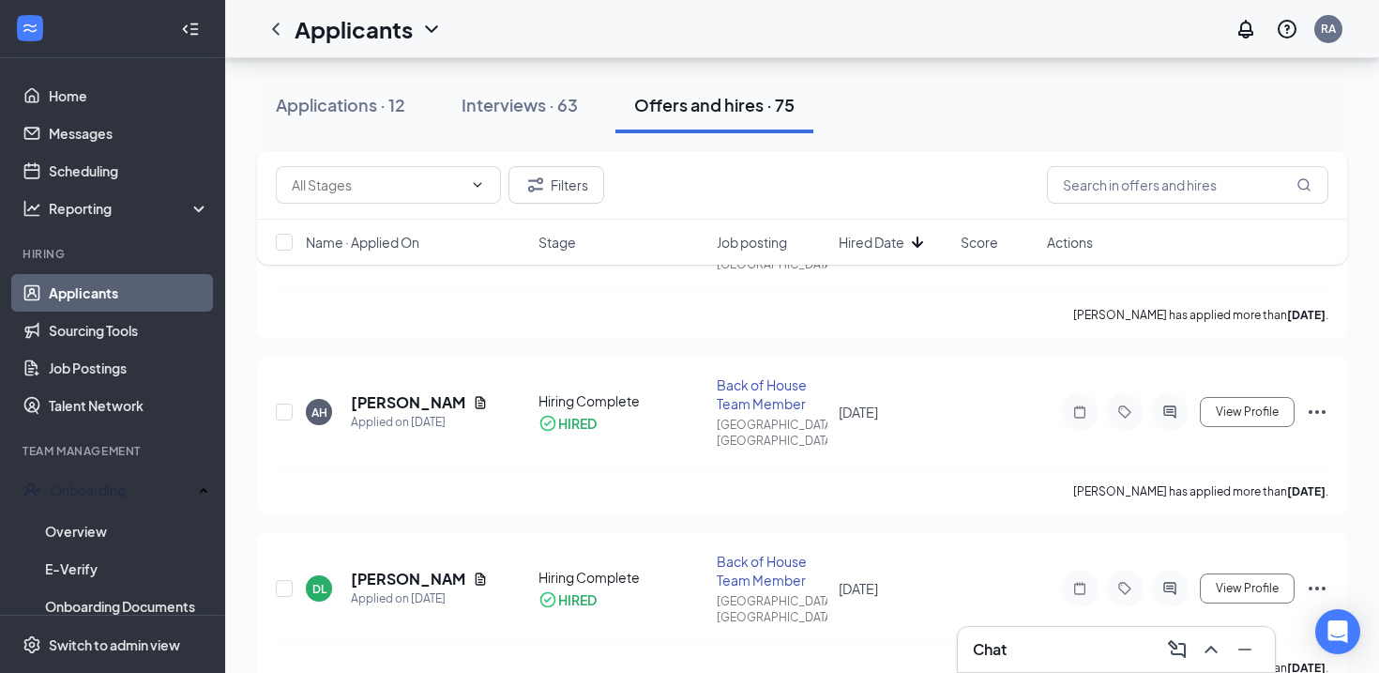
scroll to position [3813, 0]
click at [871, 253] on div "Name · Applied On Stage Job posting Hired Date Score Actions" at bounding box center [802, 242] width 1090 height 45
click at [870, 242] on span "Hired Date" at bounding box center [872, 242] width 66 height 19
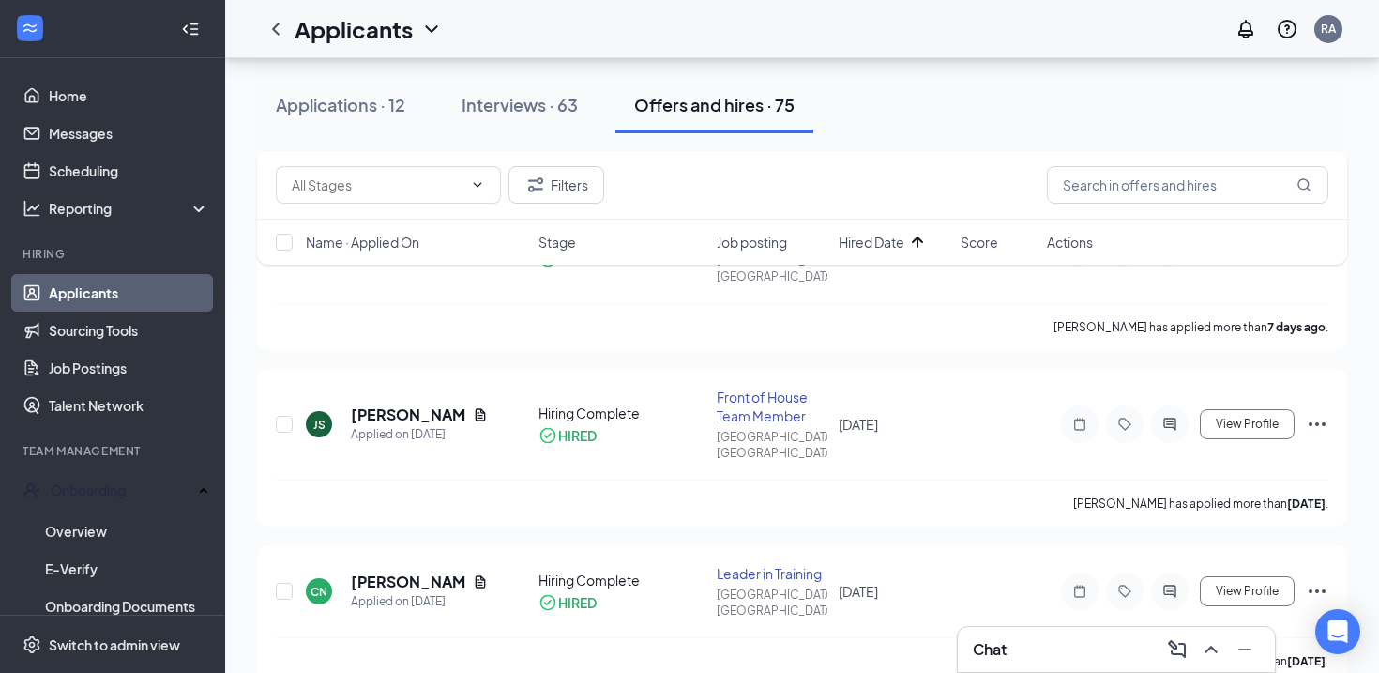
scroll to position [10600, 0]
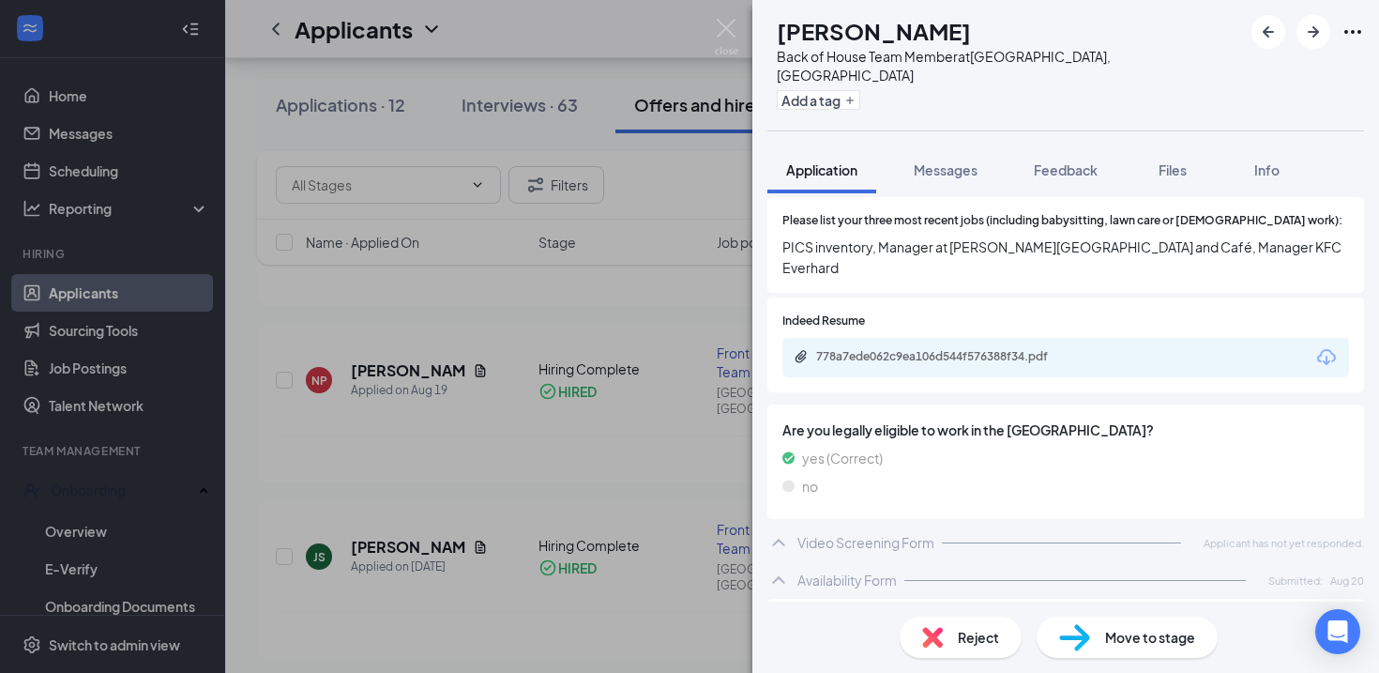
scroll to position [1242, 0]
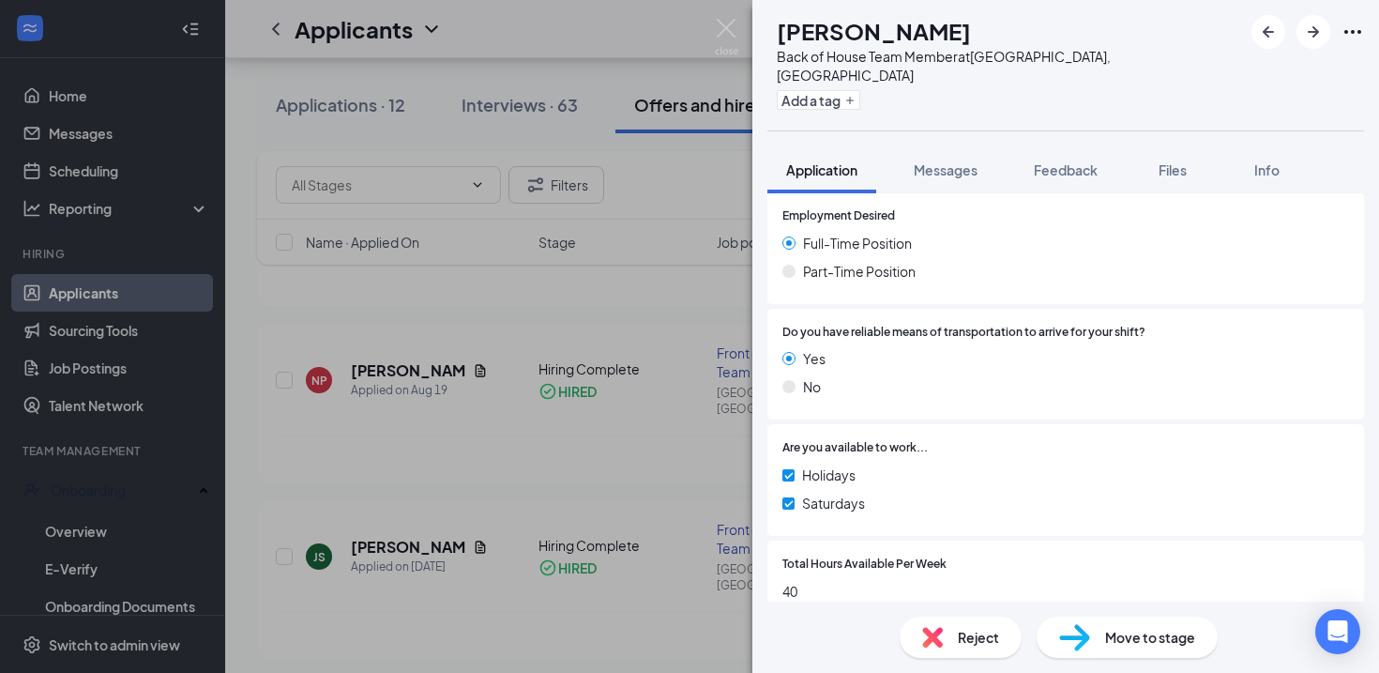
click at [1062, 635] on img at bounding box center [1074, 637] width 31 height 27
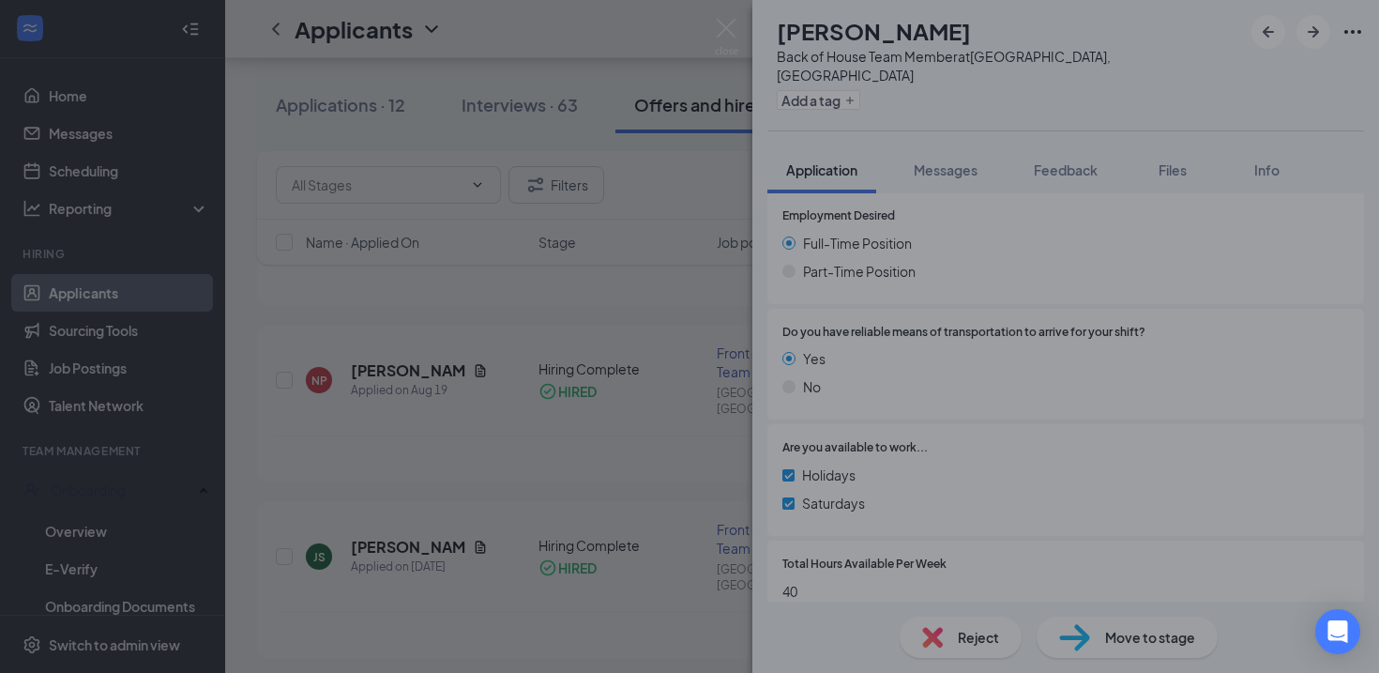
scroll to position [1235, 0]
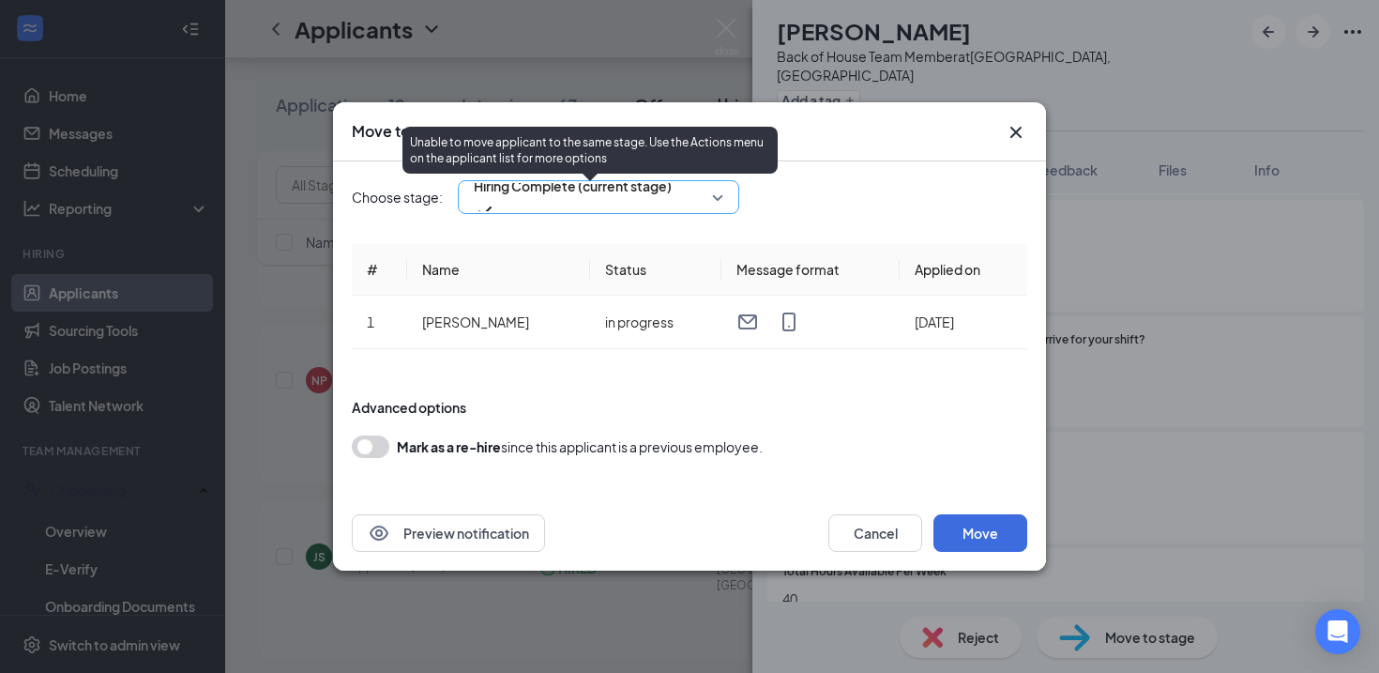
click at [513, 192] on span "Hiring Complete (current stage)" at bounding box center [573, 186] width 198 height 28
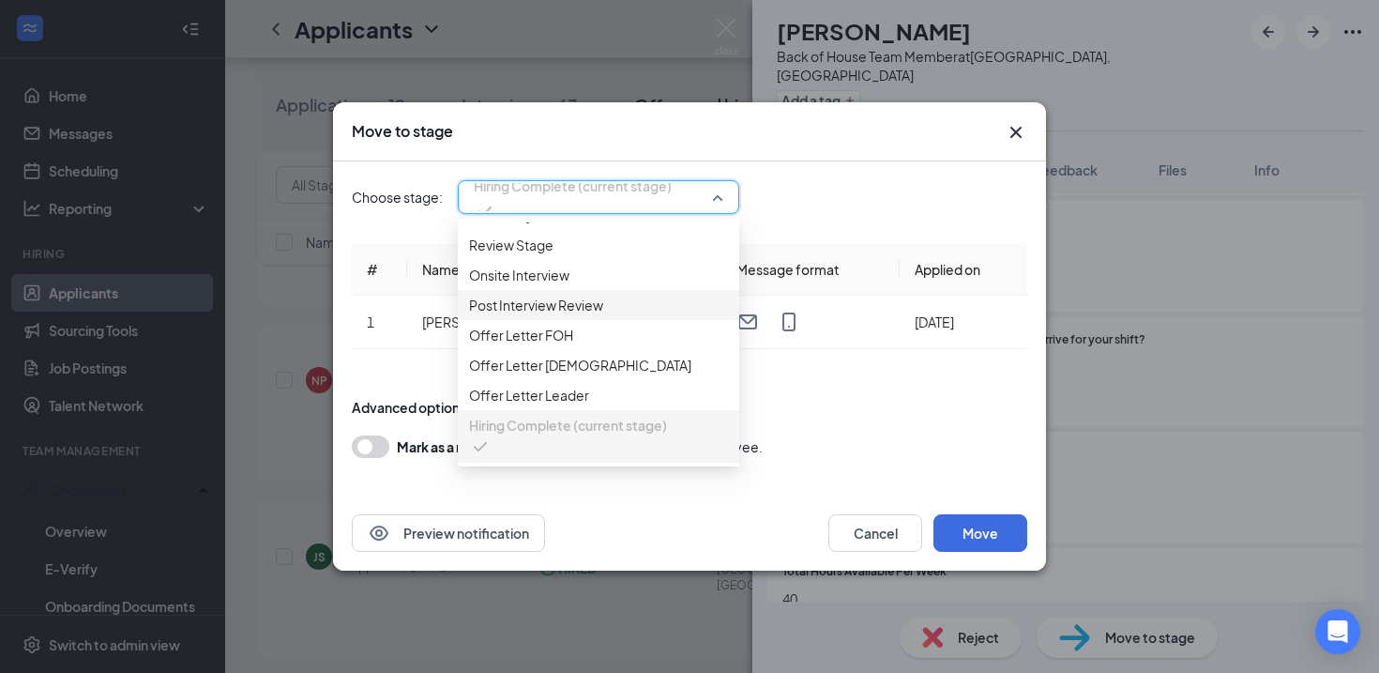
click at [560, 290] on div "Post Interview Review" at bounding box center [598, 305] width 281 height 30
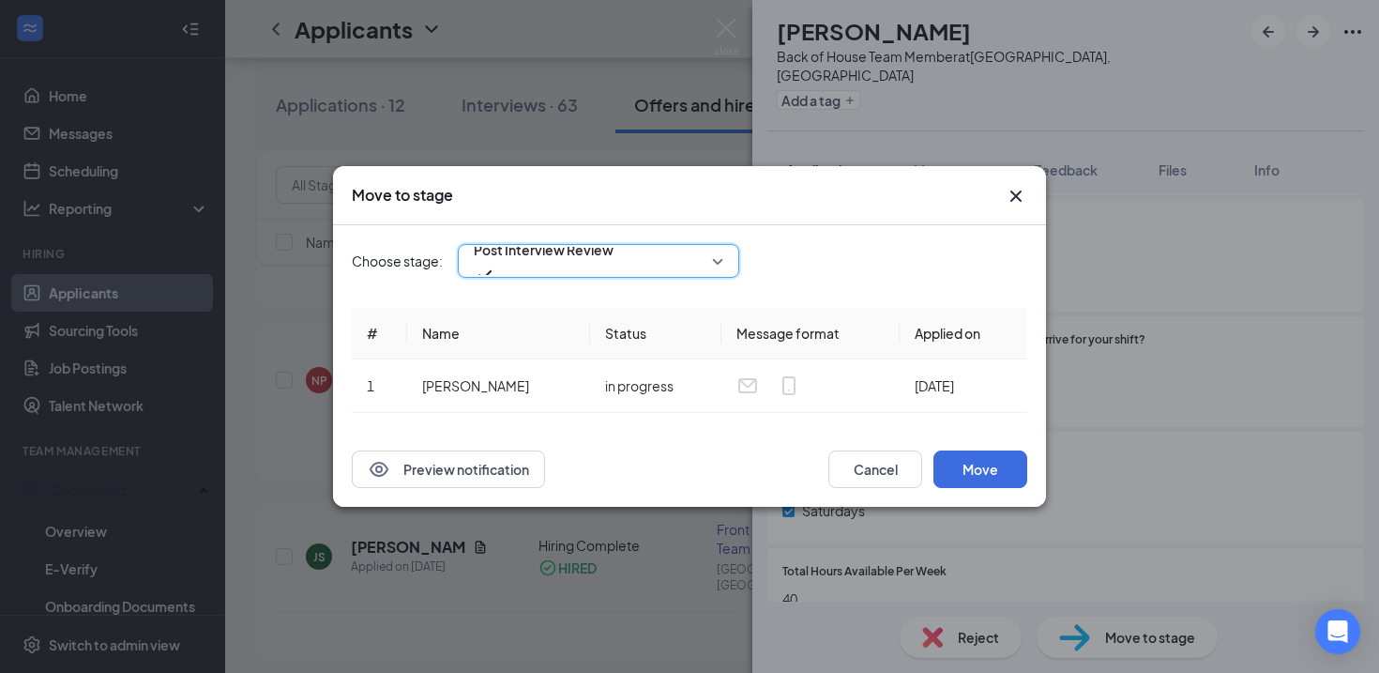
click at [614, 271] on span "Post Interview Review" at bounding box center [544, 260] width 140 height 51
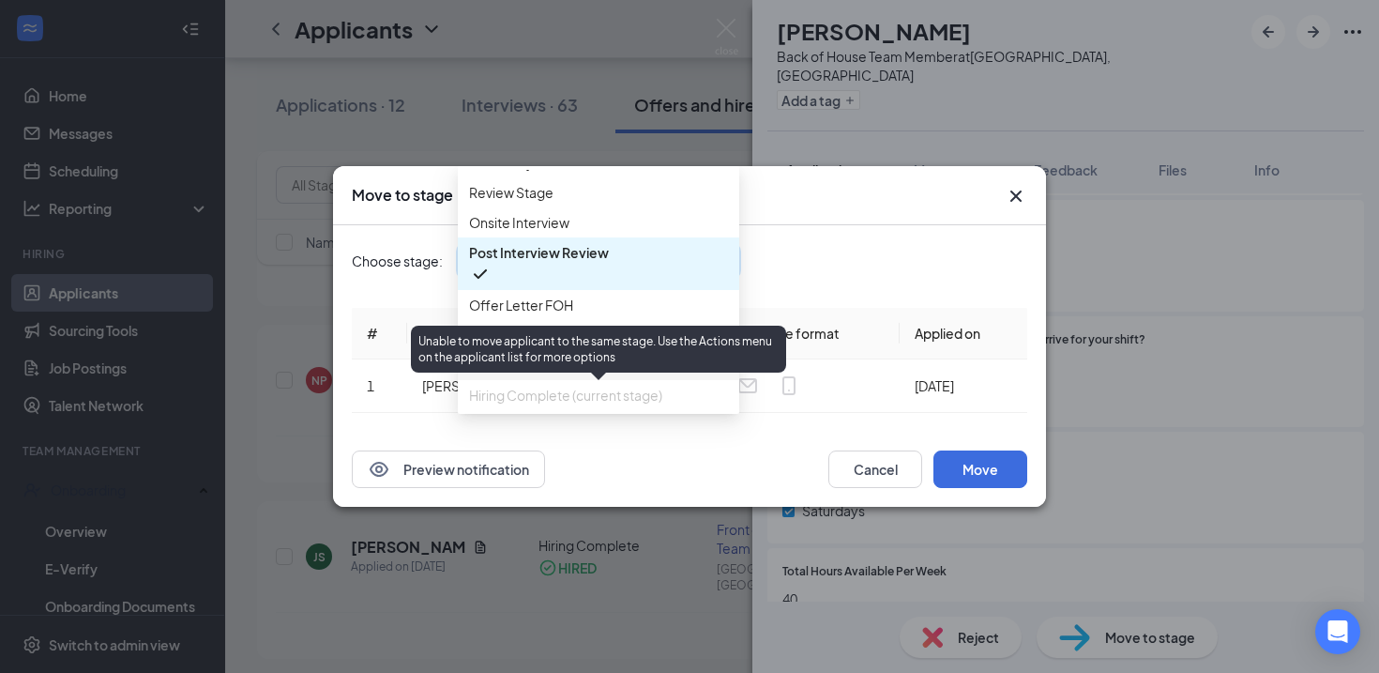
click at [528, 398] on span "Hiring Complete (current stage)" at bounding box center [565, 395] width 193 height 21
click at [534, 385] on span "Hiring Complete (current stage)" at bounding box center [565, 395] width 193 height 21
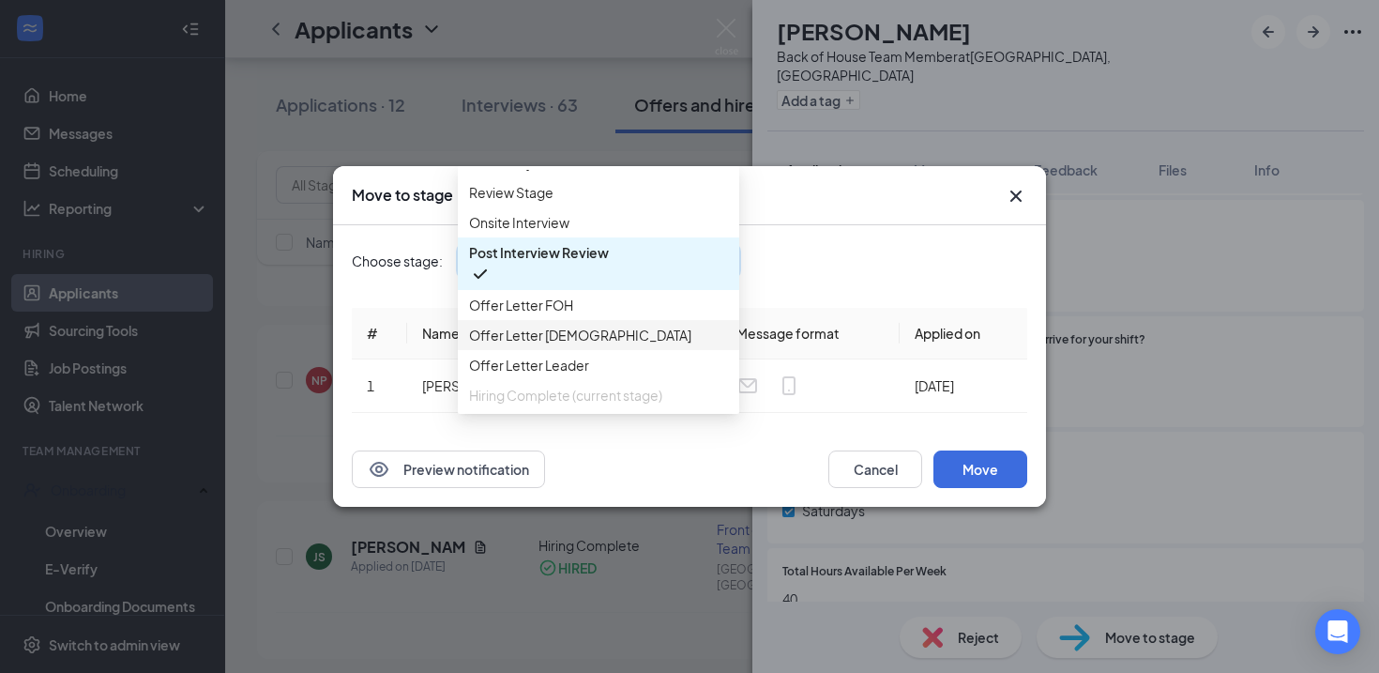
click at [593, 320] on div "Offer Letter [DEMOGRAPHIC_DATA]" at bounding box center [598, 335] width 281 height 30
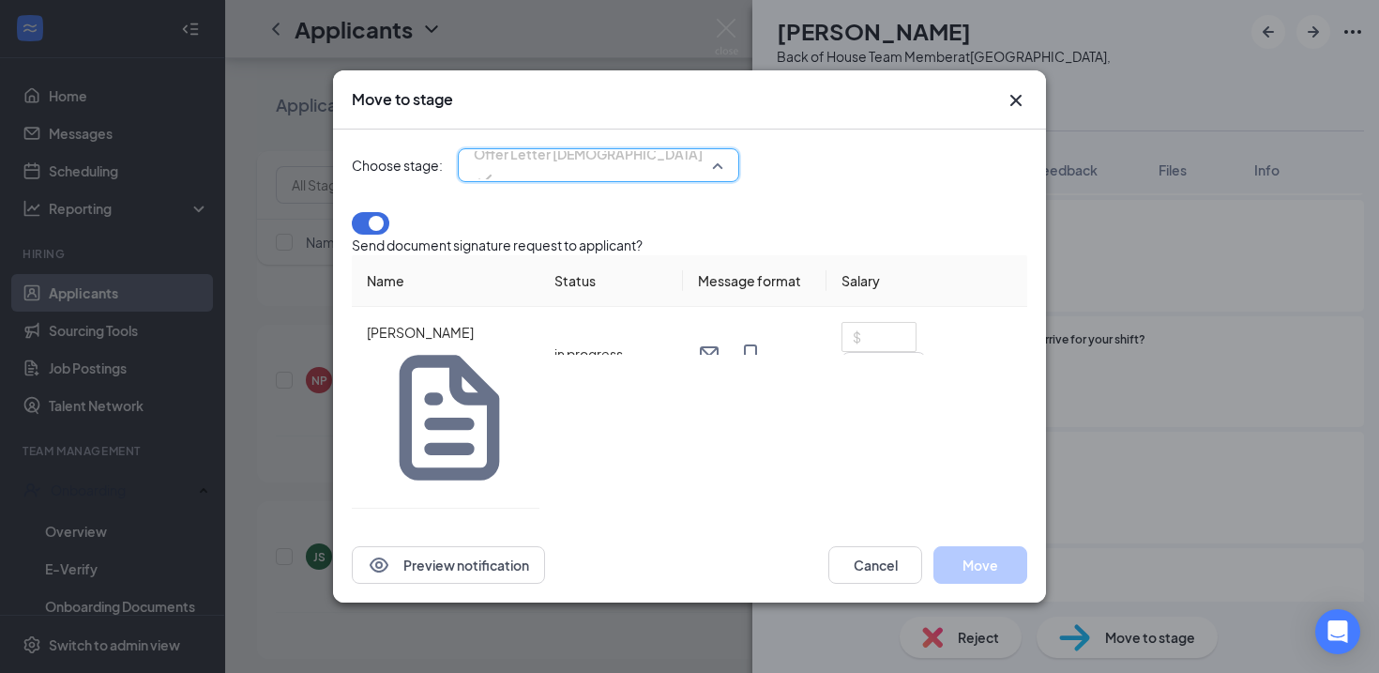
click at [544, 168] on span "Offer Letter [DEMOGRAPHIC_DATA]" at bounding box center [588, 154] width 229 height 28
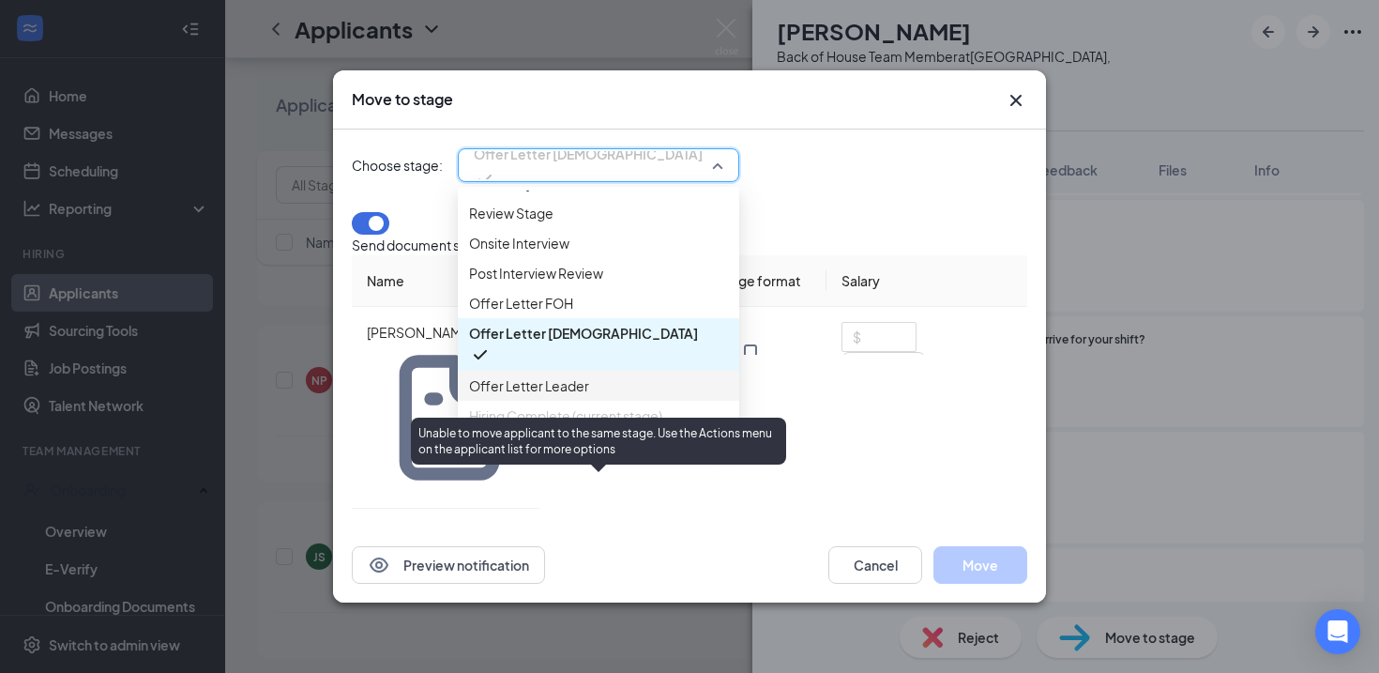
click at [529, 426] on span "Hiring Complete (current stage)" at bounding box center [565, 415] width 193 height 21
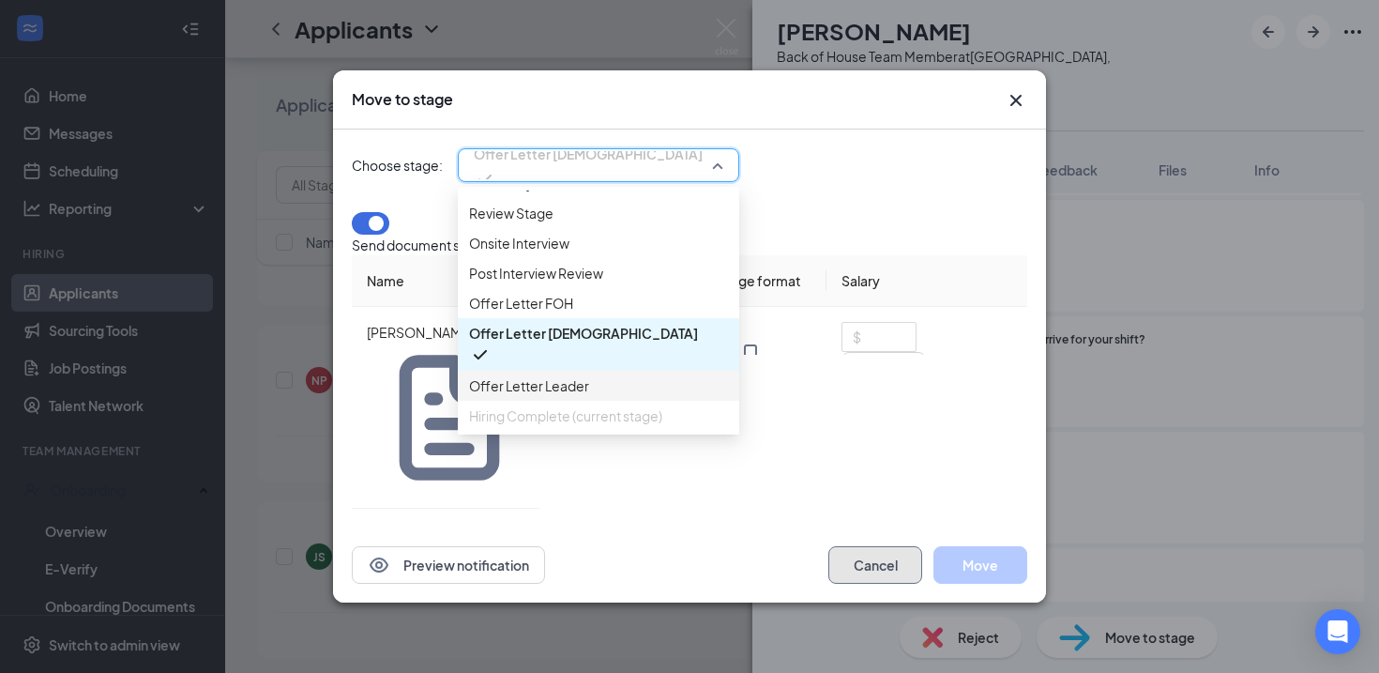
click at [849, 546] on button "Cancel" at bounding box center [875, 565] width 94 height 38
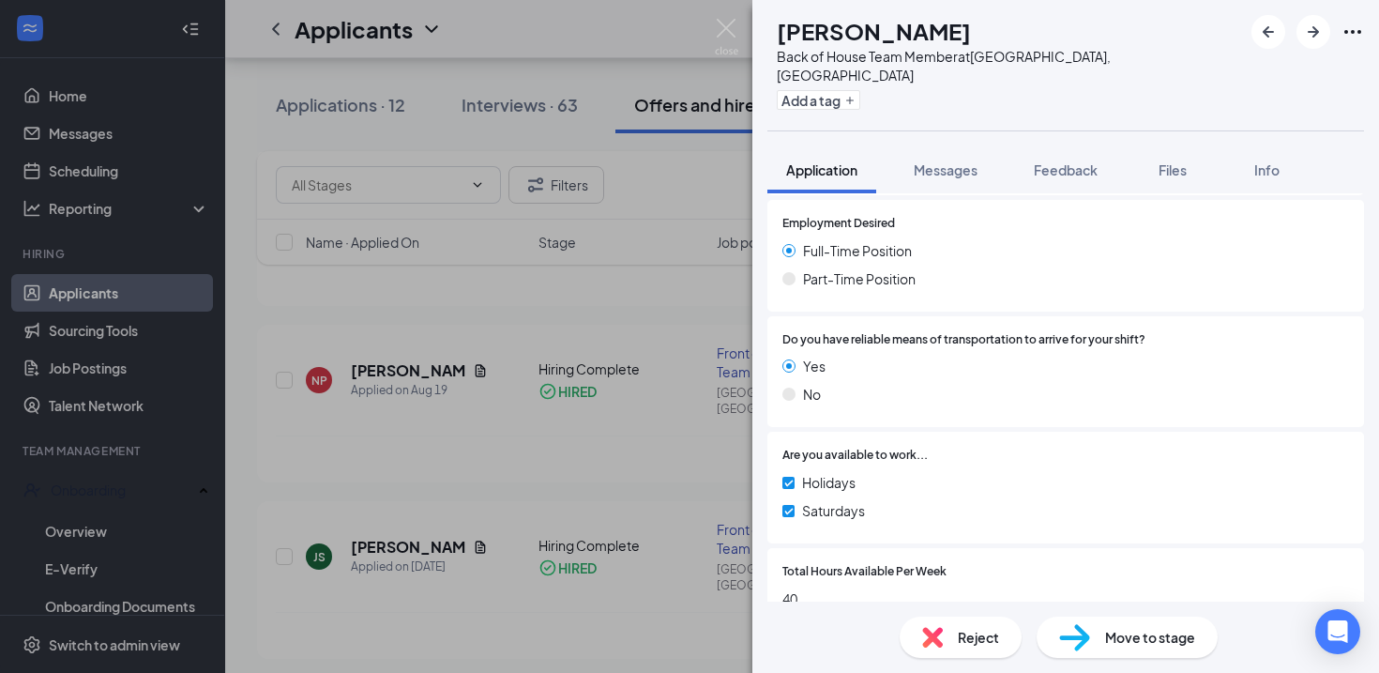
click at [1145, 634] on span "Move to stage" at bounding box center [1150, 637] width 90 height 21
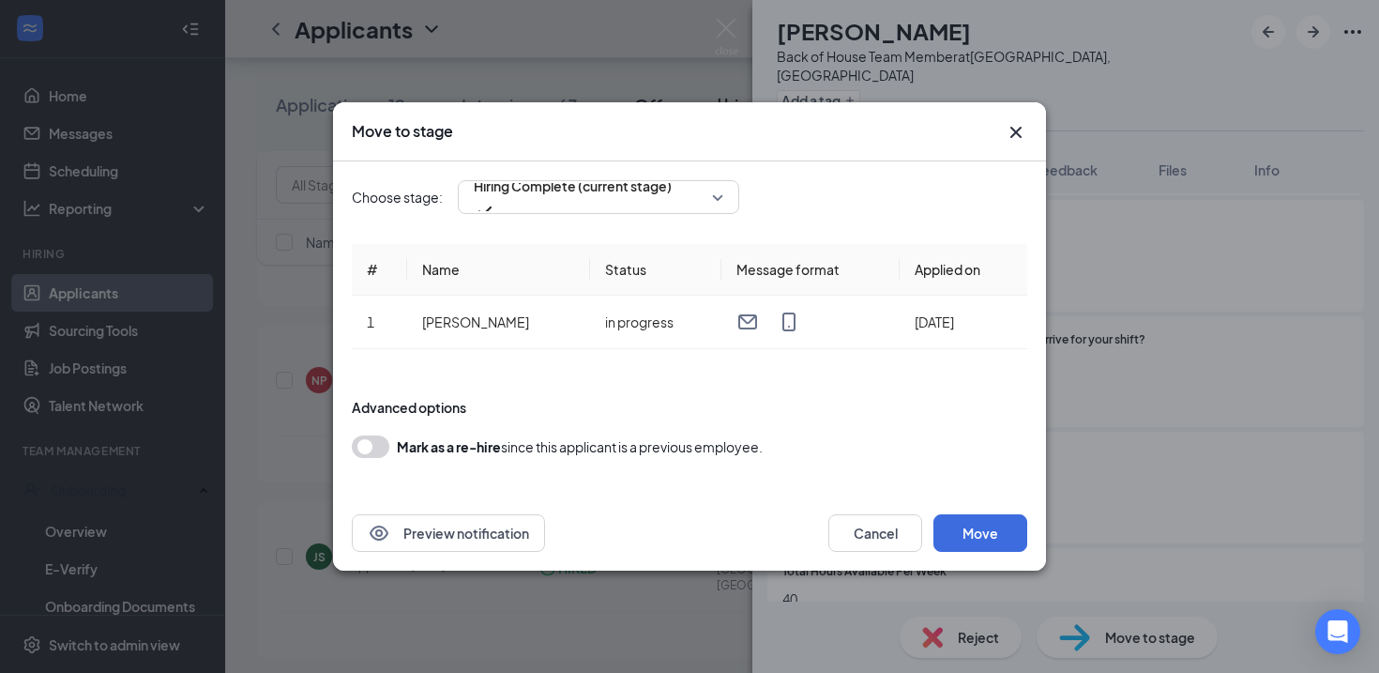
click at [367, 447] on button "button" at bounding box center [371, 446] width 38 height 23
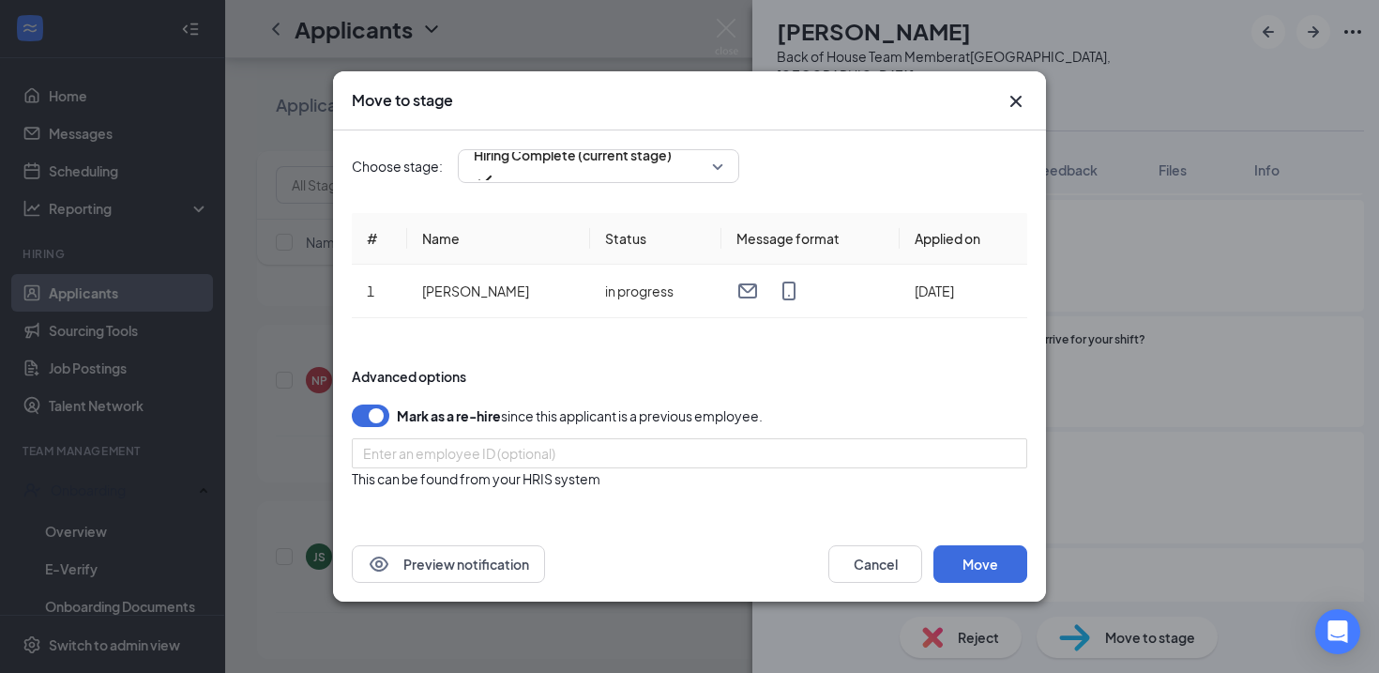
click at [385, 412] on button "button" at bounding box center [371, 415] width 38 height 23
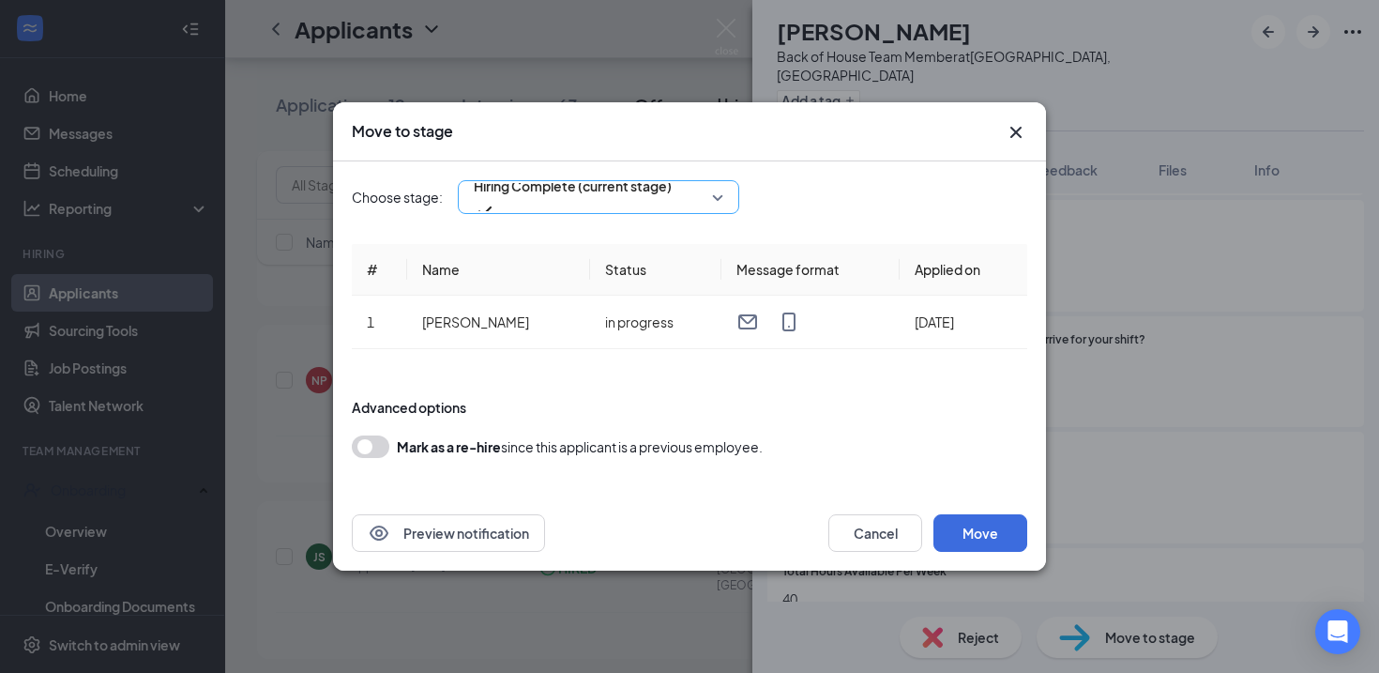
click at [672, 202] on span "Hiring Complete (current stage)" at bounding box center [573, 197] width 198 height 51
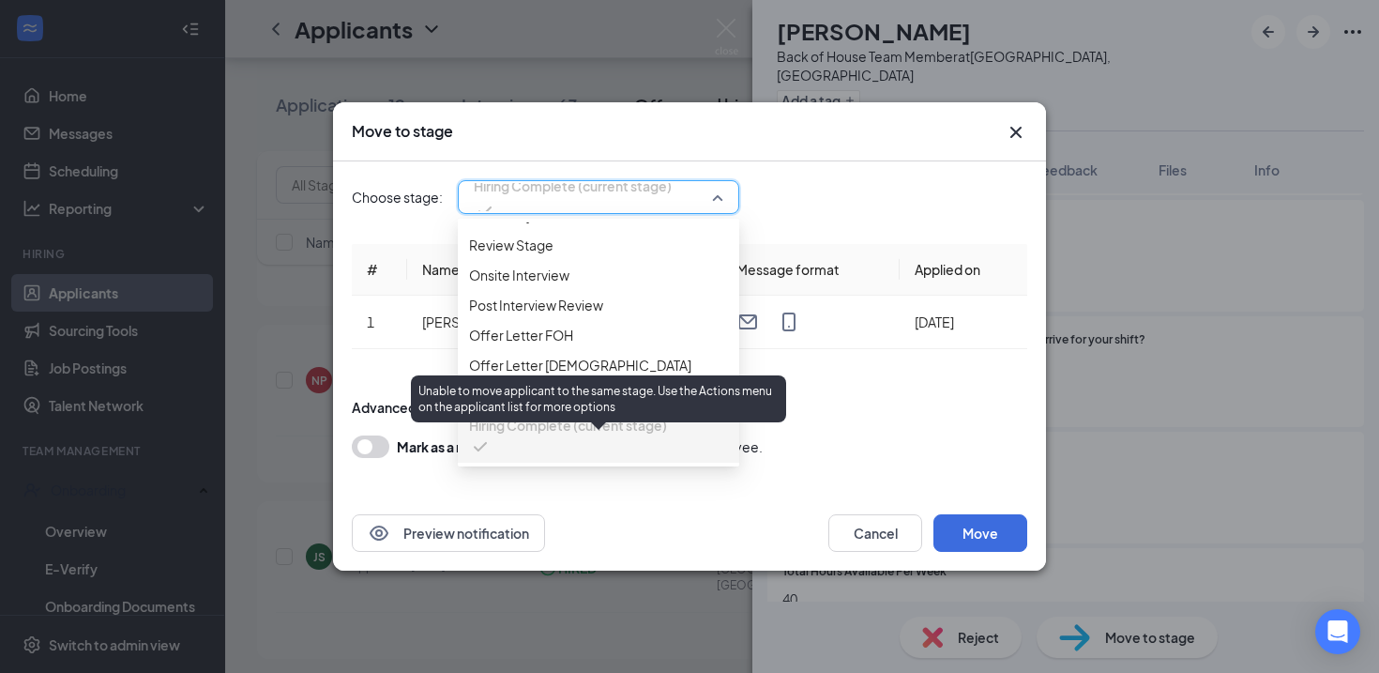
click at [564, 427] on div "Unable to move applicant to the same stage. Use the Actions menu on the applica…" at bounding box center [598, 402] width 375 height 54
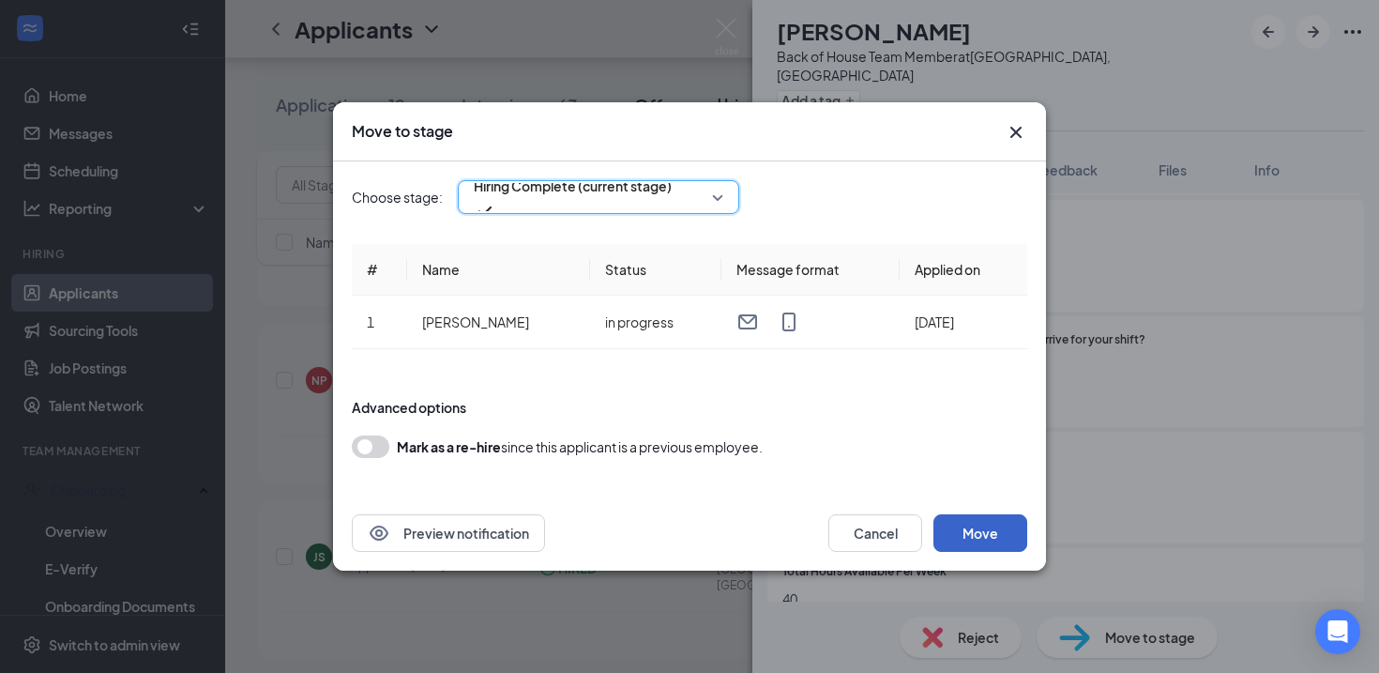
click at [988, 525] on button "Move" at bounding box center [980, 533] width 94 height 38
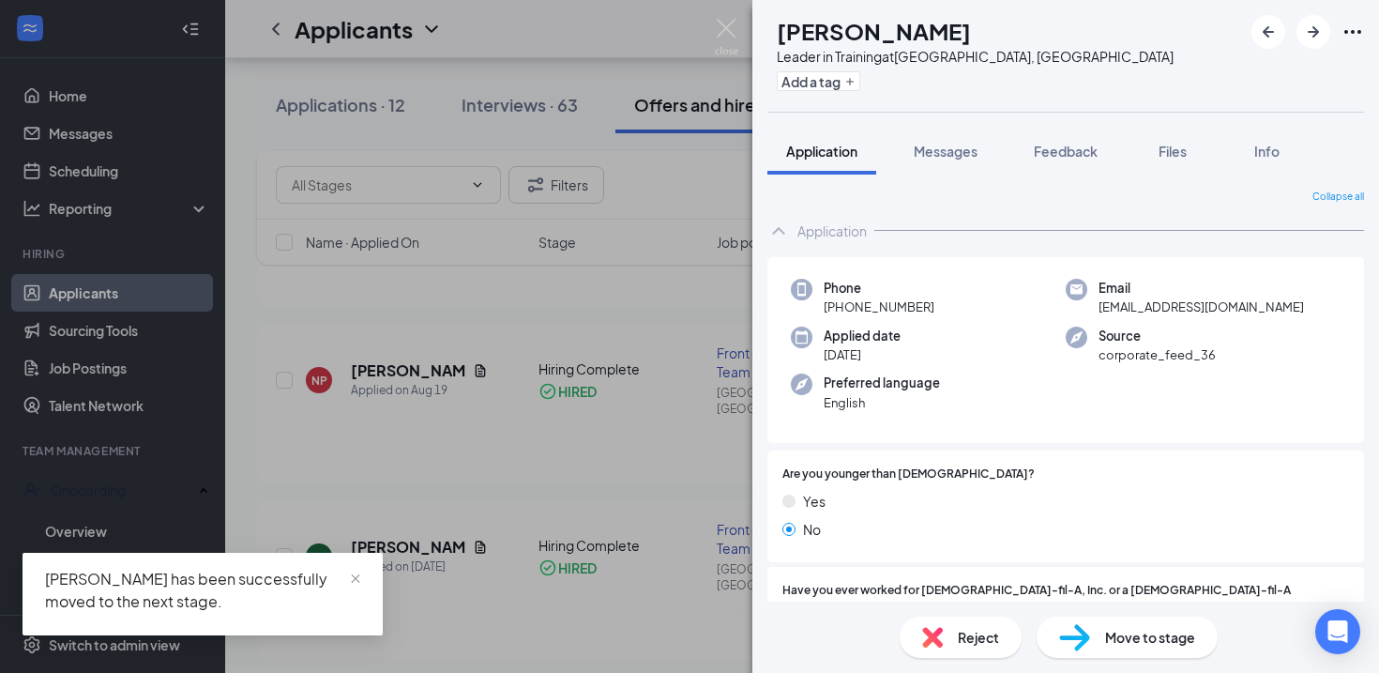
click at [595, 554] on div "[PERSON_NAME] Leader in Training at [GEOGRAPHIC_DATA], [GEOGRAPHIC_DATA] Add a …" at bounding box center [689, 336] width 1379 height 673
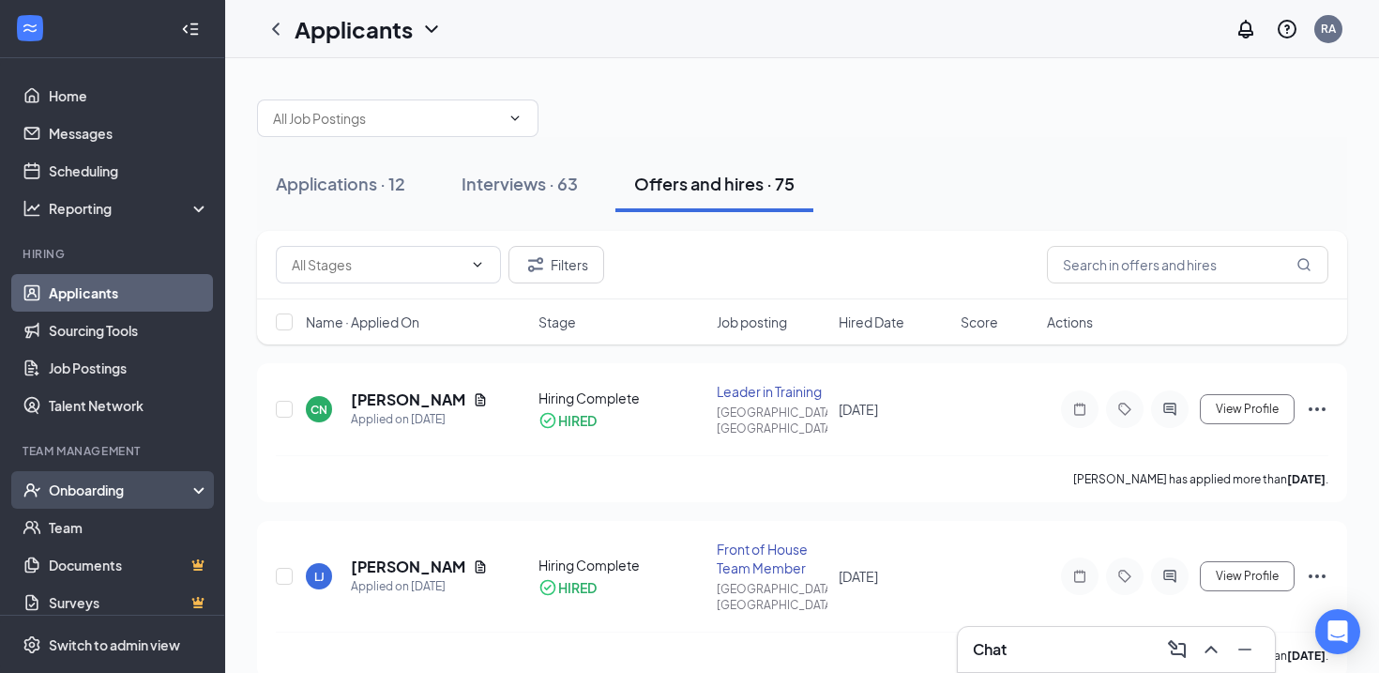
click at [113, 495] on div "Onboarding" at bounding box center [121, 489] width 144 height 19
click at [91, 530] on link "Overview" at bounding box center [129, 527] width 160 height 38
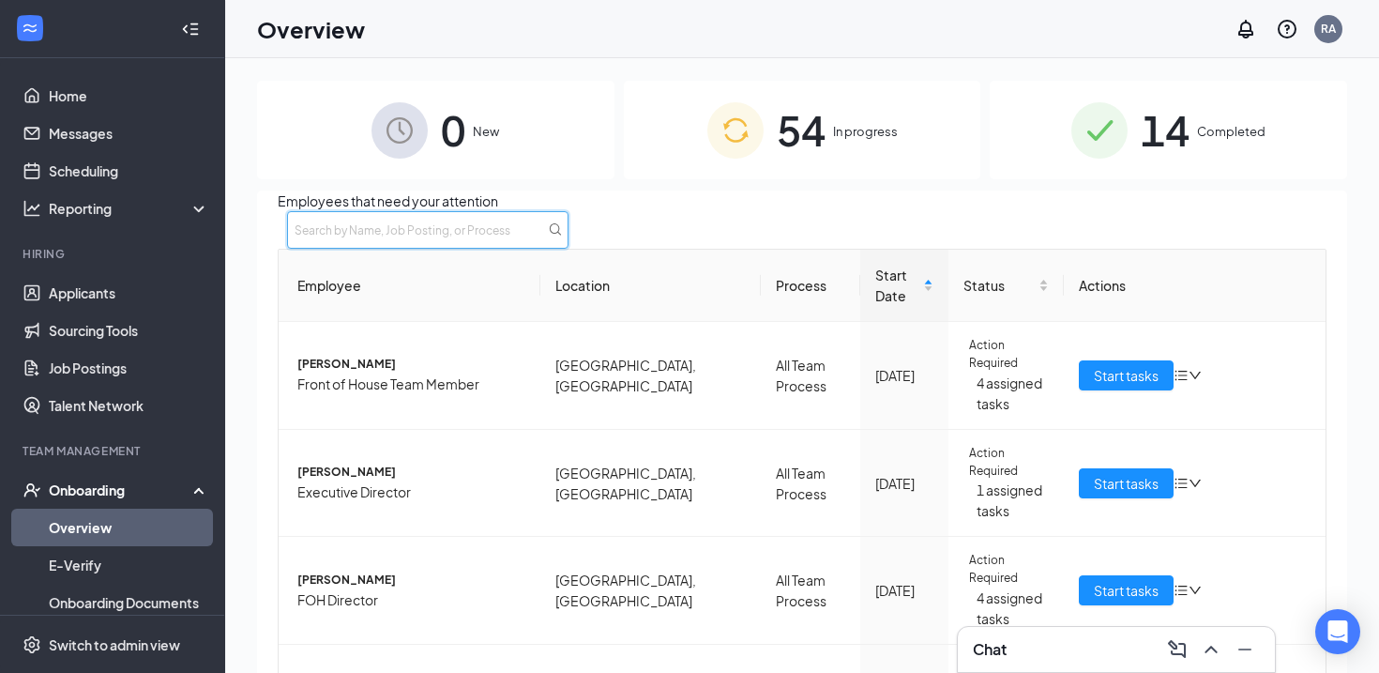
click at [569, 227] on input "text" at bounding box center [427, 230] width 281 height 38
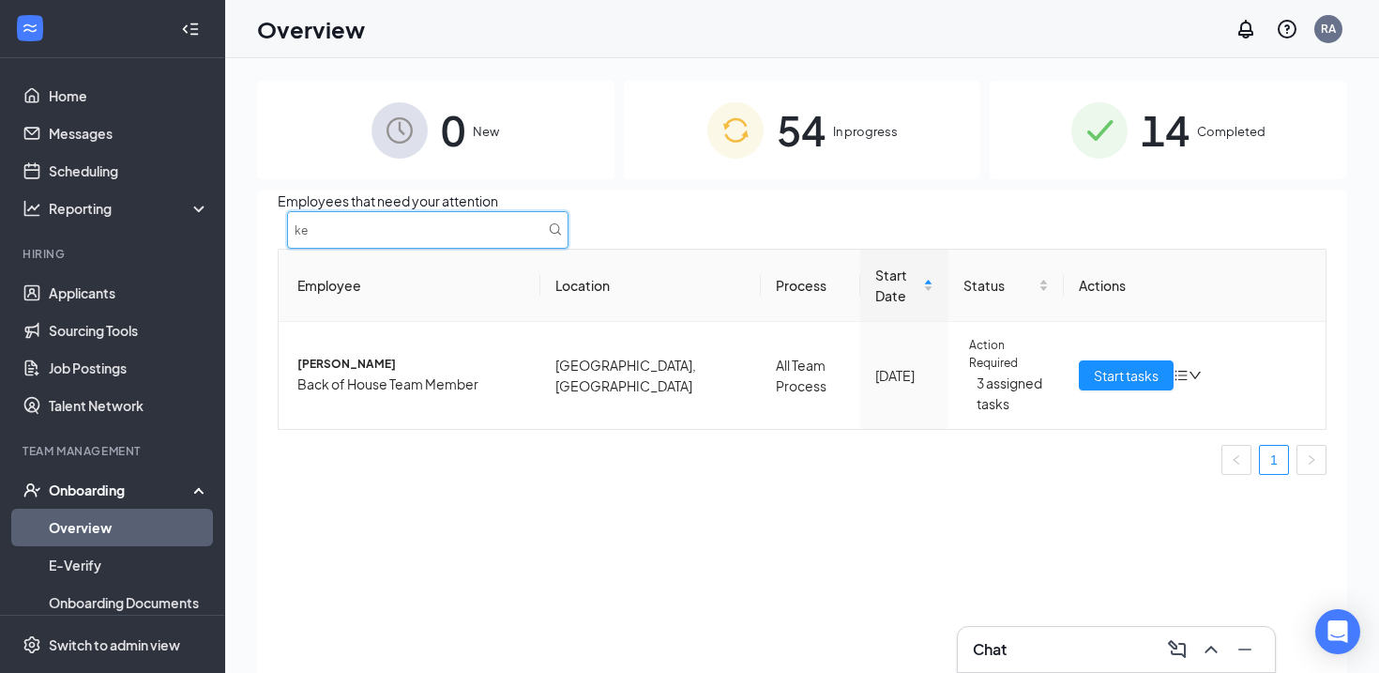
type input "k"
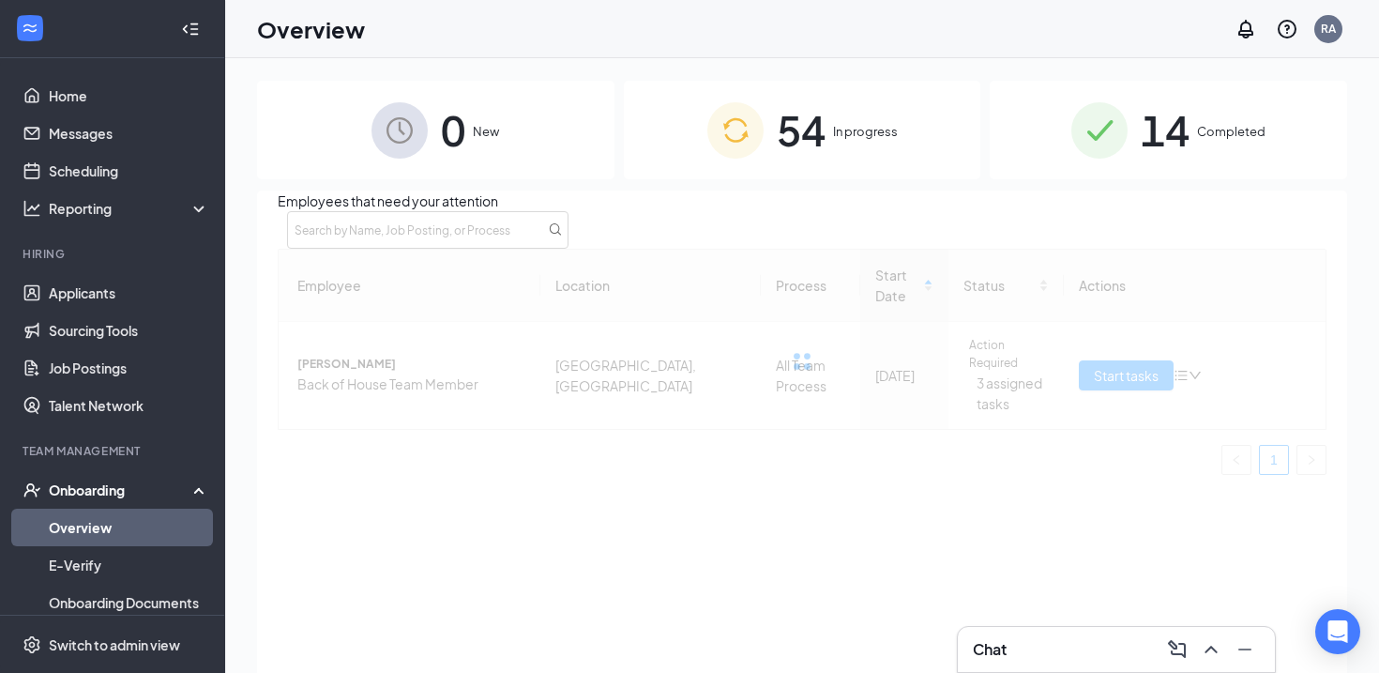
click at [835, 523] on div "Employees that need your attention Employee Location Process Start Date Status …" at bounding box center [802, 454] width 1090 height 529
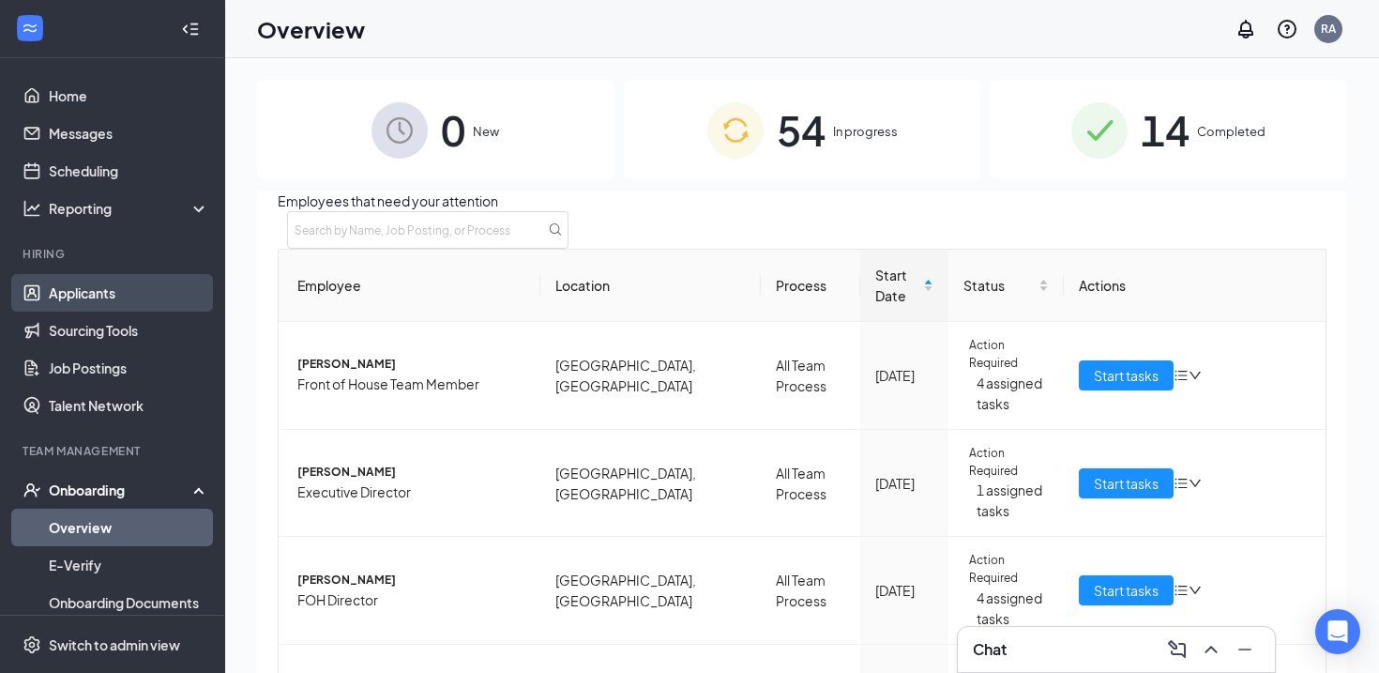
click at [146, 286] on link "Applicants" at bounding box center [129, 293] width 160 height 38
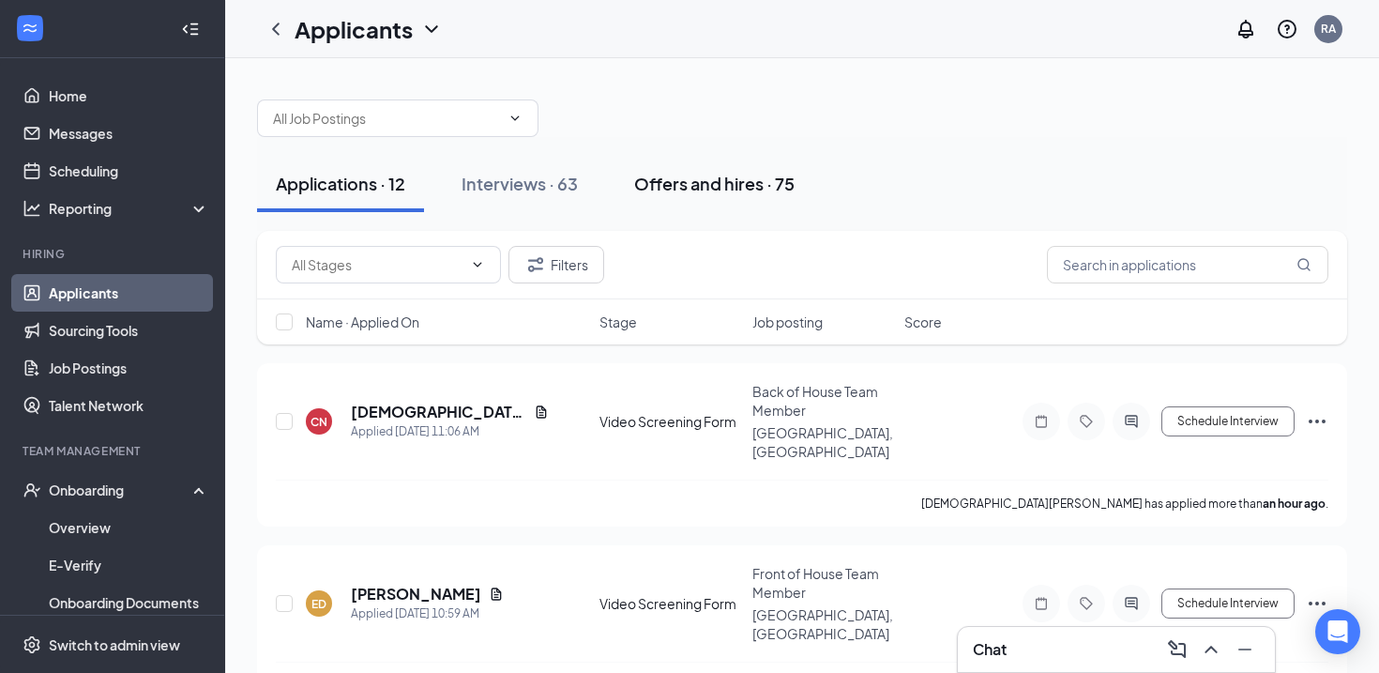
click at [771, 169] on button "Offers and hires · 75" at bounding box center [714, 184] width 198 height 56
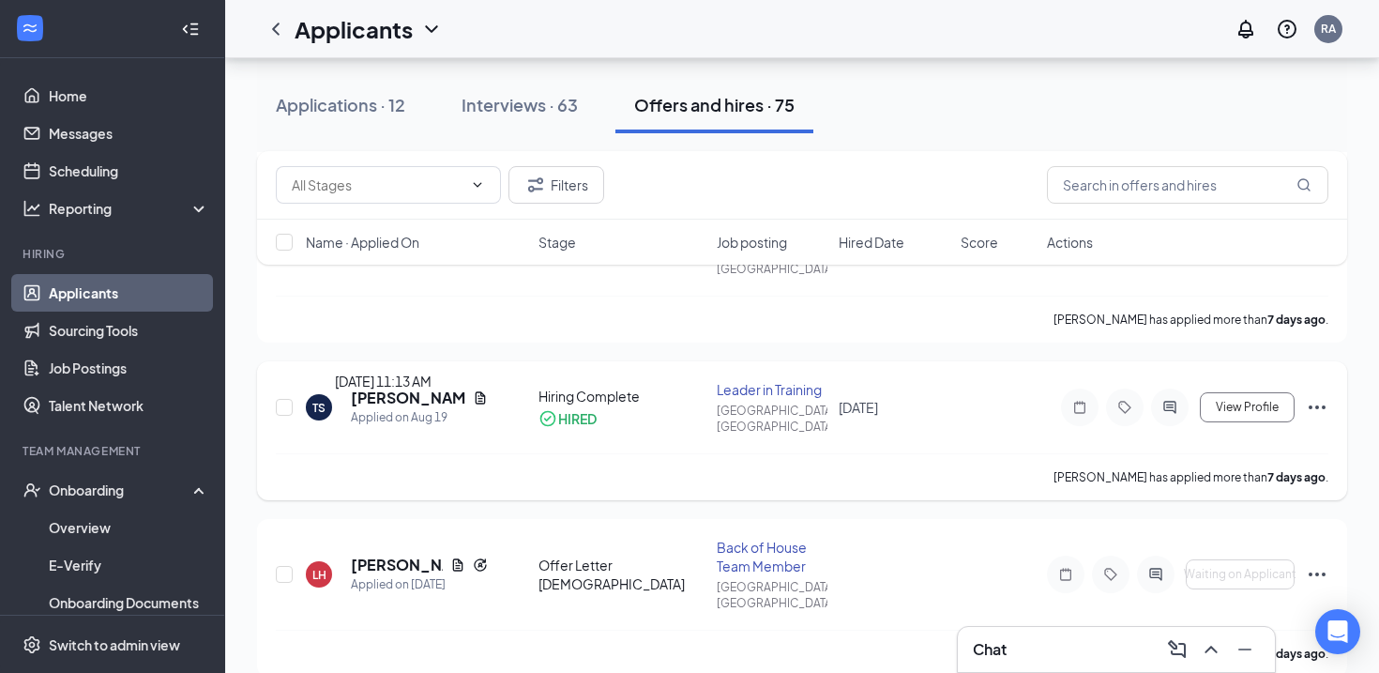
scroll to position [685, 0]
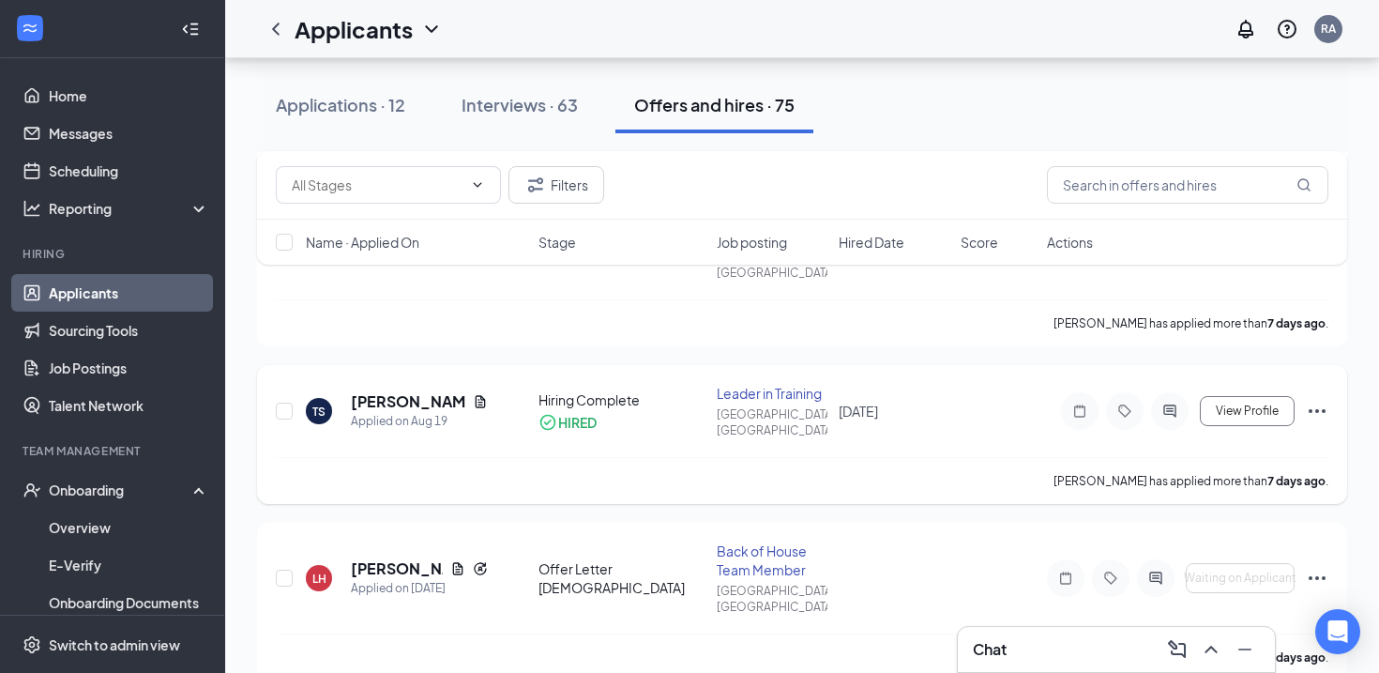
click at [385, 391] on h5 "[PERSON_NAME]" at bounding box center [408, 401] width 114 height 21
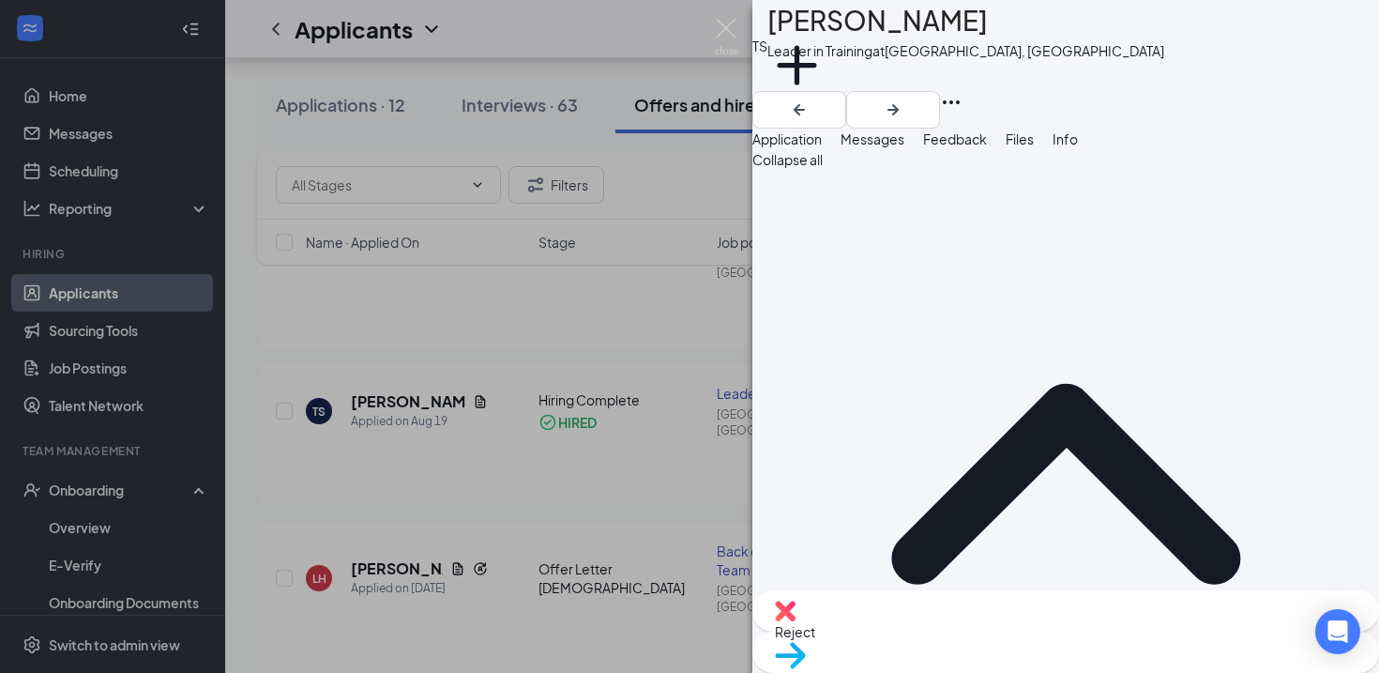
click at [1078, 140] on button "Info" at bounding box center [1065, 139] width 25 height 21
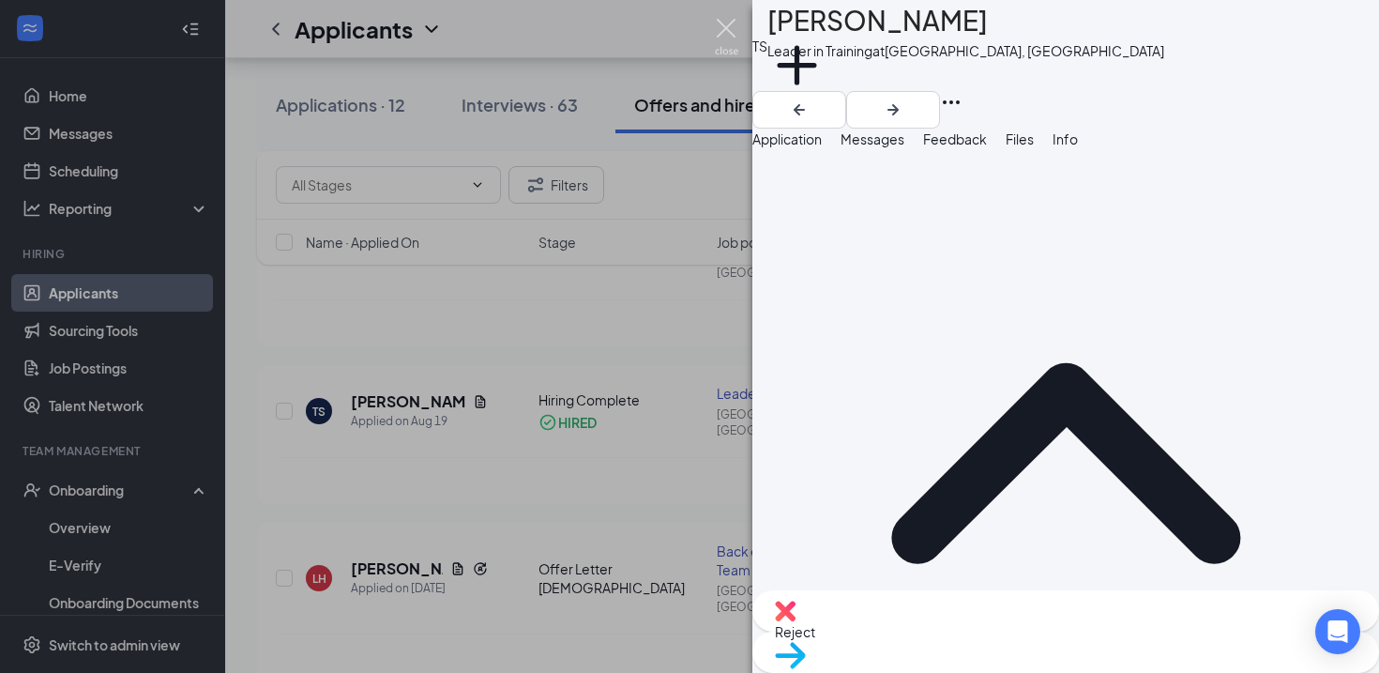
click at [728, 42] on img at bounding box center [726, 37] width 23 height 37
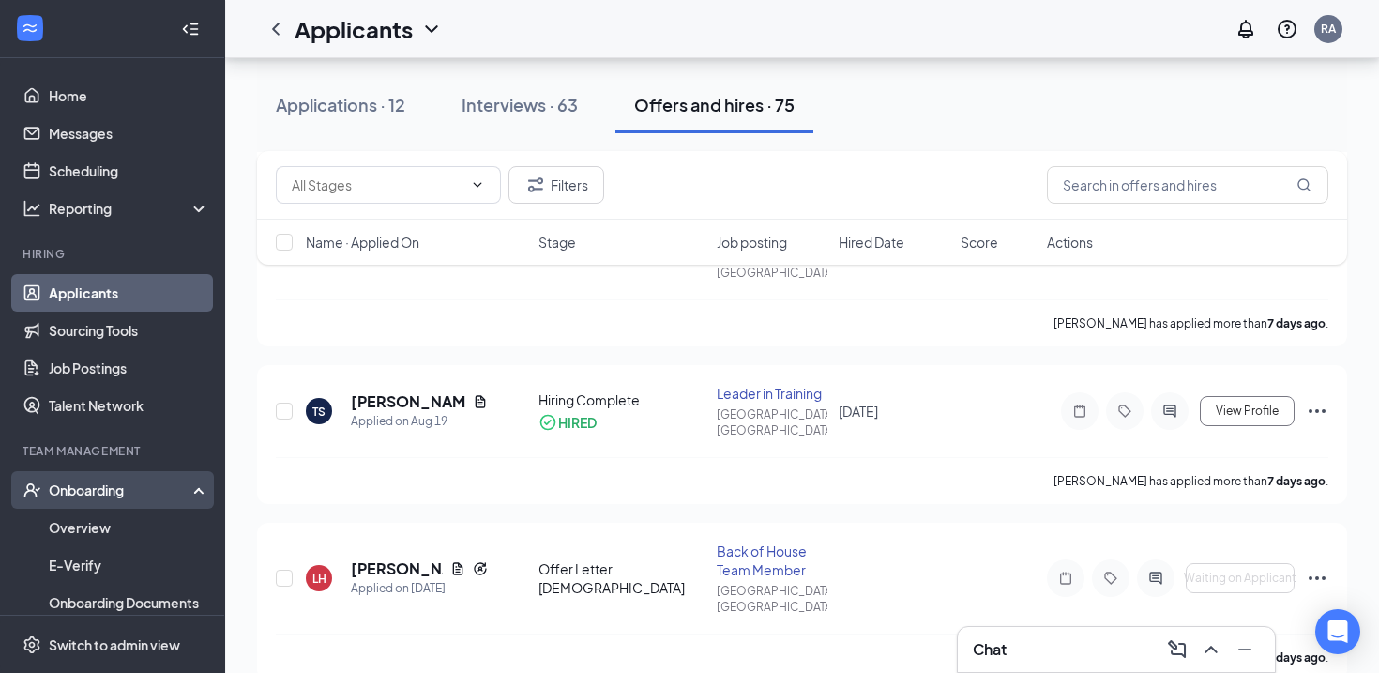
click at [99, 493] on div "Onboarding" at bounding box center [121, 489] width 144 height 19
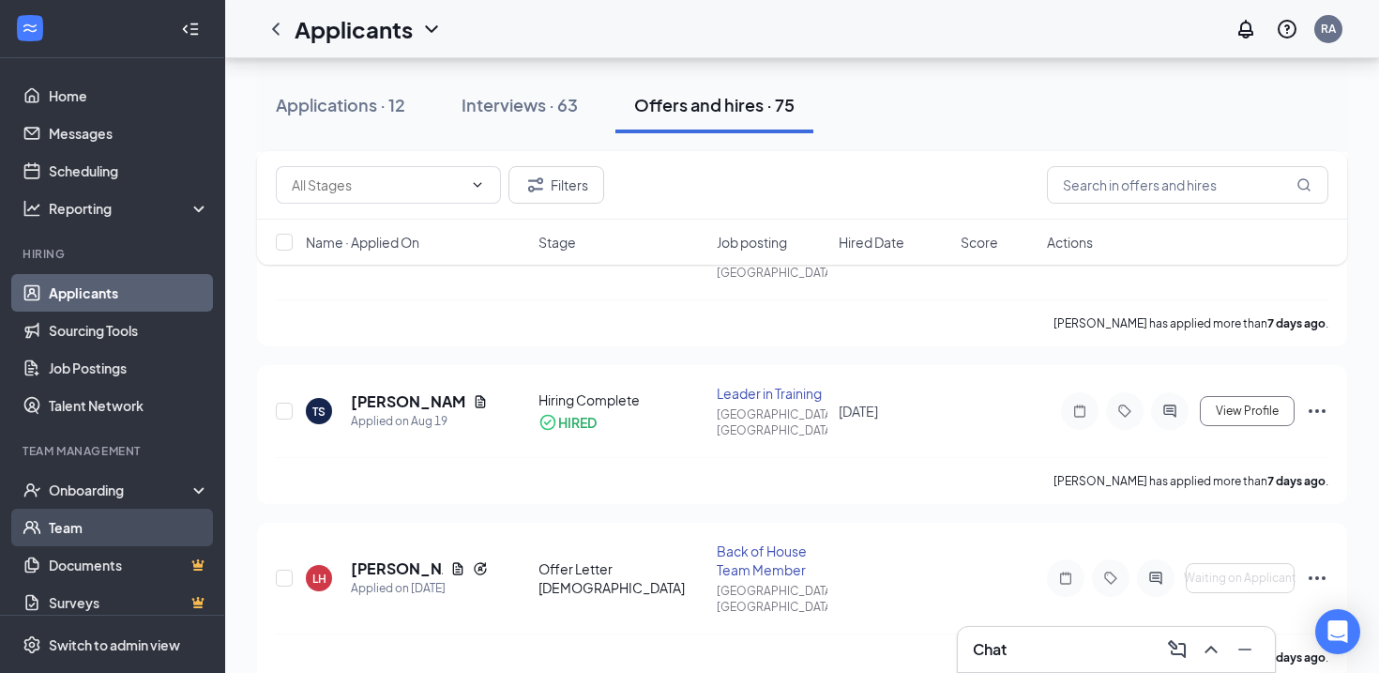
click at [83, 524] on link "Team" at bounding box center [129, 527] width 160 height 38
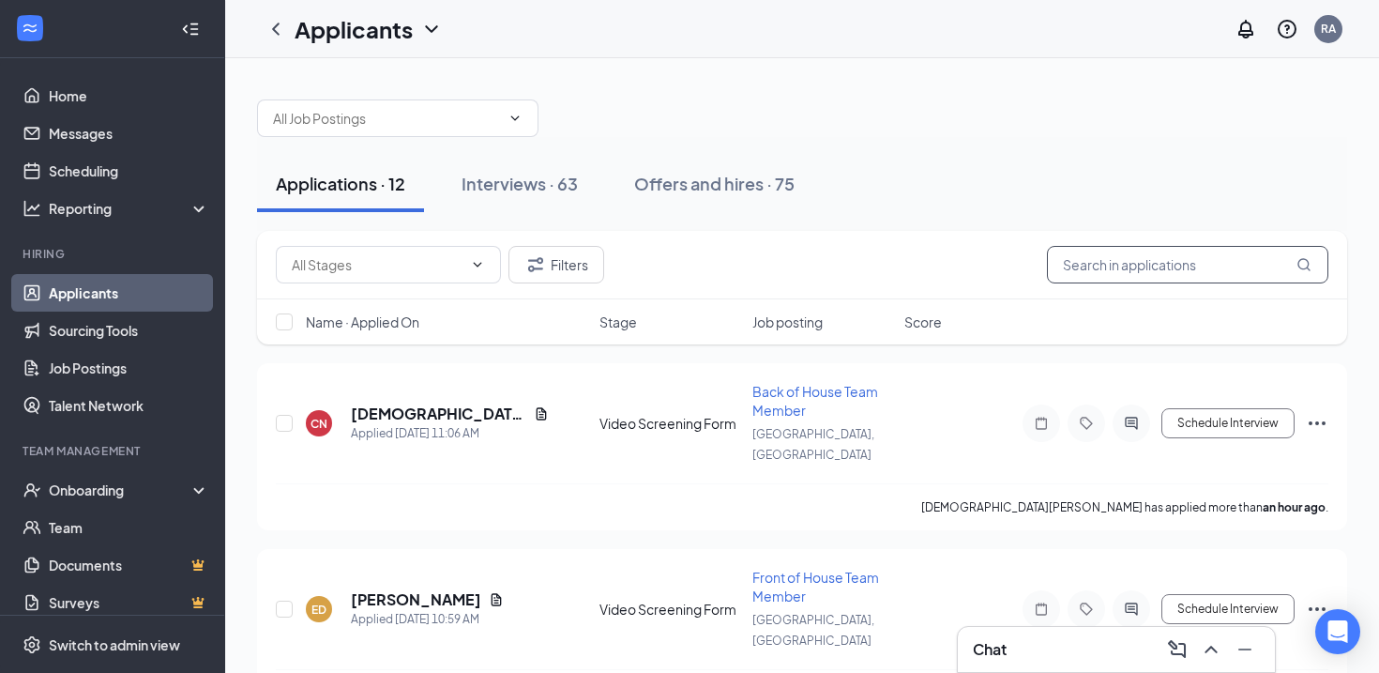
click at [1112, 276] on input "text" at bounding box center [1187, 265] width 281 height 38
type input "ana"
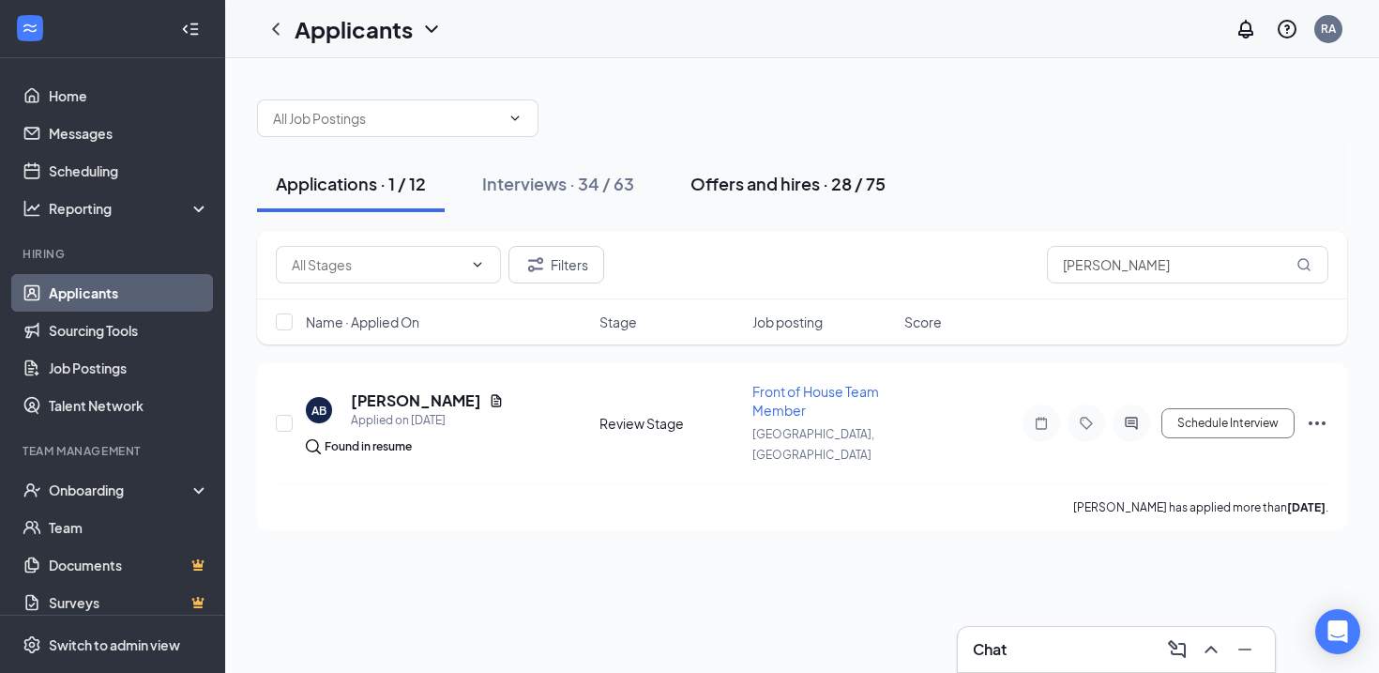
click at [727, 183] on div "Offers and hires · 28 / 75" at bounding box center [787, 183] width 195 height 23
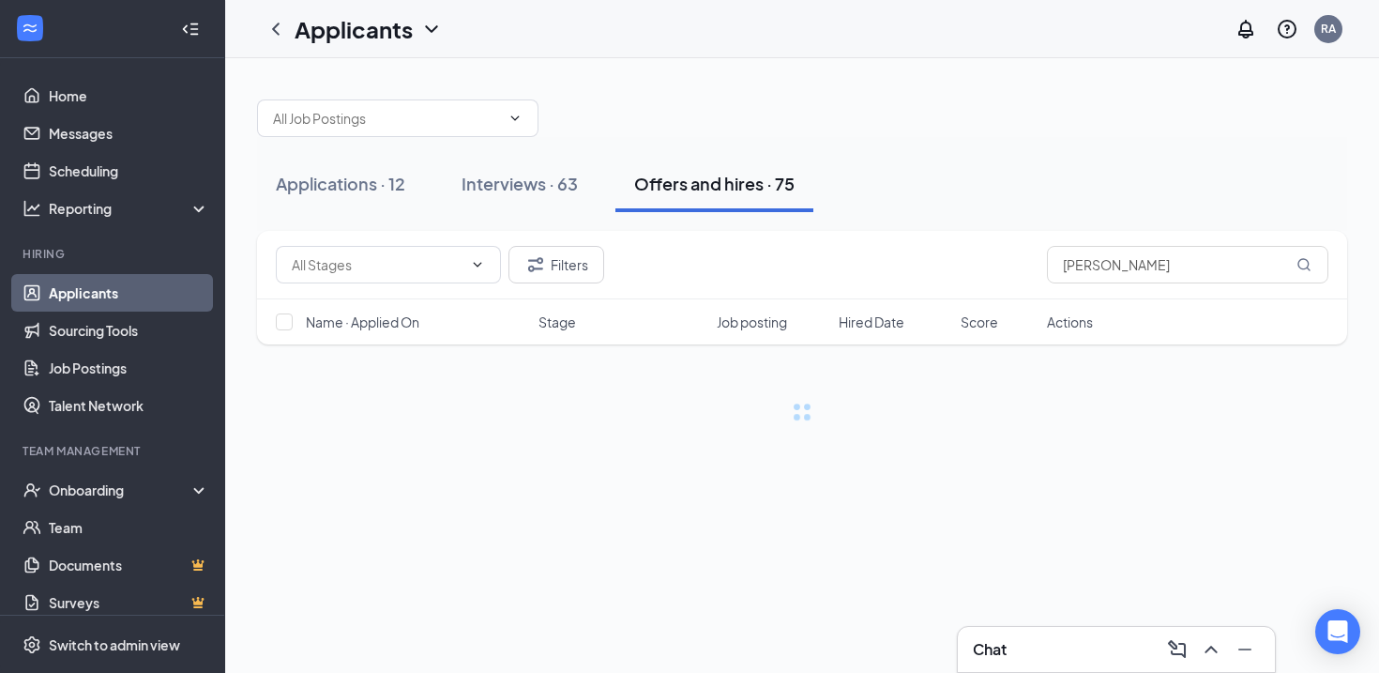
click at [727, 183] on div "Offers and hires · 75" at bounding box center [714, 183] width 160 height 23
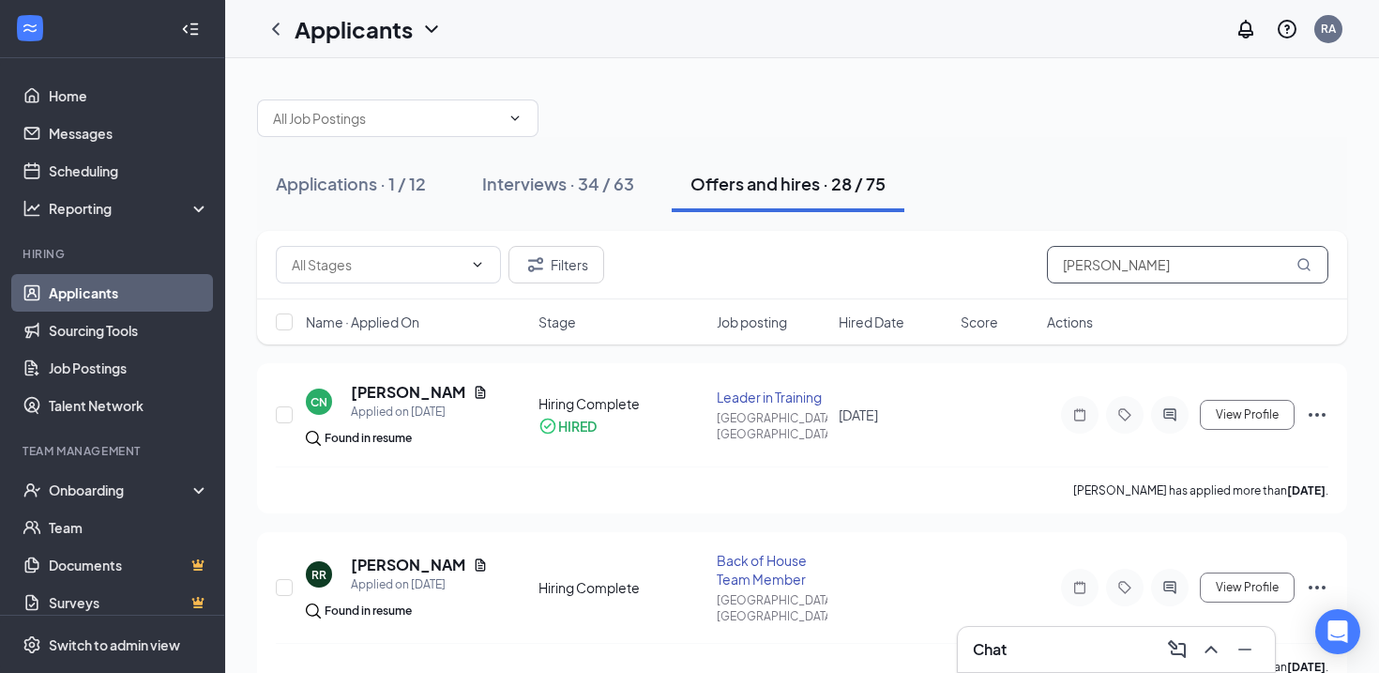
click at [1171, 261] on input "ana" at bounding box center [1187, 265] width 281 height 38
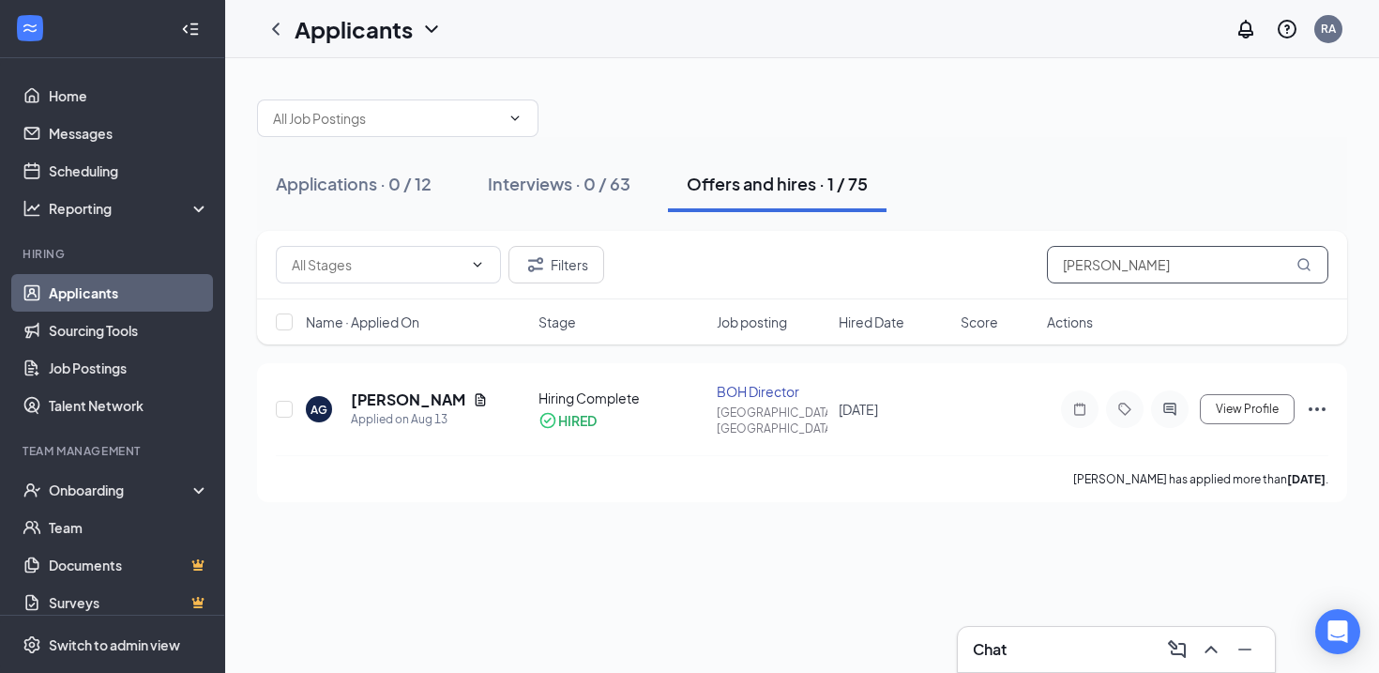
type input "ana gu"
click at [99, 283] on link "Applicants" at bounding box center [129, 293] width 160 height 38
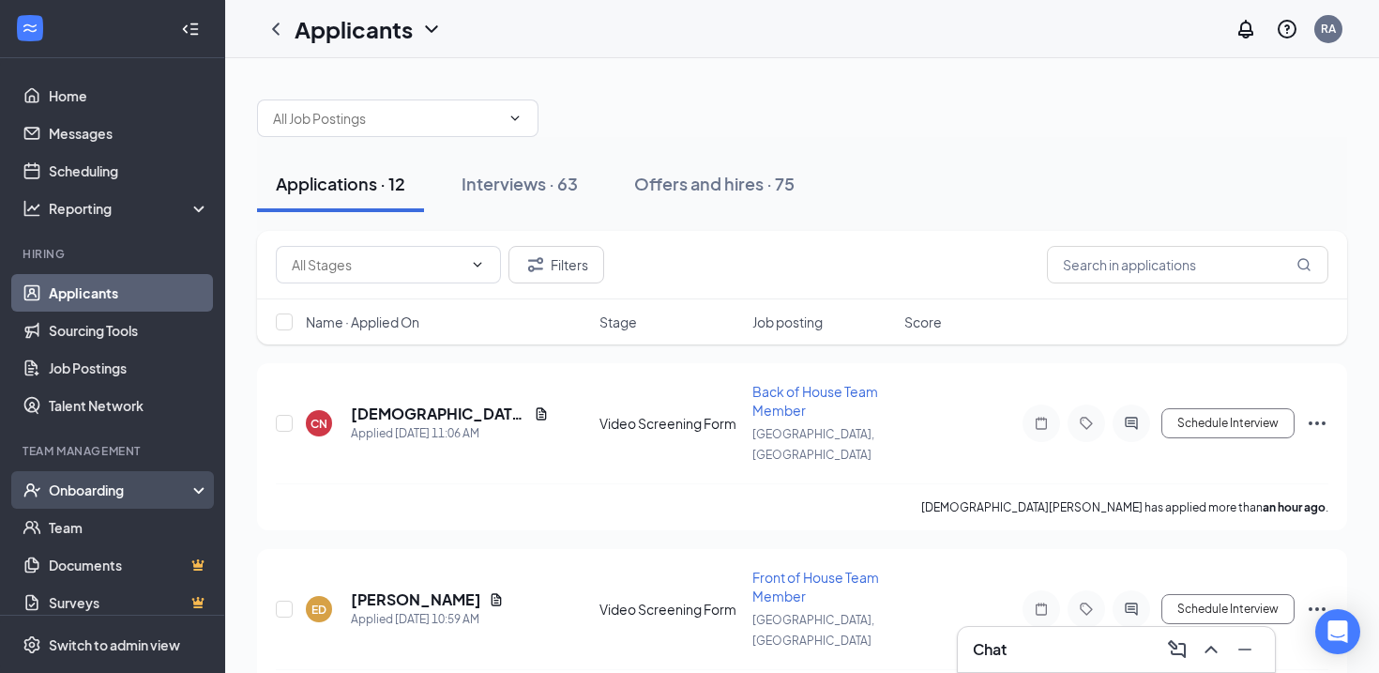
click at [85, 506] on div "Onboarding" at bounding box center [112, 490] width 225 height 38
click at [70, 527] on link "Overview" at bounding box center [129, 527] width 160 height 38
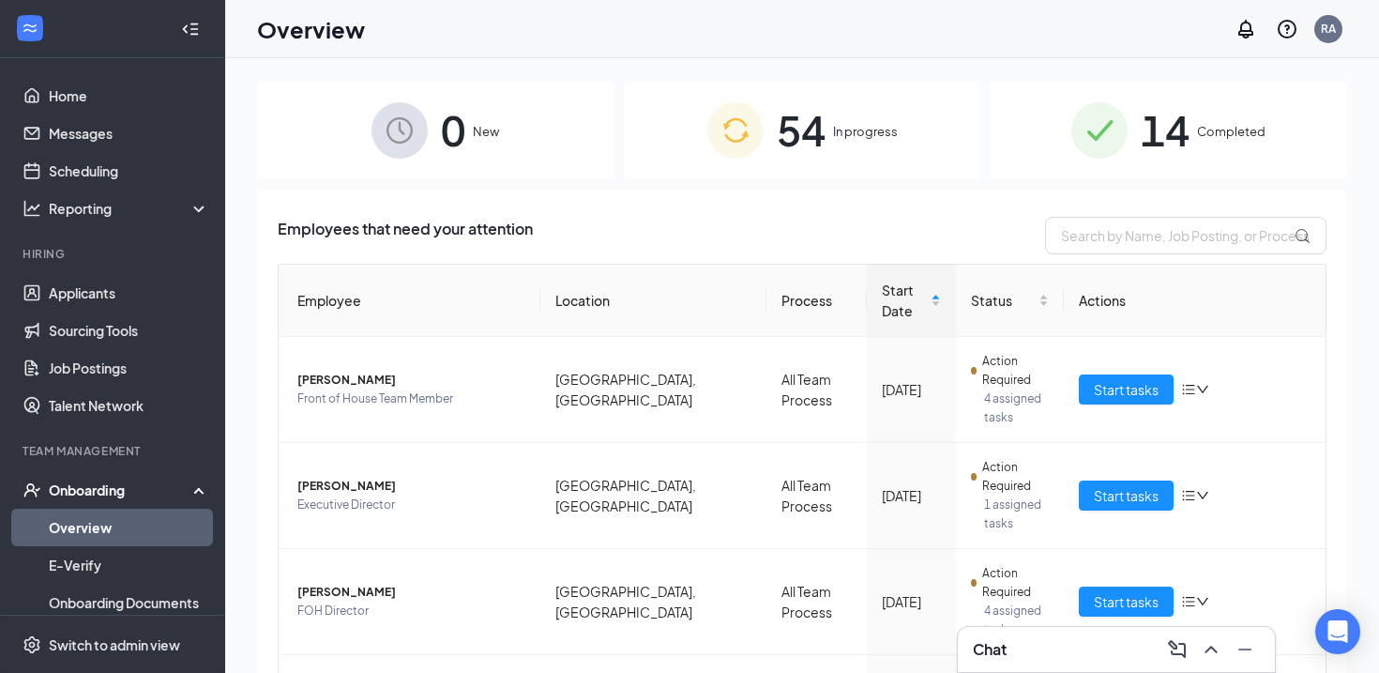
click at [551, 237] on div "Employees that need your attention" at bounding box center [802, 236] width 1049 height 38
drag, startPoint x: 551, startPoint y: 237, endPoint x: 269, endPoint y: 231, distance: 281.5
drag, startPoint x: 269, startPoint y: 231, endPoint x: 608, endPoint y: 234, distance: 338.7
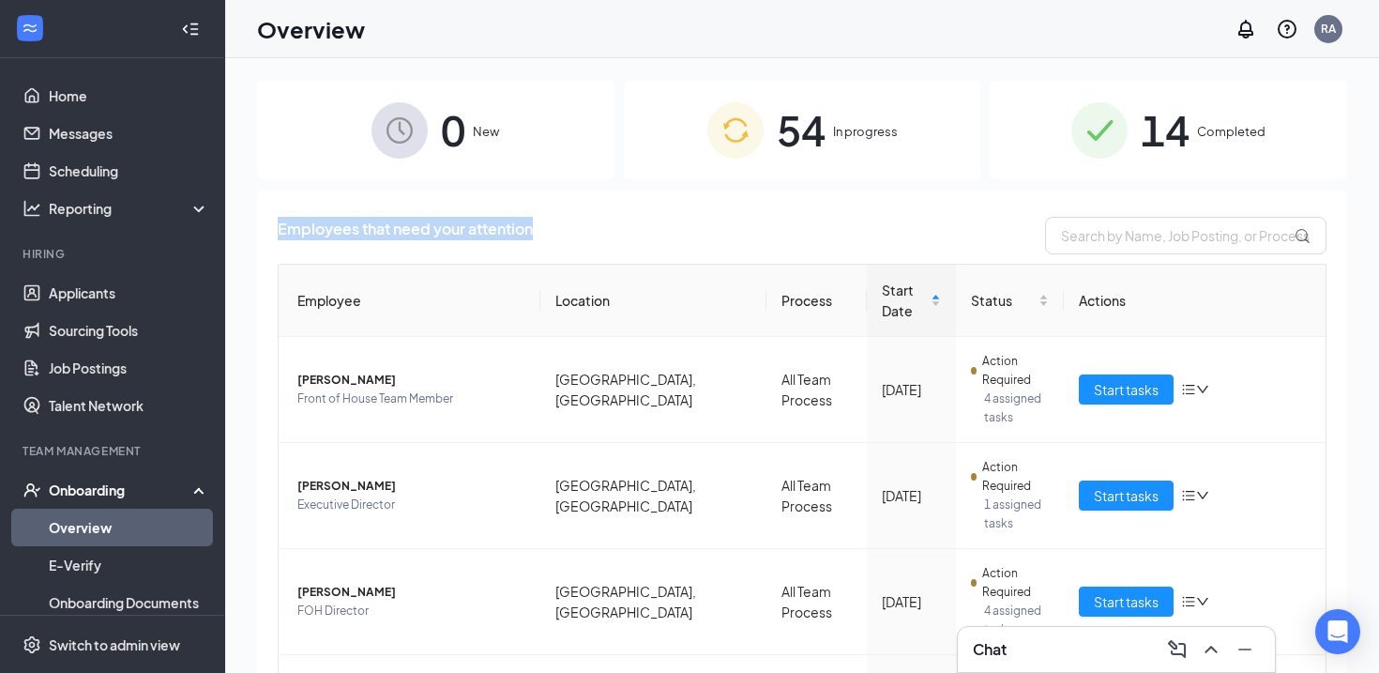
click at [608, 234] on div "Employees that need your attention" at bounding box center [802, 236] width 1049 height 38
drag, startPoint x: 608, startPoint y: 234, endPoint x: 269, endPoint y: 225, distance: 338.8
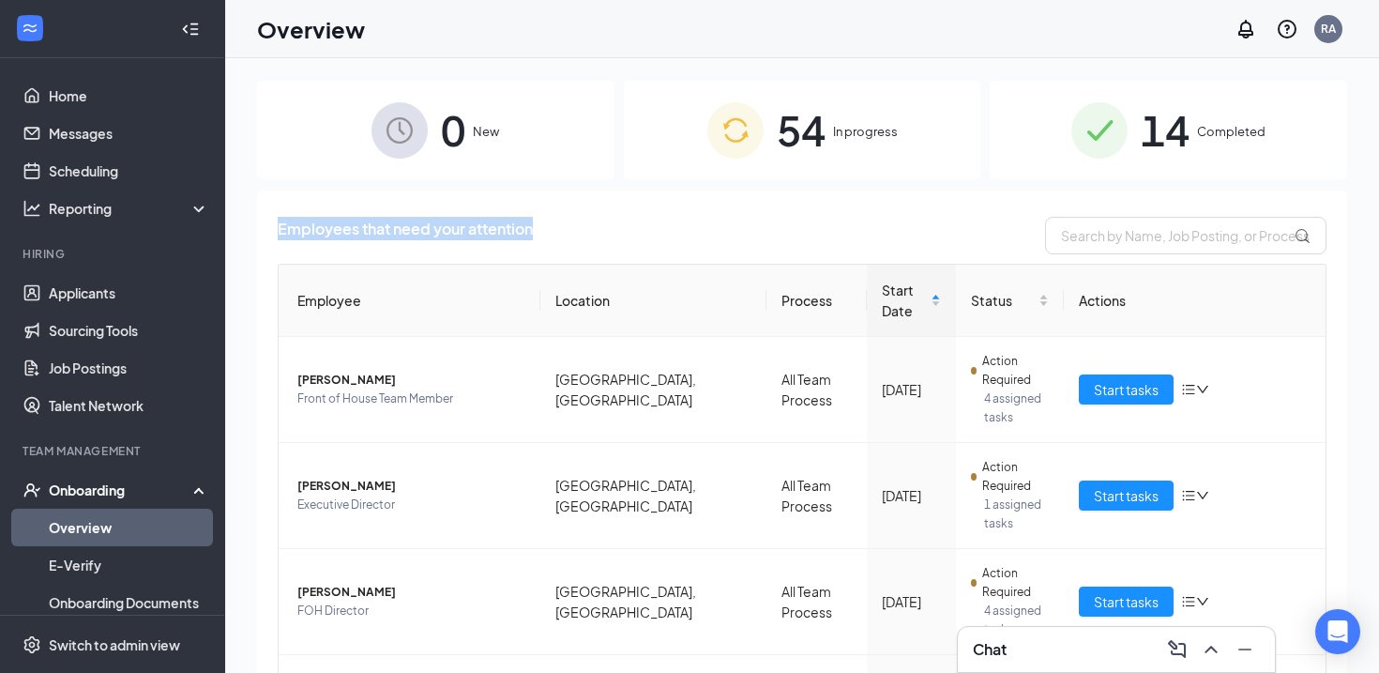
drag, startPoint x: 269, startPoint y: 225, endPoint x: 544, endPoint y: 232, distance: 275.0
click at [544, 232] on div "Employees that need your attention" at bounding box center [802, 236] width 1049 height 38
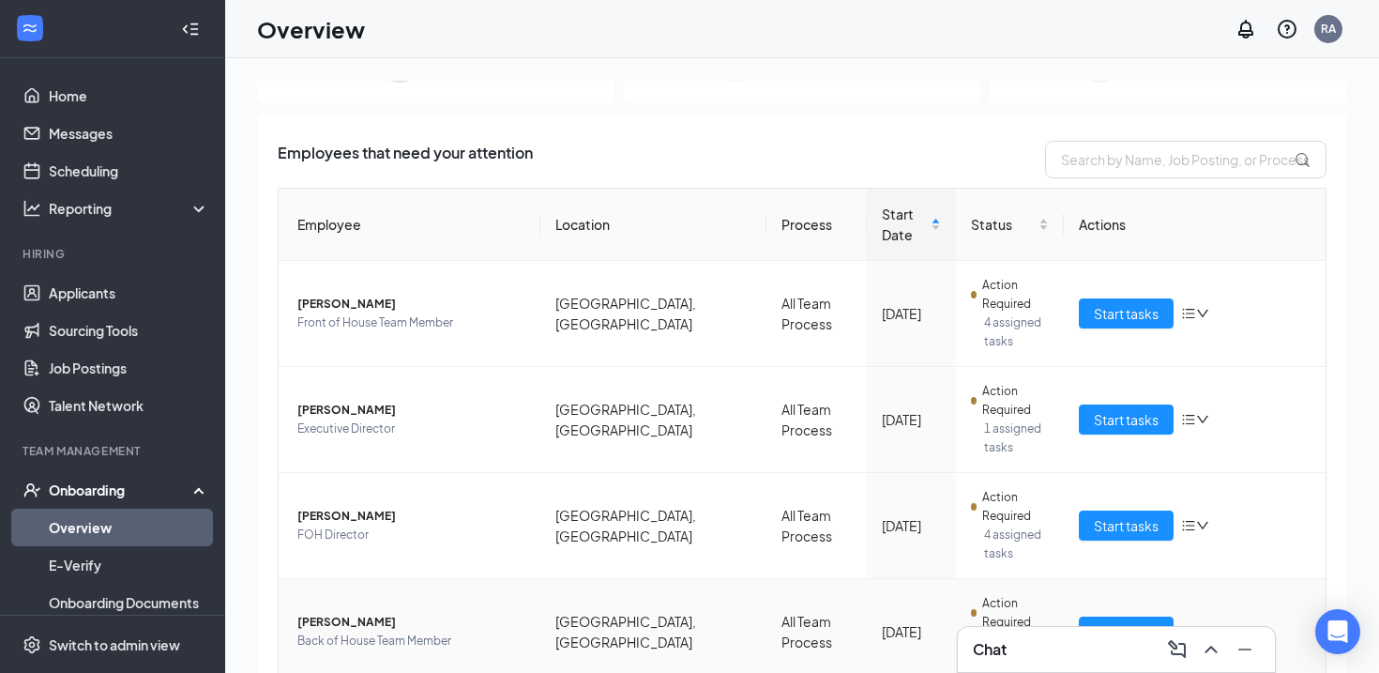
scroll to position [89, 0]
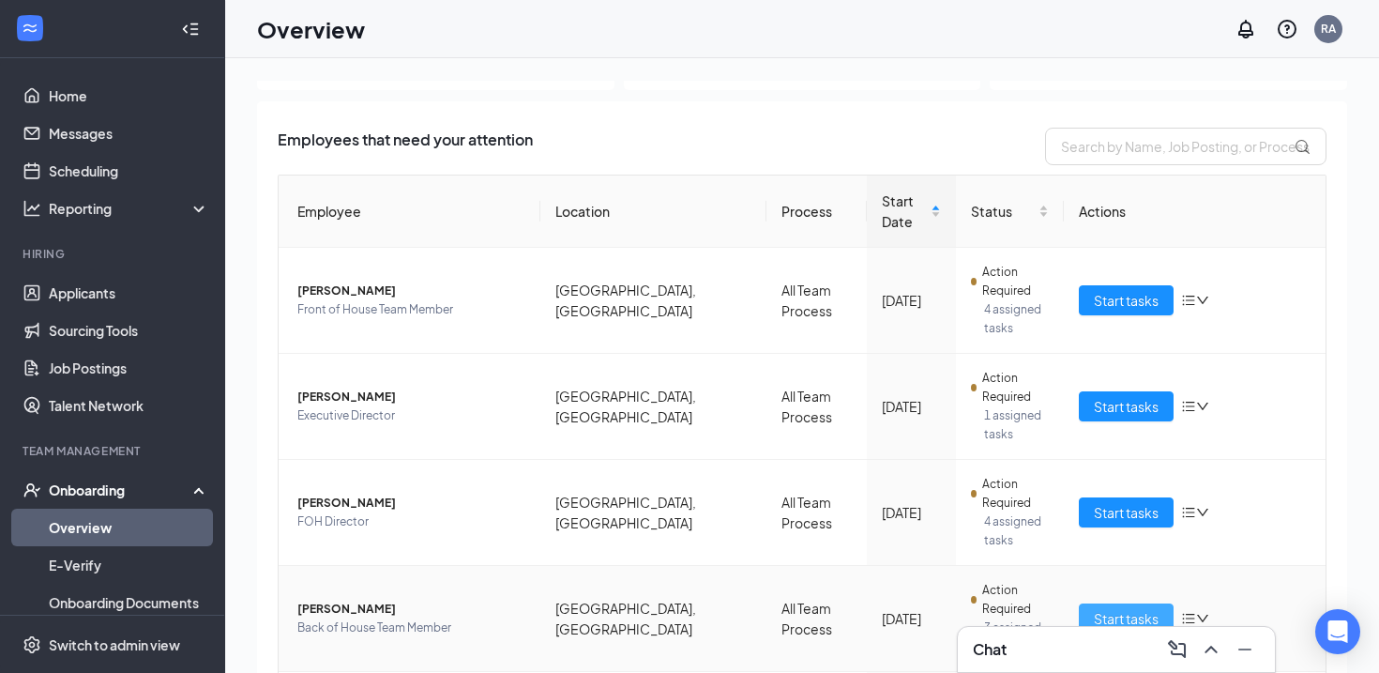
click at [1126, 608] on span "Start tasks" at bounding box center [1126, 618] width 65 height 21
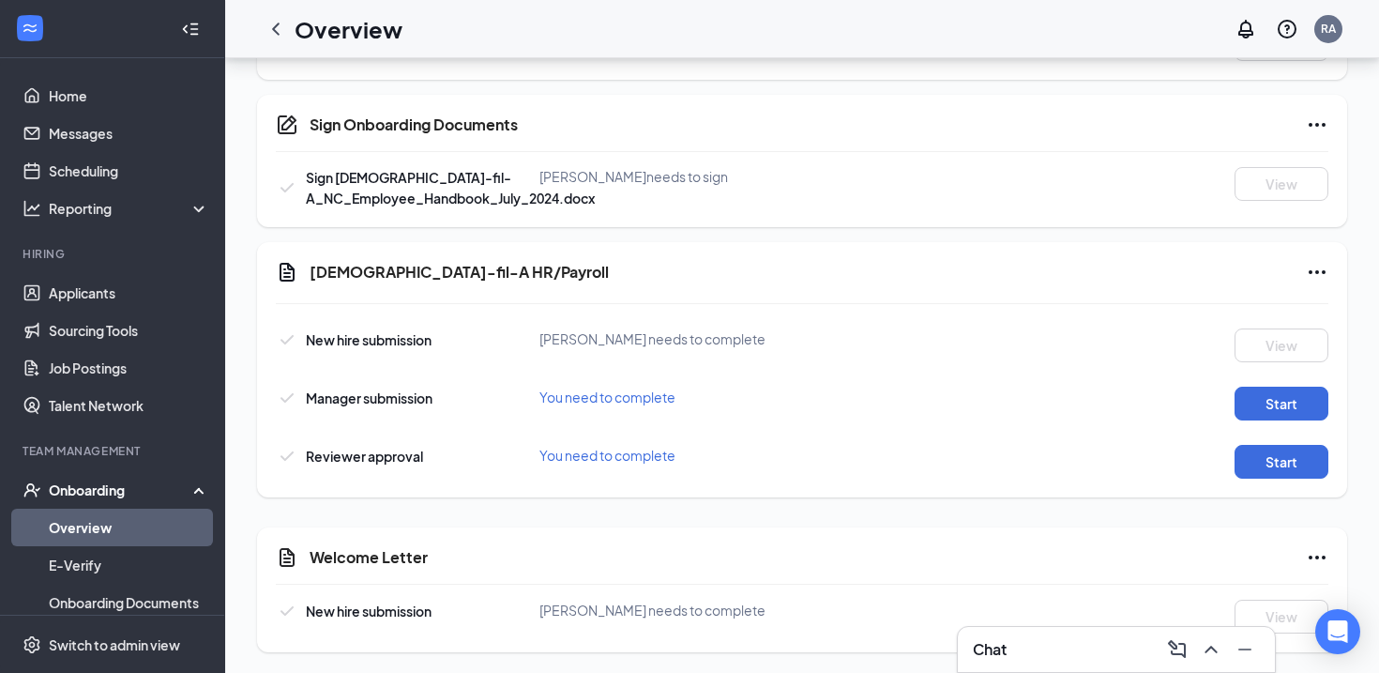
scroll to position [1145, 0]
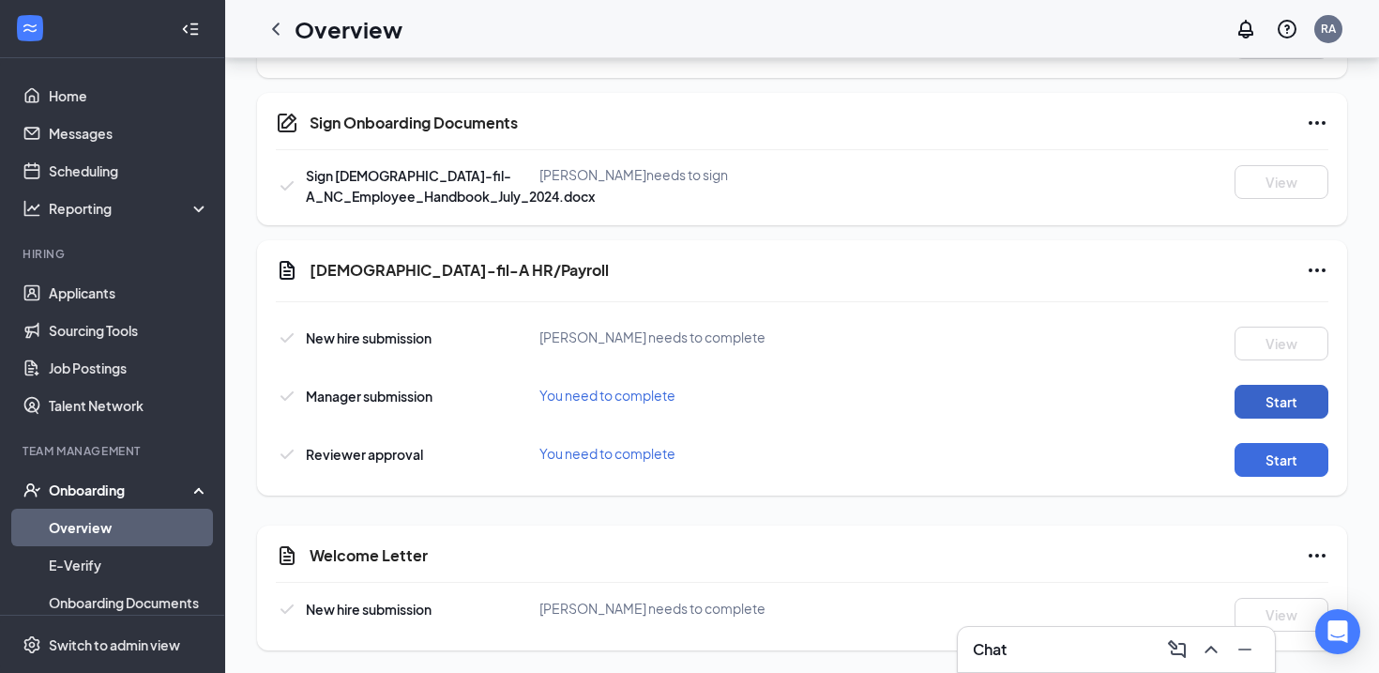
click at [1271, 390] on button "Start" at bounding box center [1282, 402] width 94 height 34
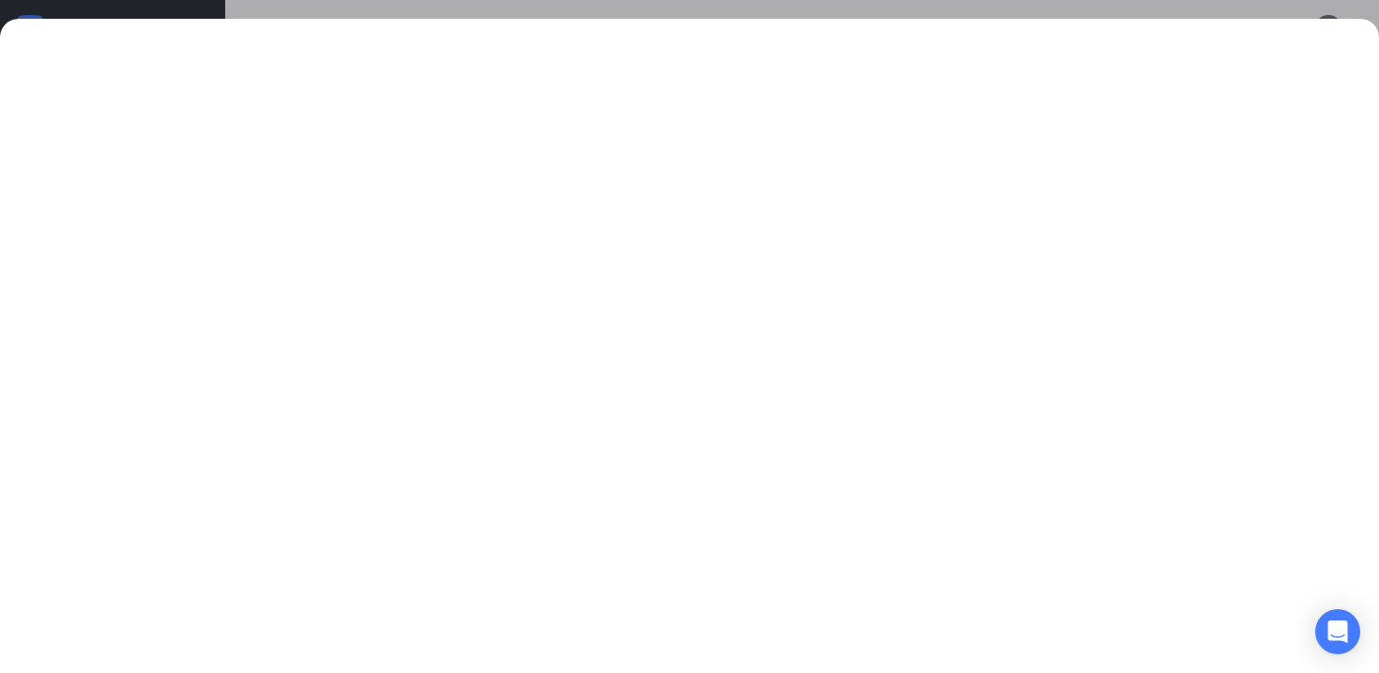
click at [300, 6] on div at bounding box center [689, 336] width 1379 height 673
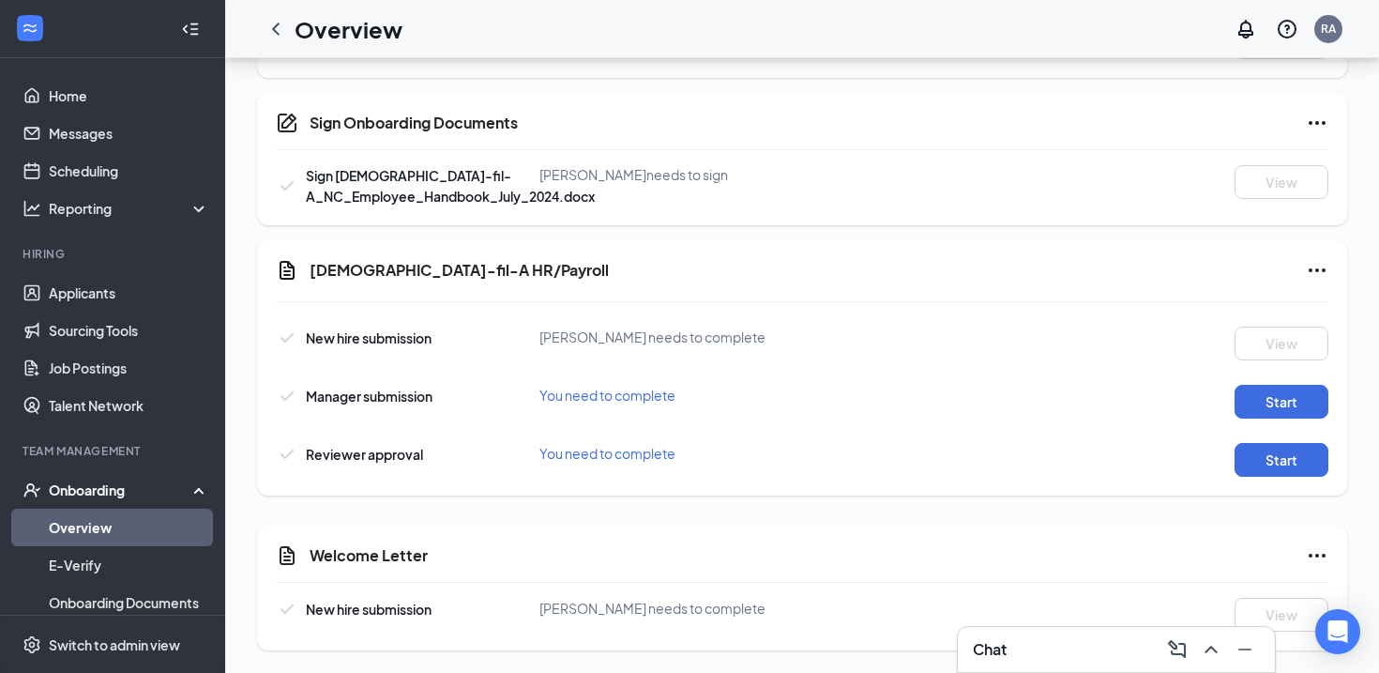
drag, startPoint x: 796, startPoint y: 338, endPoint x: 530, endPoint y: 311, distance: 266.8
click at [530, 311] on div "Chick-fil-A HR/Payroll New hire submission Keeghan Elmore needs to complete Vie…" at bounding box center [802, 367] width 1090 height 255
click at [584, 294] on div "Chick-fil-A HR/Payroll New hire submission Keeghan Elmore needs to complete Vie…" at bounding box center [802, 367] width 1090 height 255
click at [281, 28] on icon "ChevronLeft" at bounding box center [276, 29] width 23 height 23
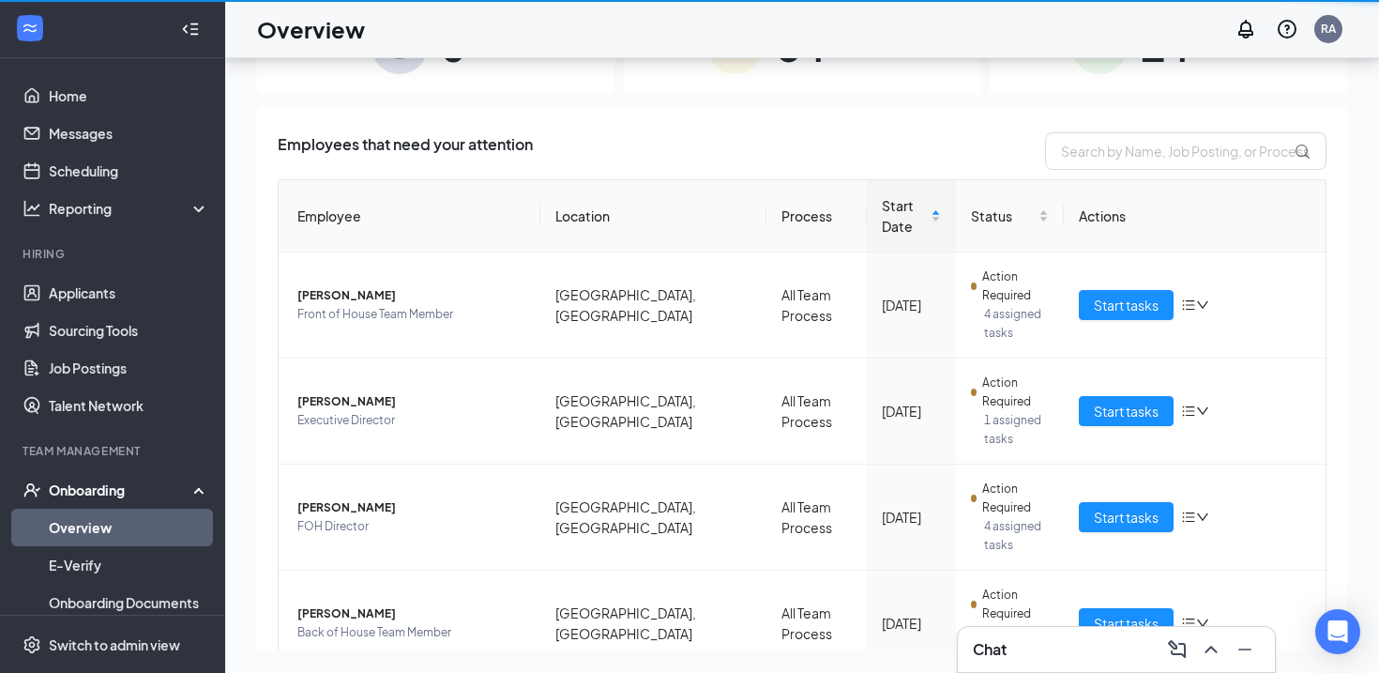
scroll to position [84, 0]
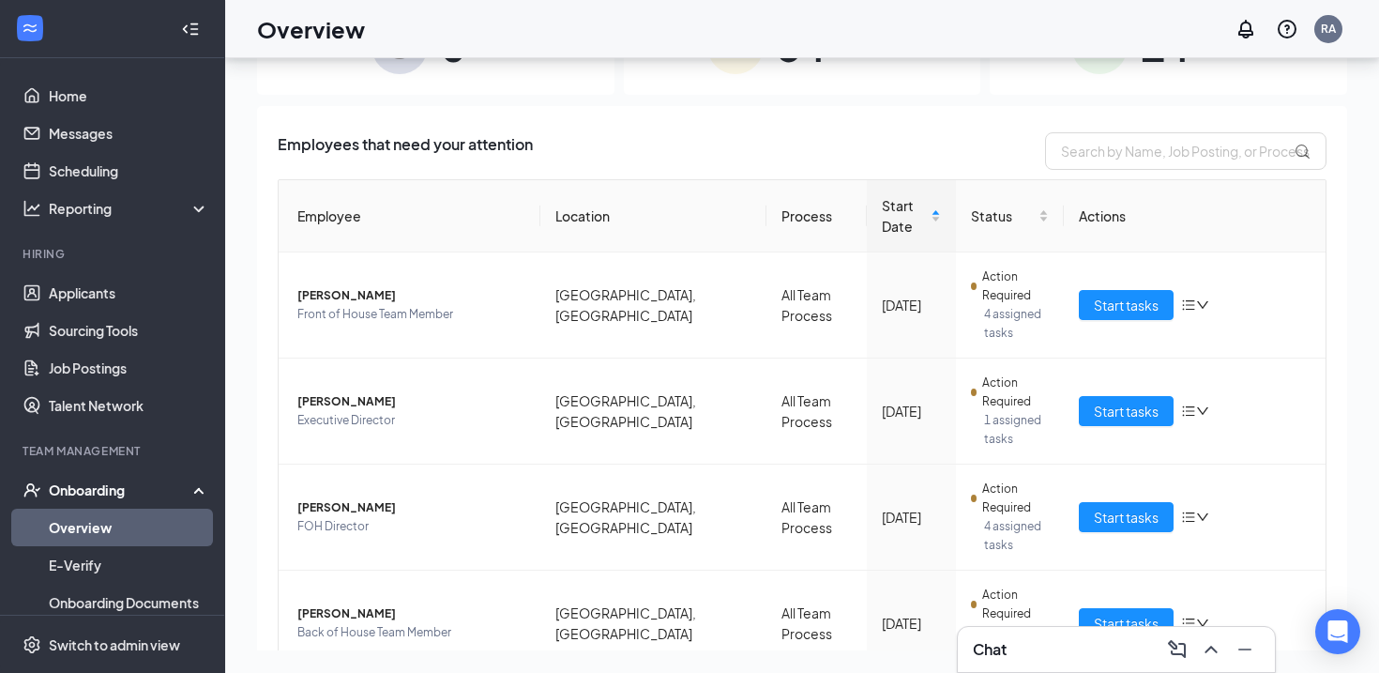
drag, startPoint x: 655, startPoint y: 137, endPoint x: 301, endPoint y: 140, distance: 353.7
click at [301, 140] on div "Employees that need your attention" at bounding box center [802, 151] width 1049 height 38
click at [301, 140] on span "Employees that need your attention" at bounding box center [405, 151] width 255 height 38
drag, startPoint x: 275, startPoint y: 141, endPoint x: 529, endPoint y: 141, distance: 254.2
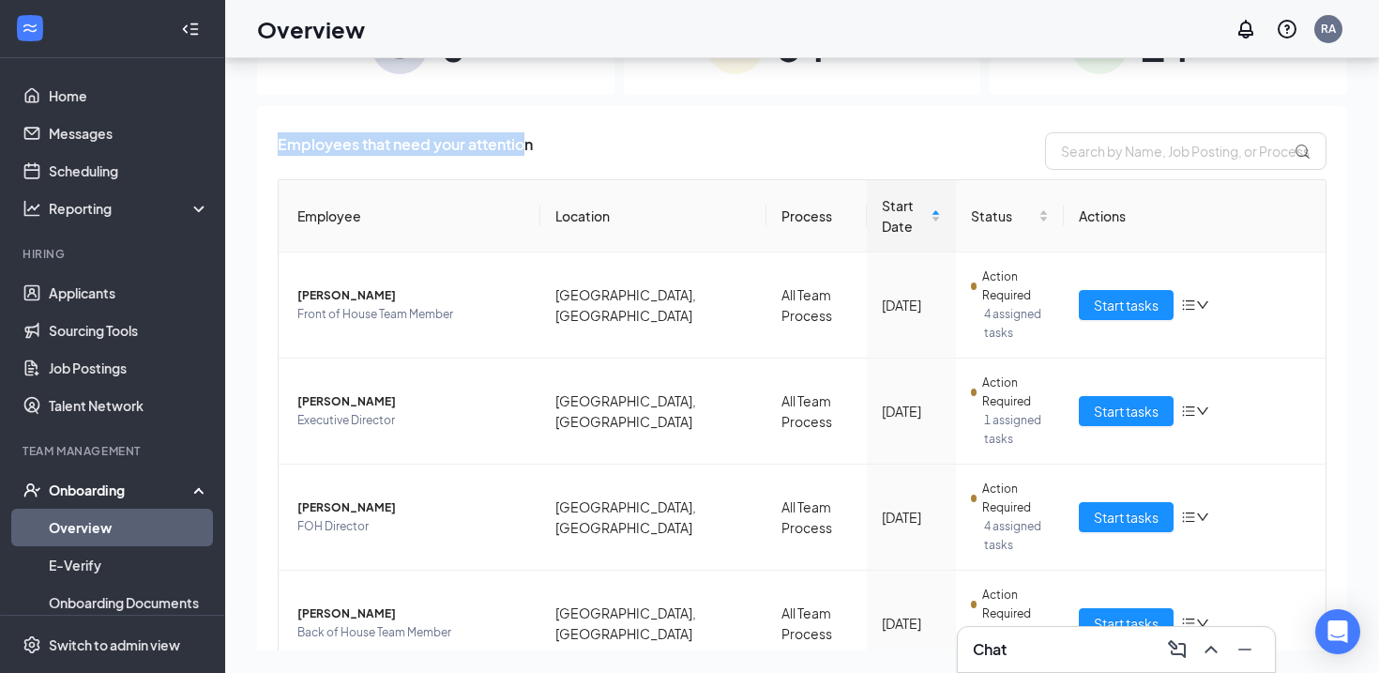
click at [529, 141] on span "Employees that need your attention" at bounding box center [405, 151] width 255 height 38
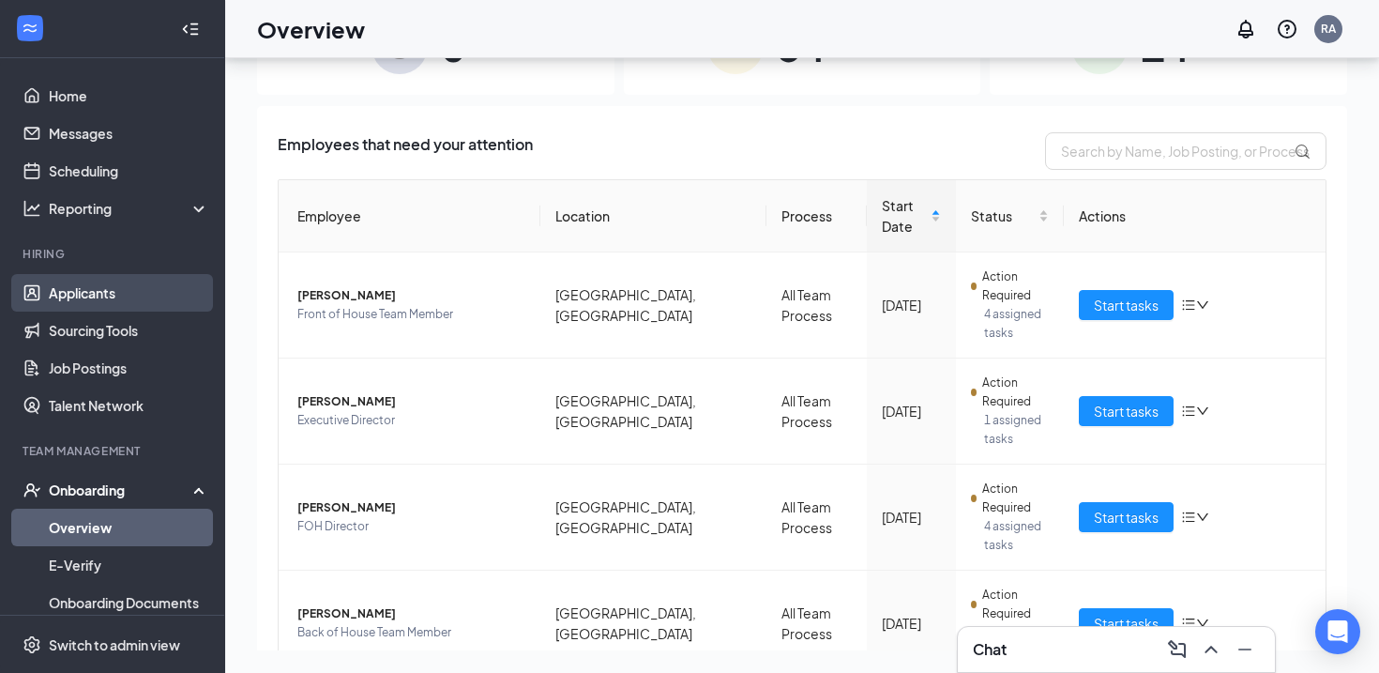
click at [54, 289] on link "Applicants" at bounding box center [129, 293] width 160 height 38
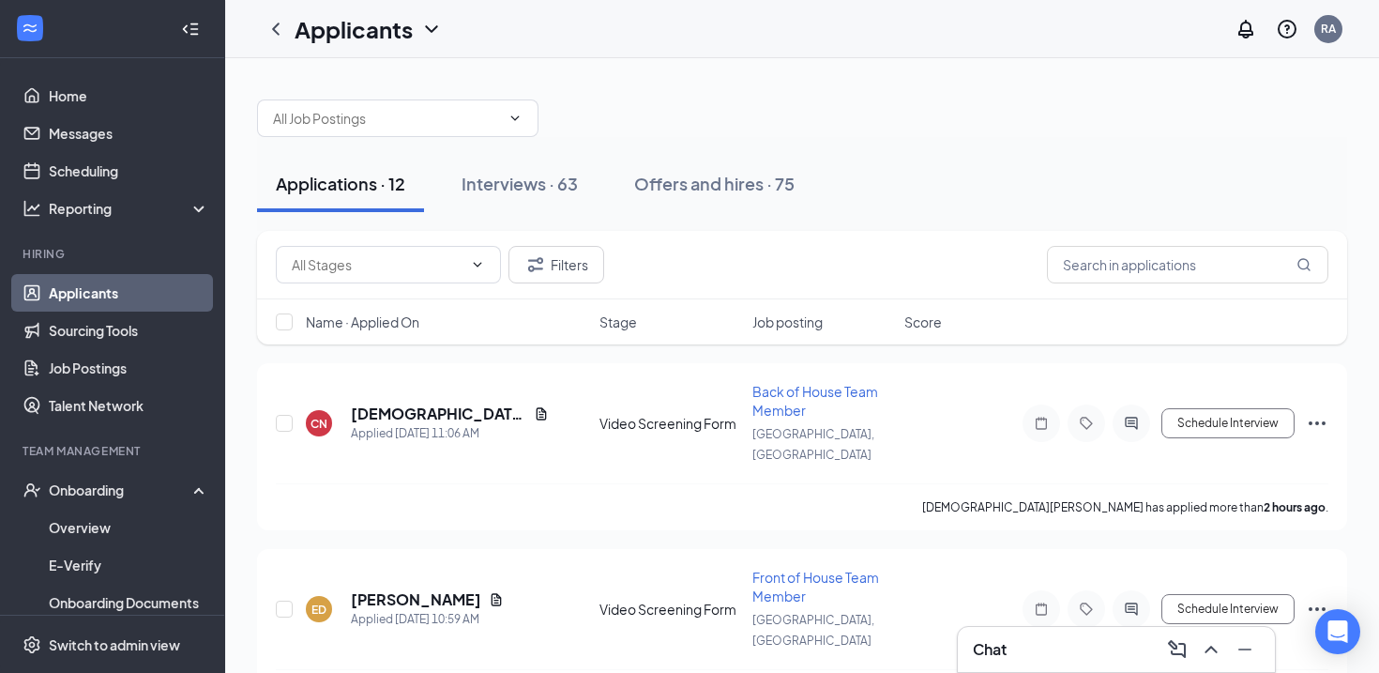
click at [765, 90] on div at bounding box center [802, 109] width 1090 height 56
click at [129, 173] on link "Scheduling" at bounding box center [129, 171] width 160 height 38
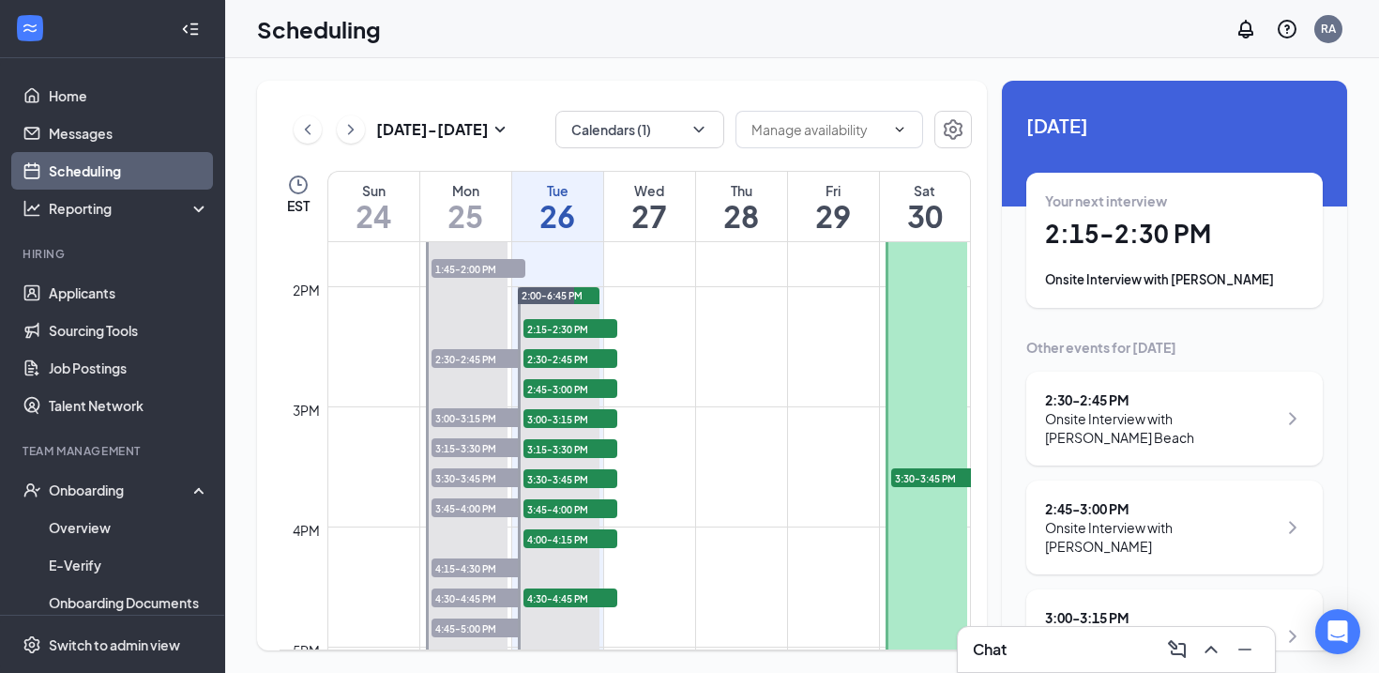
scroll to position [1640, 0]
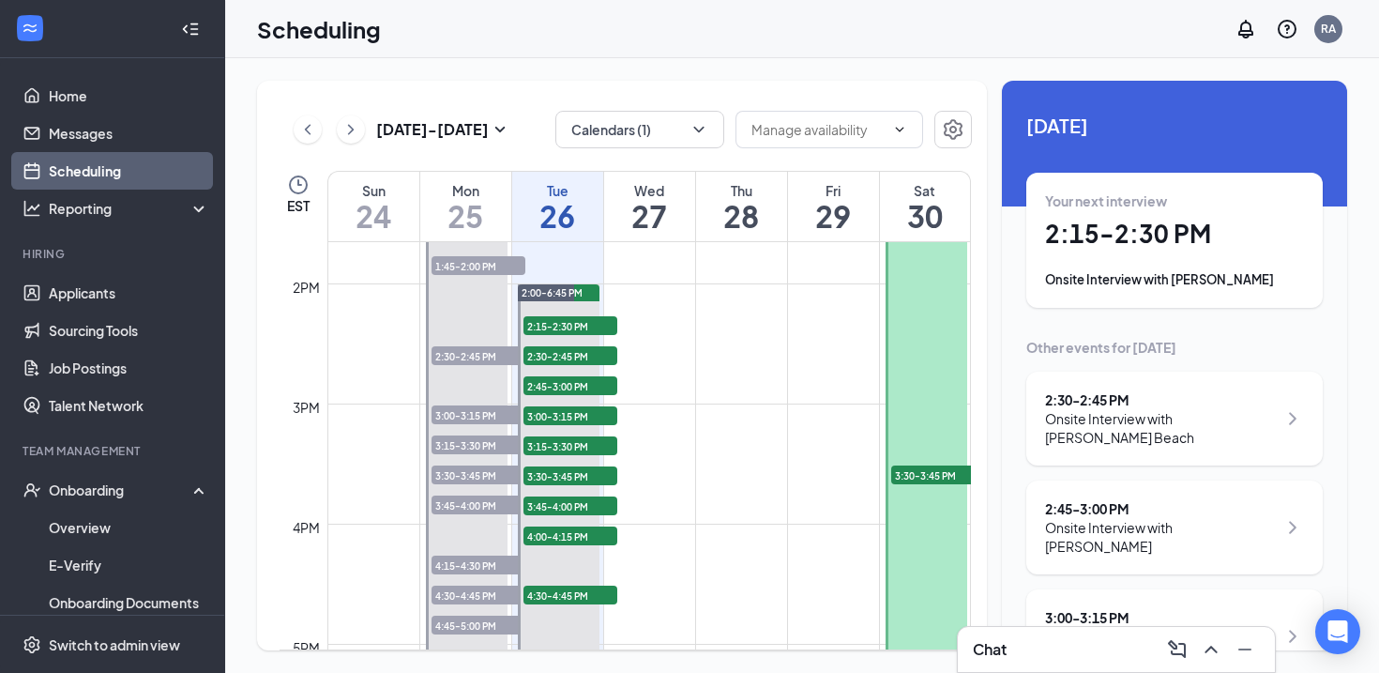
click at [755, 72] on div "Aug 24 - Aug 30 Calendars (1) EST Sun 24 Mon 25 Tue 26 Wed 27 Thu 28 Fri 29 Sat…" at bounding box center [802, 365] width 1154 height 614
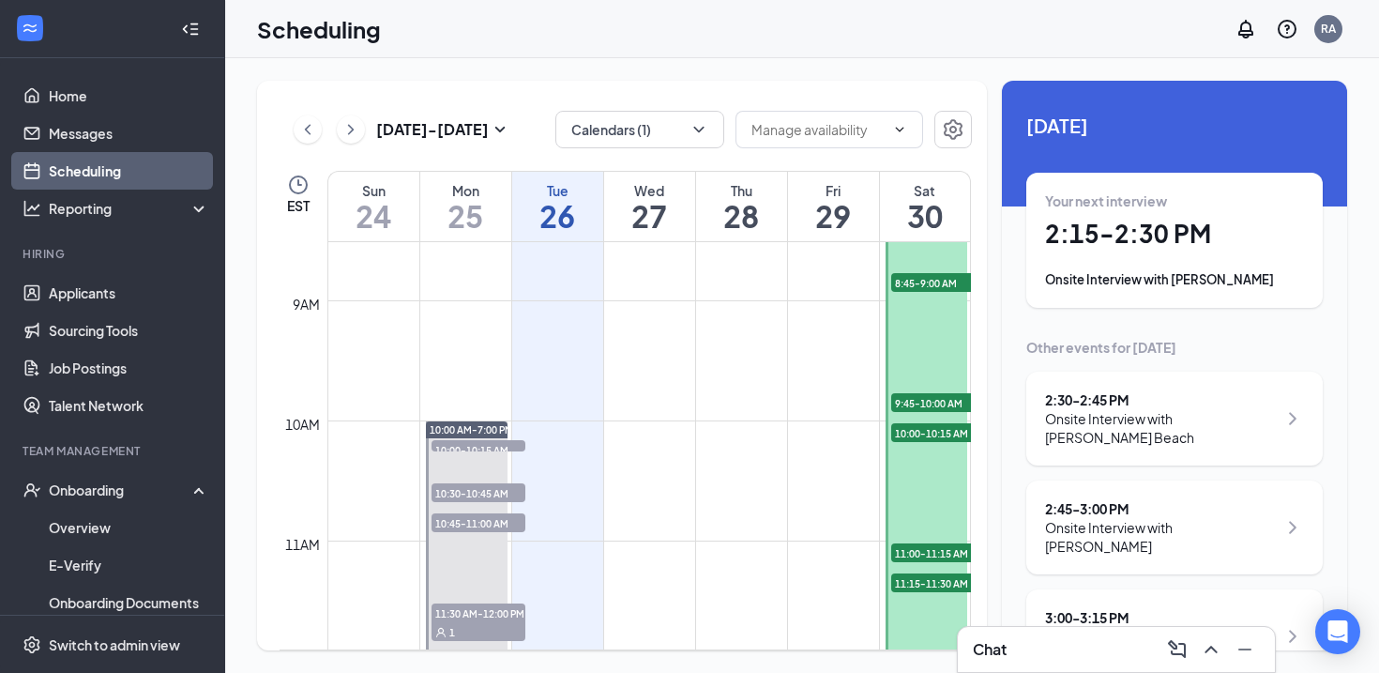
scroll to position [1064, 0]
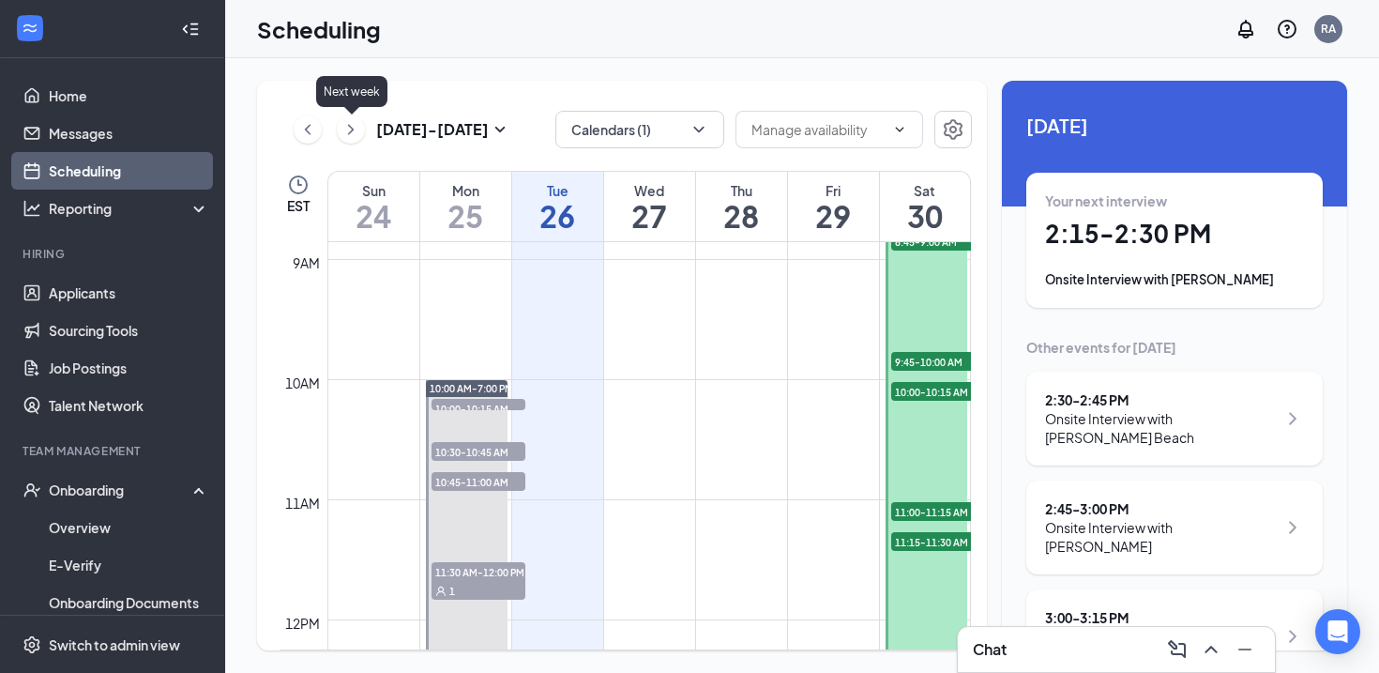
click at [347, 123] on icon "ChevronRight" at bounding box center [350, 129] width 19 height 23
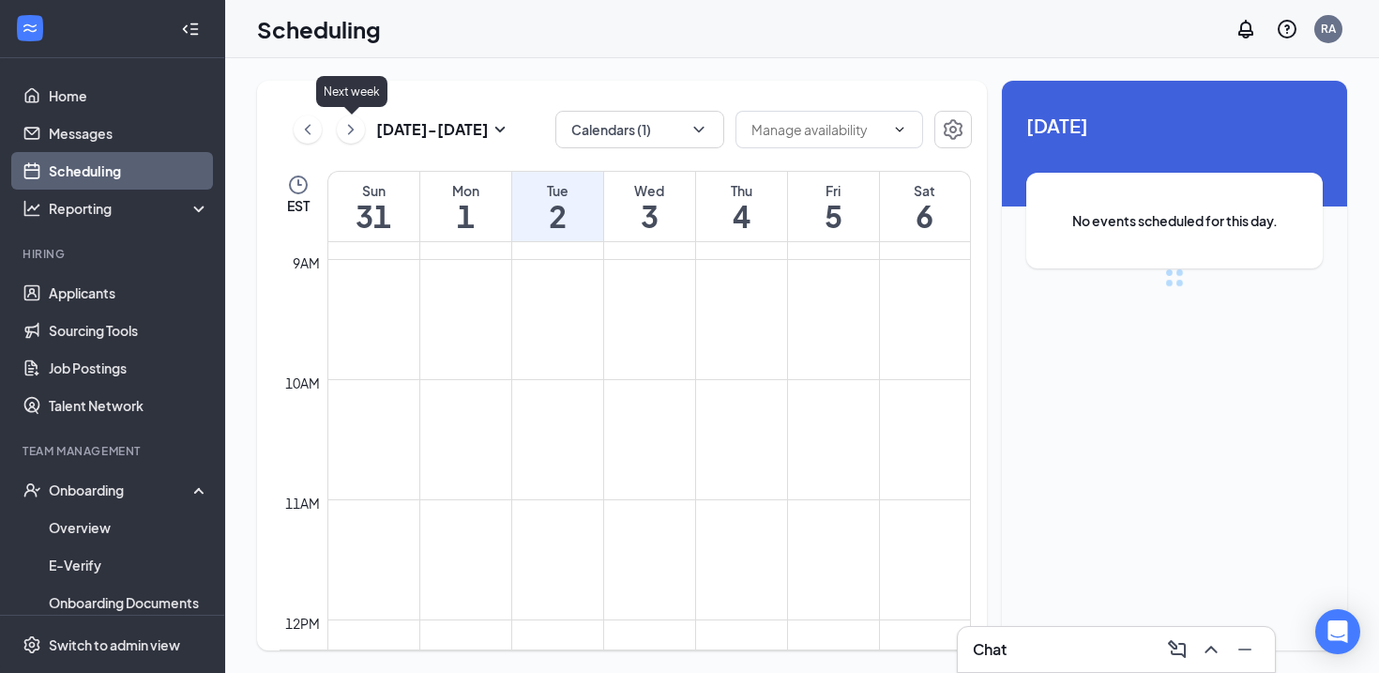
scroll to position [922, 0]
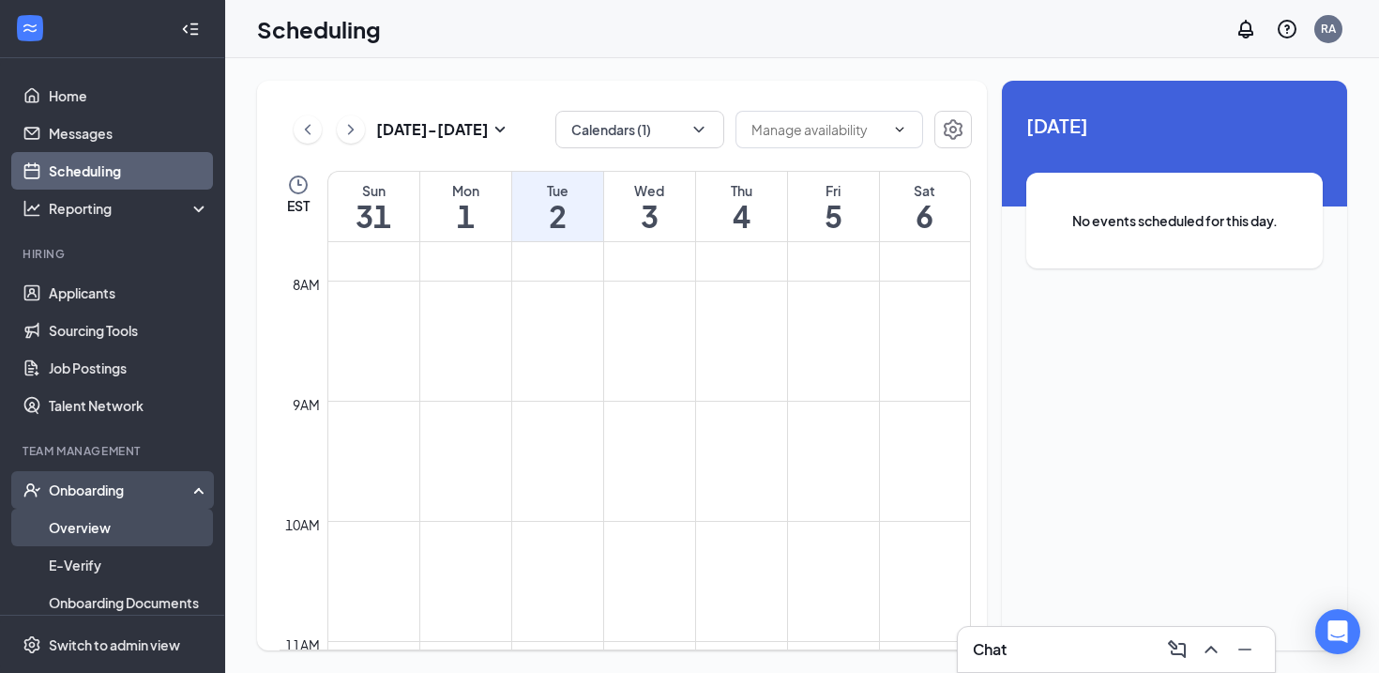
click at [73, 526] on link "Overview" at bounding box center [129, 527] width 160 height 38
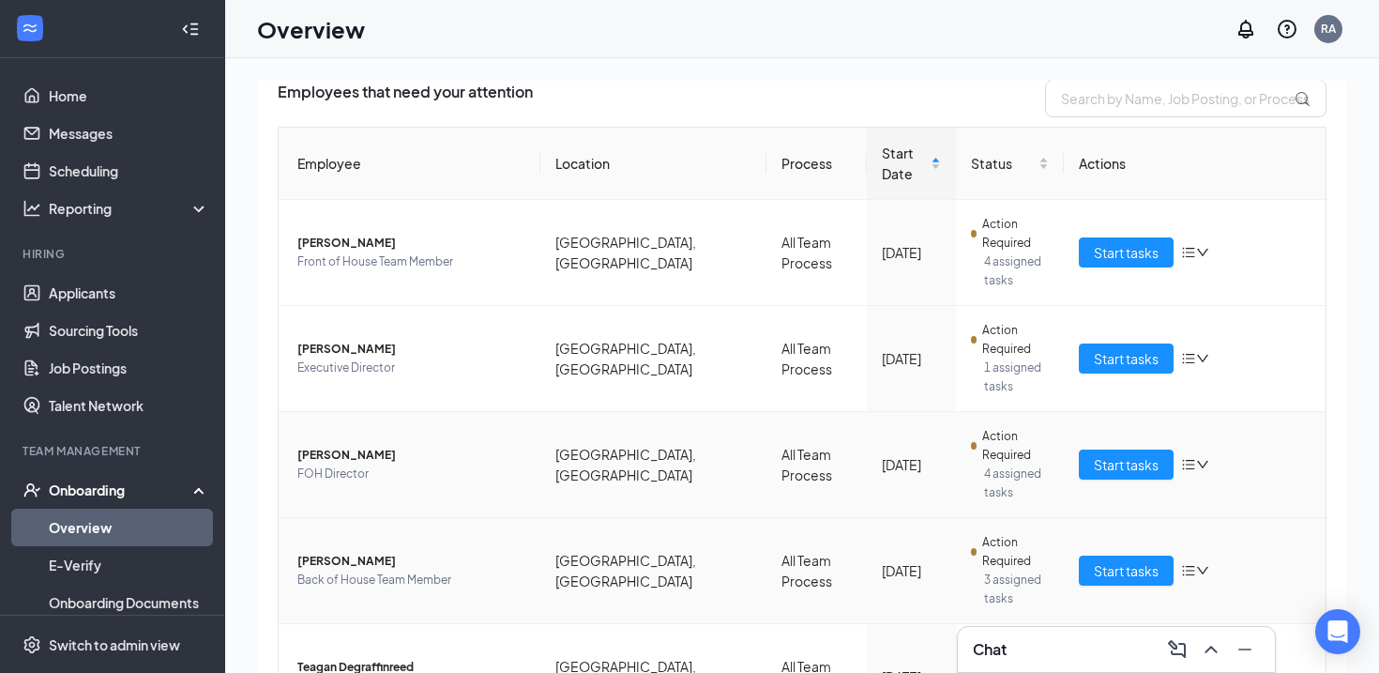
scroll to position [182, 0]
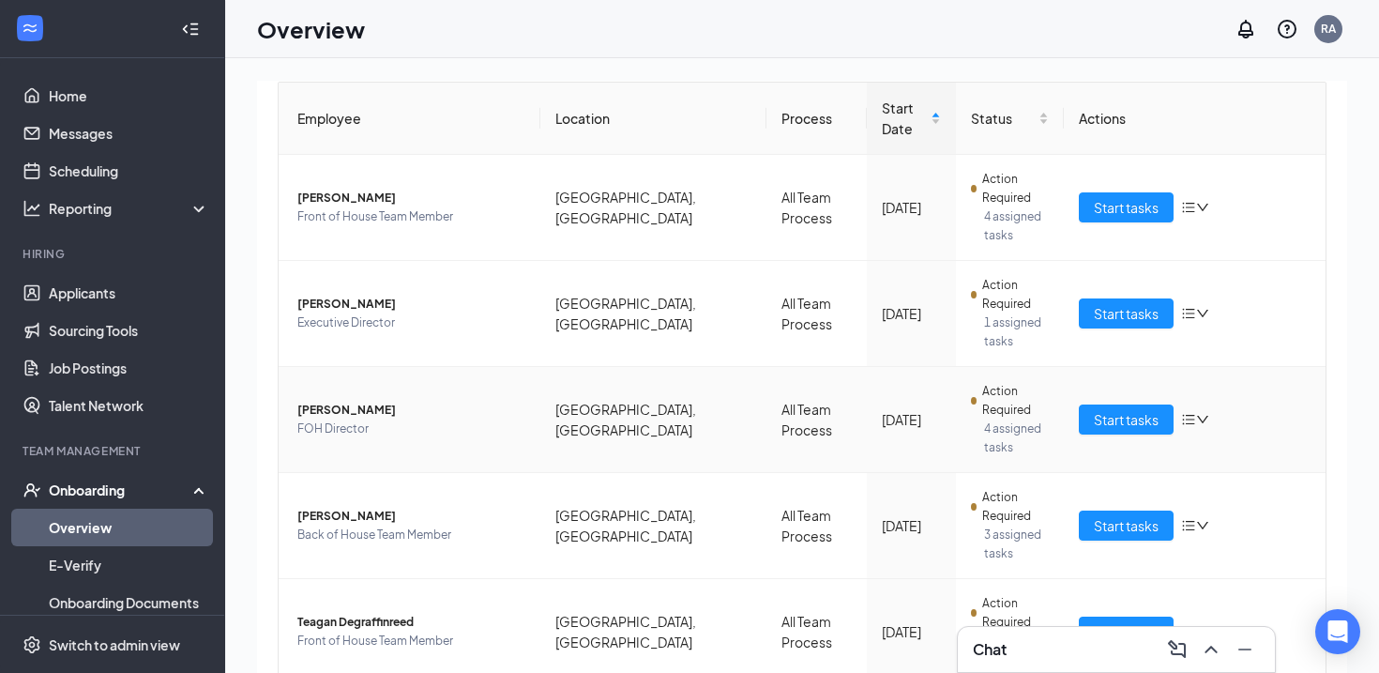
click at [337, 401] on span "[PERSON_NAME]" at bounding box center [411, 410] width 228 height 19
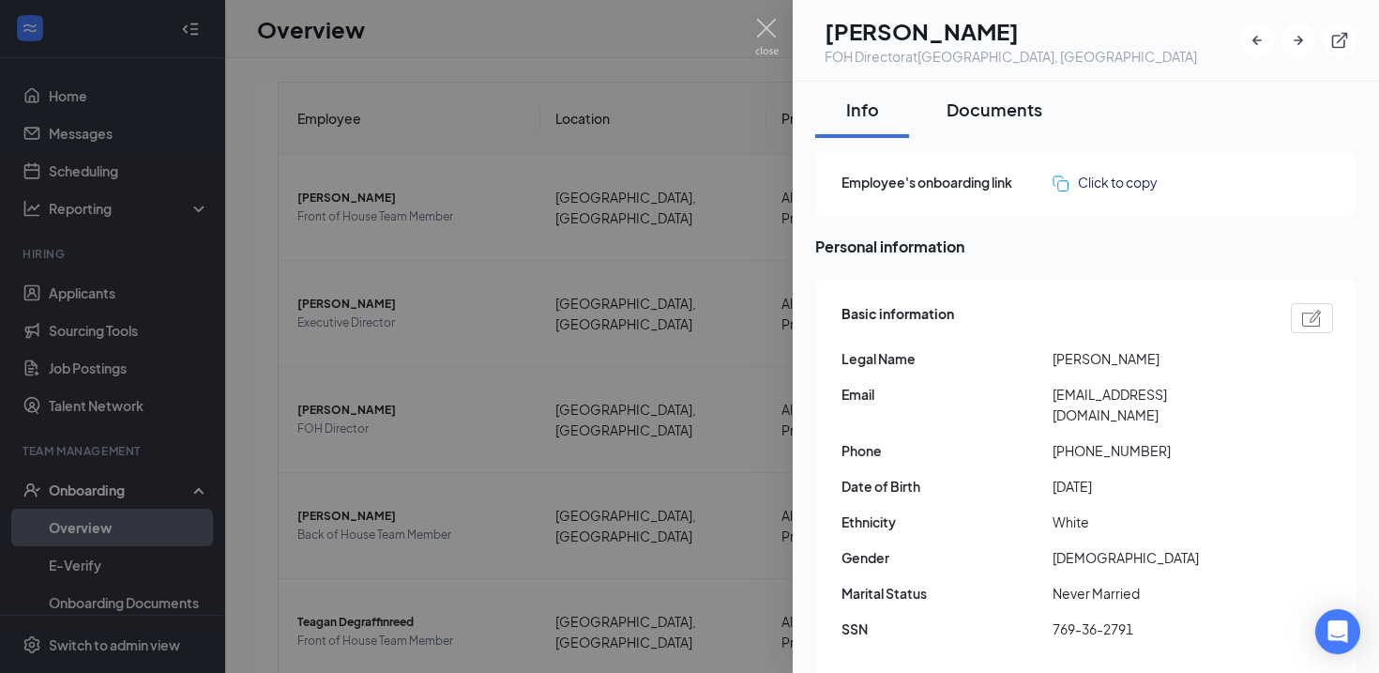
click at [972, 105] on div "Documents" at bounding box center [995, 109] width 96 height 23
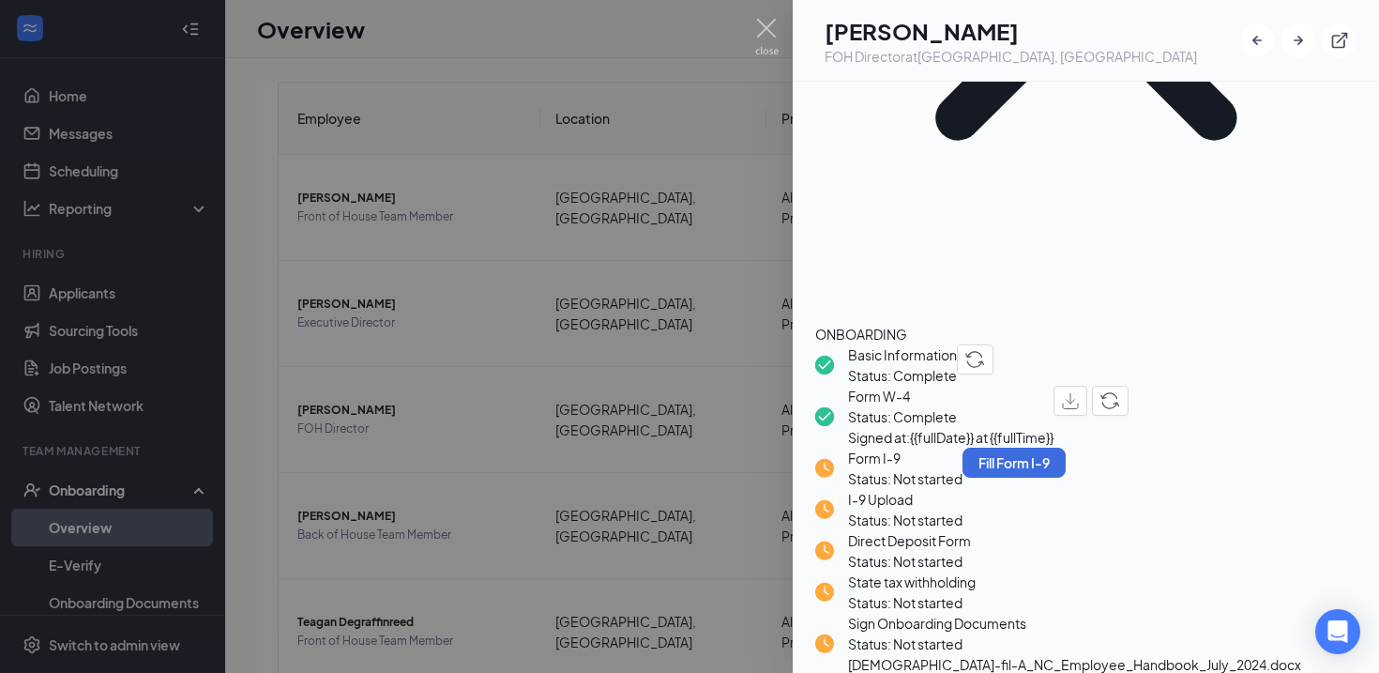
scroll to position [594, 0]
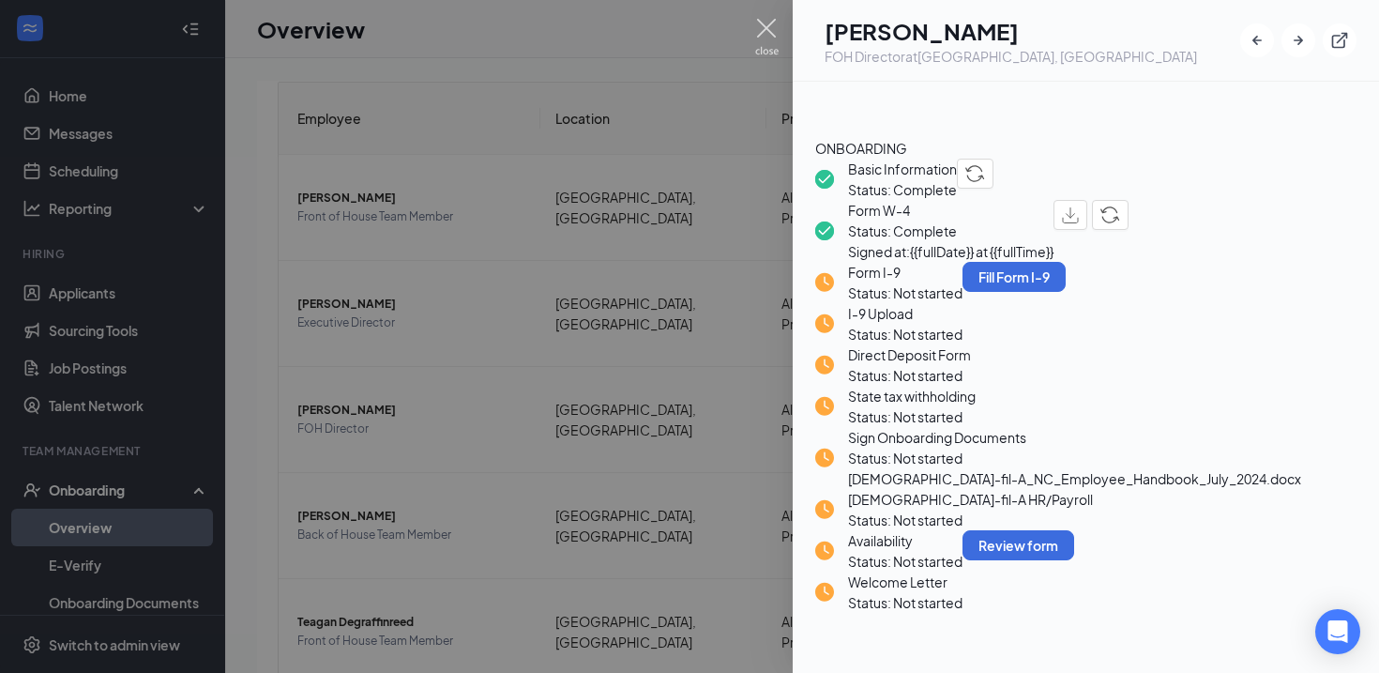
click at [766, 27] on img at bounding box center [766, 37] width 23 height 37
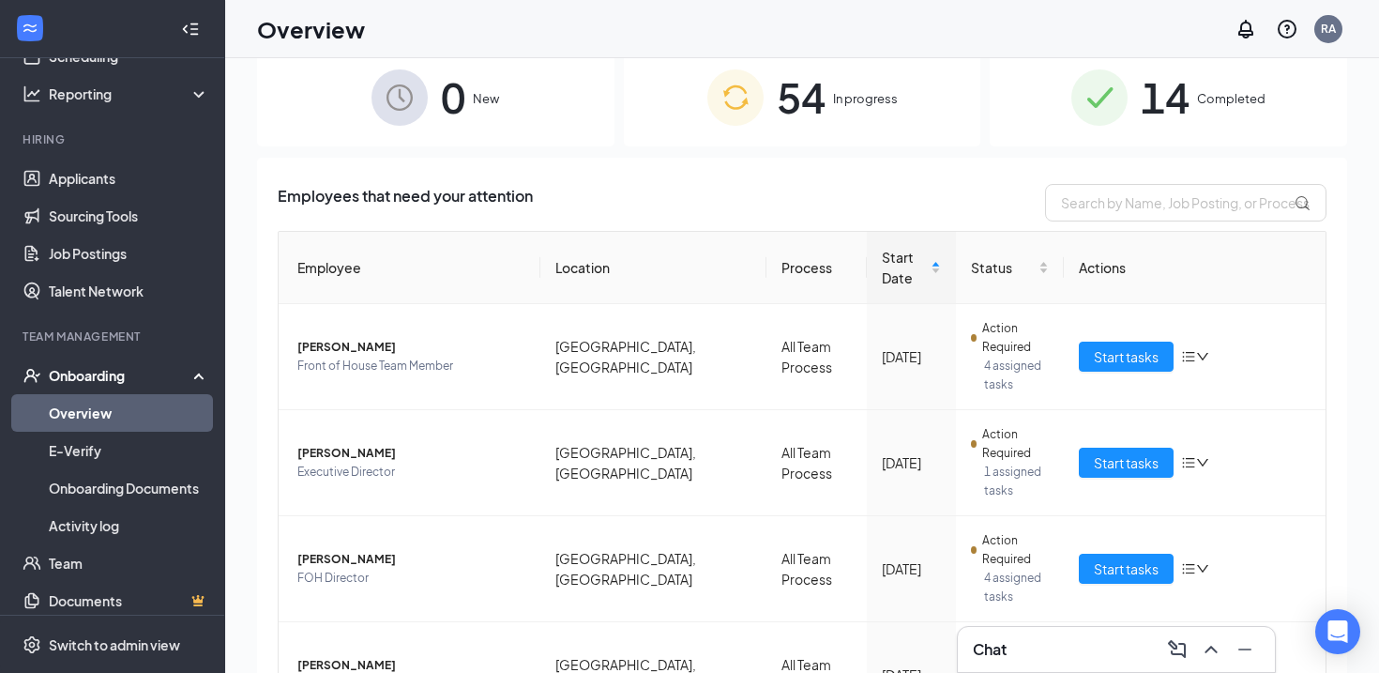
click at [114, 176] on link "Applicants" at bounding box center [129, 178] width 160 height 38
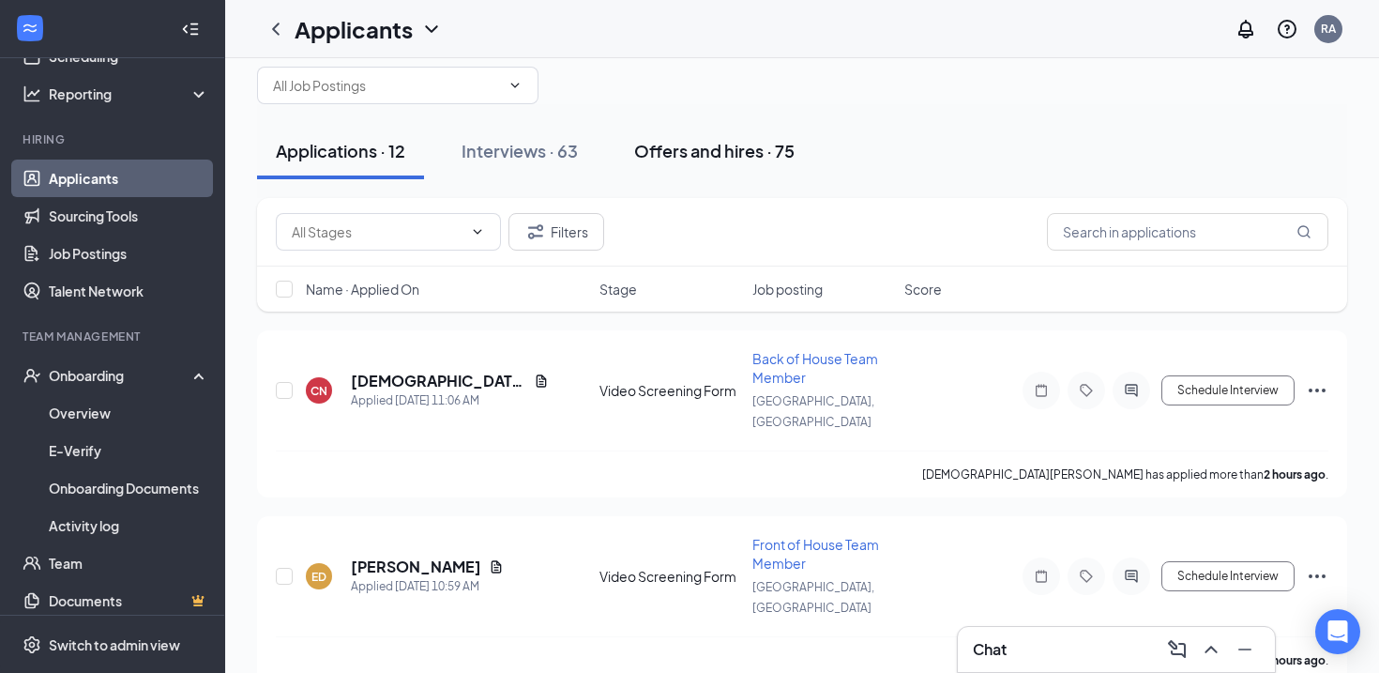
click at [730, 156] on div "Offers and hires · 75" at bounding box center [714, 150] width 160 height 23
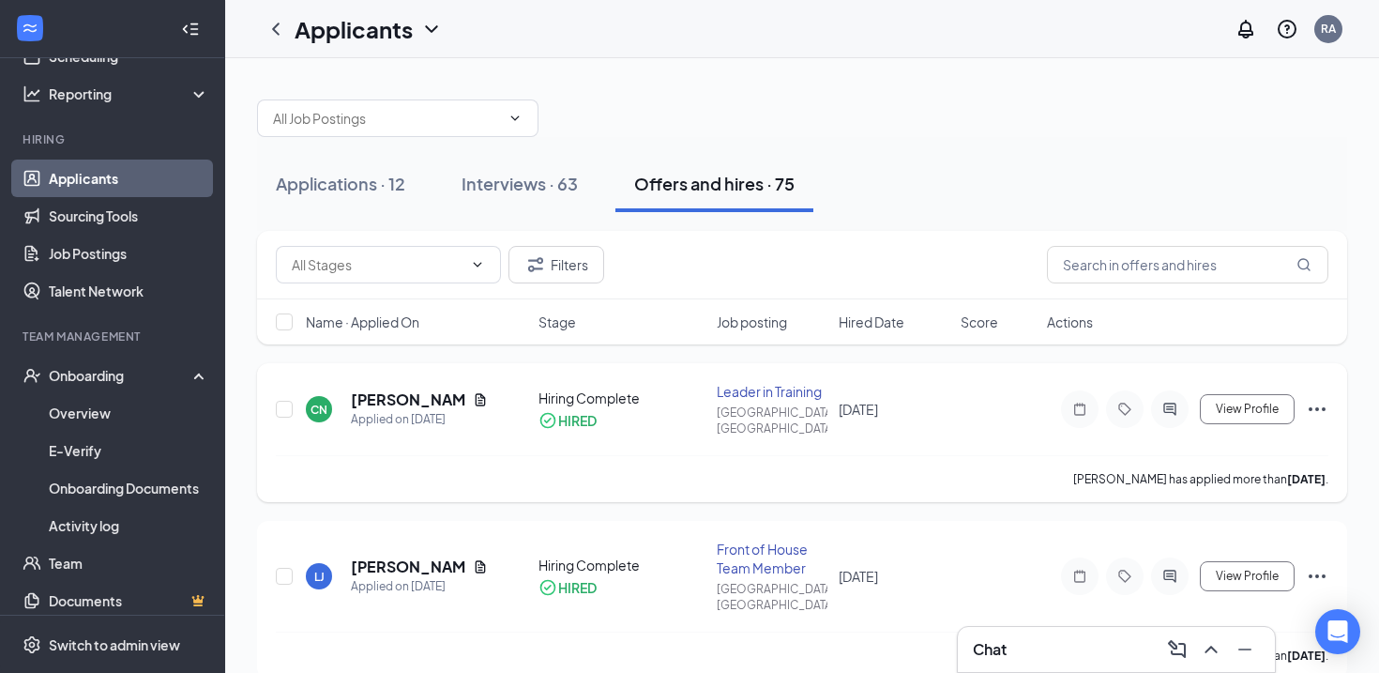
click at [273, 389] on div "CN Christopher Norman Applied on Aug 22 Hiring Complete HIRED Leader in Trainin…" at bounding box center [802, 432] width 1090 height 139
click at [276, 401] on input "checkbox" at bounding box center [284, 409] width 17 height 17
checkbox input "true"
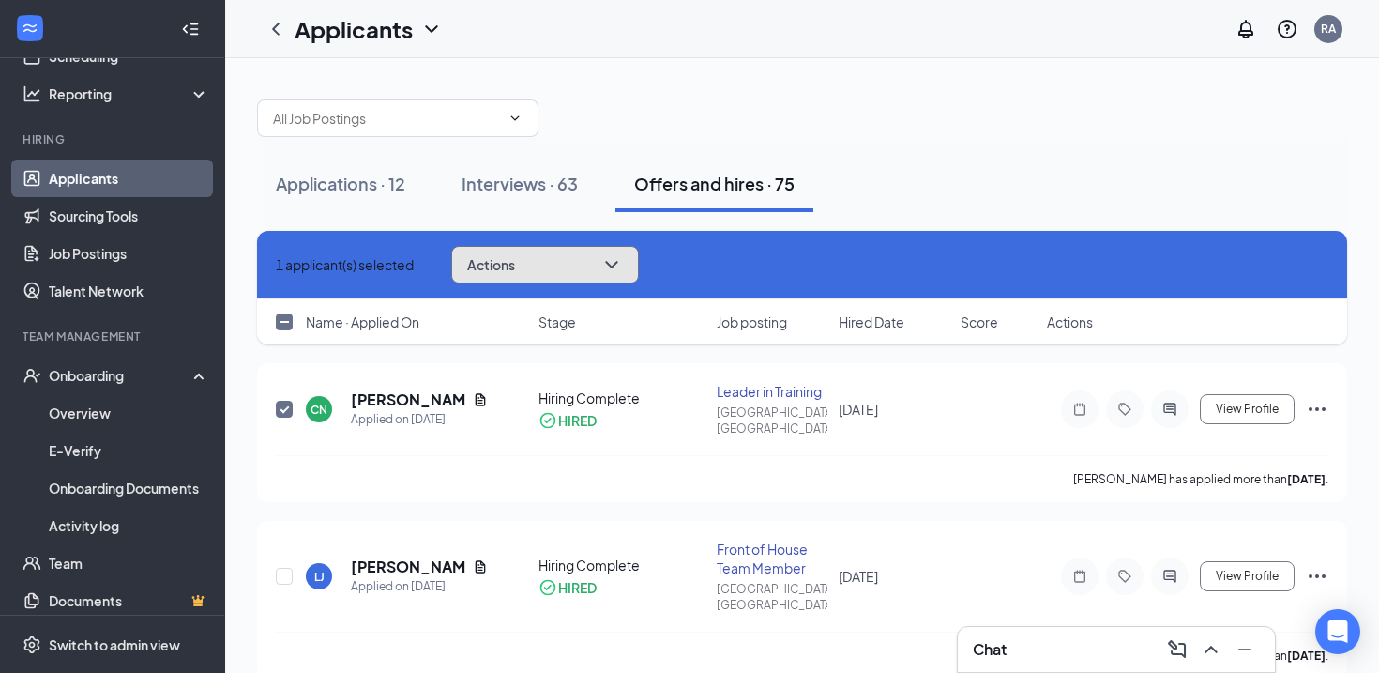
click at [504, 261] on span "Actions" at bounding box center [491, 264] width 48 height 13
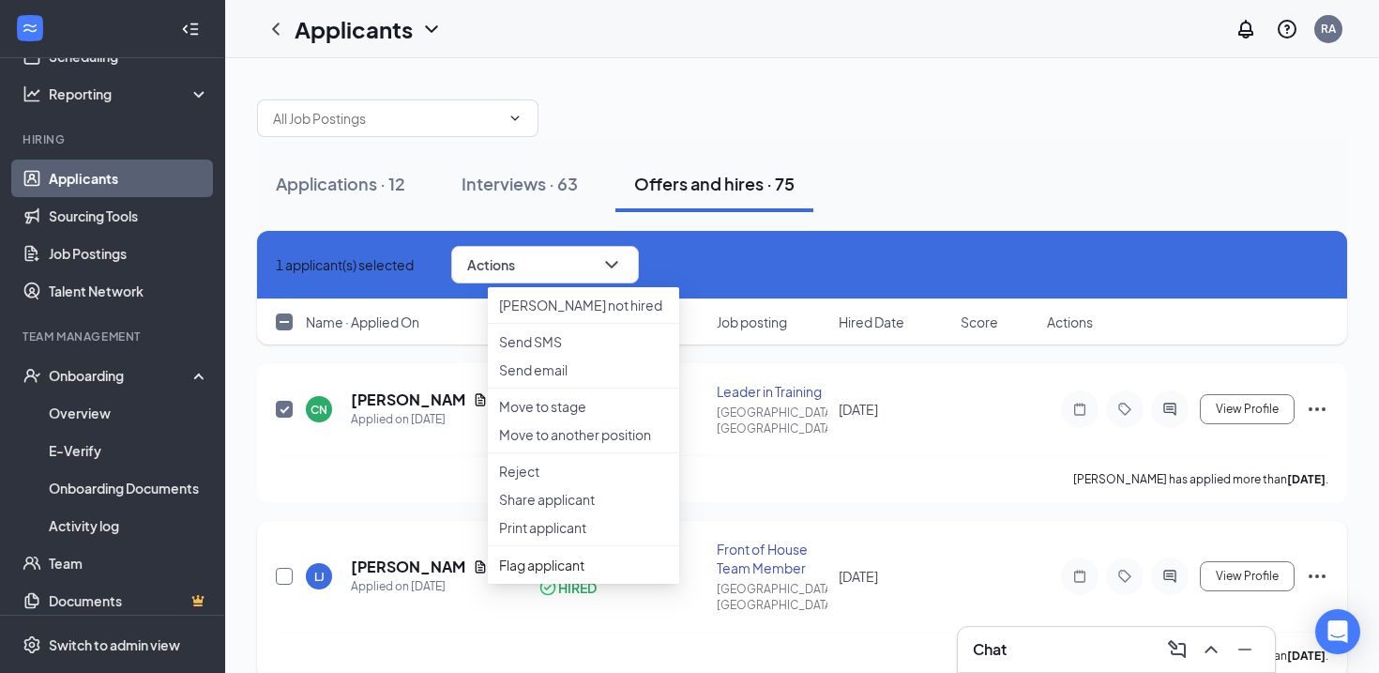
click at [282, 568] on input "checkbox" at bounding box center [284, 576] width 17 height 17
checkbox input "true"
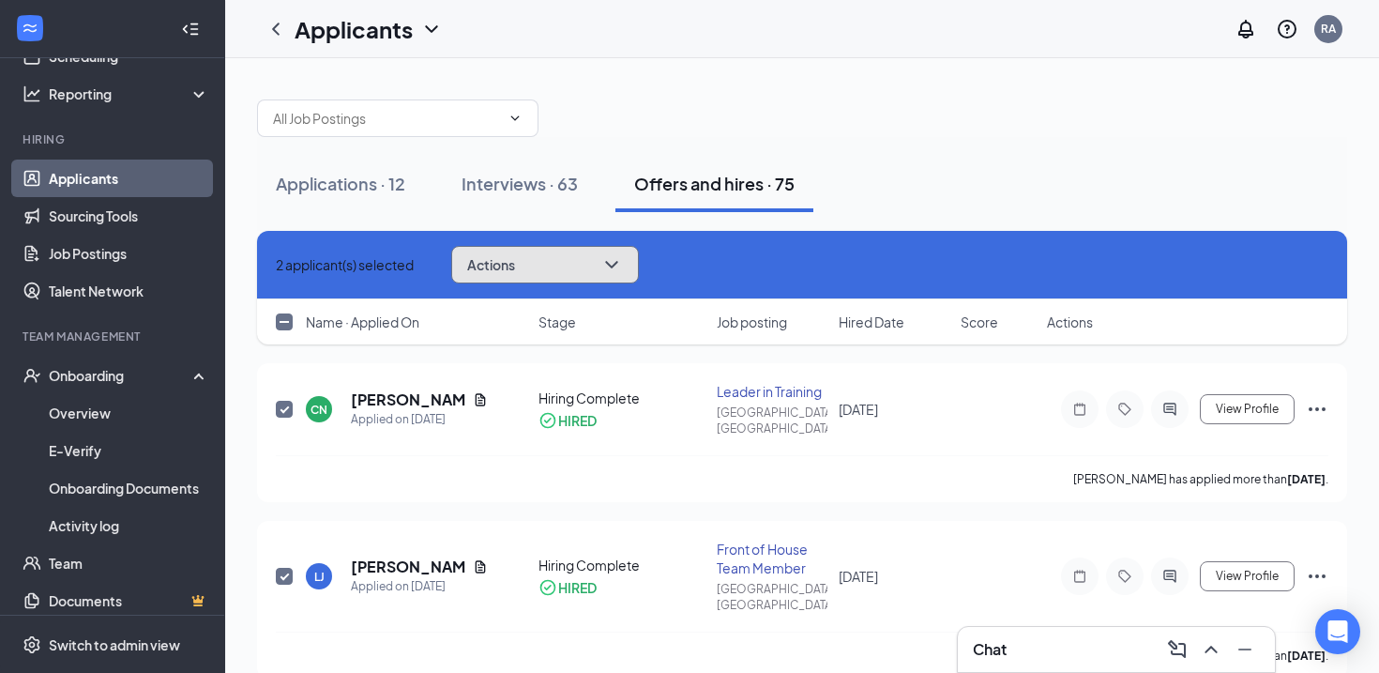
click at [563, 281] on button "Actions" at bounding box center [545, 265] width 188 height 38
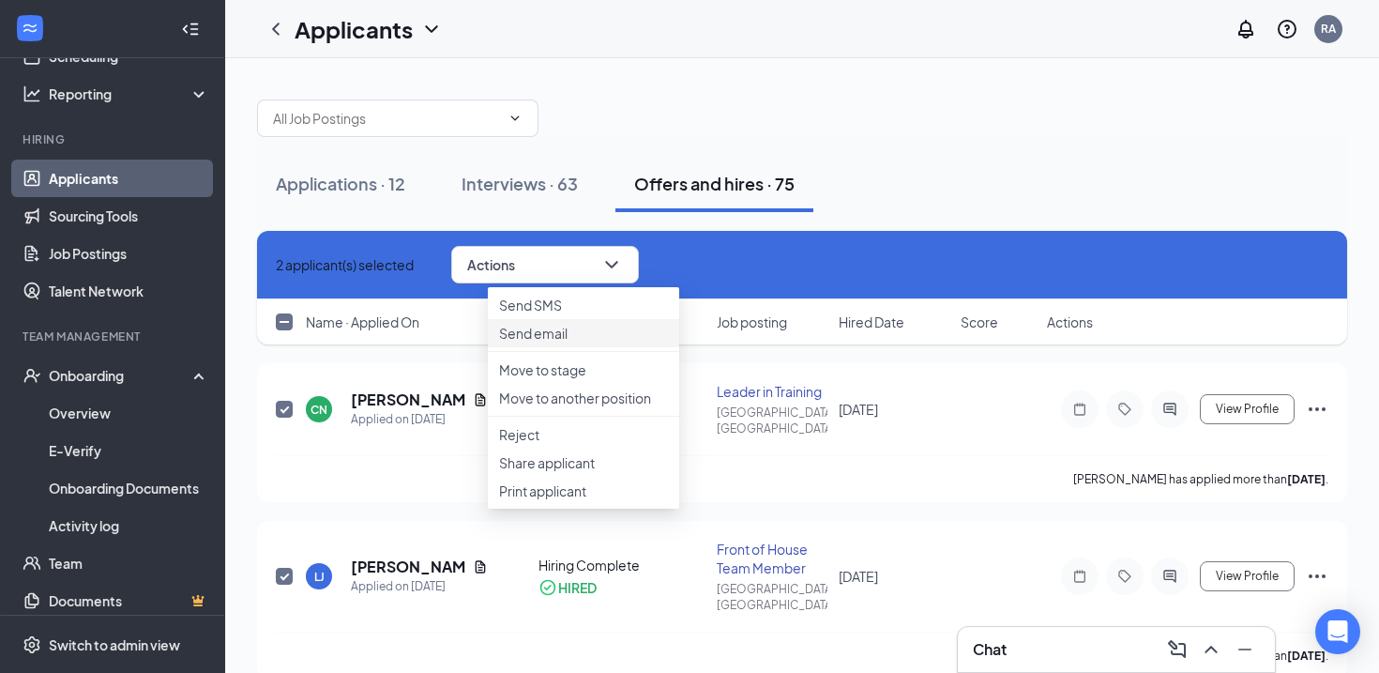
click at [557, 342] on p "Send email" at bounding box center [583, 333] width 169 height 19
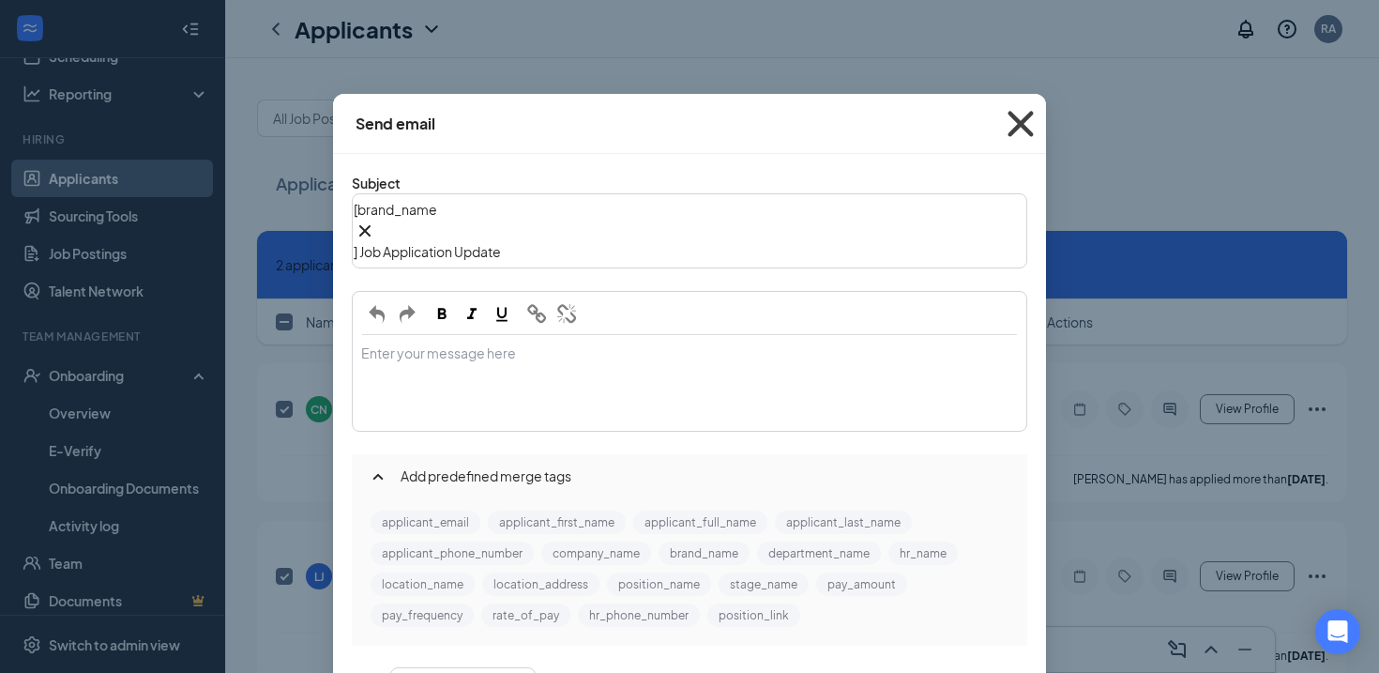
click at [1016, 111] on span "Close" at bounding box center [1020, 124] width 51 height 51
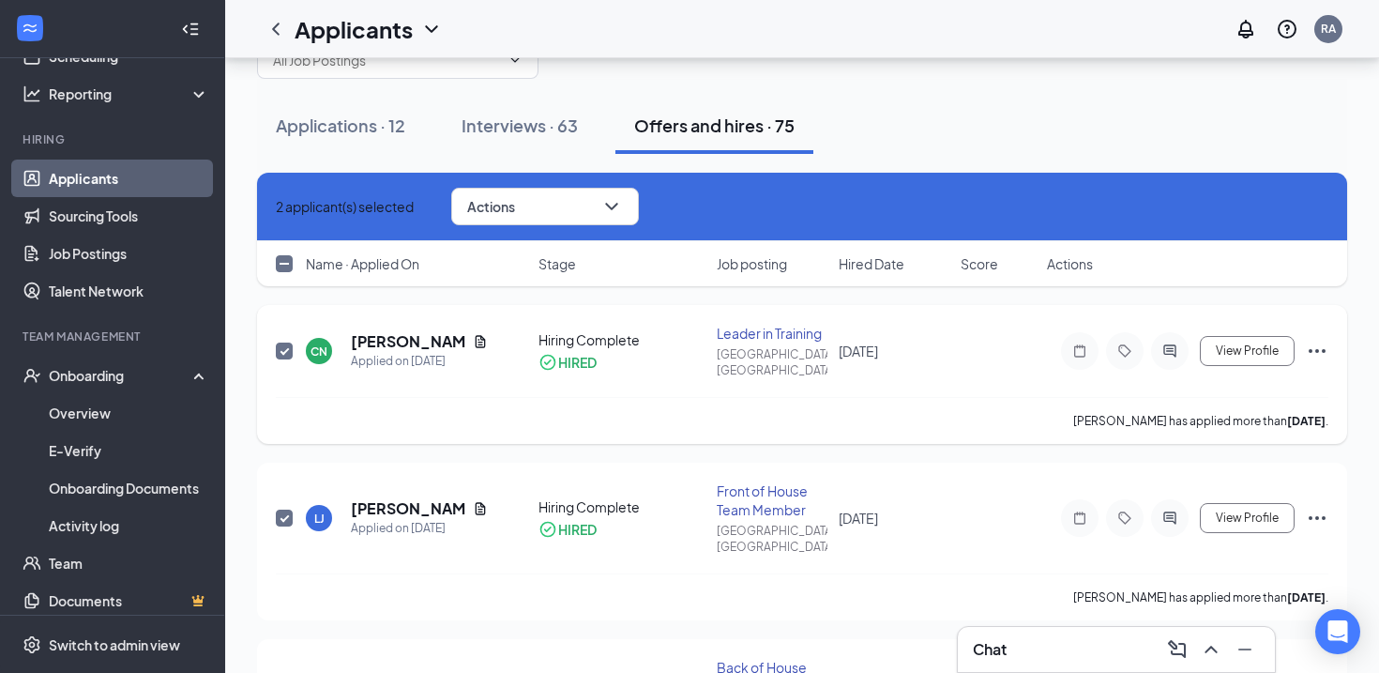
scroll to position [67, 0]
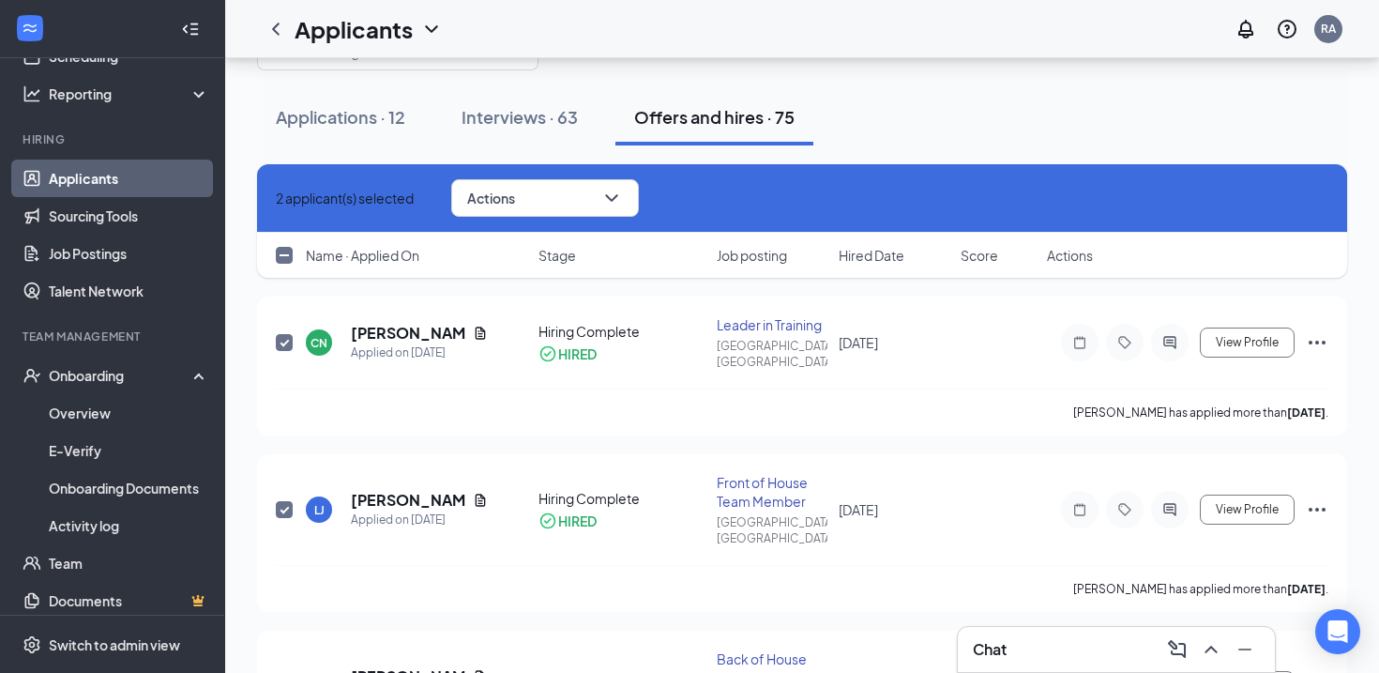
click at [282, 257] on input "checkbox" at bounding box center [284, 255] width 17 height 17
checkbox input "true"
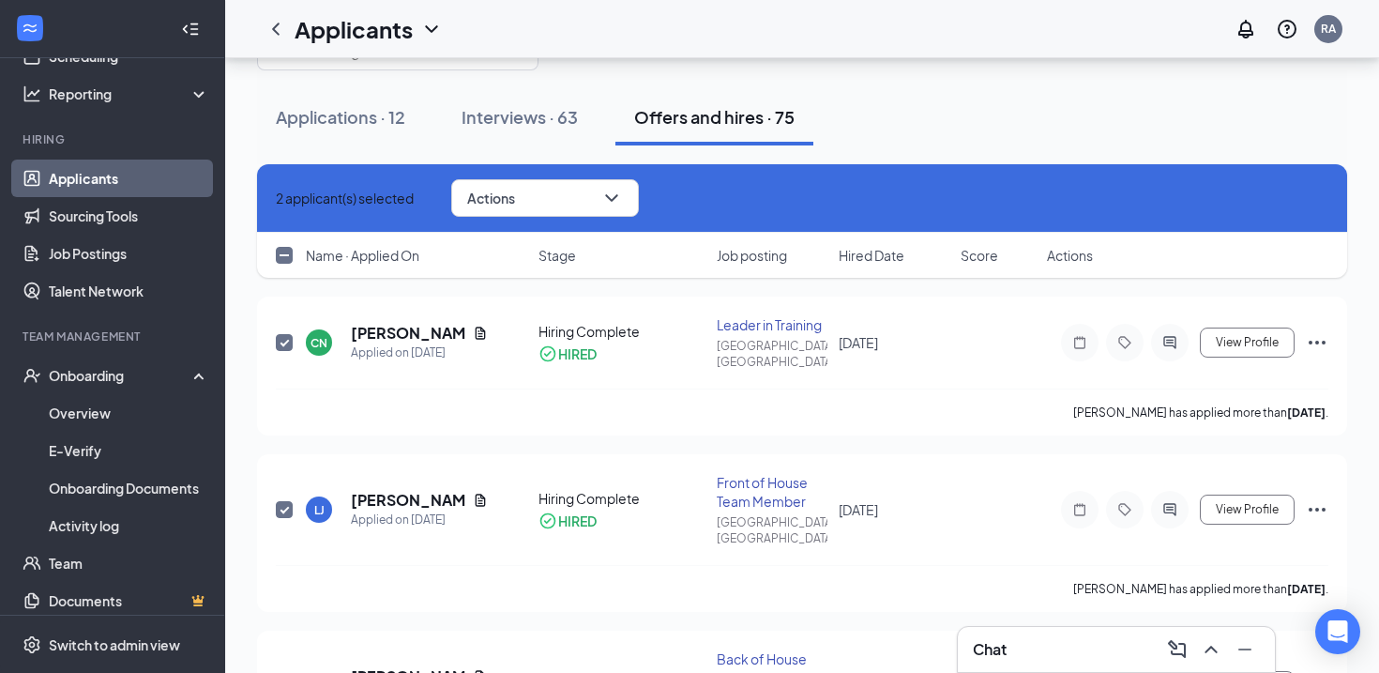
checkbox input "true"
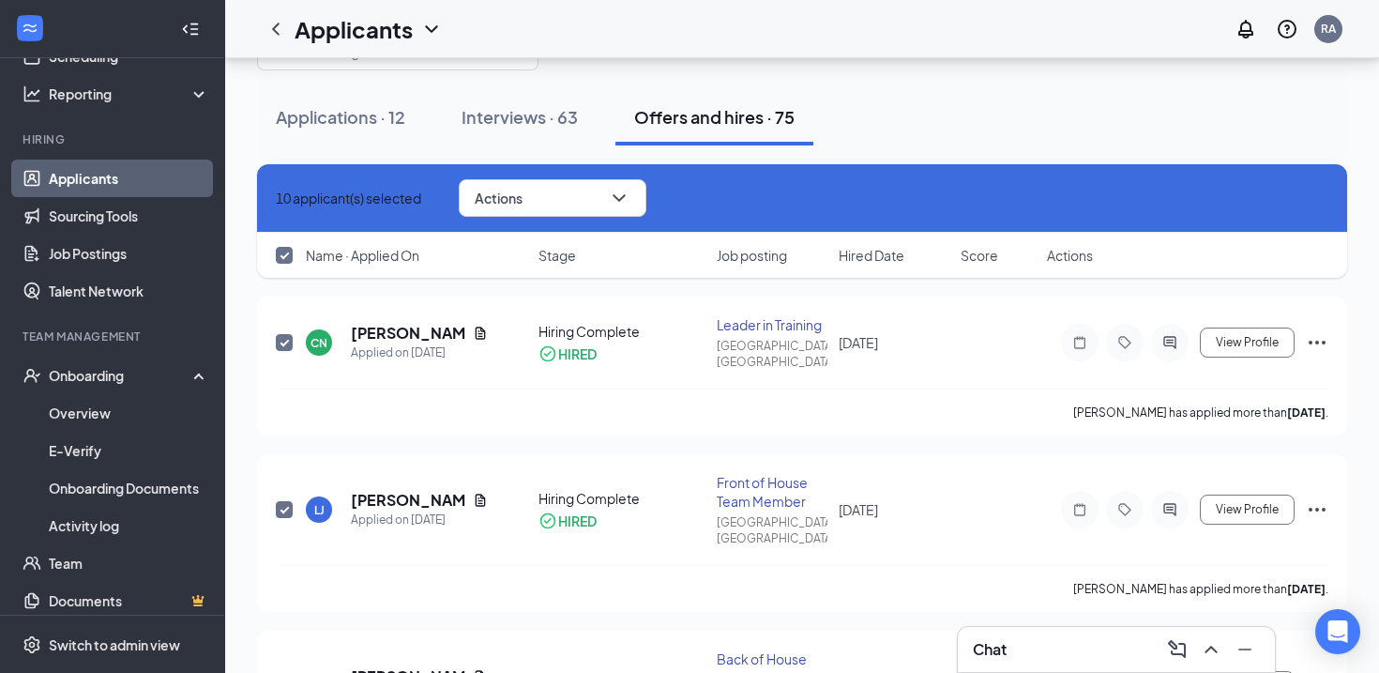
click at [283, 204] on icon "Cross" at bounding box center [286, 209] width 11 height 11
checkbox input "false"
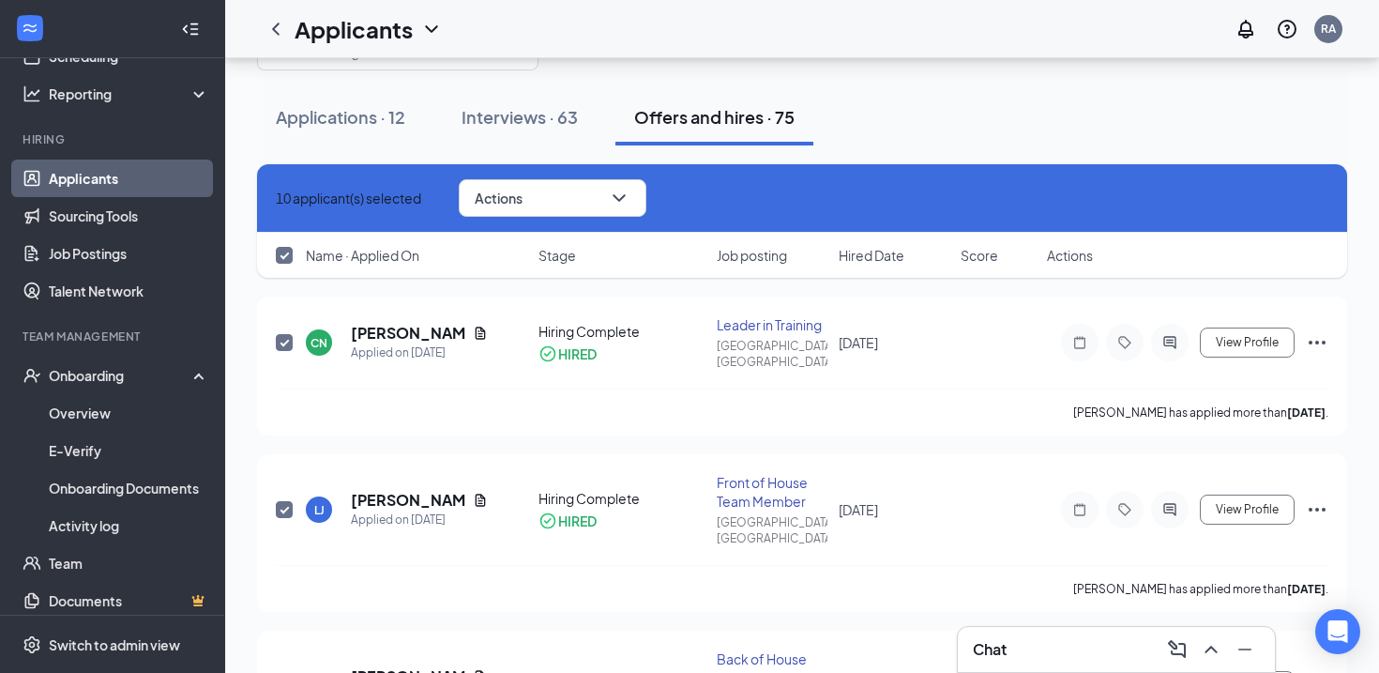
checkbox input "false"
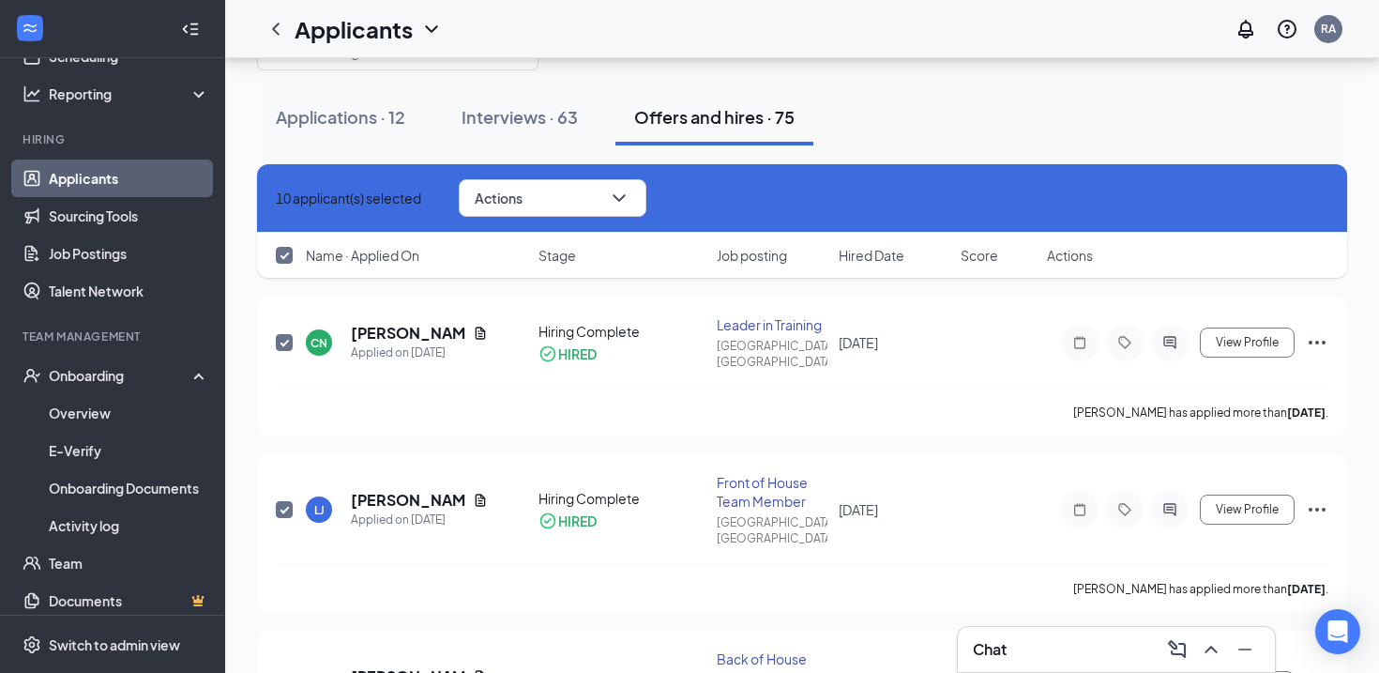
checkbox input "false"
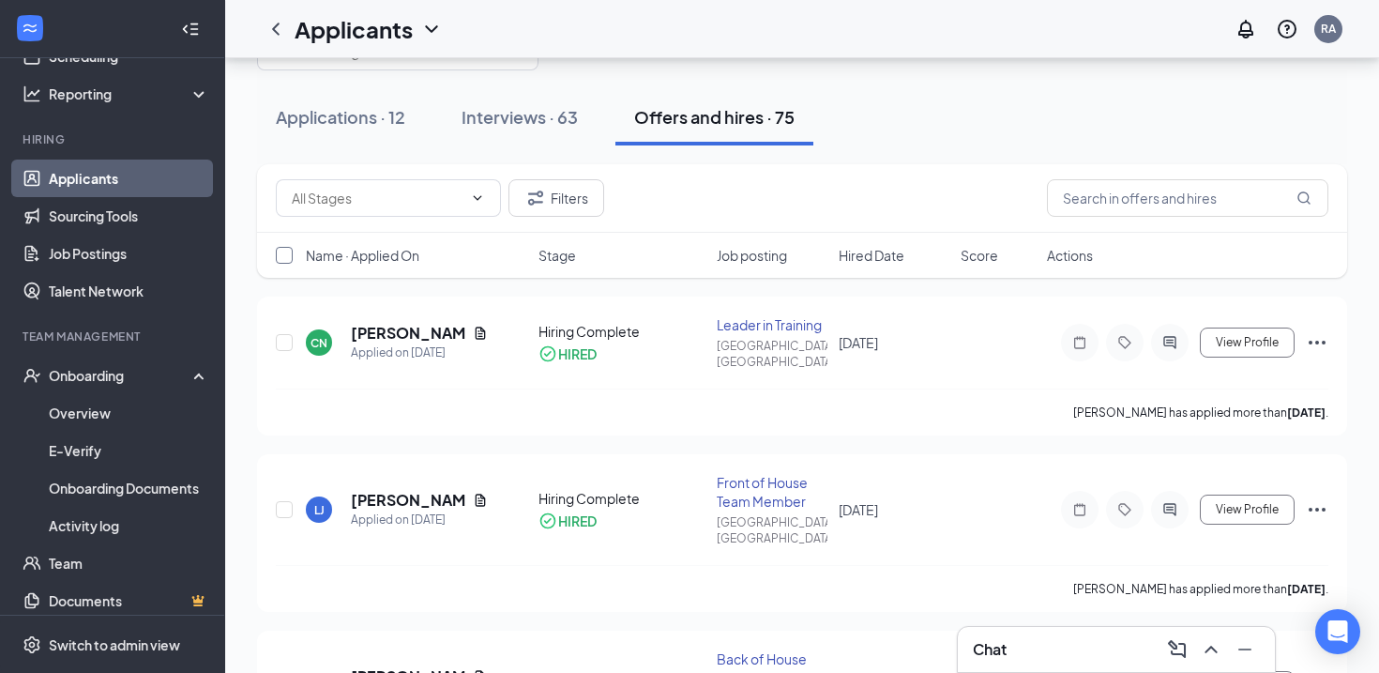
click at [284, 255] on input "checkbox" at bounding box center [284, 255] width 17 height 17
checkbox input "true"
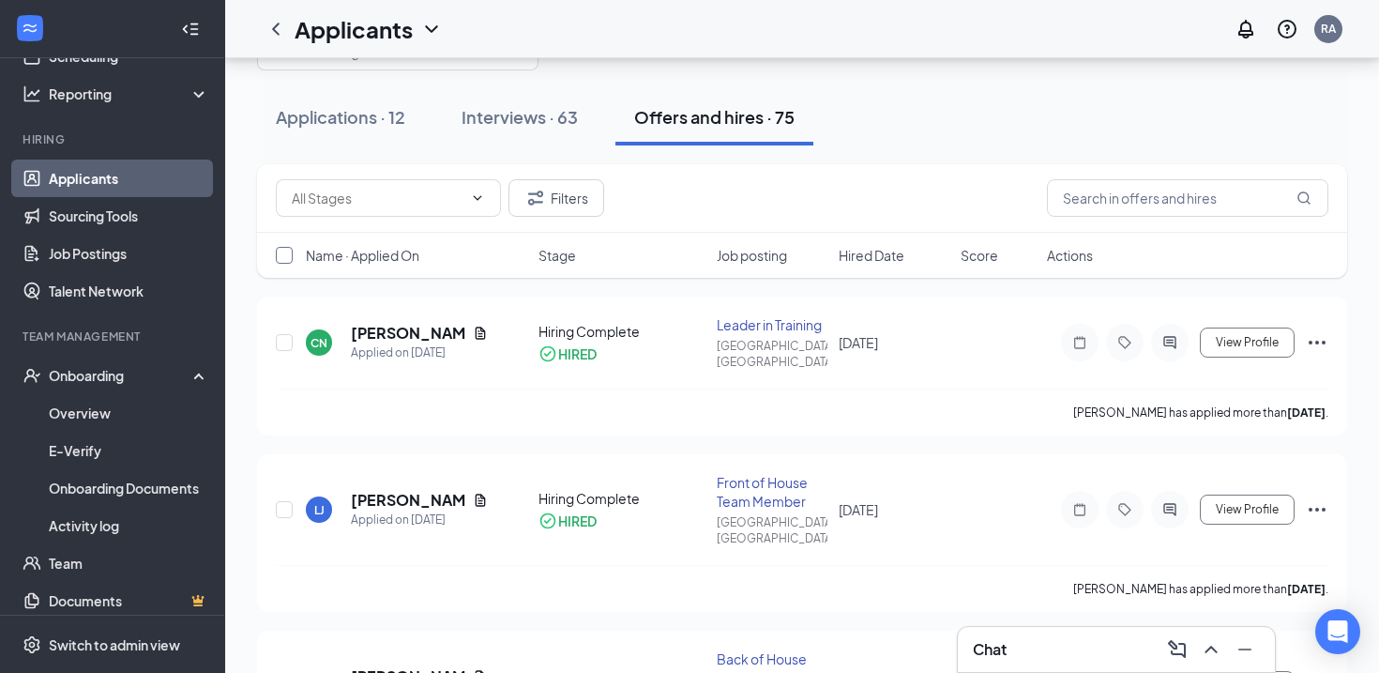
checkbox input "true"
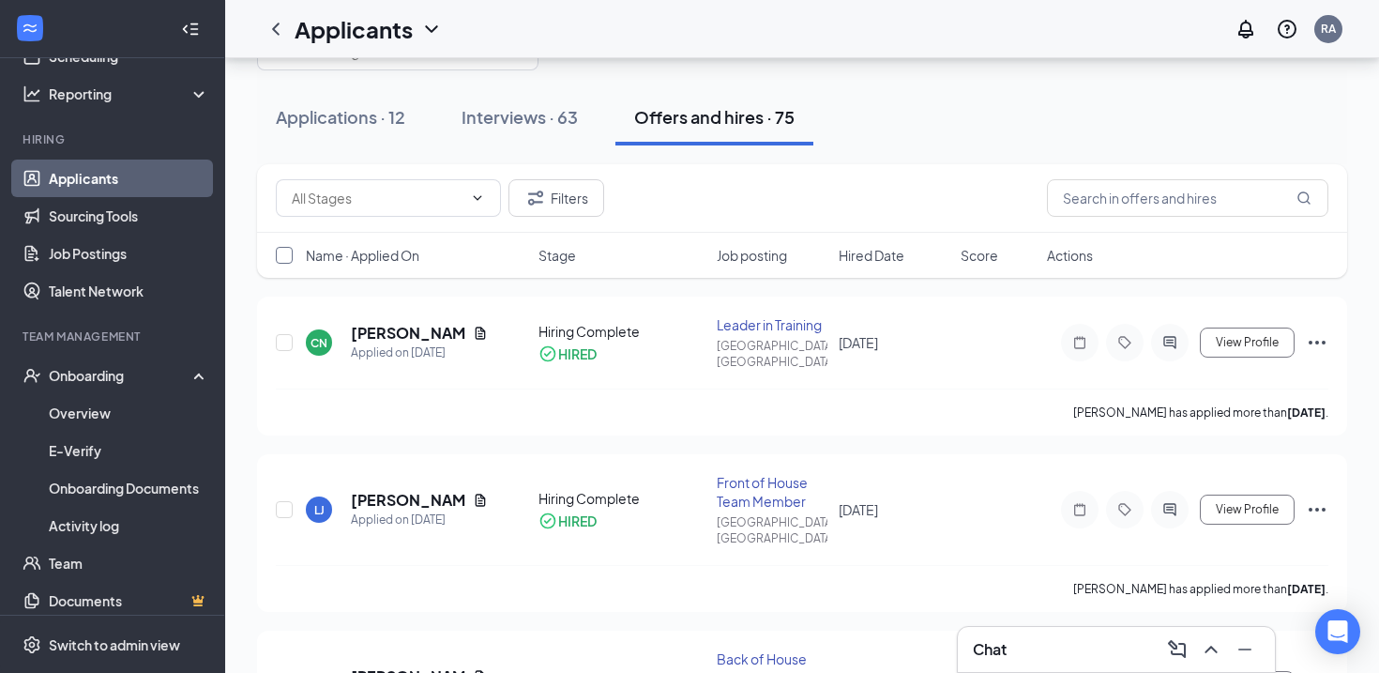
checkbox input "true"
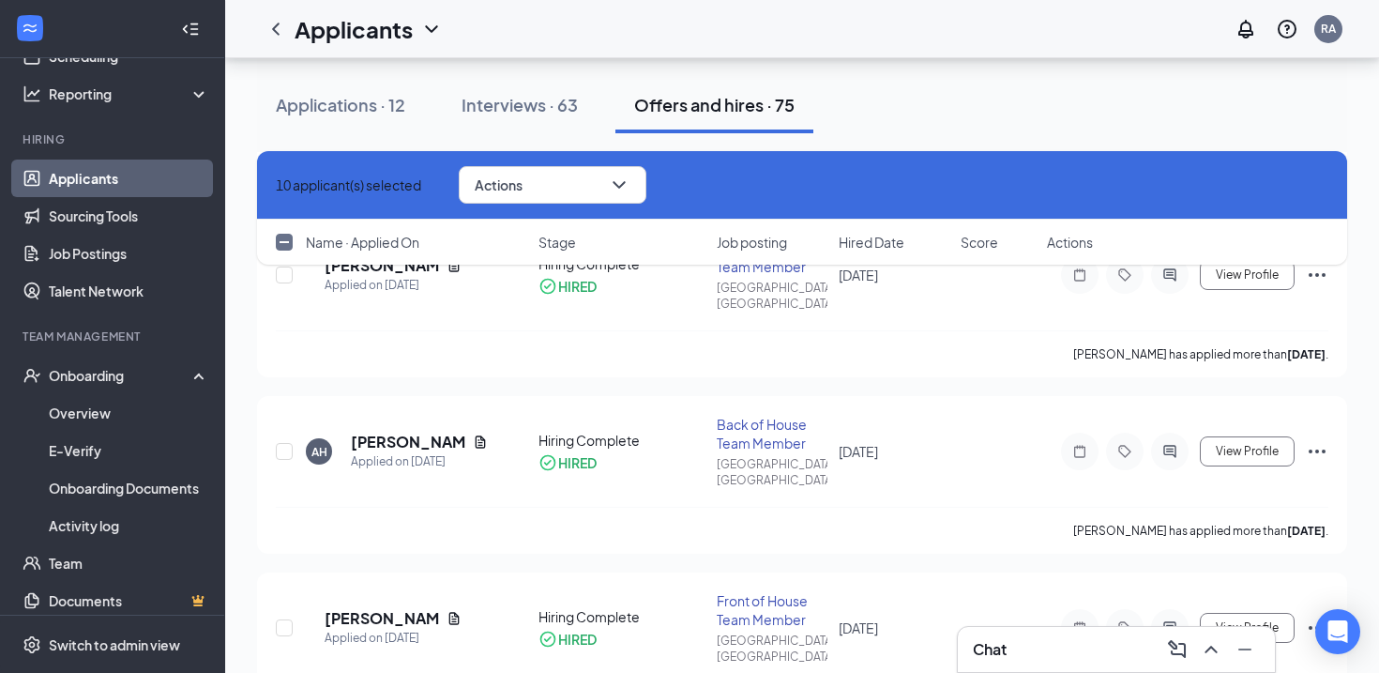
scroll to position [10738, 0]
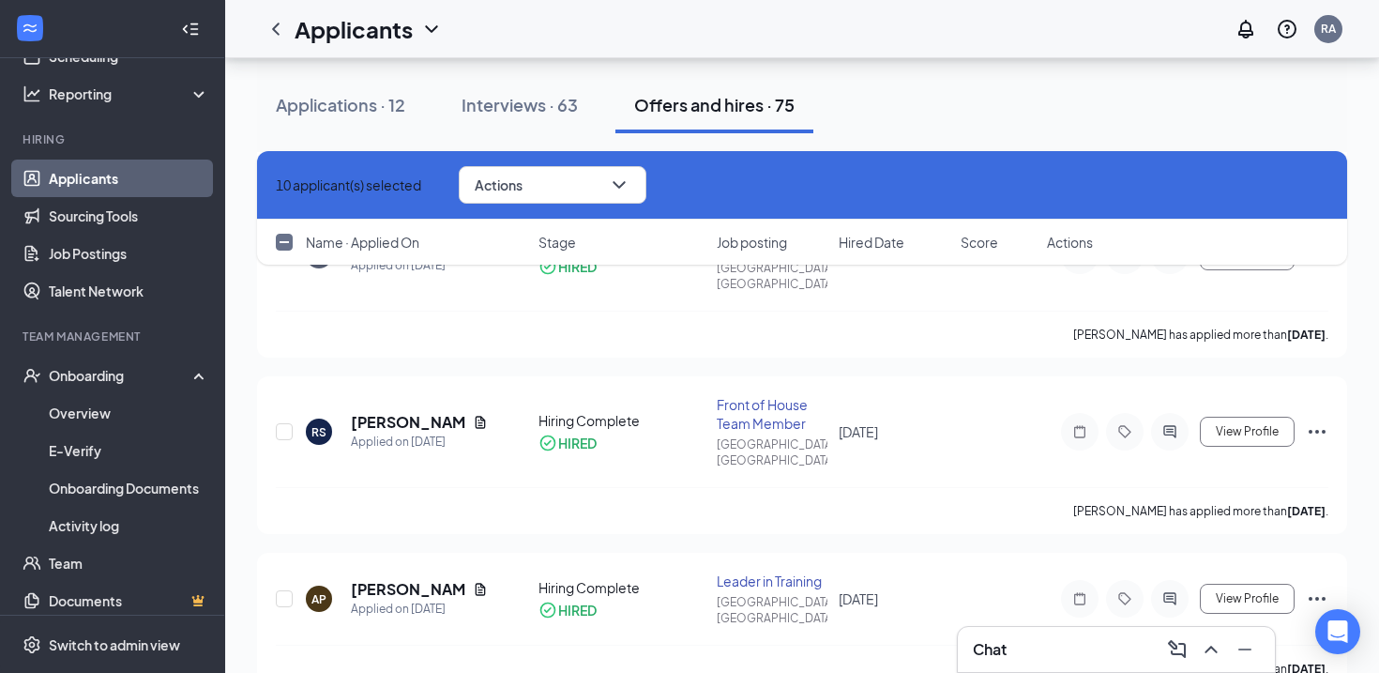
click at [281, 248] on input "checkbox" at bounding box center [284, 242] width 17 height 17
checkbox input "true"
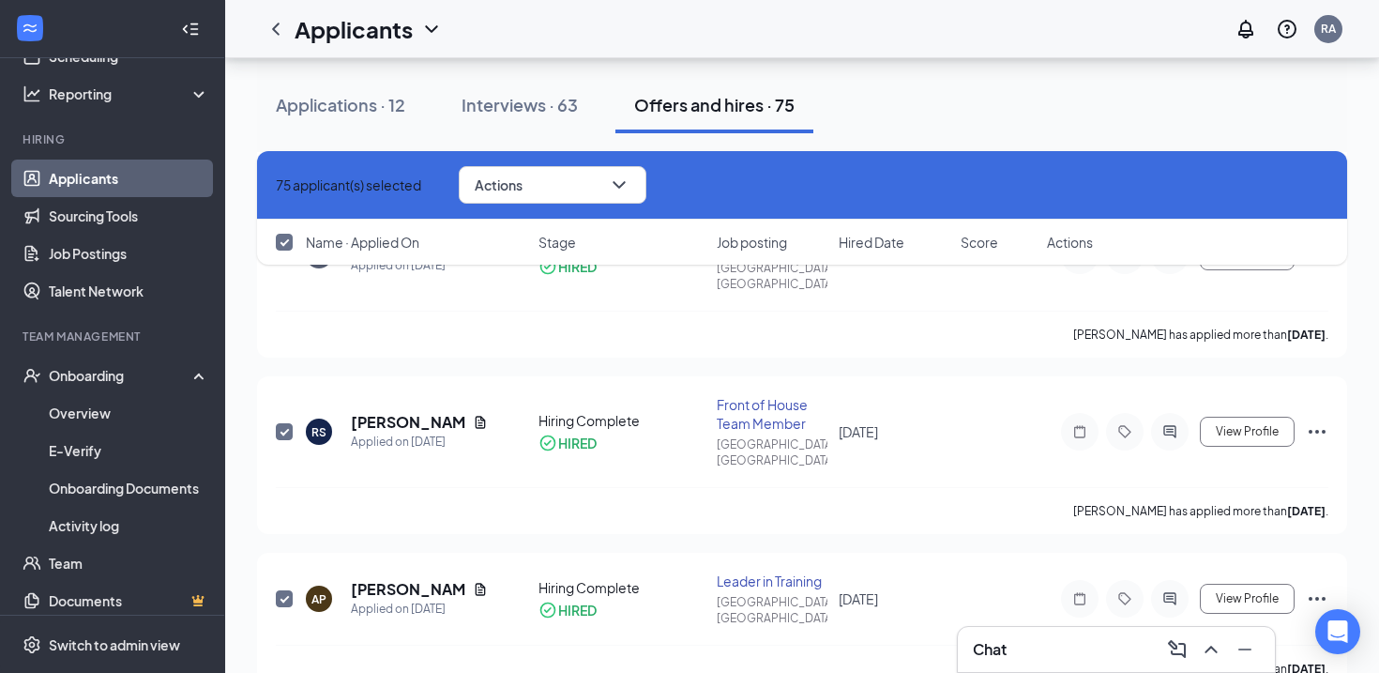
checkbox input "true"
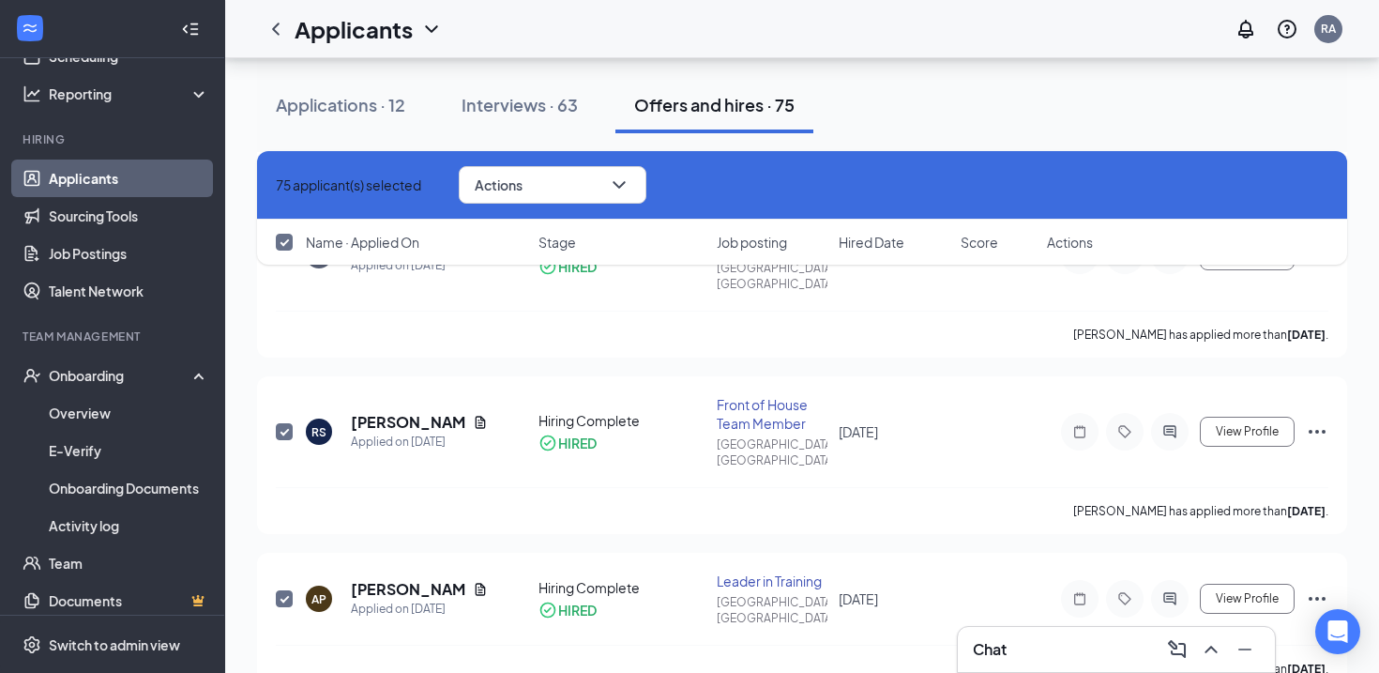
checkbox input "true"
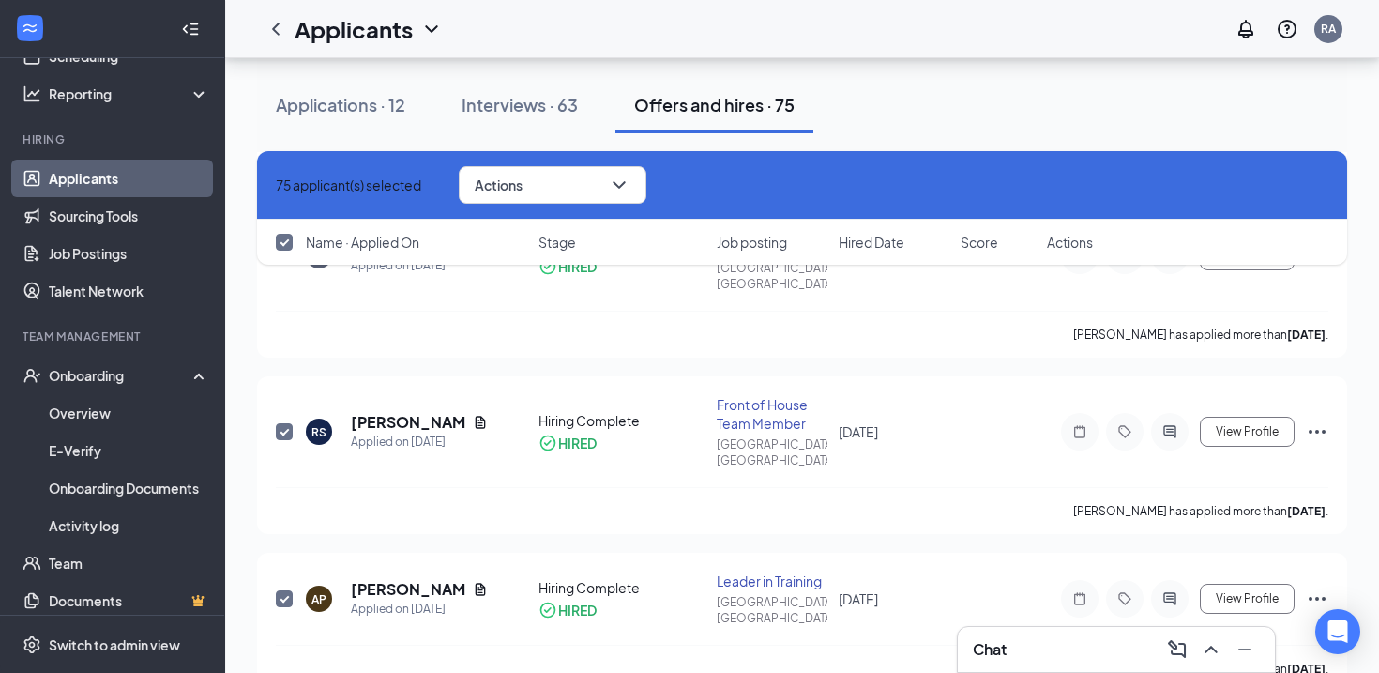
checkbox input "true"
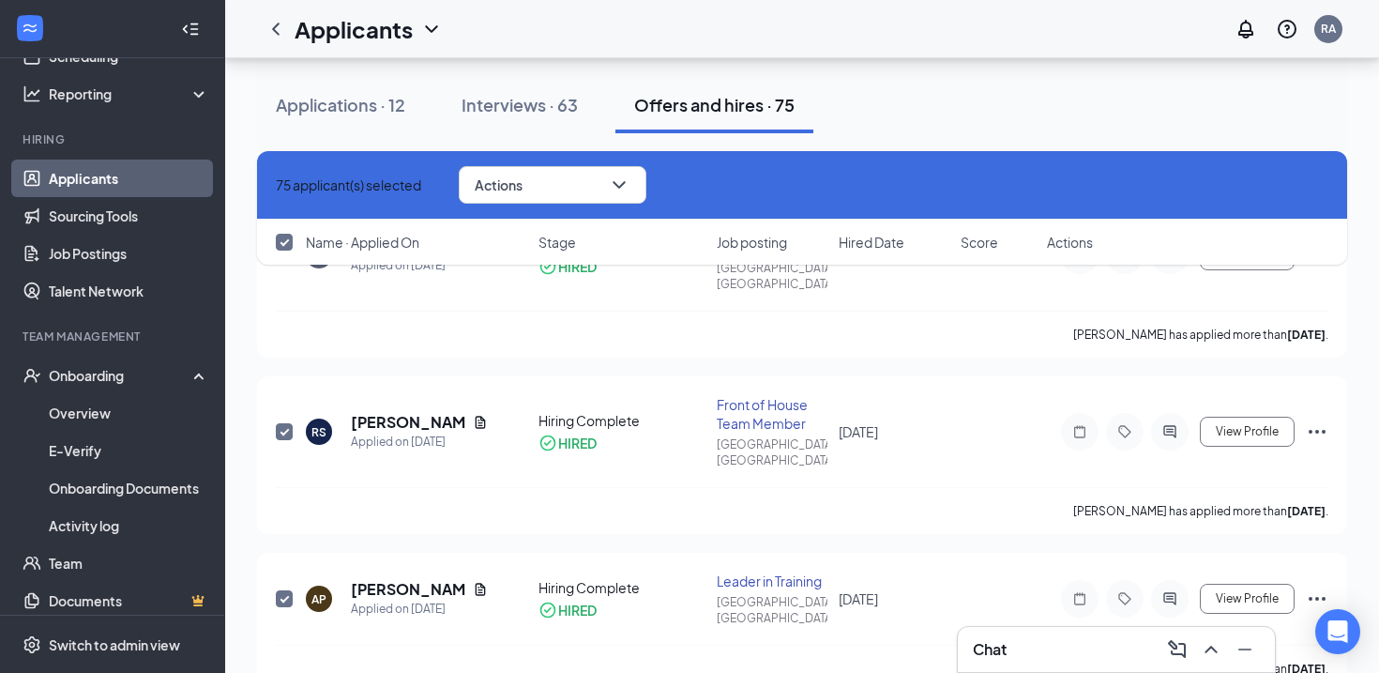
checkbox input "true"
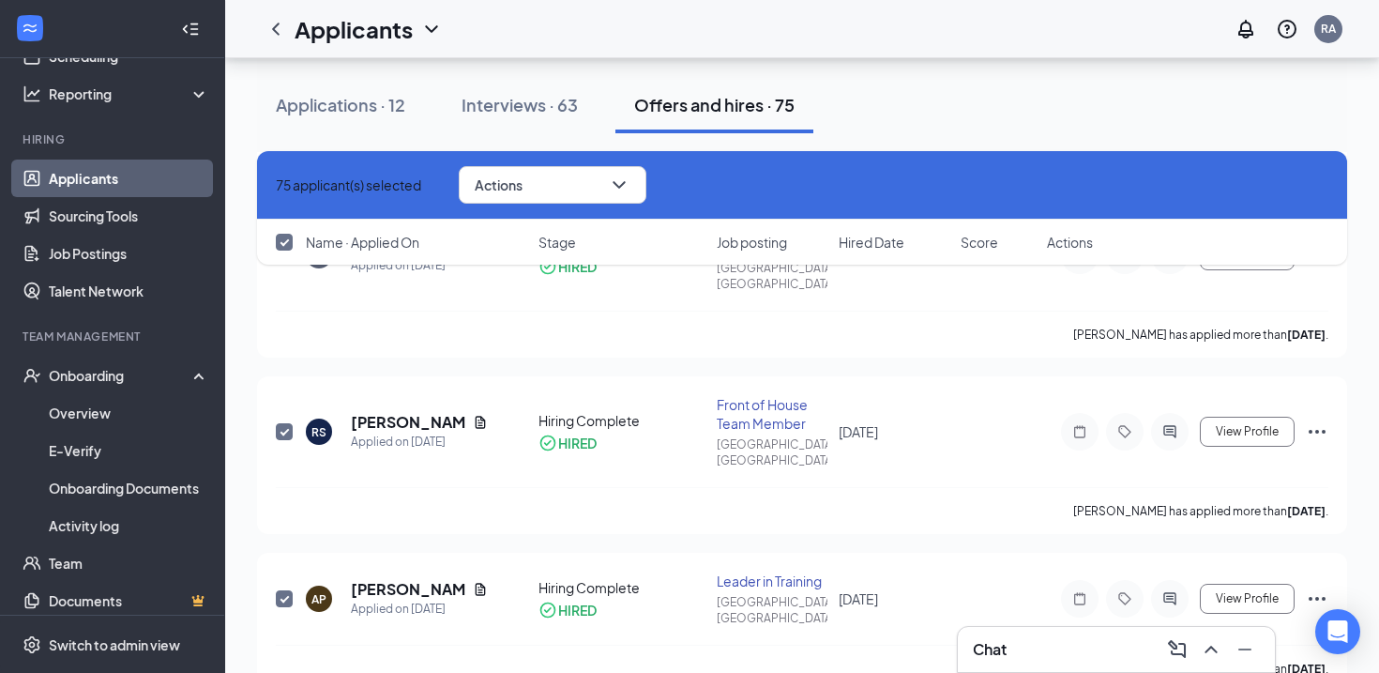
checkbox input "true"
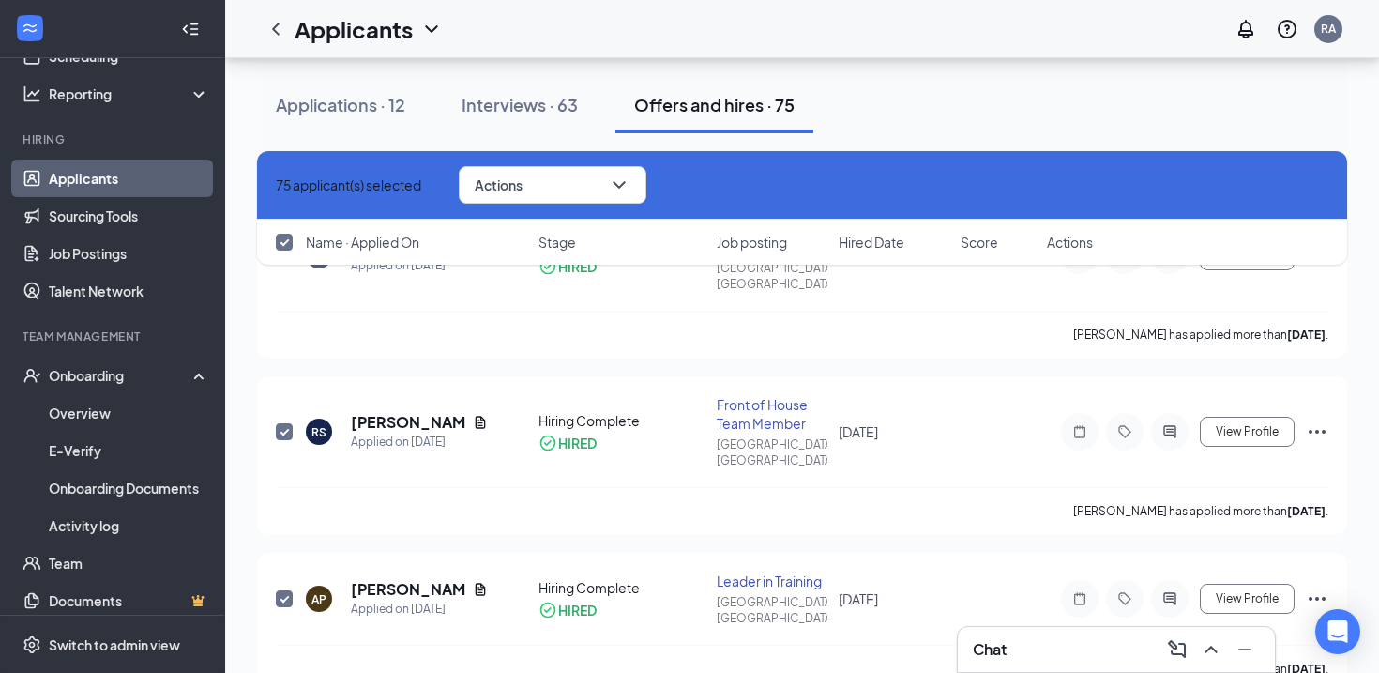
checkbox input "true"
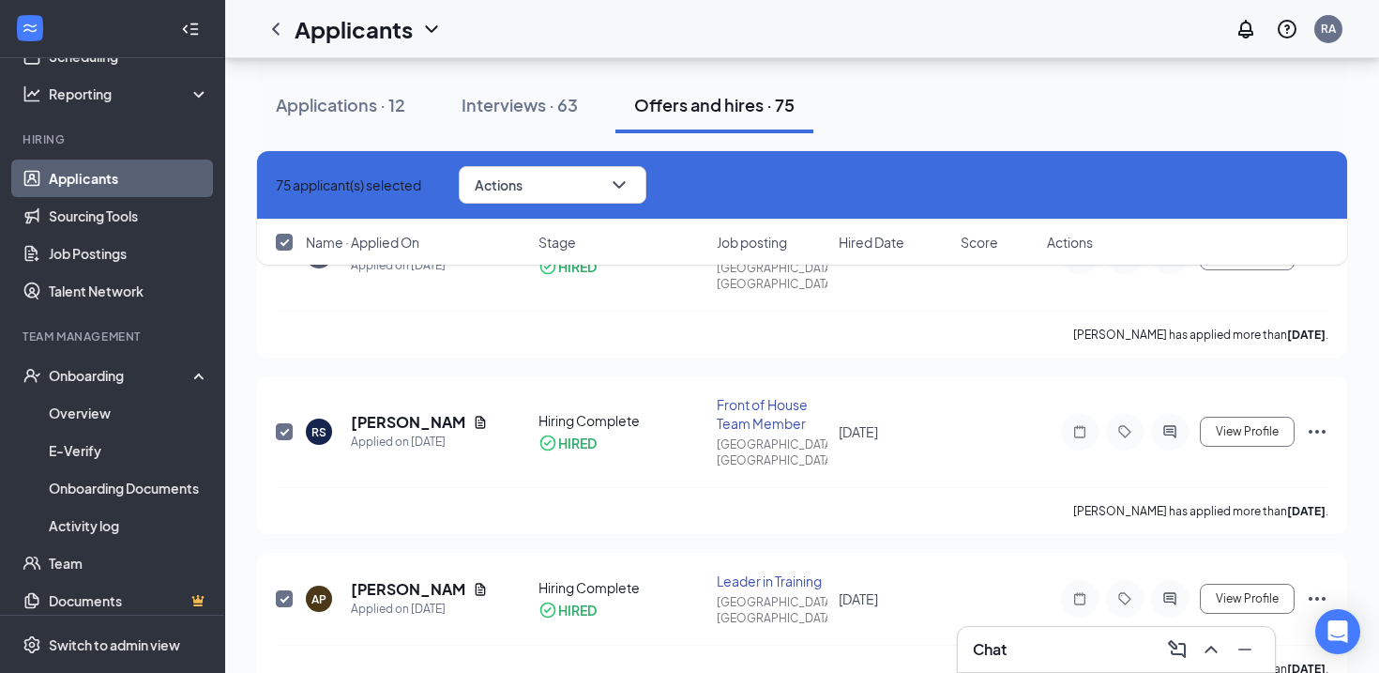
checkbox input "true"
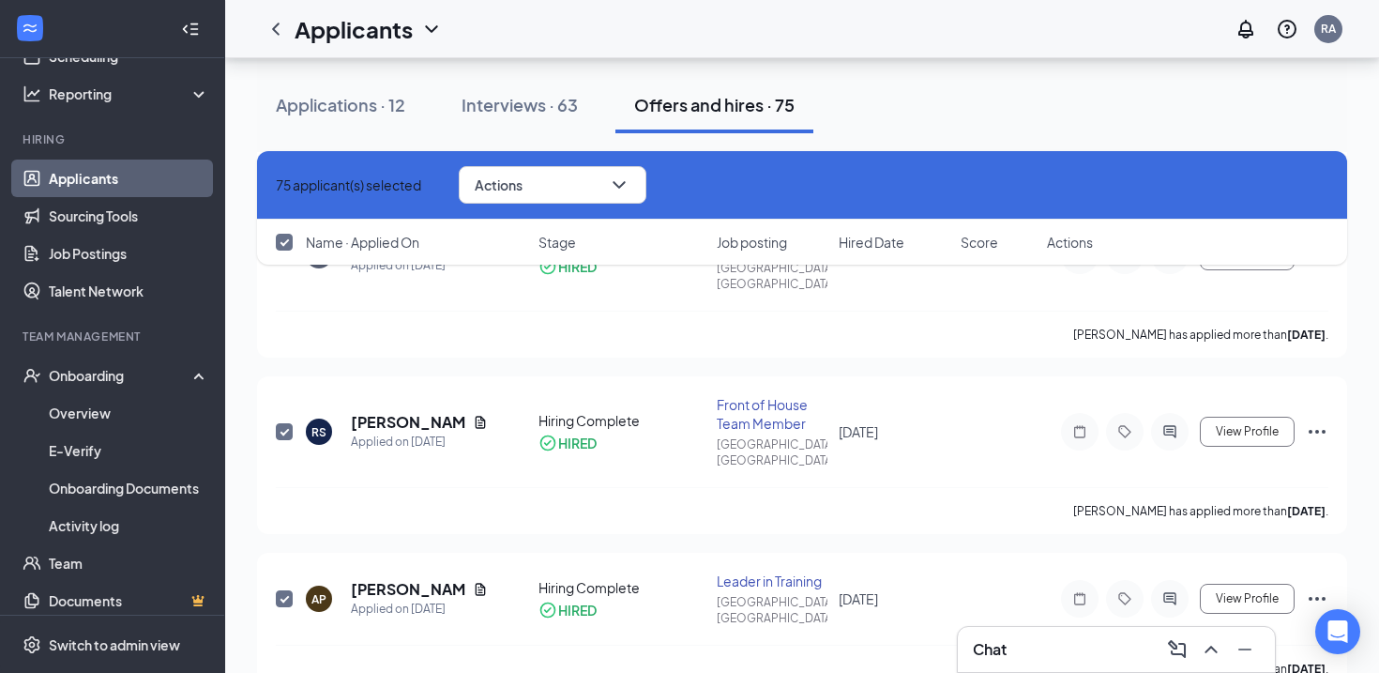
checkbox input "true"
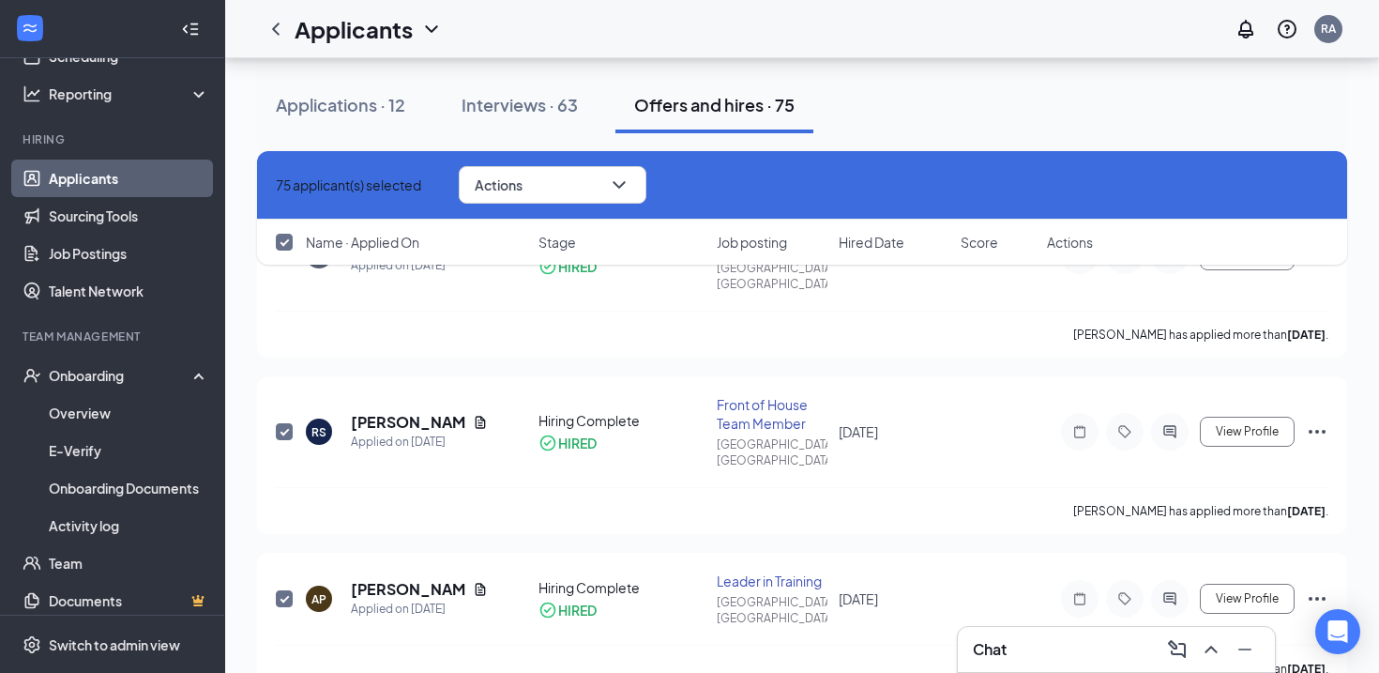
checkbox input "true"
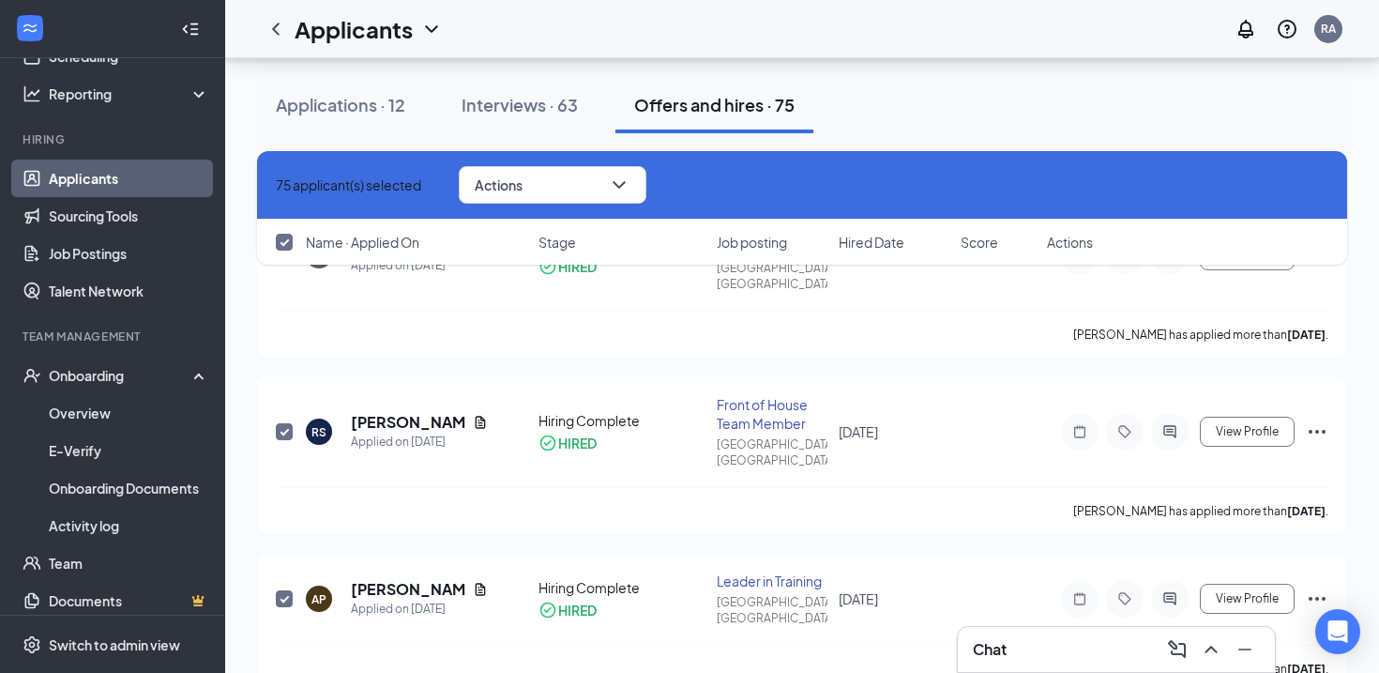
checkbox input "true"
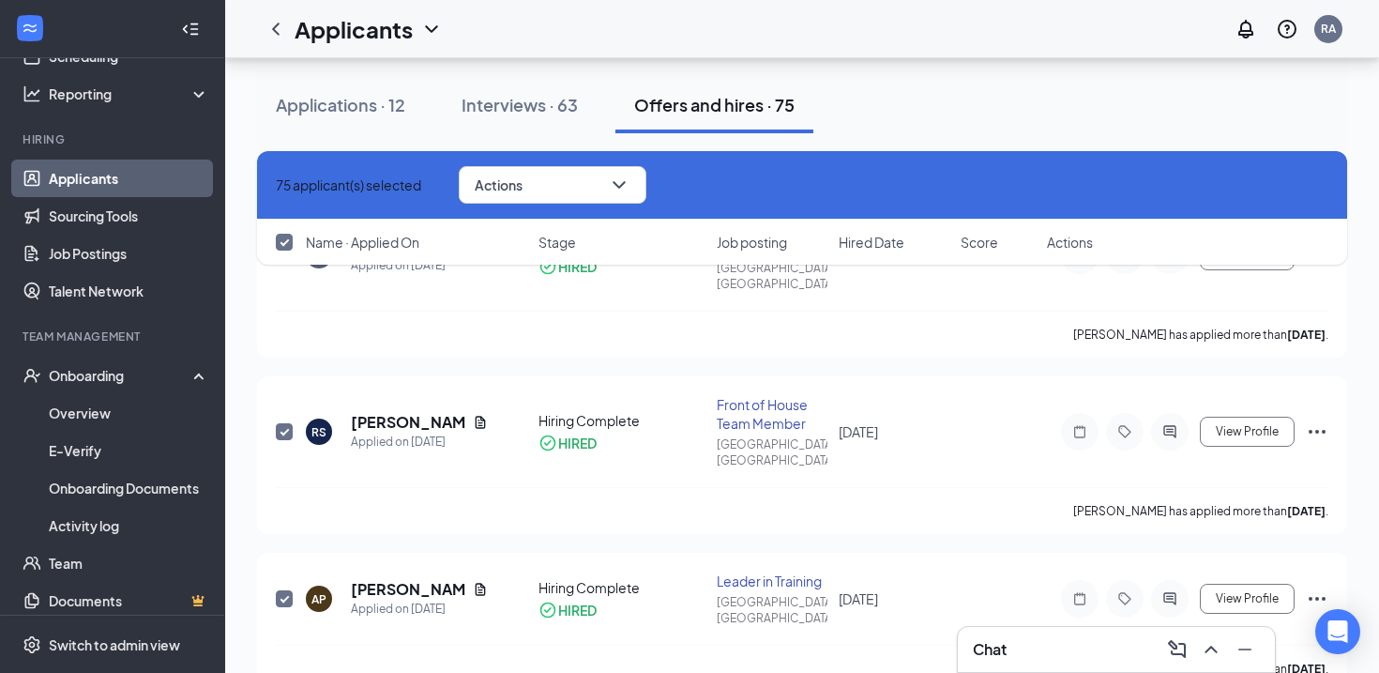
checkbox input "true"
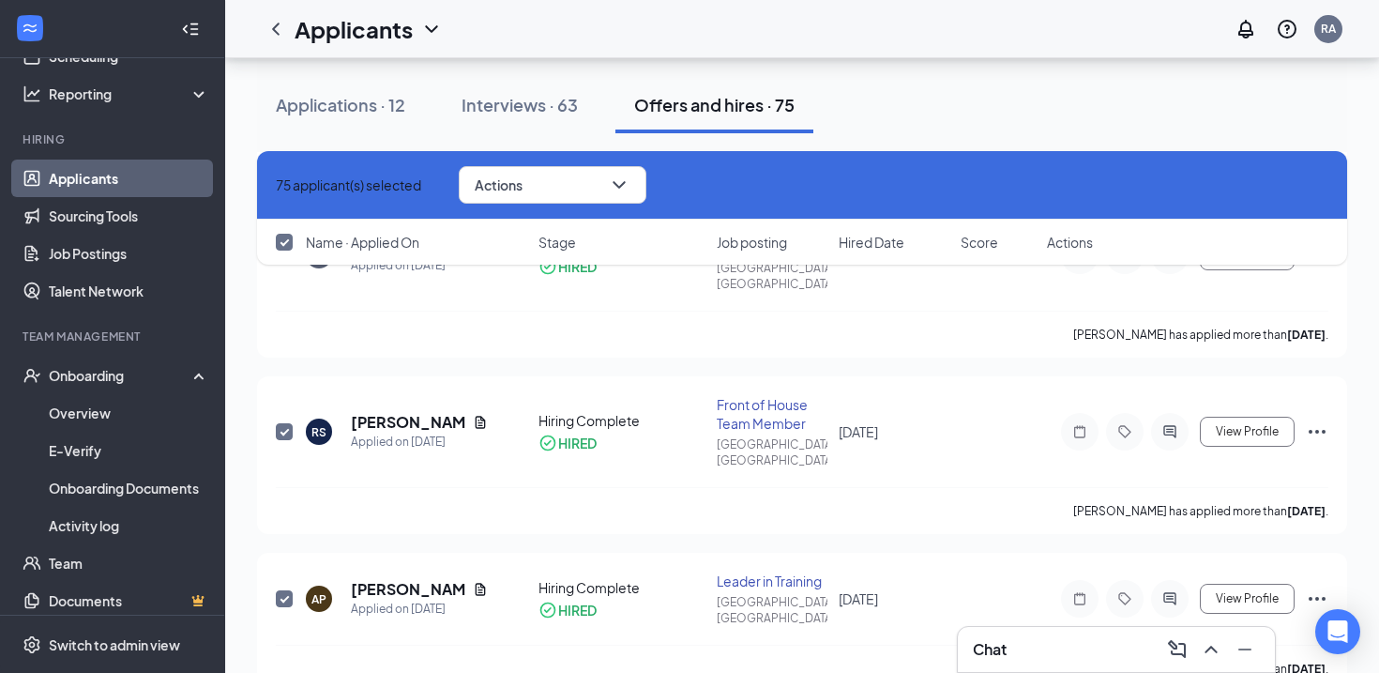
checkbox input "true"
click at [630, 167] on button "Actions" at bounding box center [553, 185] width 188 height 38
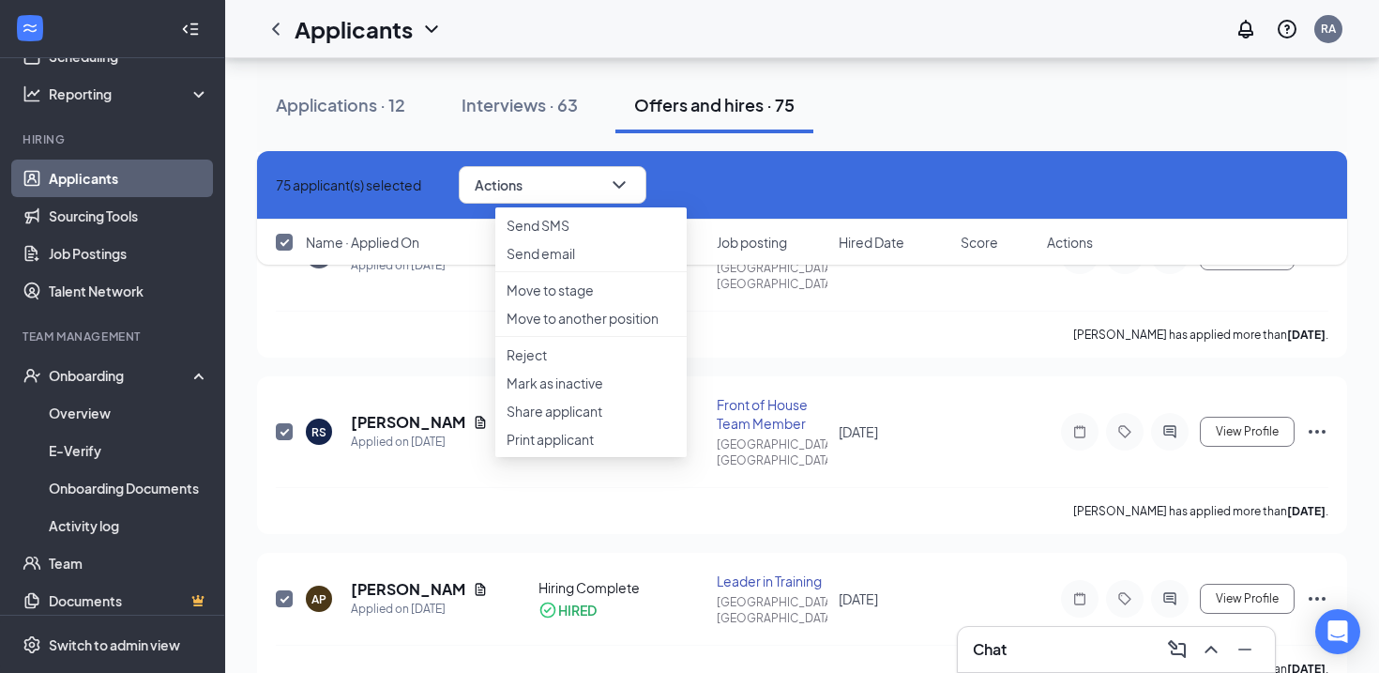
click at [276, 185] on icon "Cross" at bounding box center [276, 185] width 0 height 0
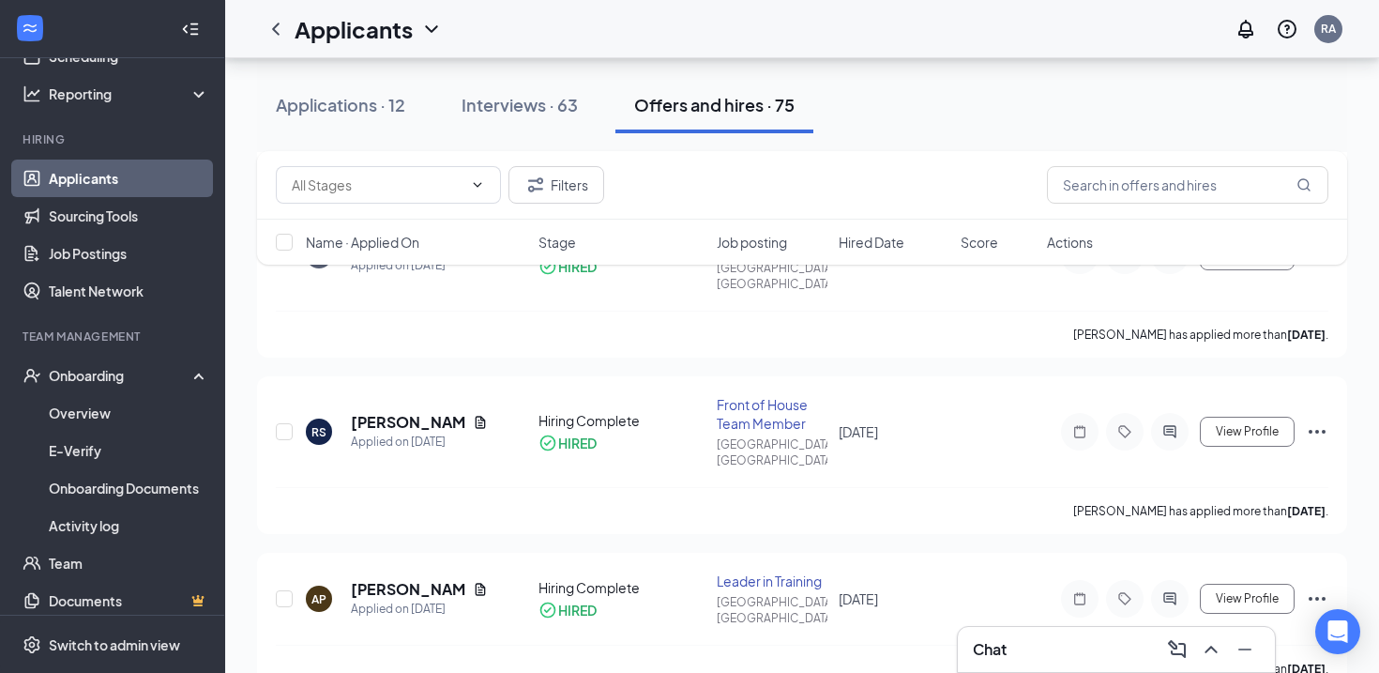
checkbox input "false"
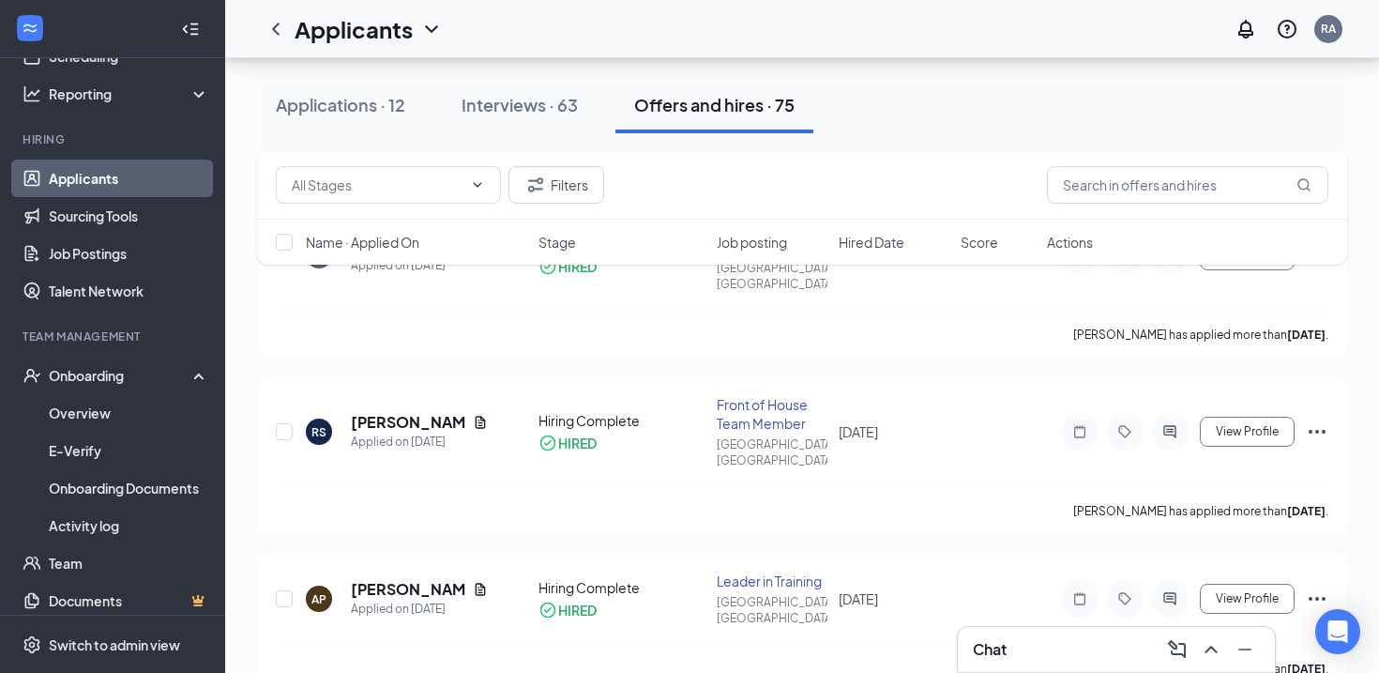
checkbox input "false"
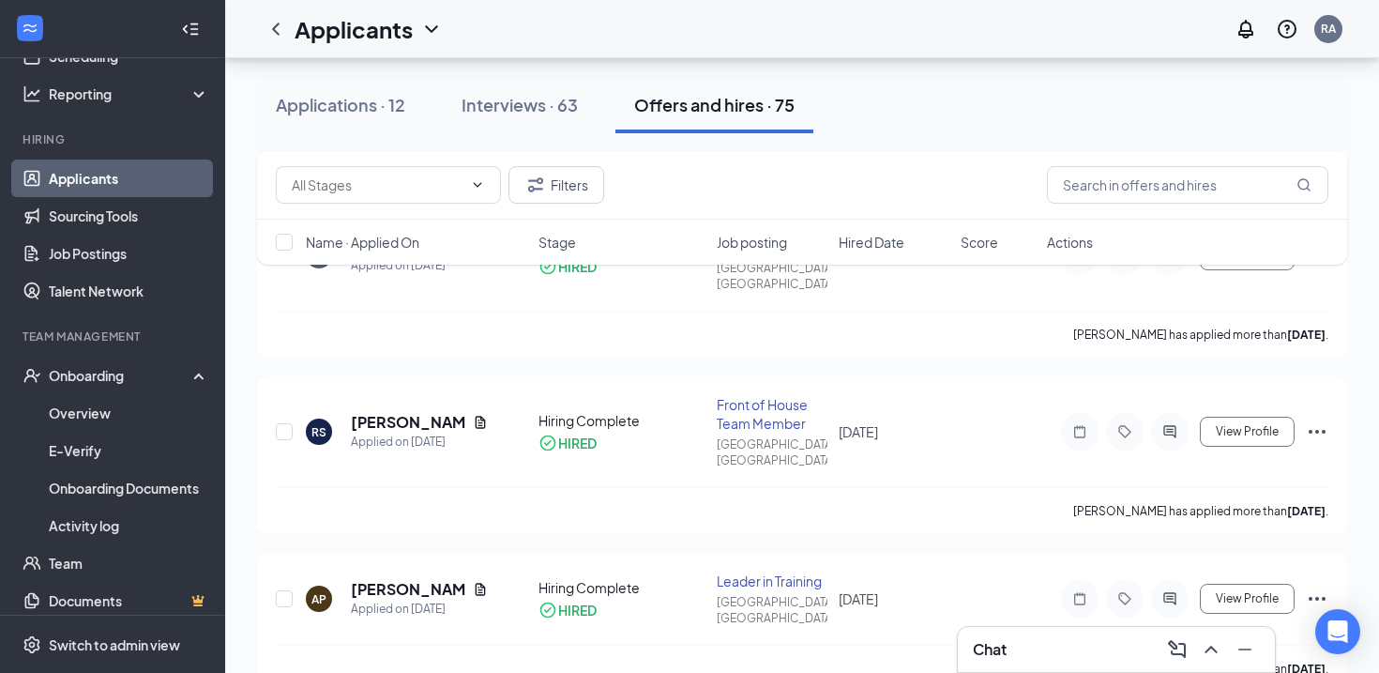
checkbox input "false"
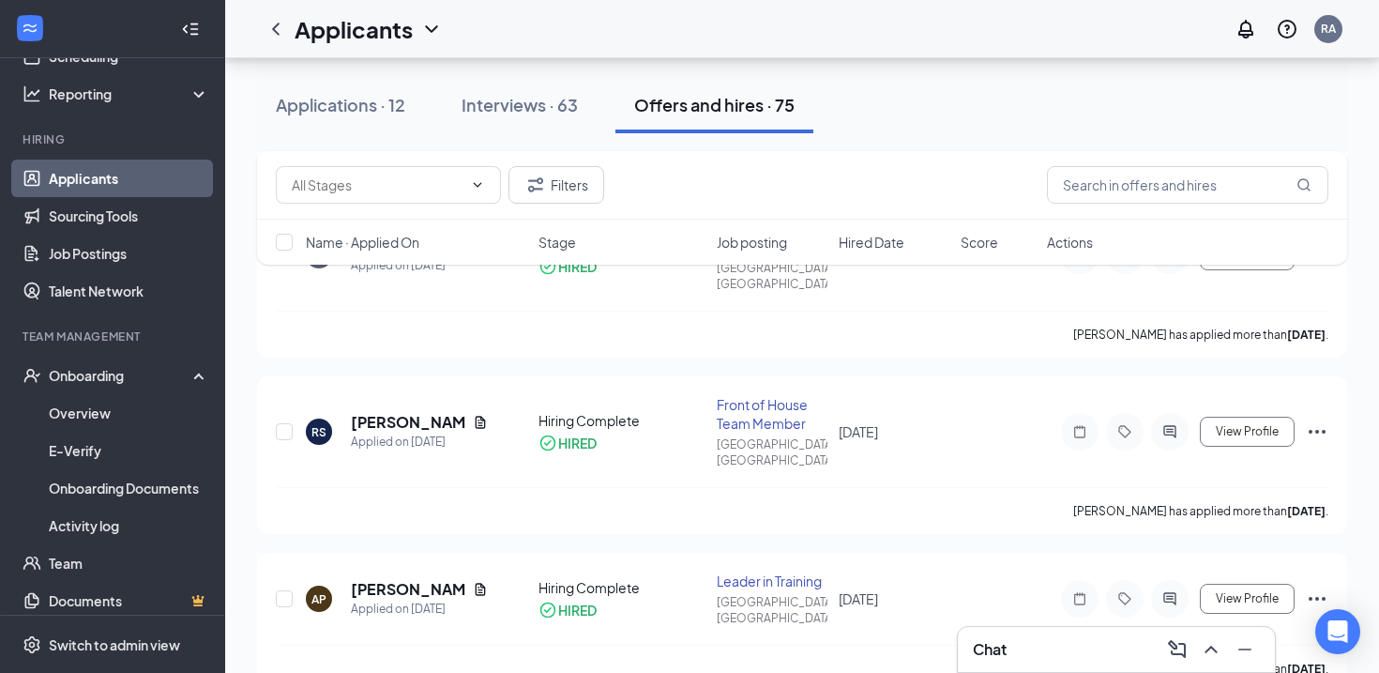
checkbox input "false"
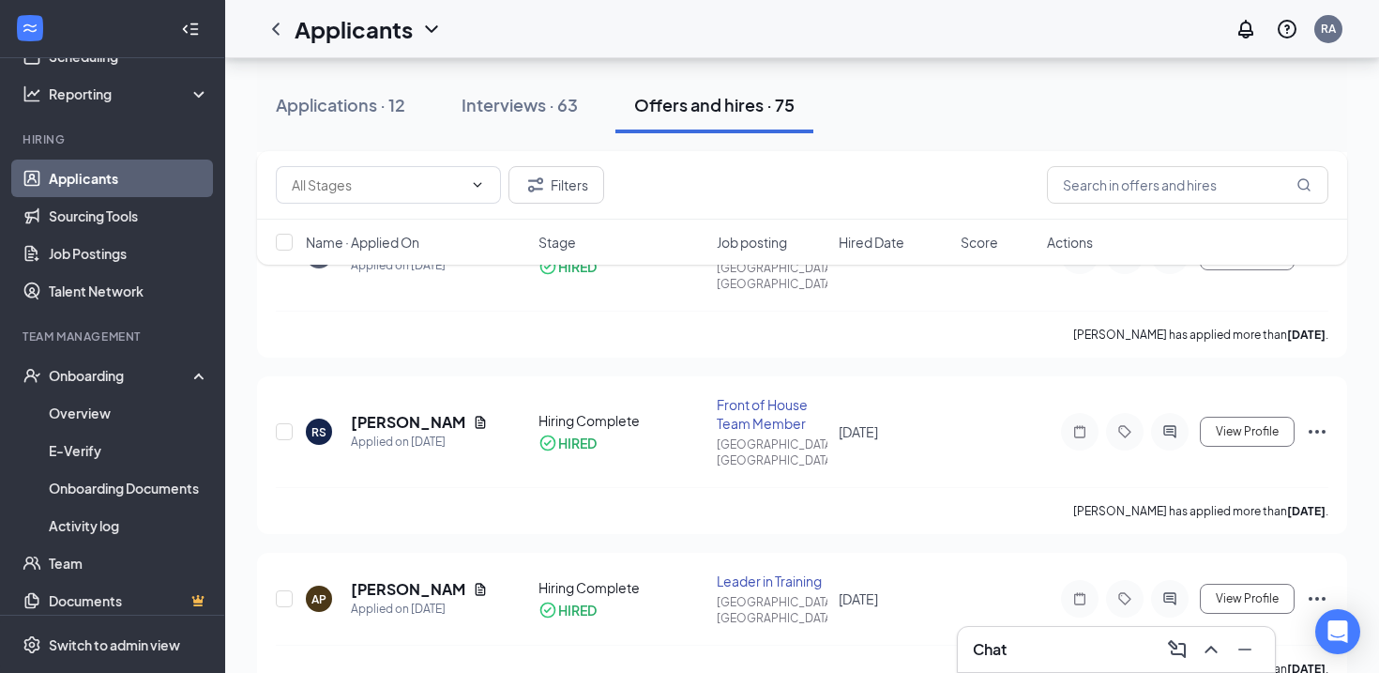
checkbox input "false"
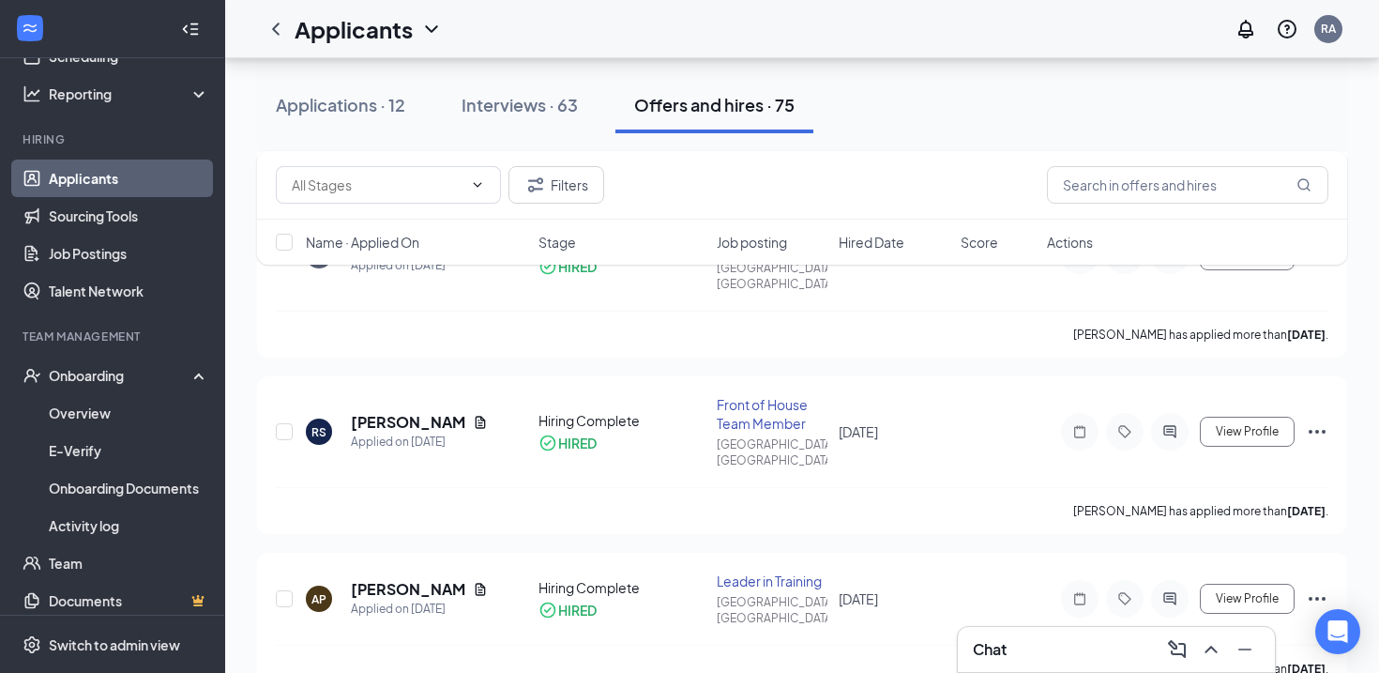
checkbox input "false"
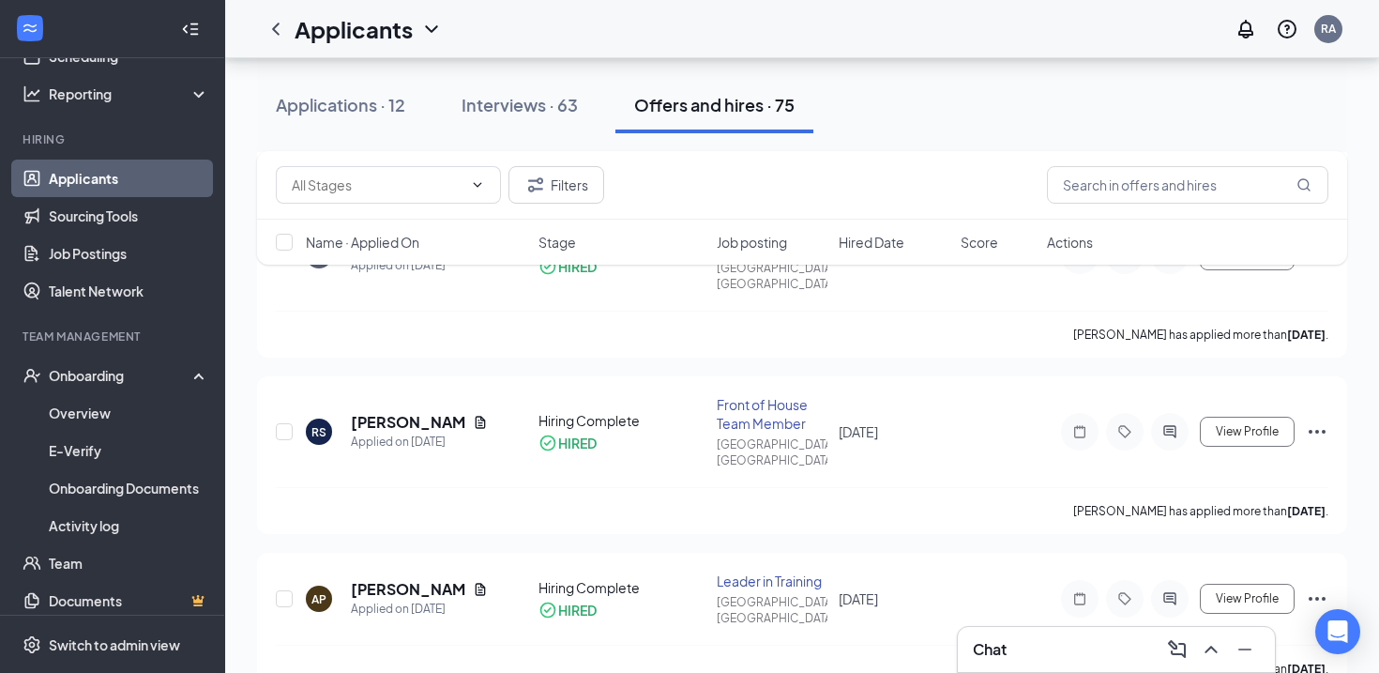
checkbox input "false"
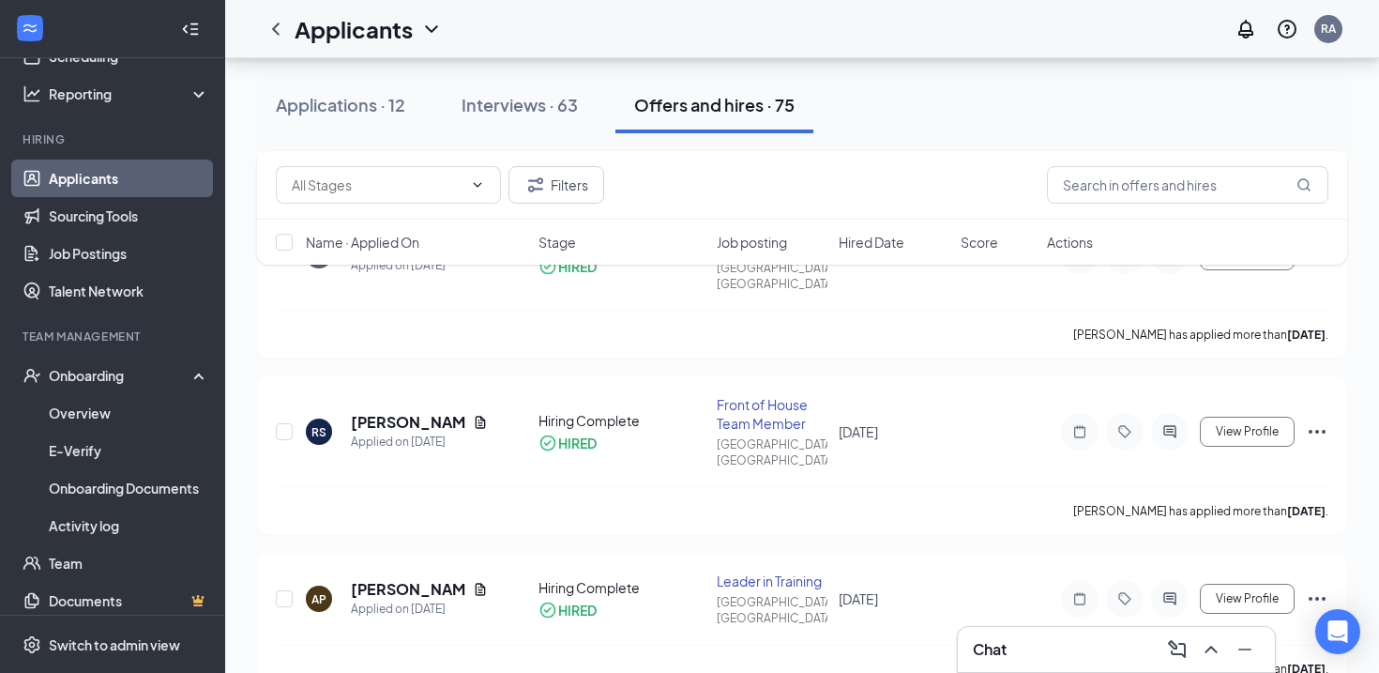
checkbox input "false"
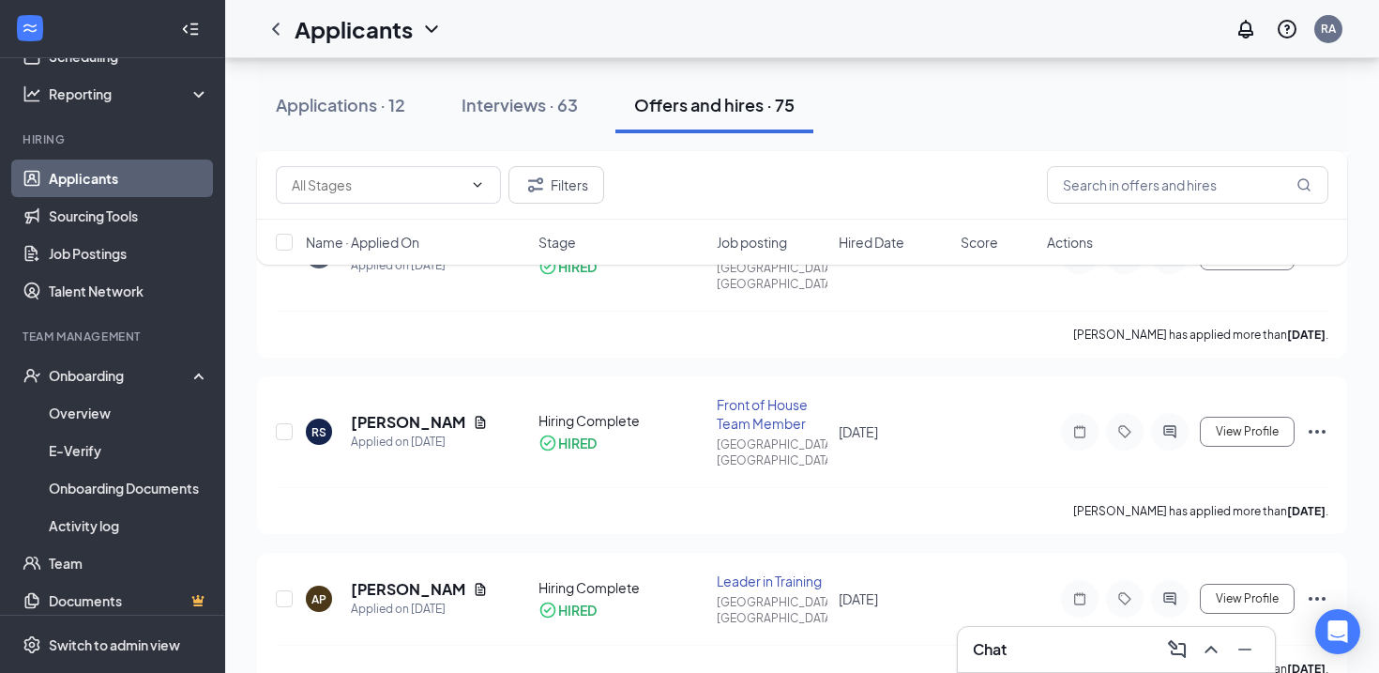
checkbox input "false"
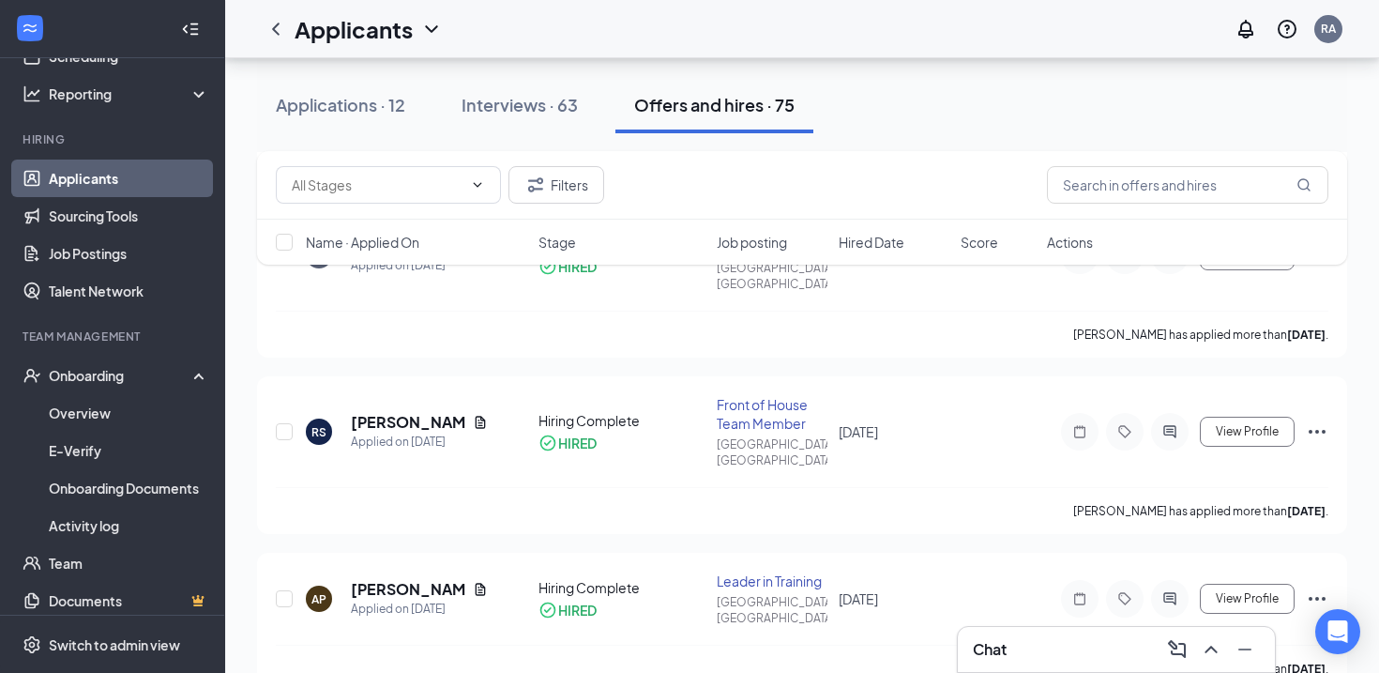
checkbox input "false"
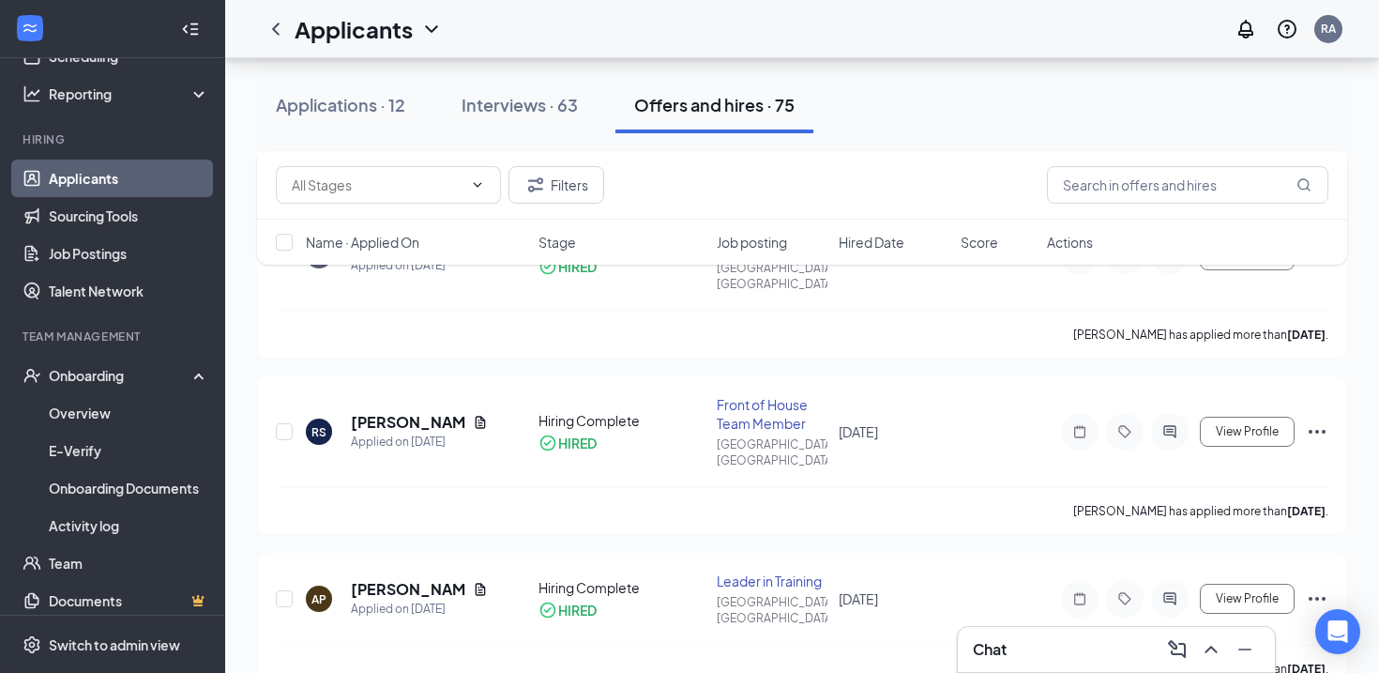
checkbox input "false"
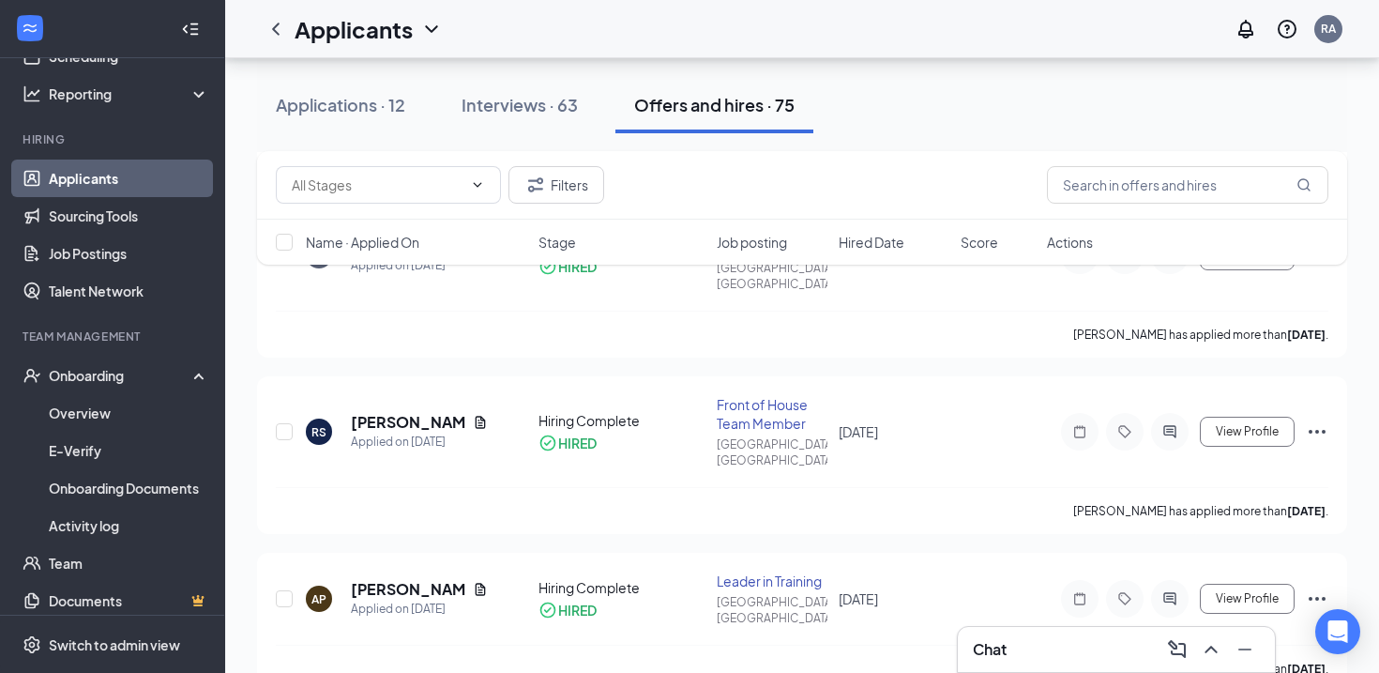
checkbox input "false"
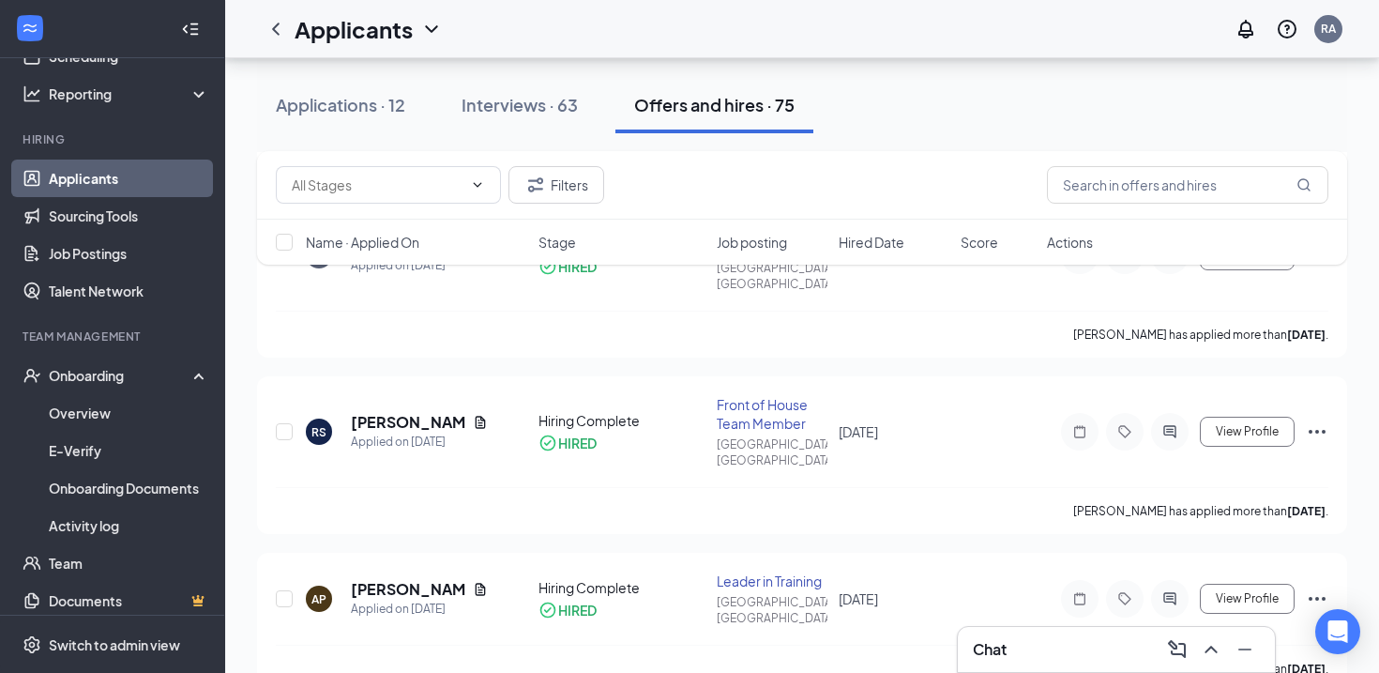
checkbox input "false"
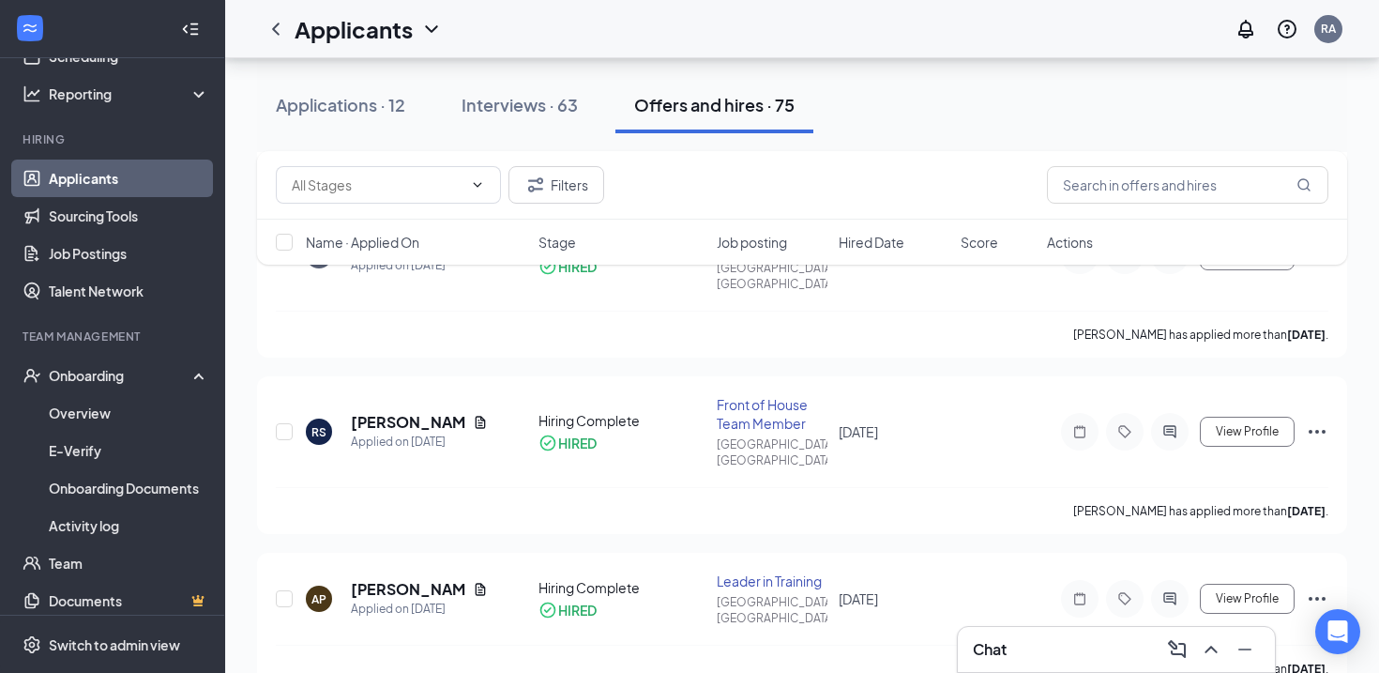
checkbox input "false"
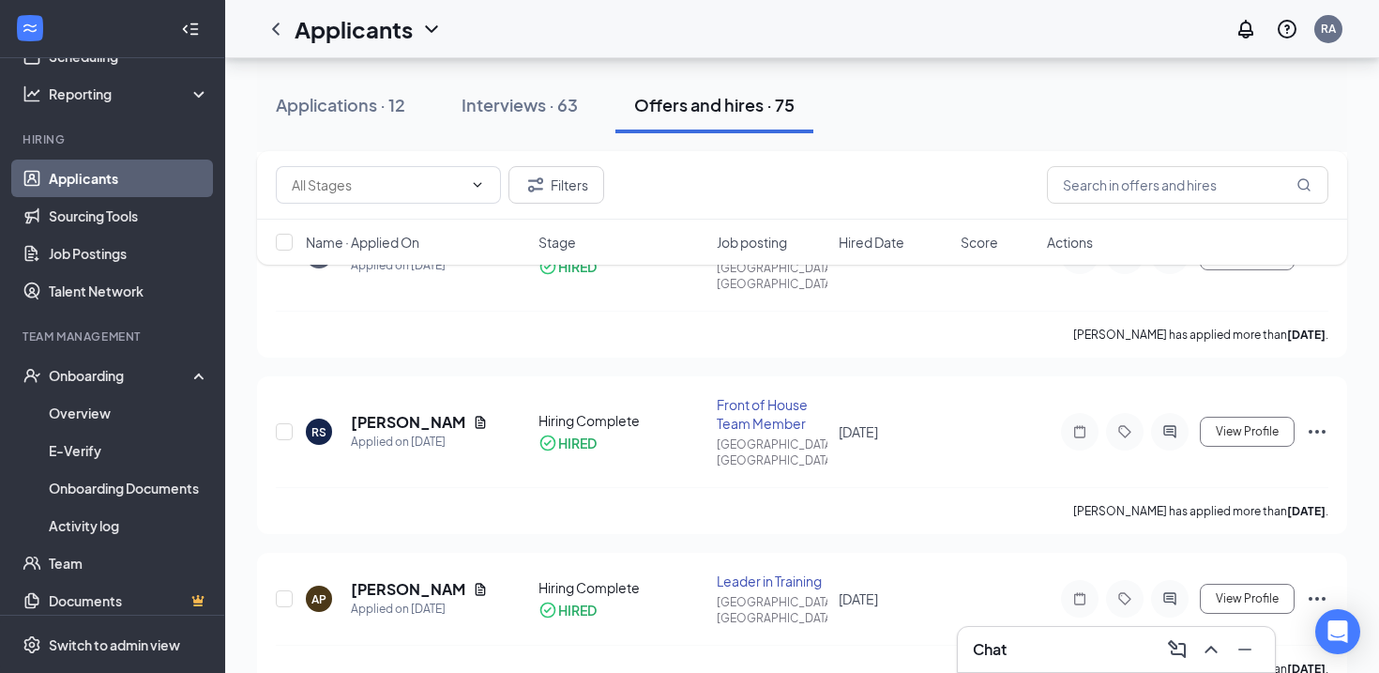
checkbox input "false"
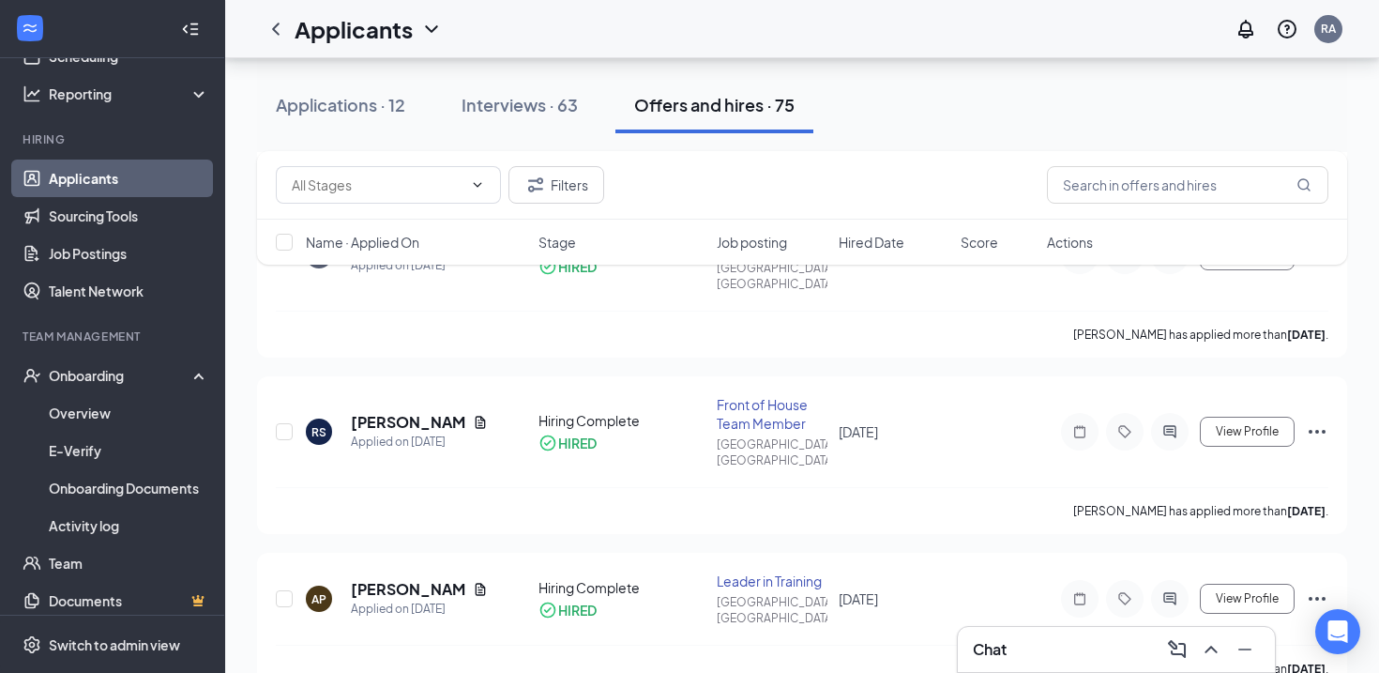
checkbox input "false"
click at [523, 51] on div "Applicants RA" at bounding box center [802, 29] width 1154 height 58
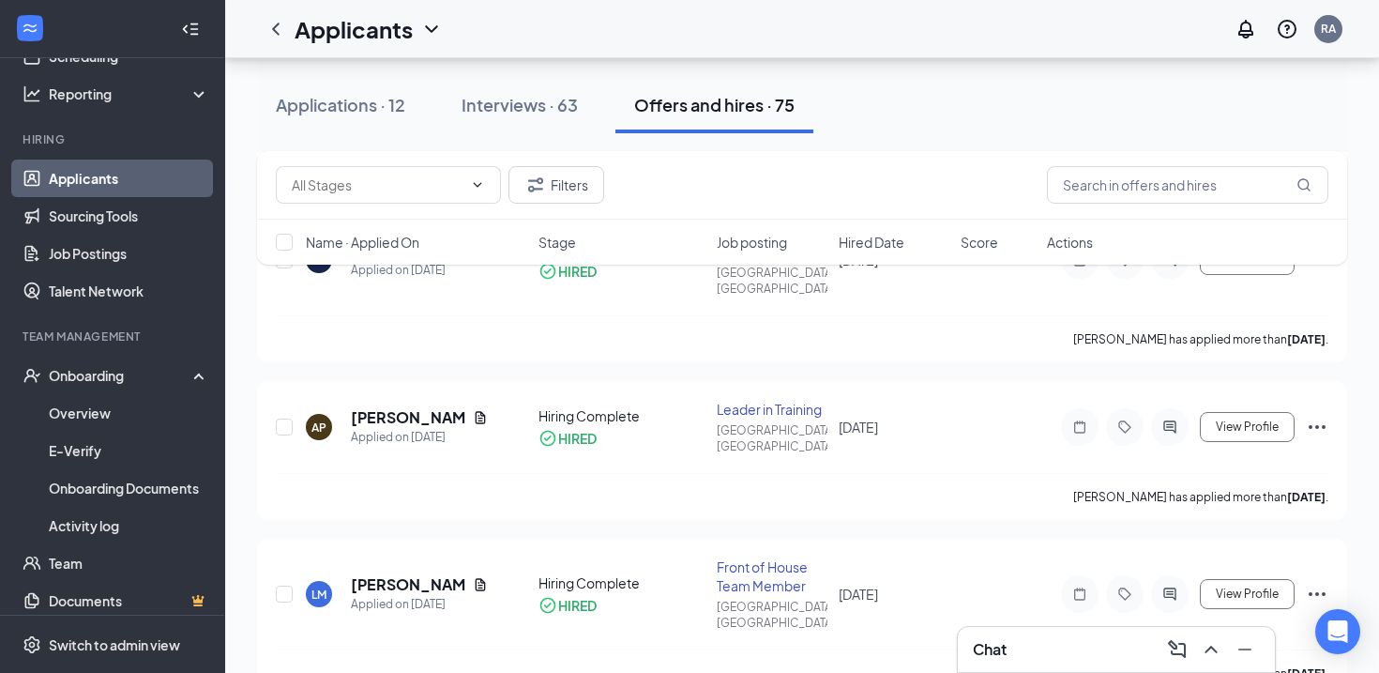
scroll to position [10920, 0]
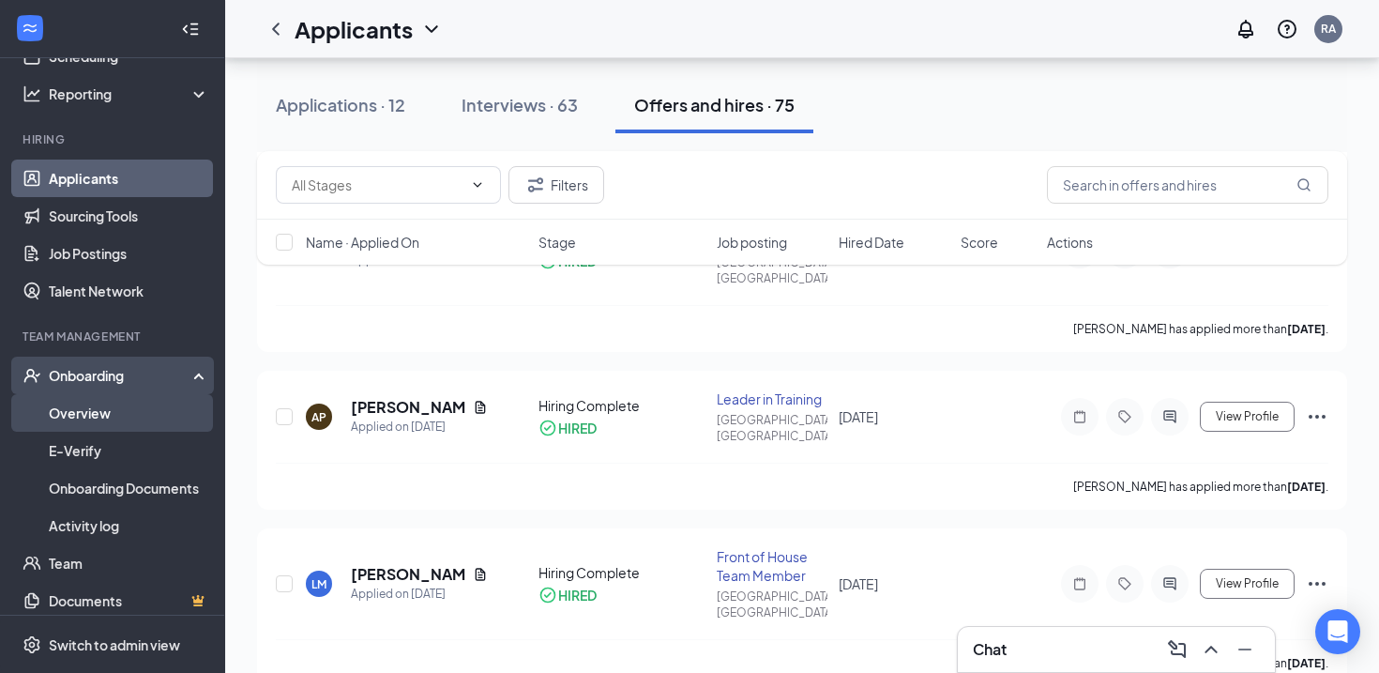
click at [92, 421] on link "Overview" at bounding box center [129, 413] width 160 height 38
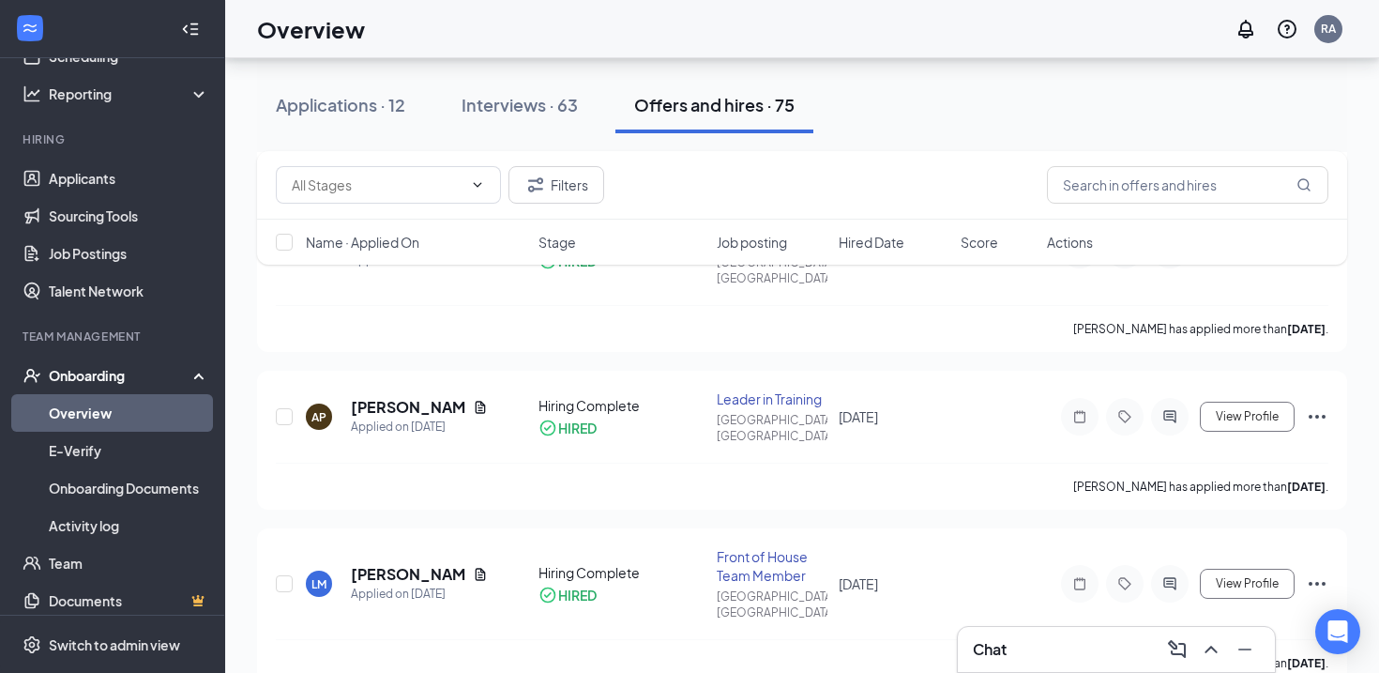
scroll to position [84, 0]
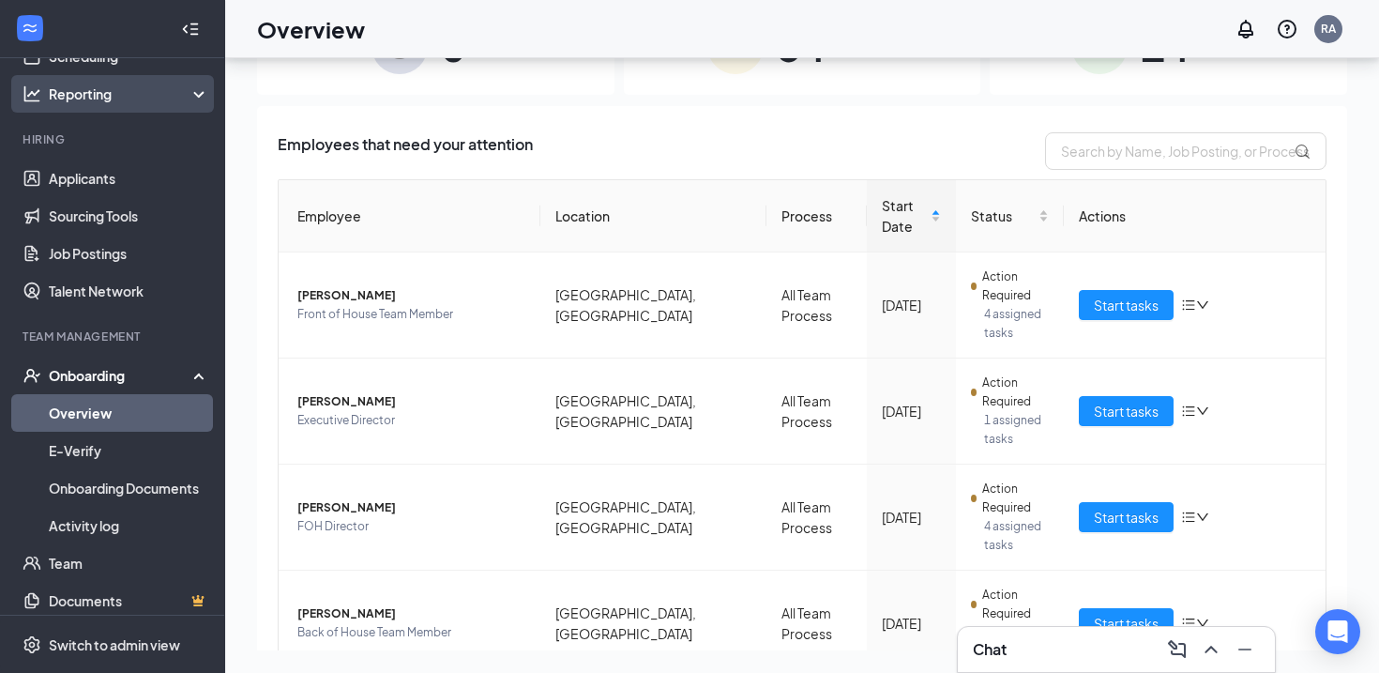
scroll to position [83, 0]
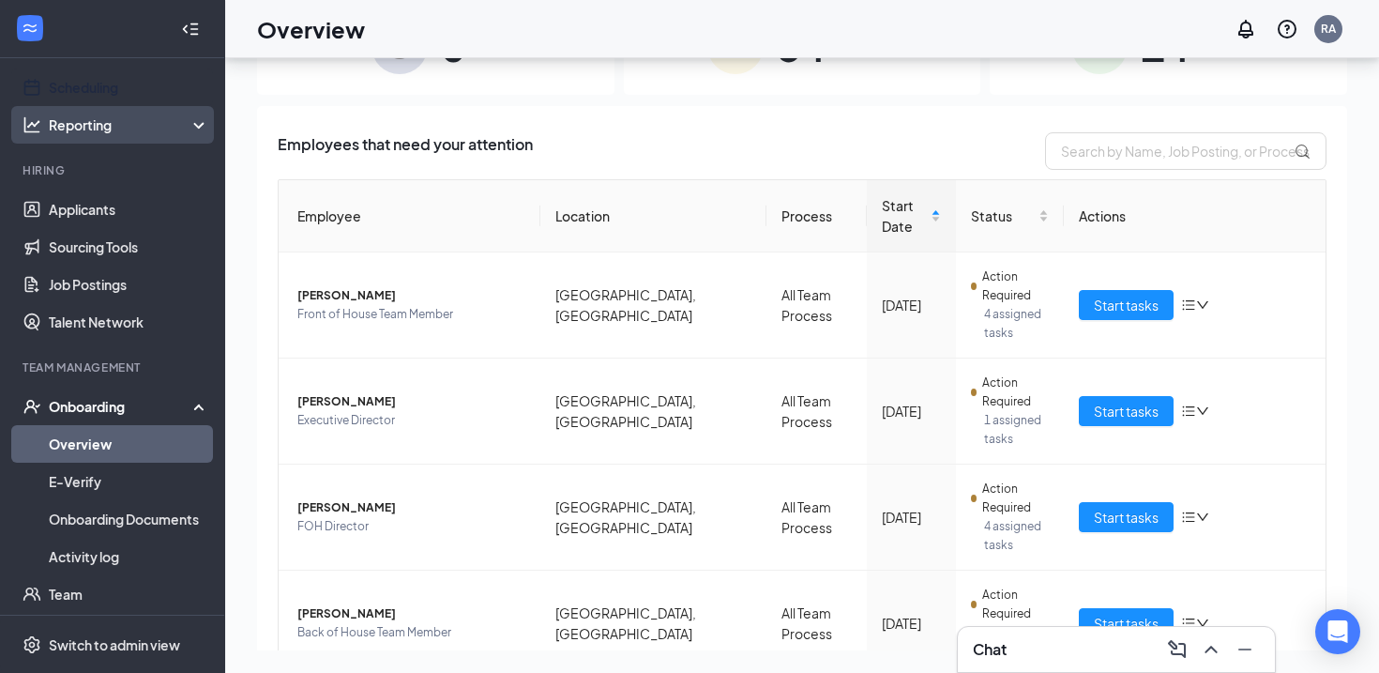
click at [99, 99] on link "Scheduling" at bounding box center [129, 87] width 160 height 38
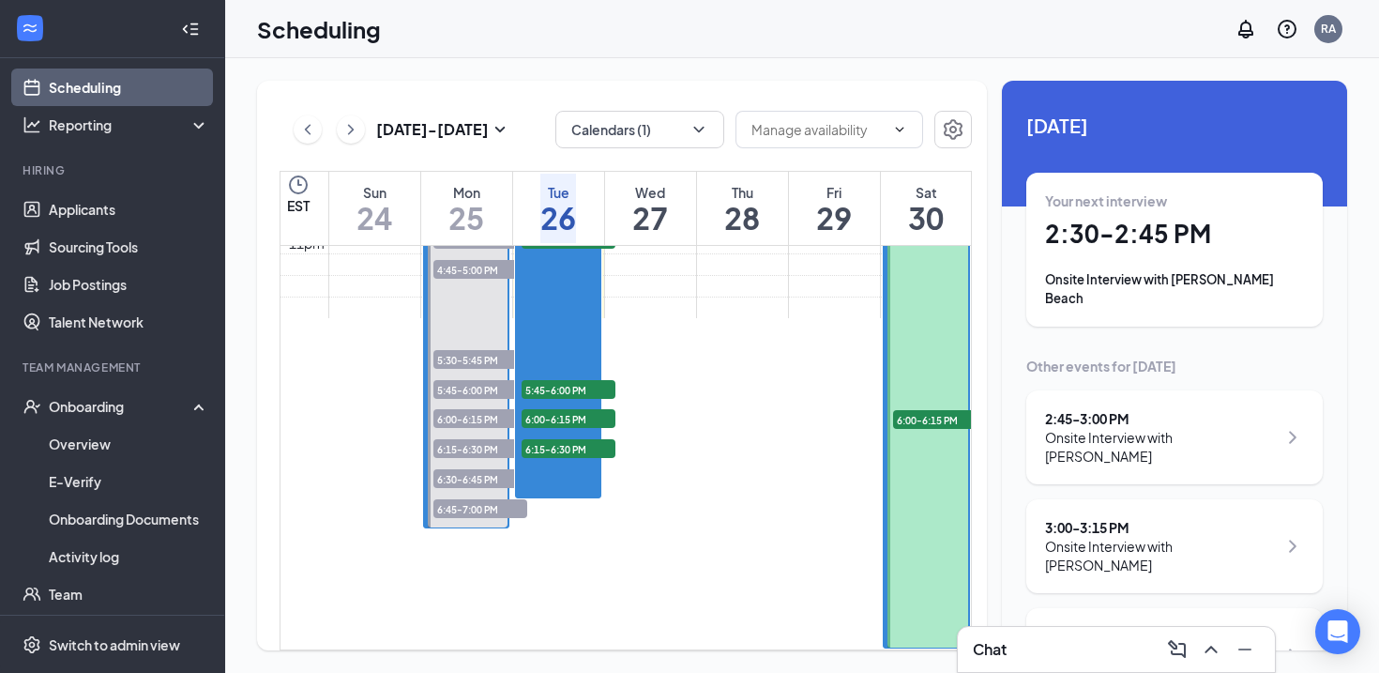
scroll to position [2020, 0]
click at [655, 67] on div "Aug 24 - Aug 30 Calendars (1) EST Sun 24 Mon 25 Tue 26 Wed 27 Thu 28 Fri 29 Sat…" at bounding box center [802, 365] width 1154 height 614
click at [812, 42] on div "Scheduling RA" at bounding box center [802, 29] width 1154 height 58
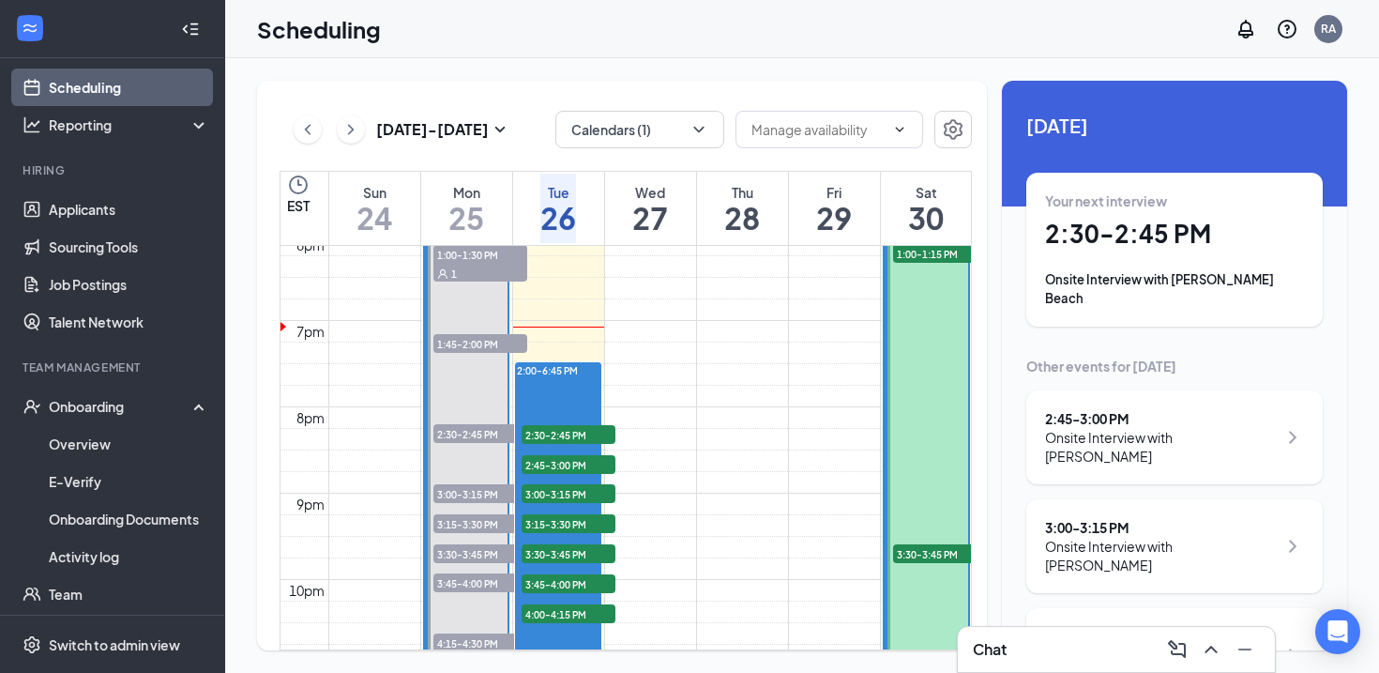
scroll to position [1535, 0]
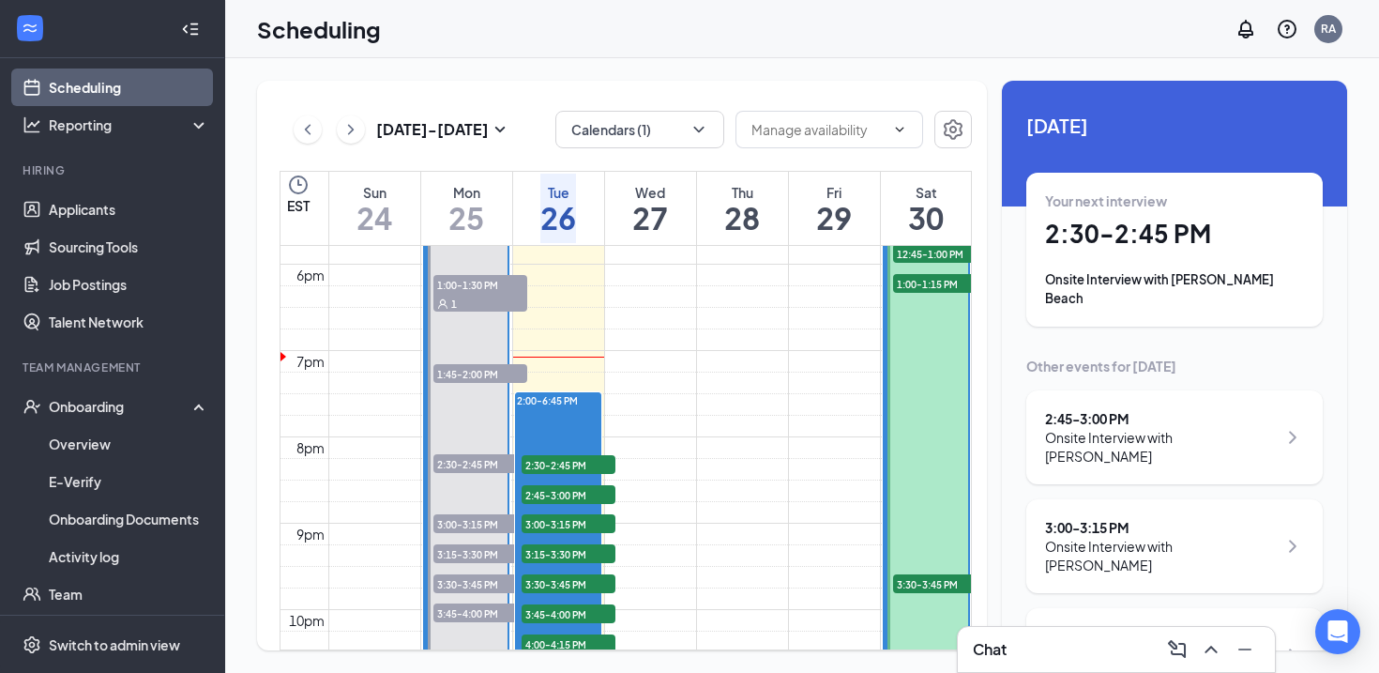
click at [703, 34] on div "Scheduling RA" at bounding box center [802, 29] width 1154 height 58
click at [355, 133] on icon "ChevronRight" at bounding box center [350, 129] width 19 height 23
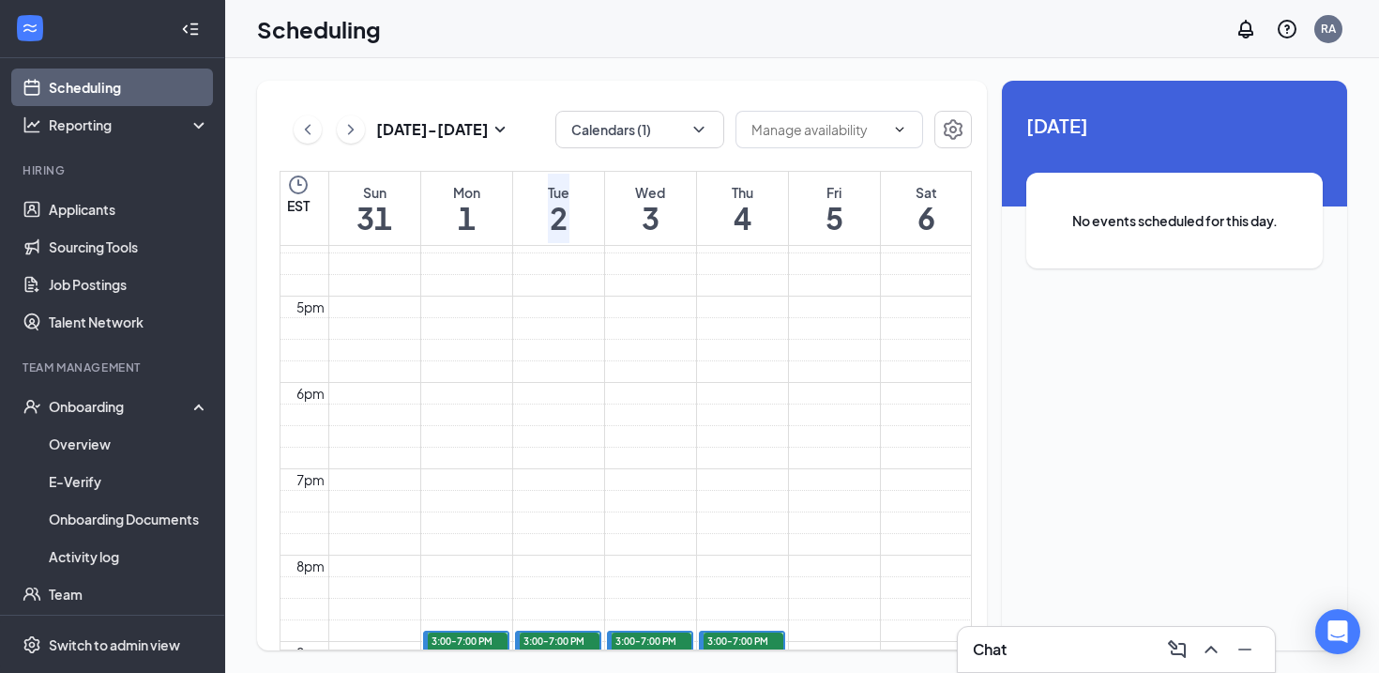
scroll to position [1360, 0]
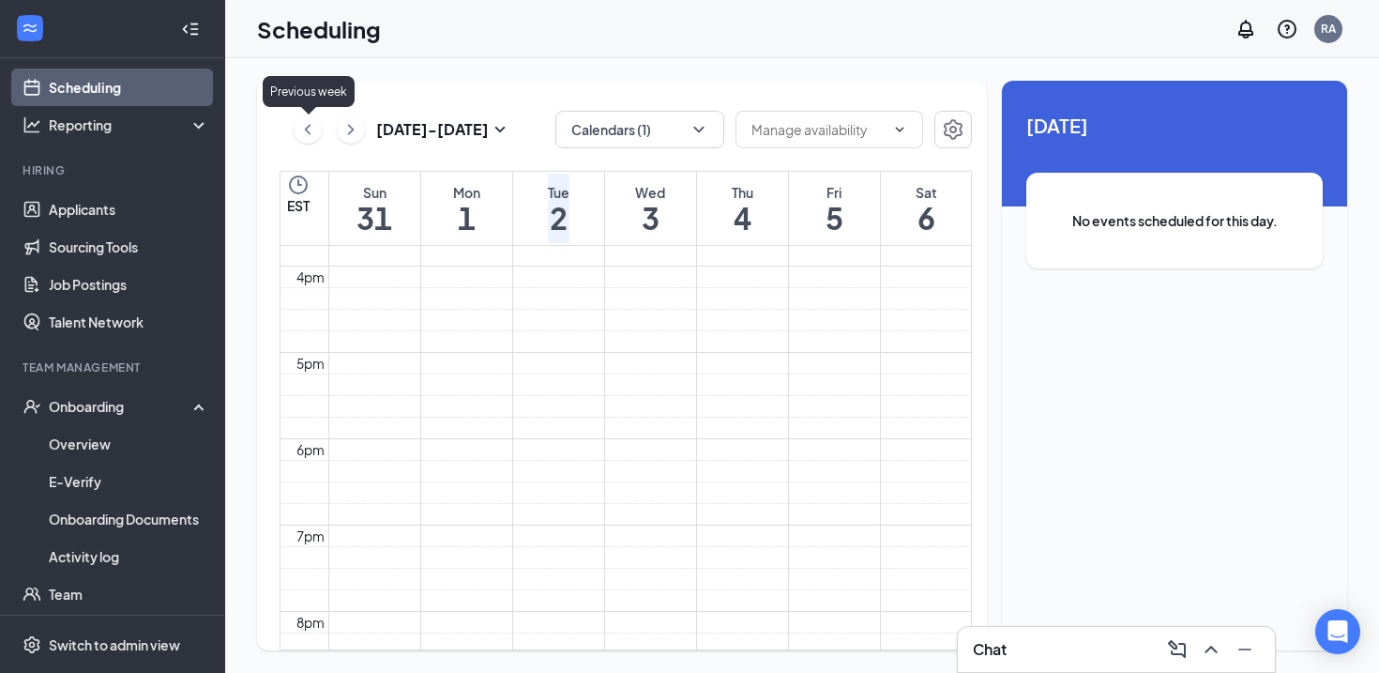
click at [311, 129] on icon "ChevronLeft" at bounding box center [307, 129] width 19 height 23
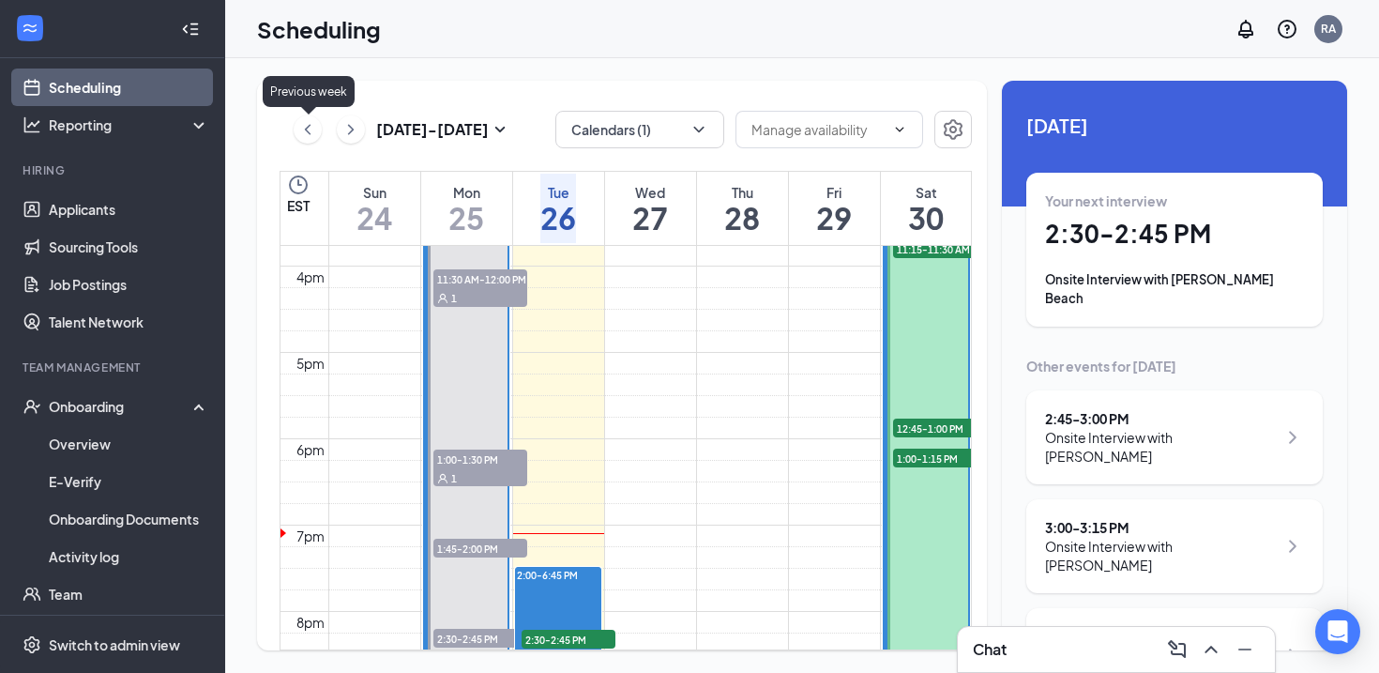
scroll to position [922, 0]
